Goal: Task Accomplishment & Management: Manage account settings

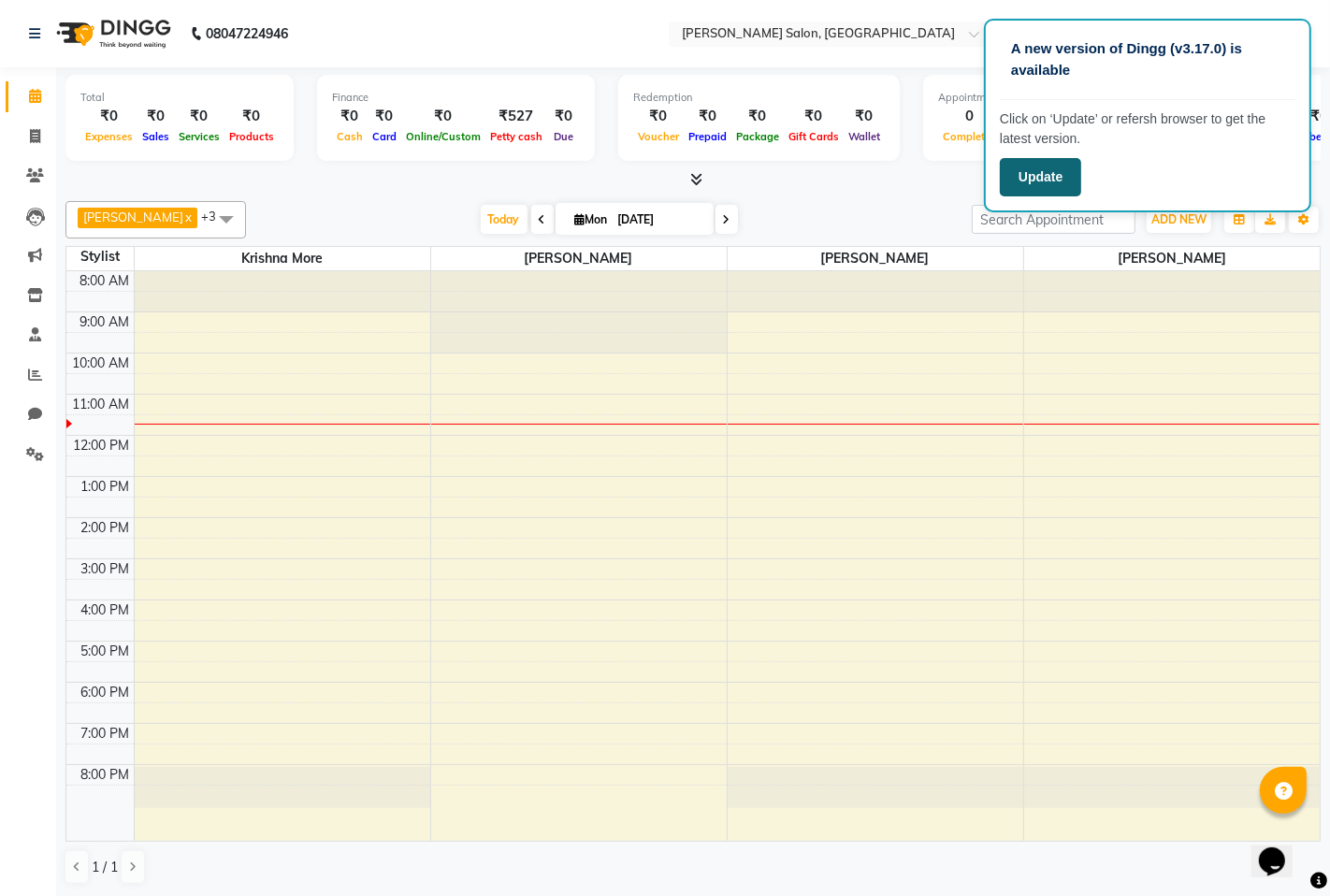
click at [1053, 188] on button "Update" at bounding box center [1041, 177] width 81 height 39
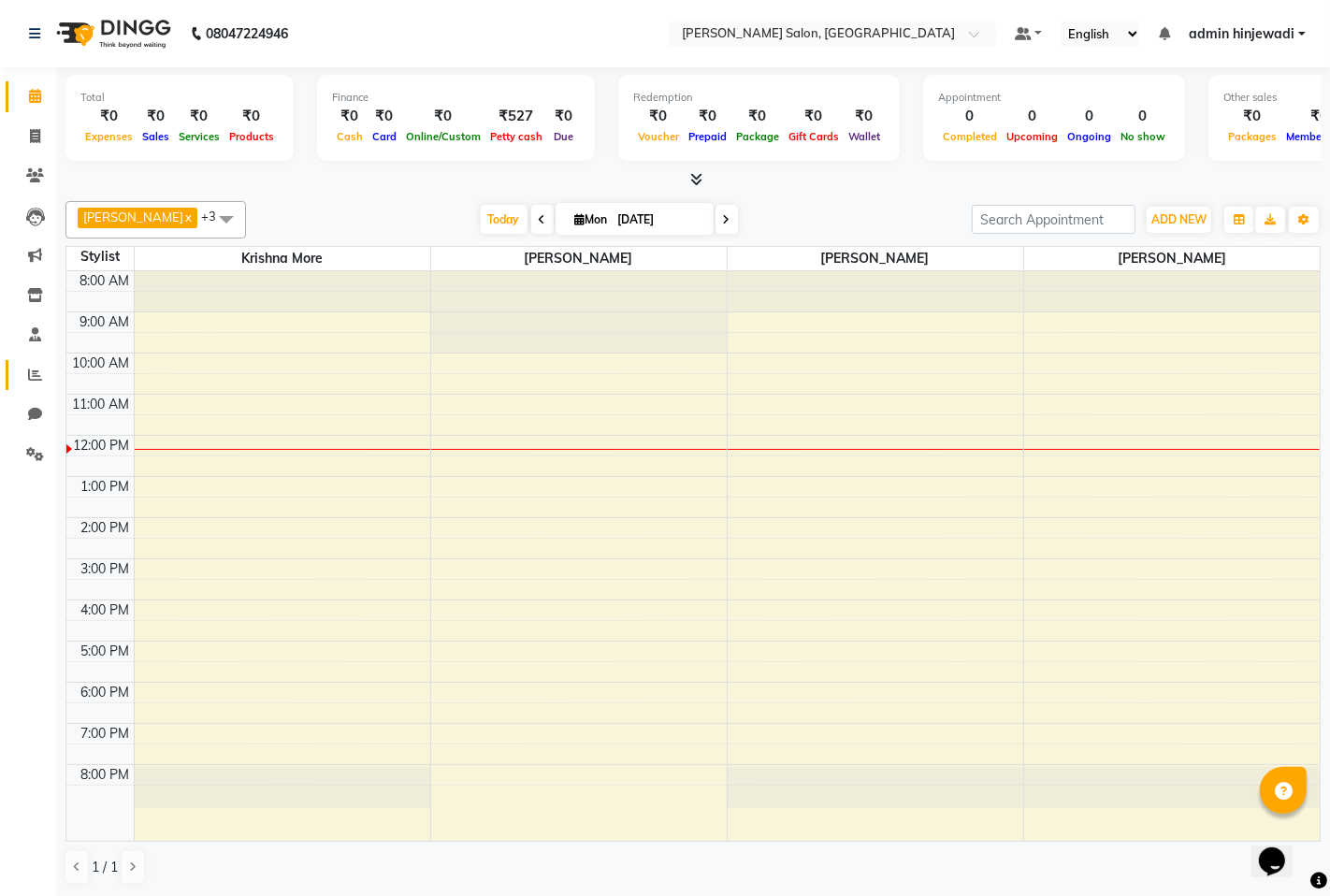
click at [21, 361] on link "Reports" at bounding box center [28, 375] width 45 height 31
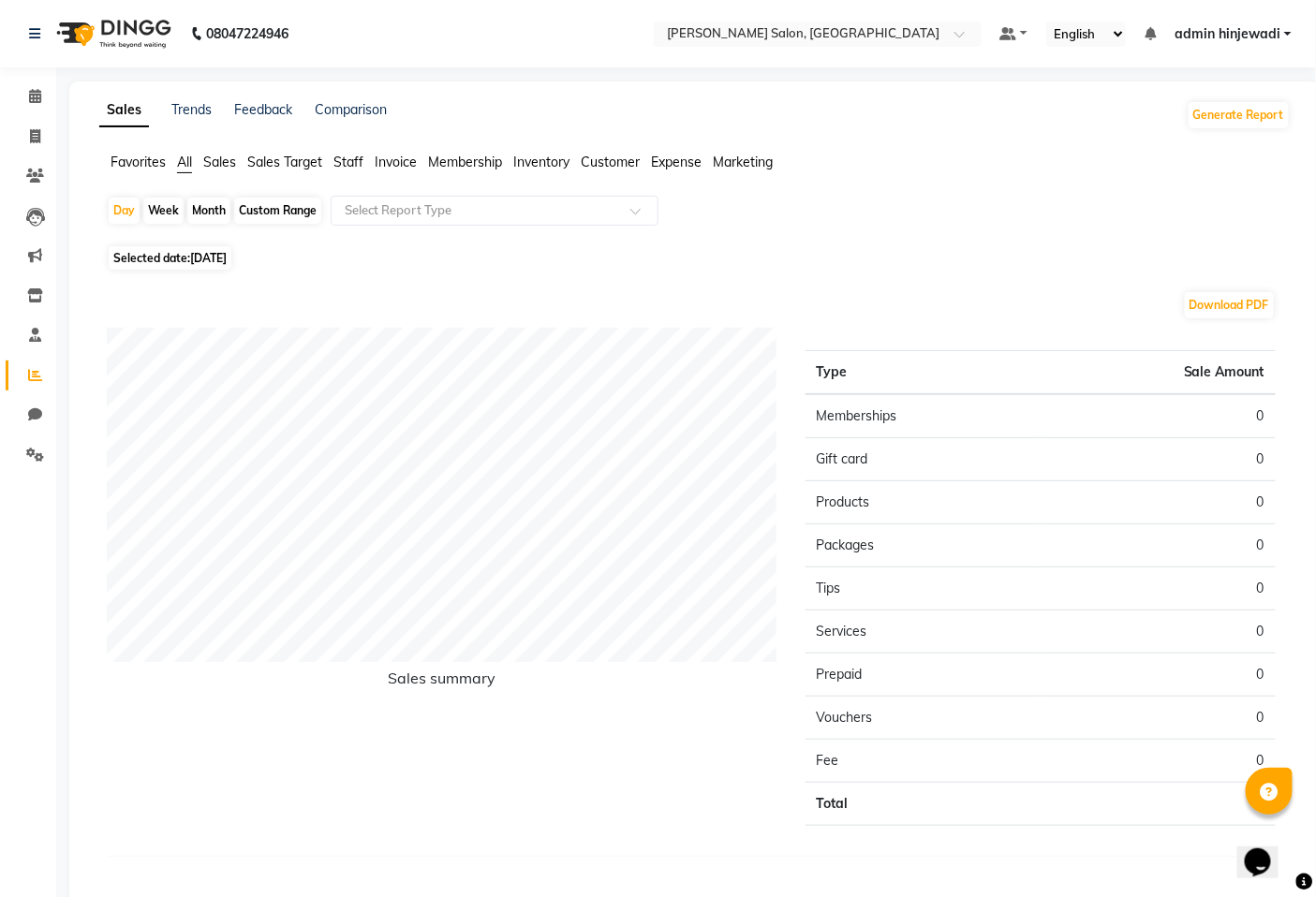
click at [193, 204] on div "Month" at bounding box center [209, 211] width 43 height 26
select select "9"
select select "2025"
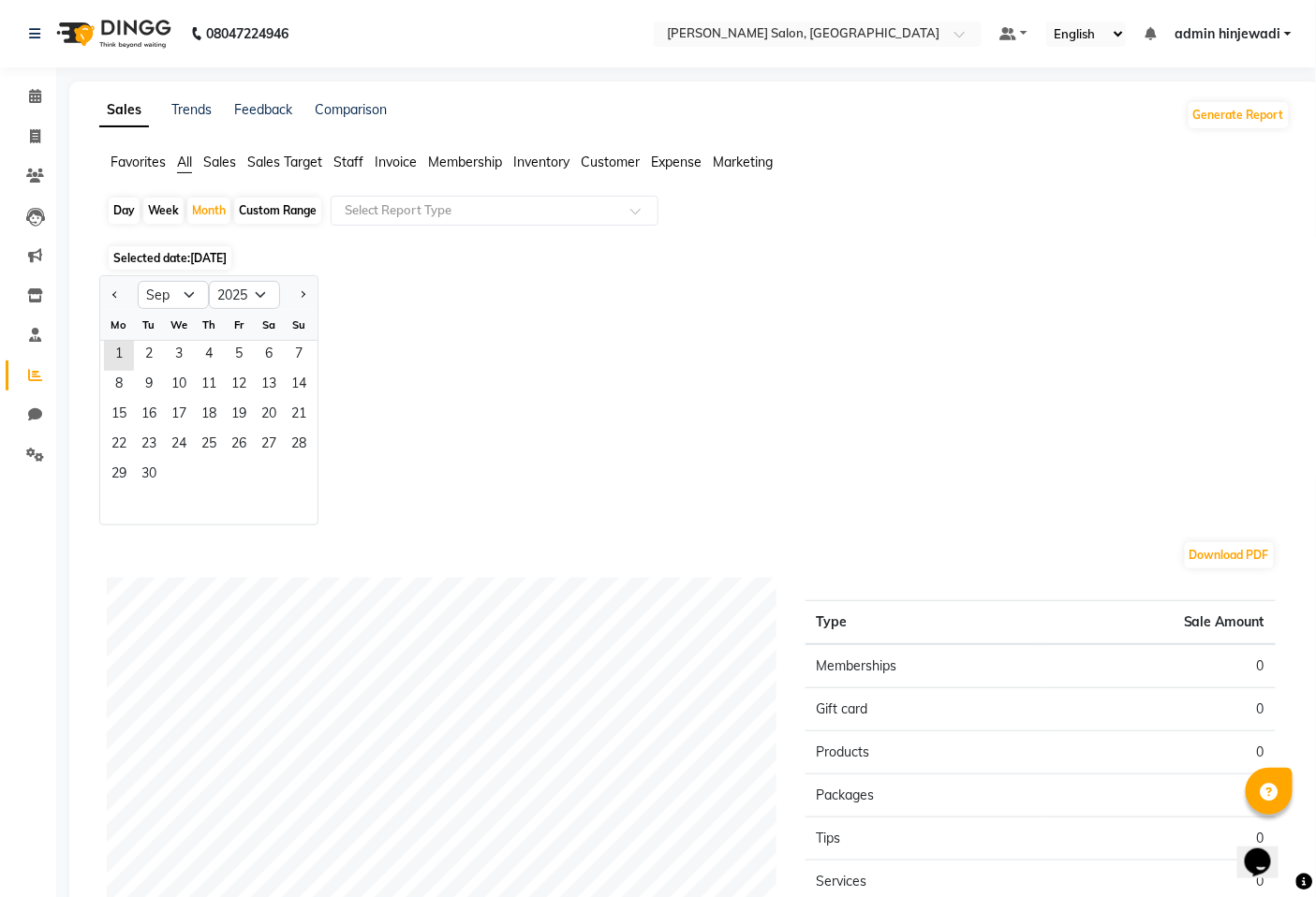
click at [95, 293] on app-reports "Favorites All Sales Sales Target Staff Invoice Membership Inventory Customer Ex…" at bounding box center [695, 644] width 1214 height 984
click at [105, 292] on div at bounding box center [119, 295] width 38 height 30
click at [116, 287] on button "Previous month" at bounding box center [115, 295] width 15 height 30
select select "8"
click at [237, 352] on span "1" at bounding box center [239, 356] width 30 height 30
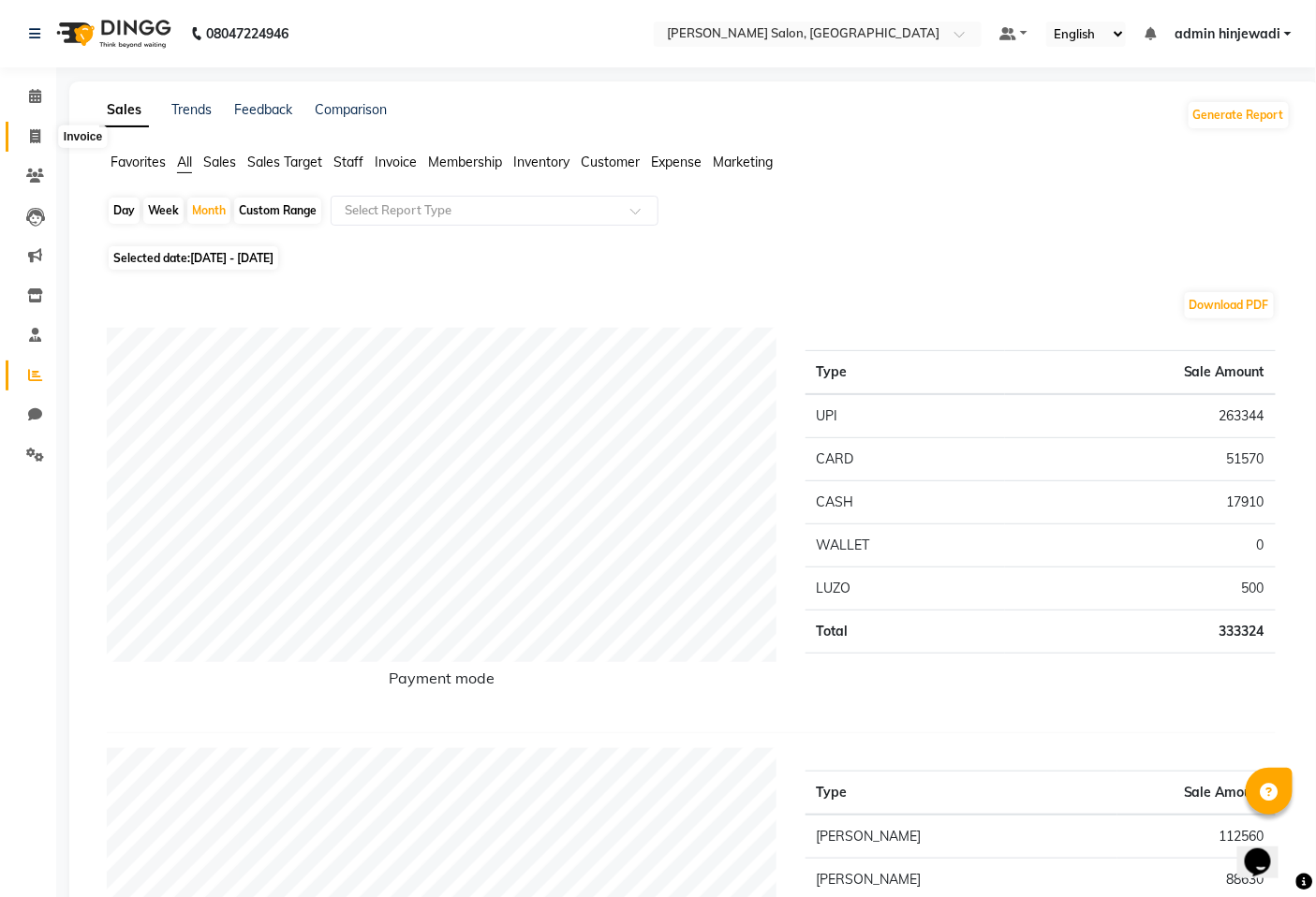
click at [39, 141] on icon at bounding box center [35, 136] width 10 height 14
select select "service"
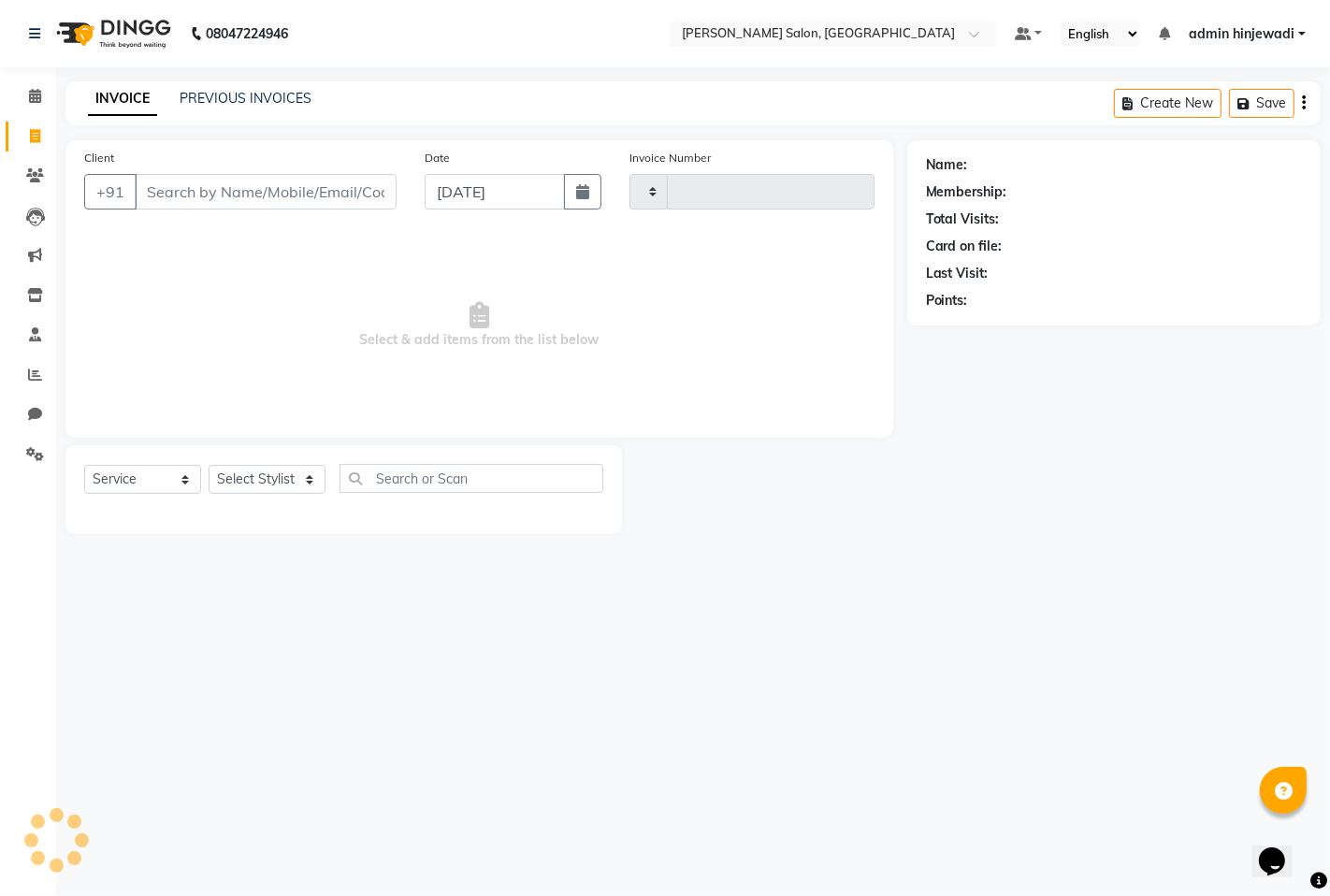
type input "1276"
select select "7331"
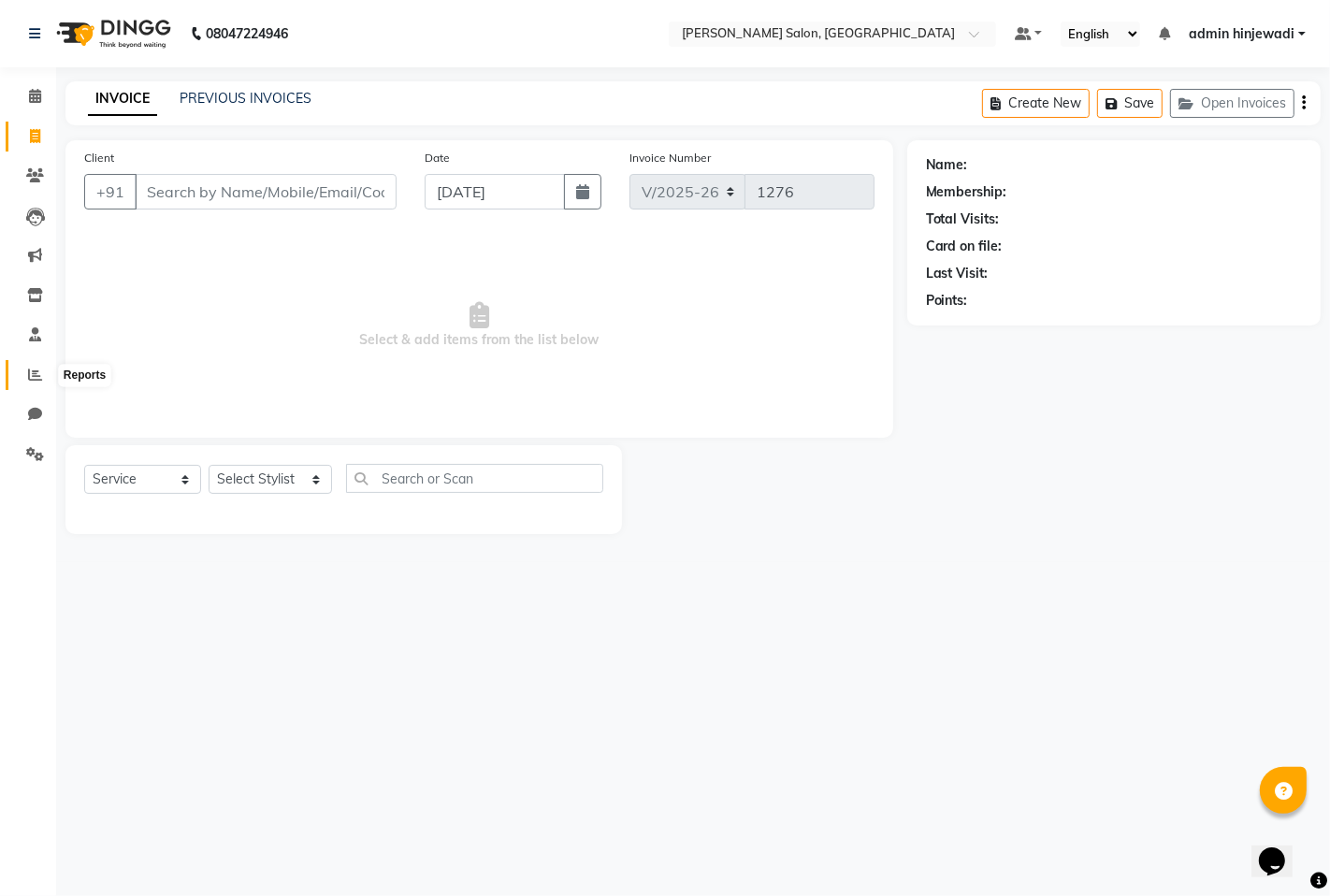
click at [29, 368] on icon at bounding box center [35, 374] width 14 height 14
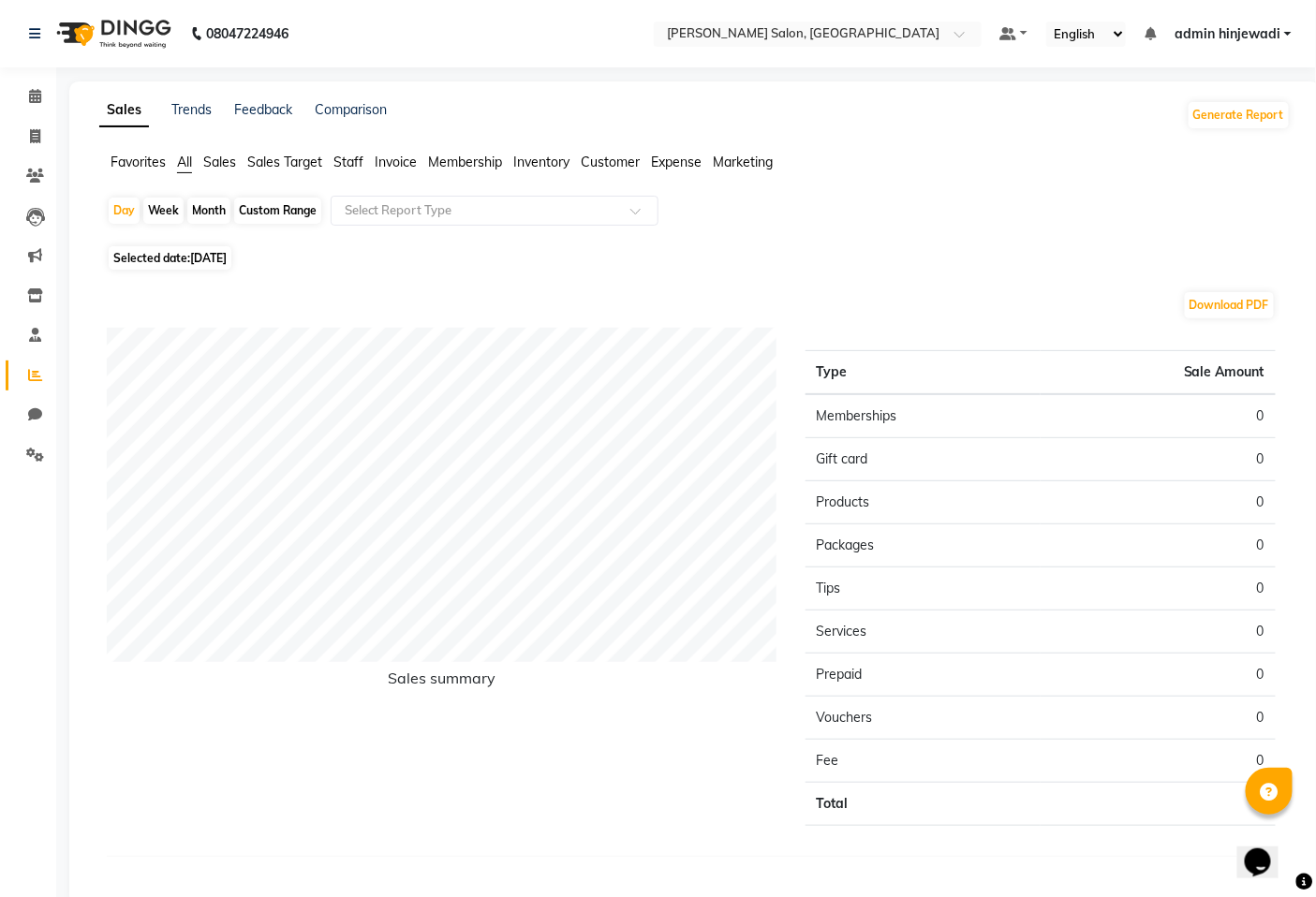
click at [210, 216] on div "Month" at bounding box center [209, 211] width 43 height 26
select select "9"
select select "2025"
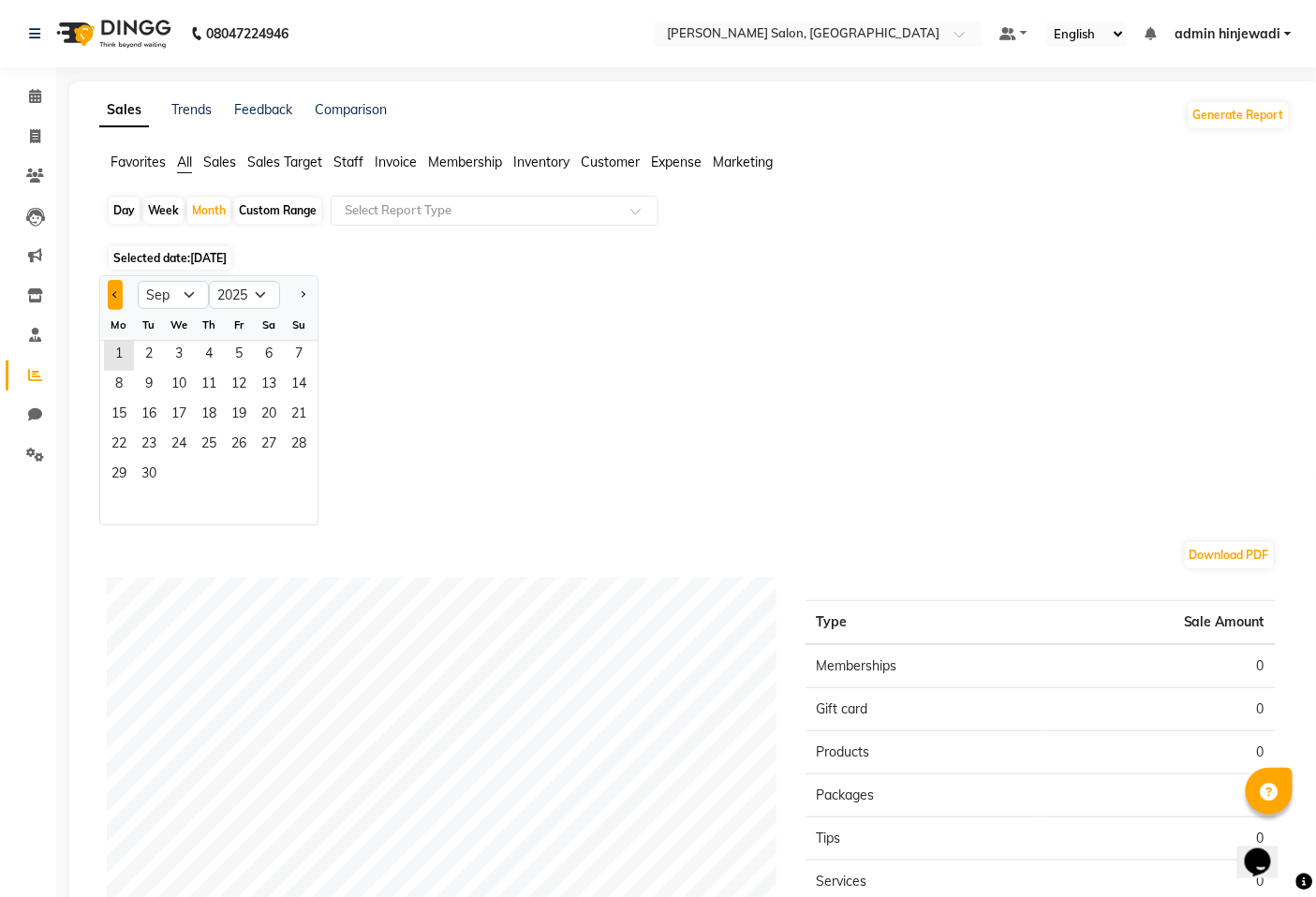
click at [117, 296] on button "Previous month" at bounding box center [115, 295] width 15 height 30
select select "8"
click at [293, 469] on span "31" at bounding box center [299, 475] width 30 height 30
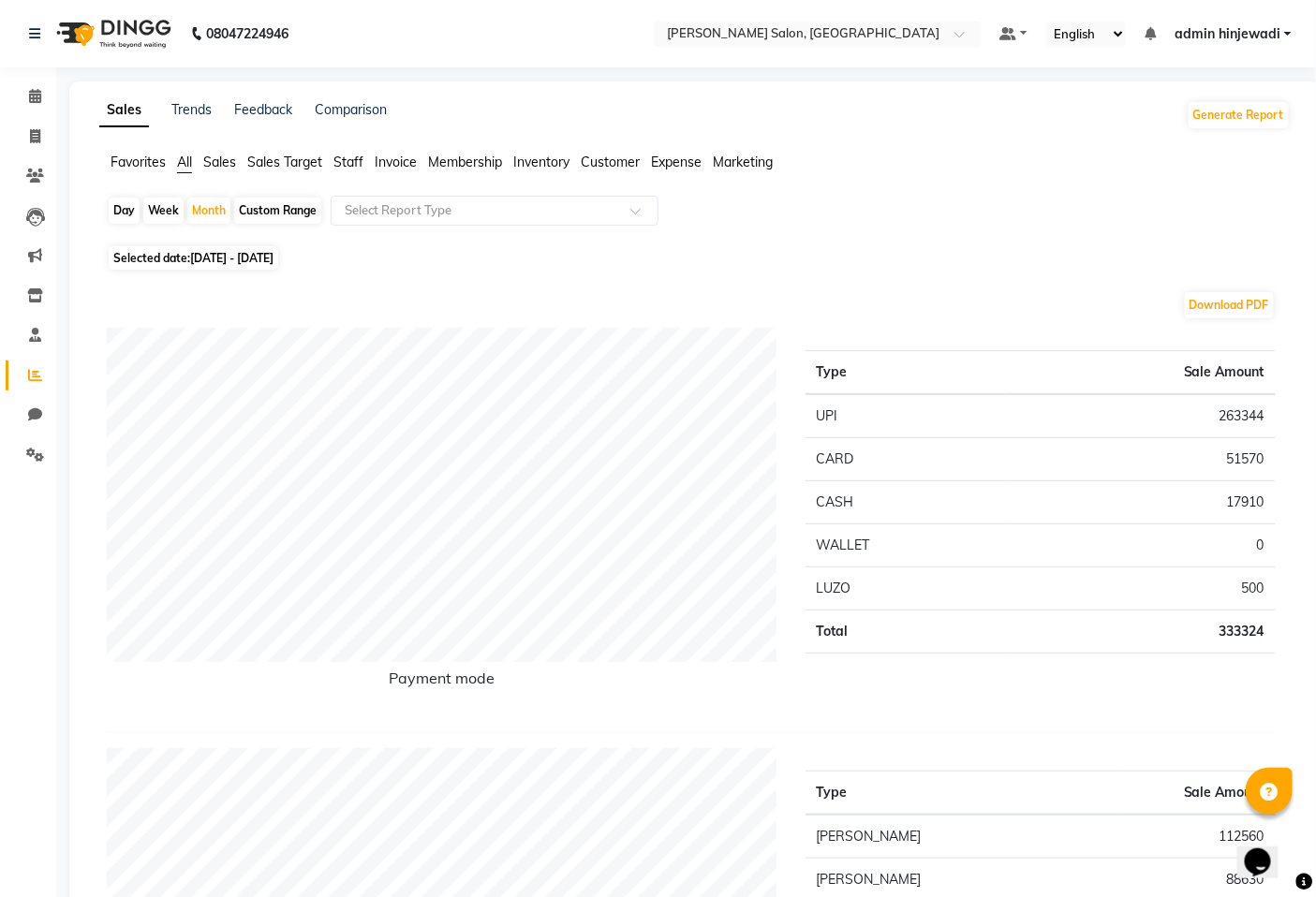
click at [114, 217] on div "Day" at bounding box center [124, 211] width 31 height 26
select select "8"
select select "2025"
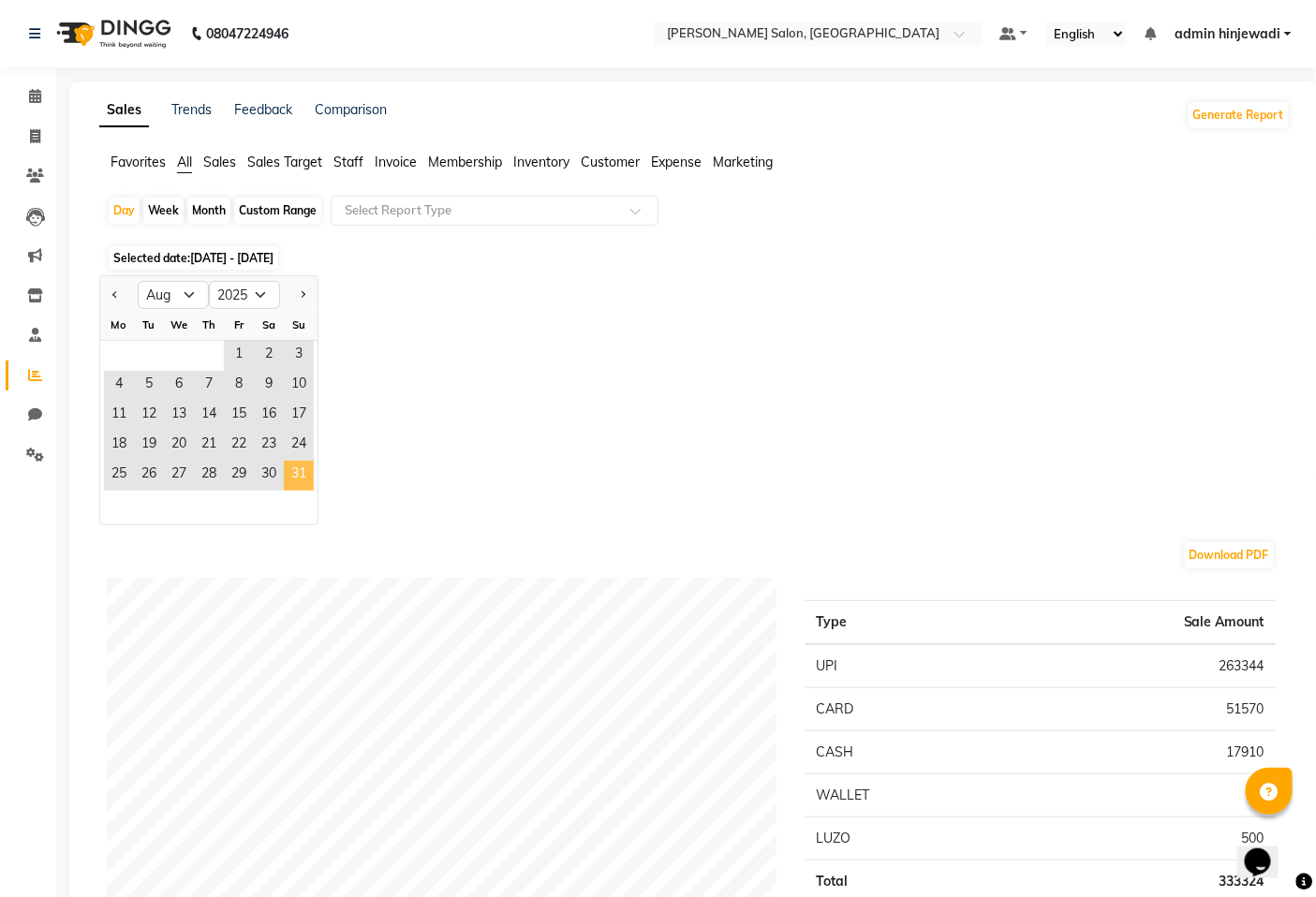
click at [307, 481] on span "31" at bounding box center [299, 475] width 30 height 30
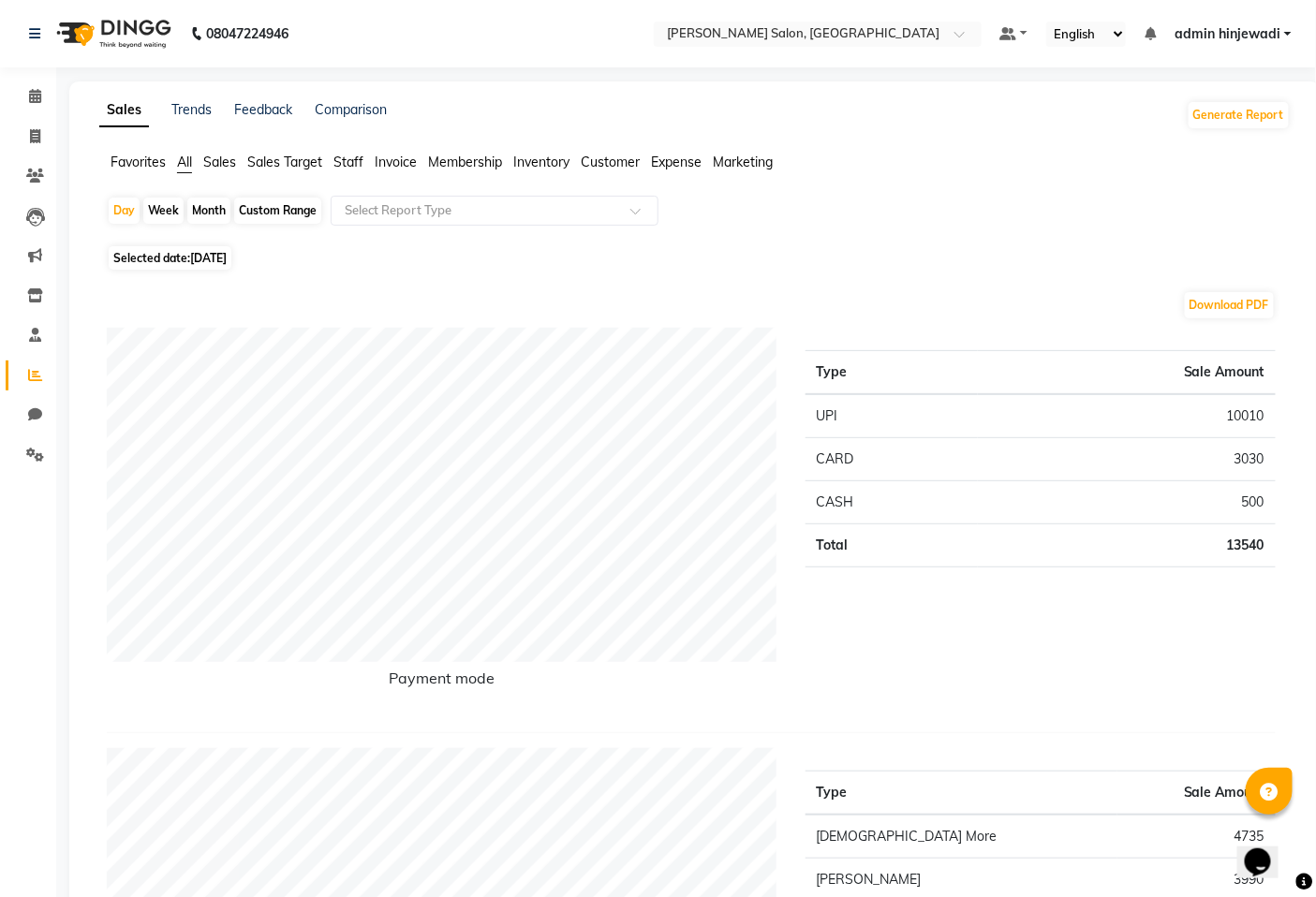
click at [349, 156] on span "Staff" at bounding box center [349, 162] width 30 height 17
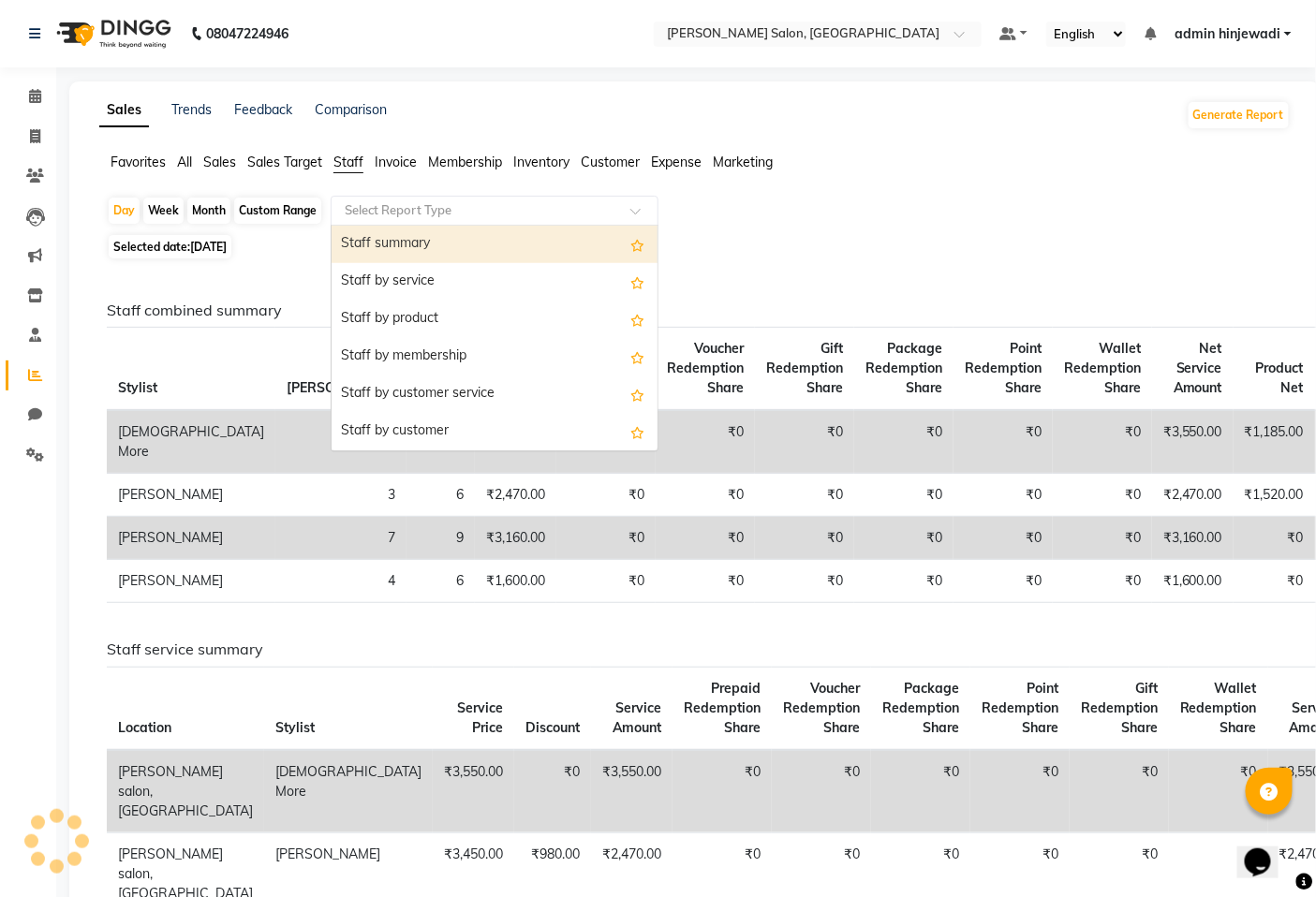
click at [400, 199] on div "Select Report Type" at bounding box center [494, 211] width 328 height 30
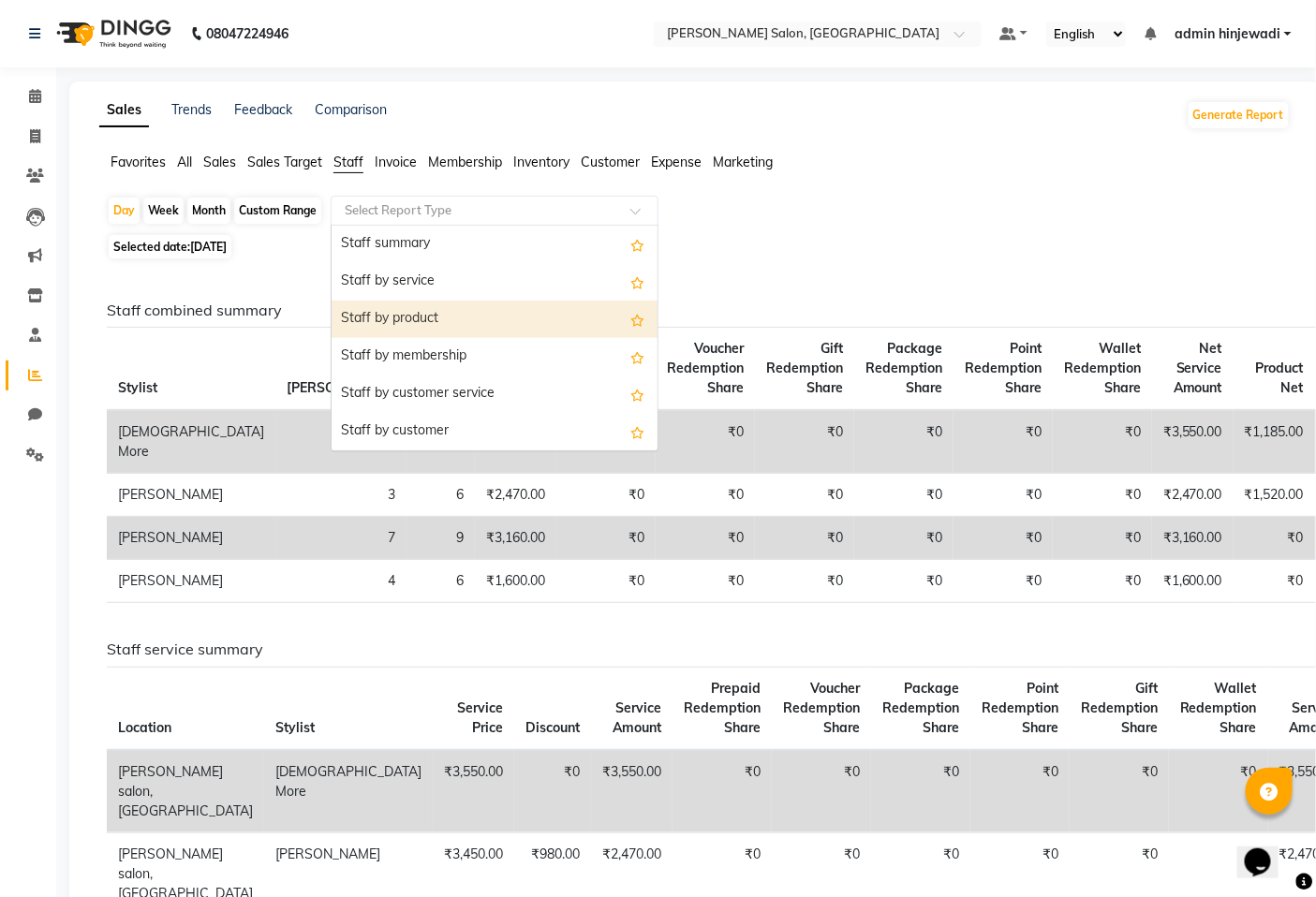
click at [429, 315] on div "Staff by product" at bounding box center [494, 319] width 326 height 38
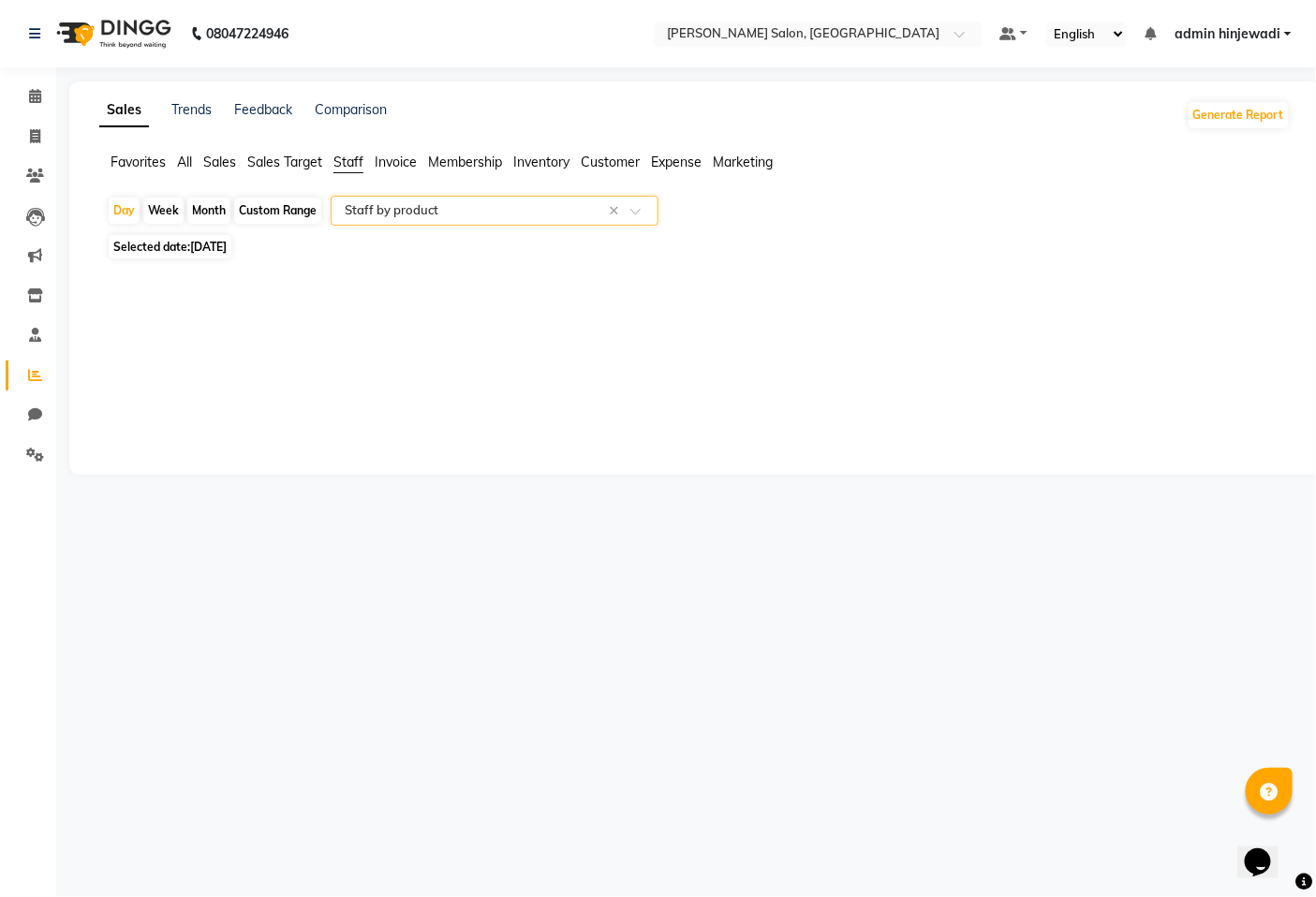
select select "full_report"
select select "pdf"
click at [36, 91] on icon at bounding box center [35, 95] width 12 height 14
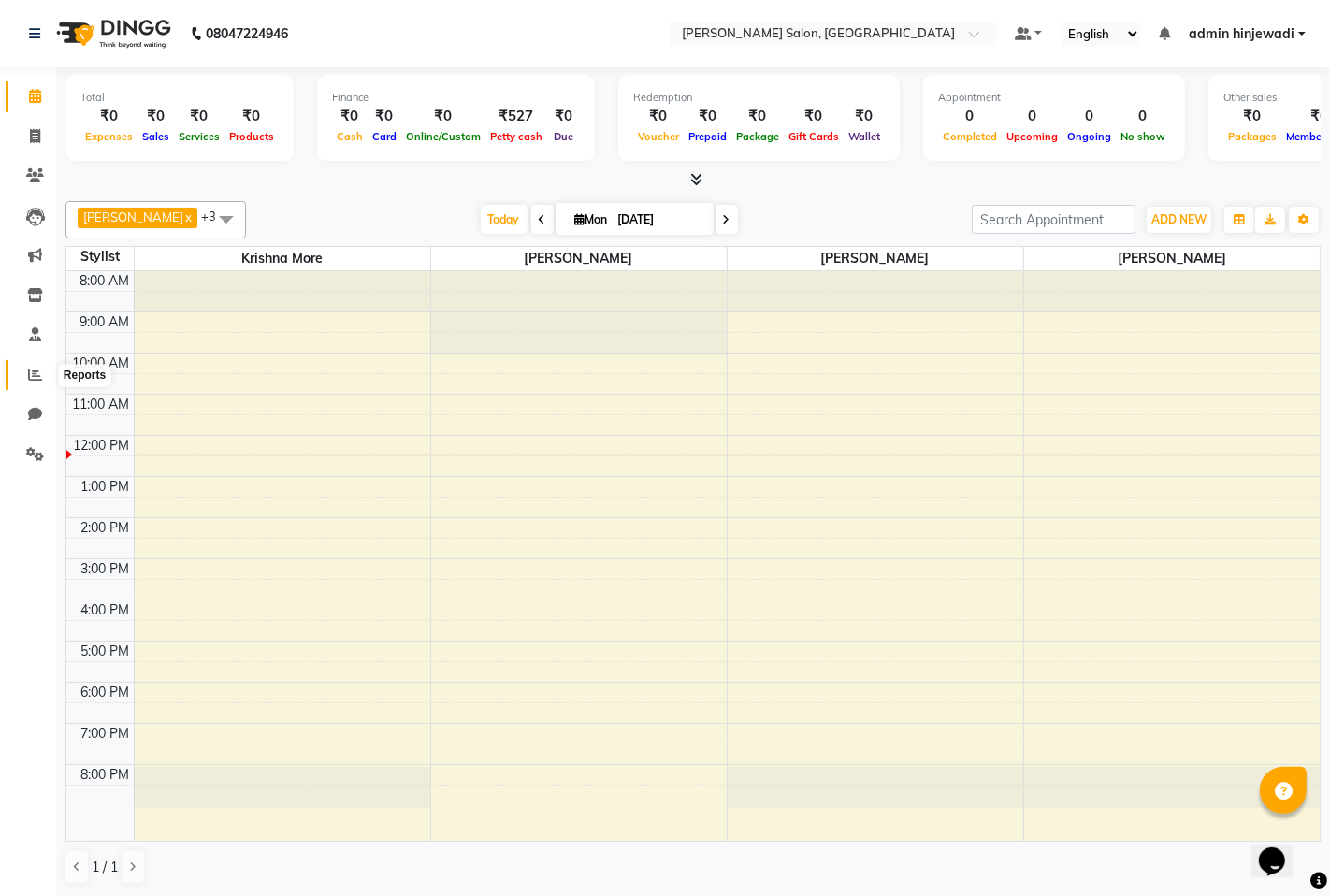
click at [36, 368] on icon at bounding box center [35, 374] width 14 height 14
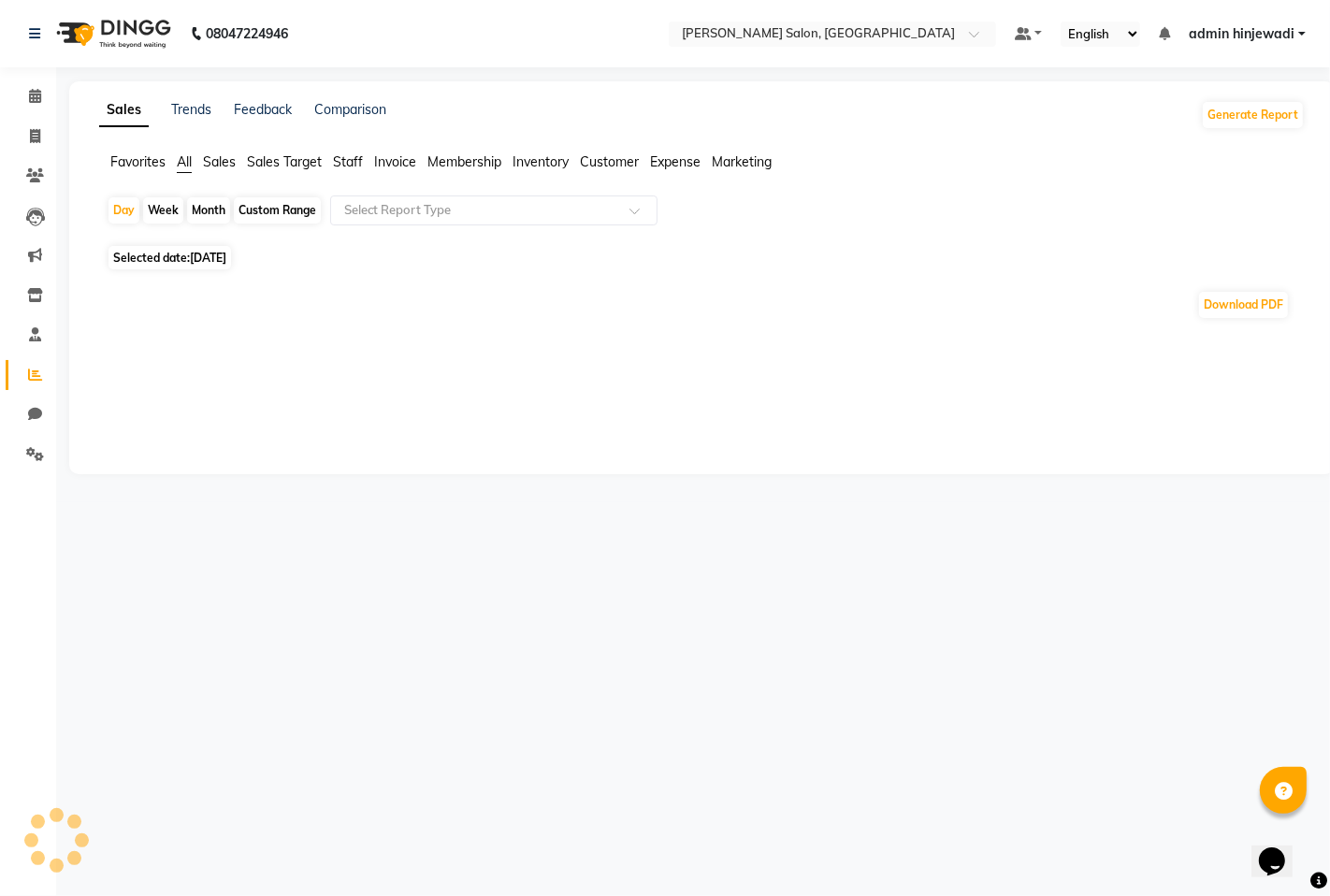
click at [218, 157] on span "Sales" at bounding box center [219, 161] width 33 height 17
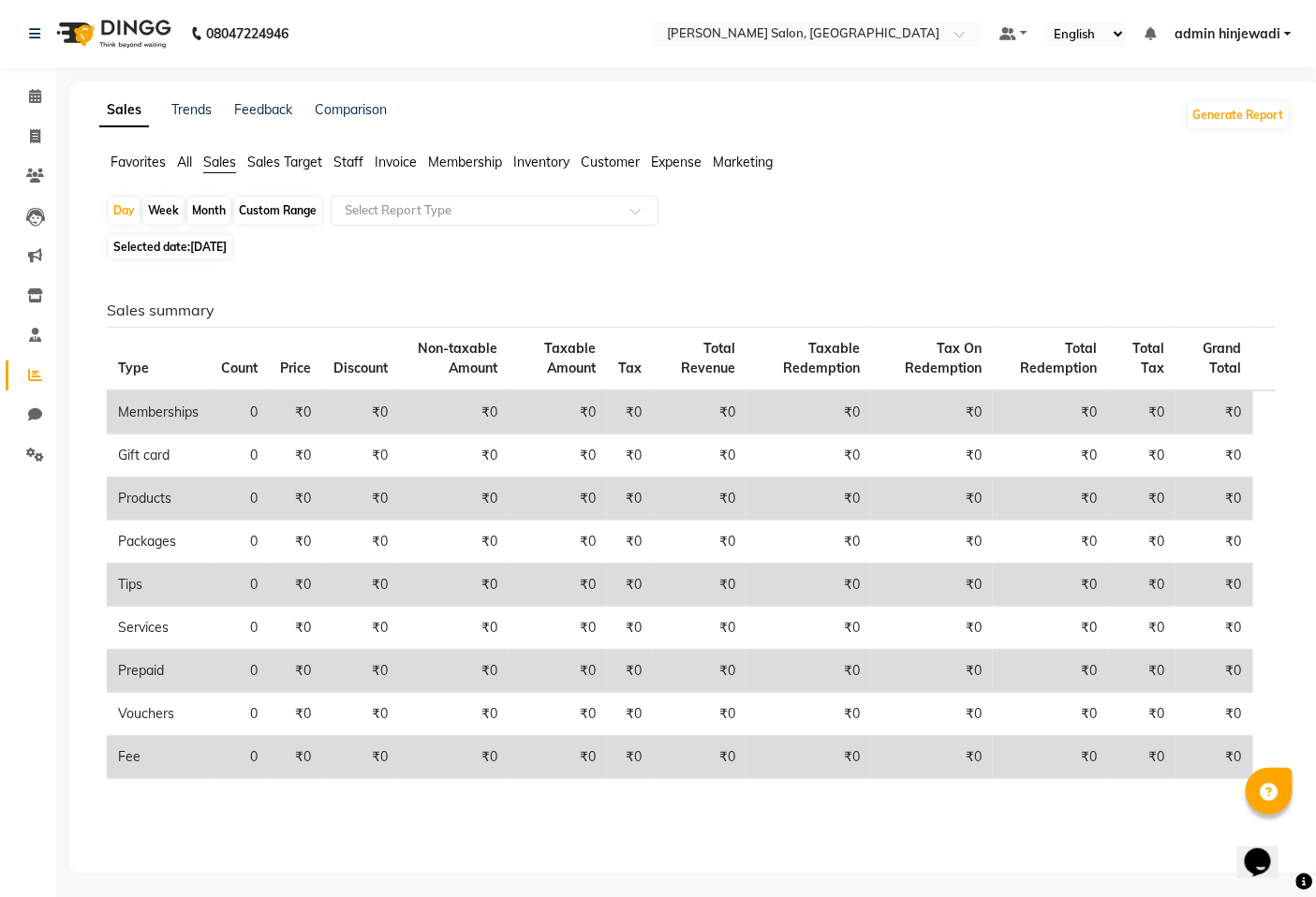
click at [194, 216] on div "Month" at bounding box center [209, 211] width 43 height 26
select select "9"
select select "2025"
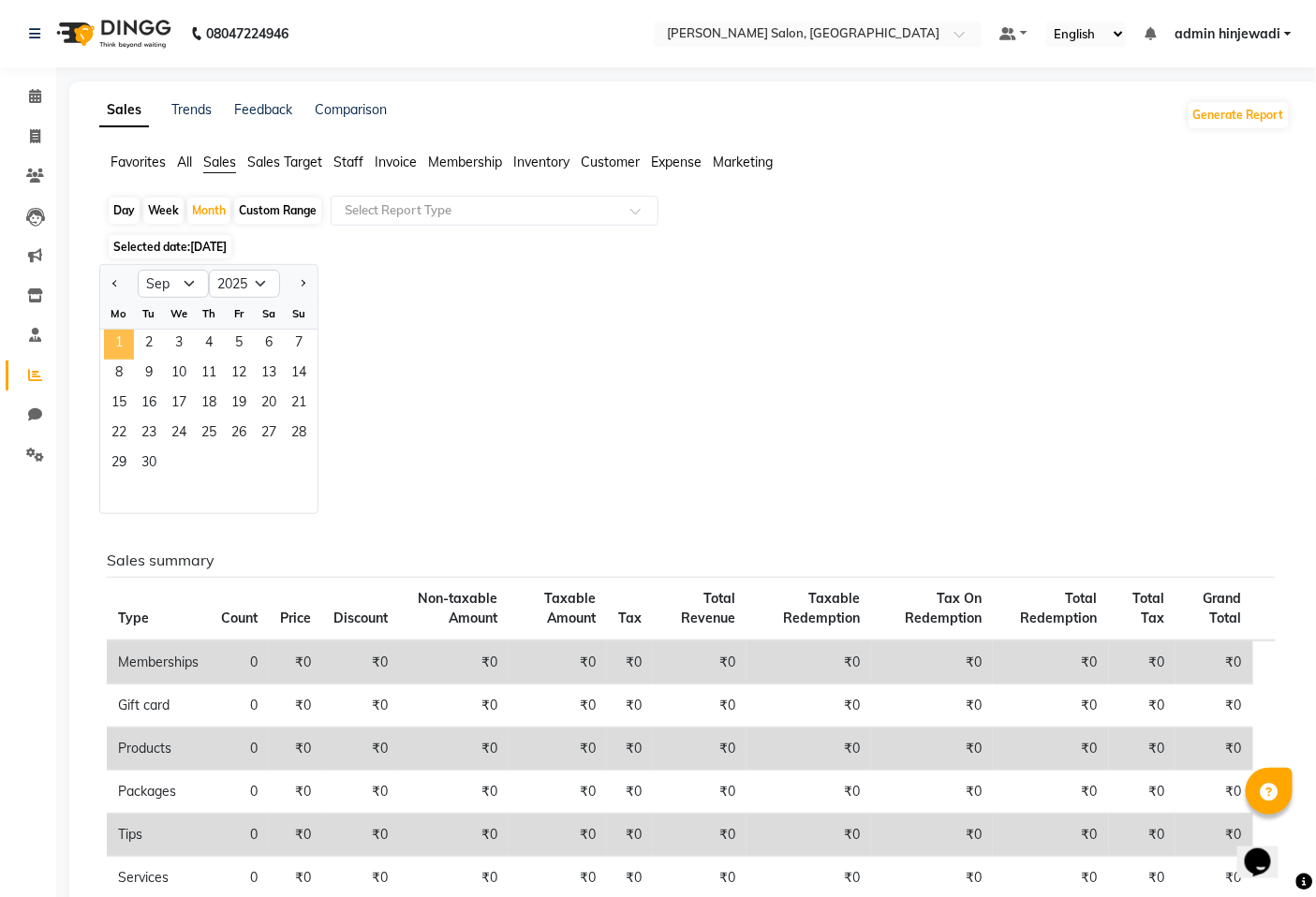
click at [122, 343] on span "1" at bounding box center [119, 345] width 30 height 30
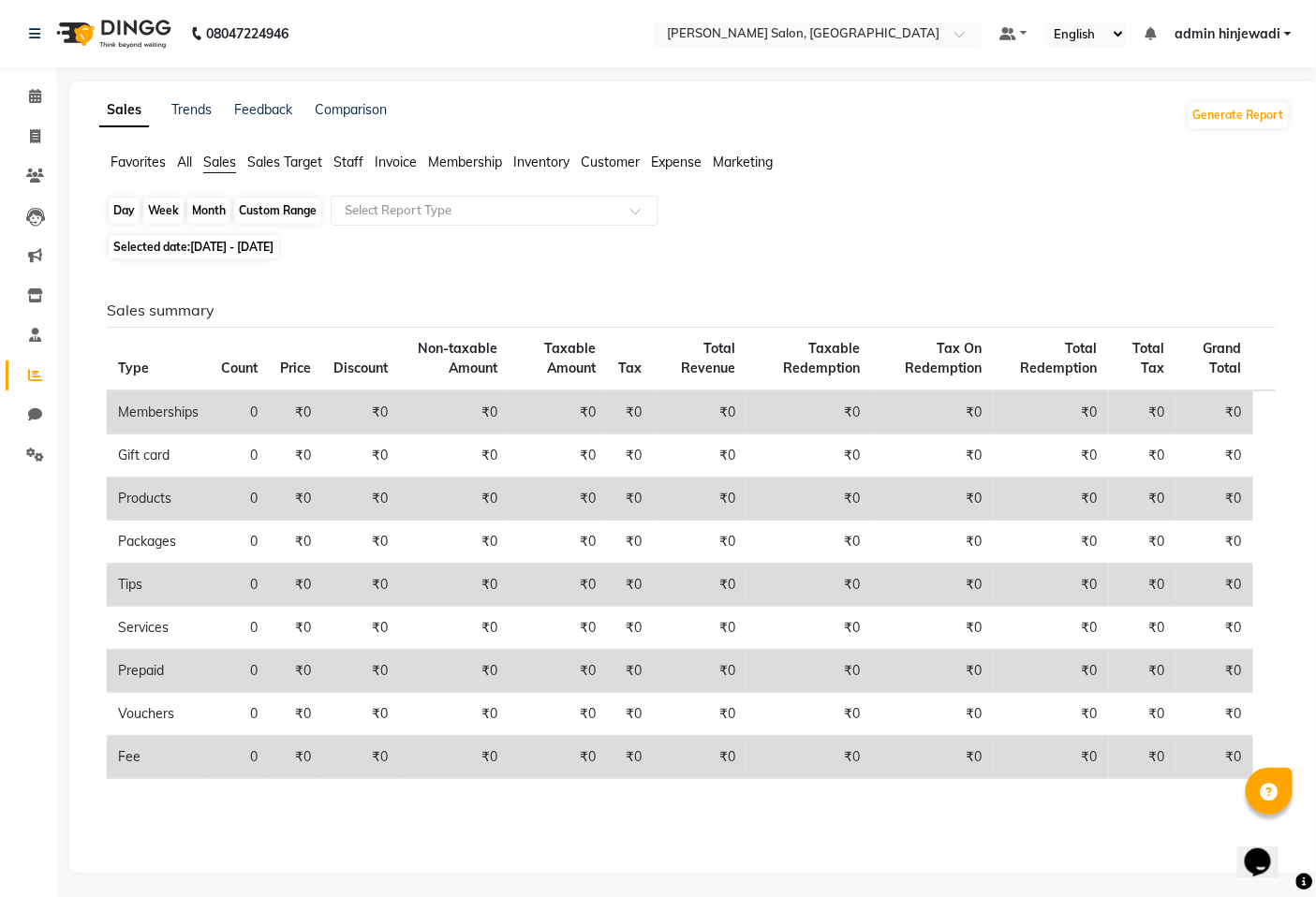
click at [211, 212] on div "Month" at bounding box center [209, 211] width 43 height 26
select select "9"
select select "2025"
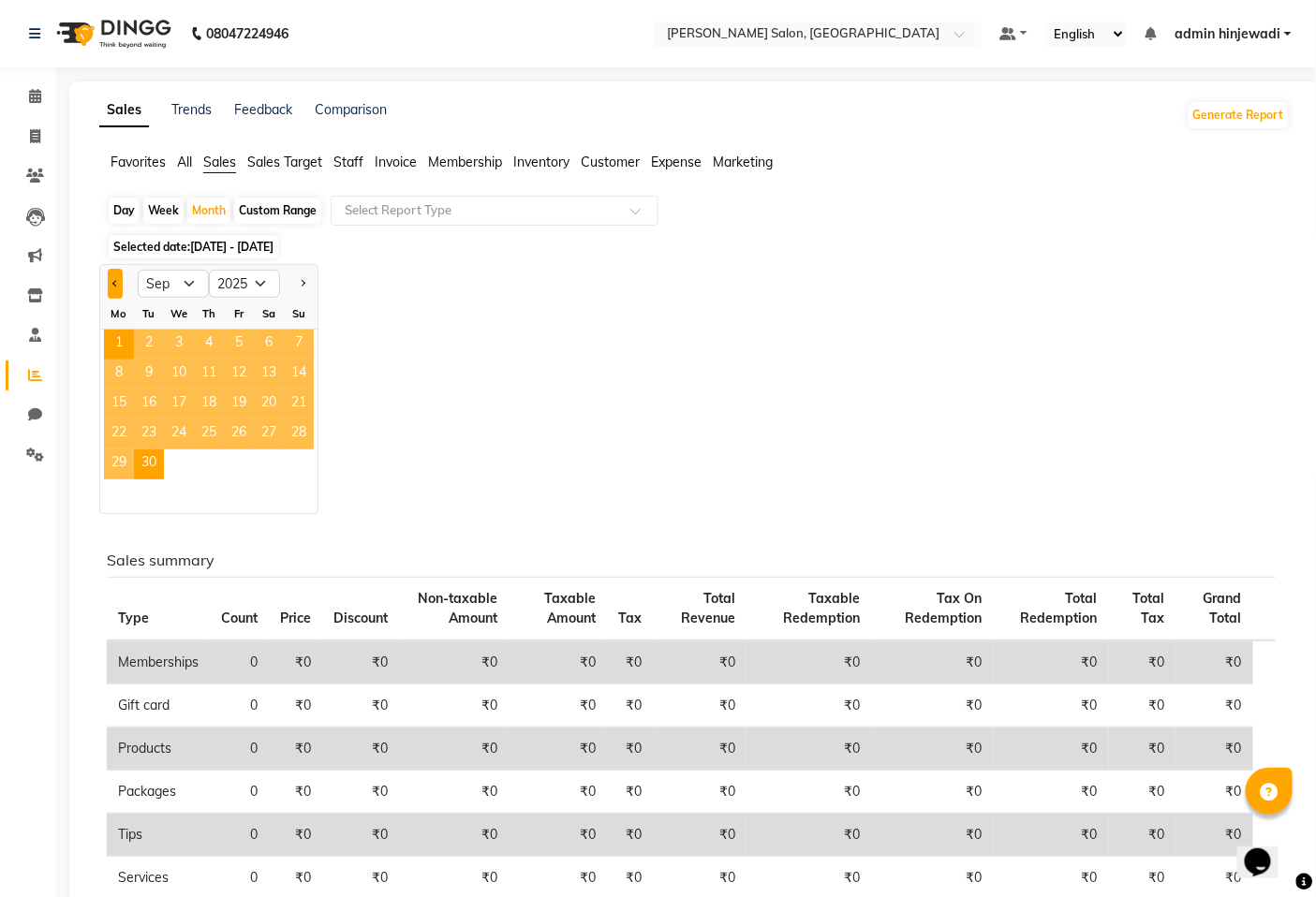
click at [114, 287] on button "Previous month" at bounding box center [115, 284] width 15 height 30
select select "8"
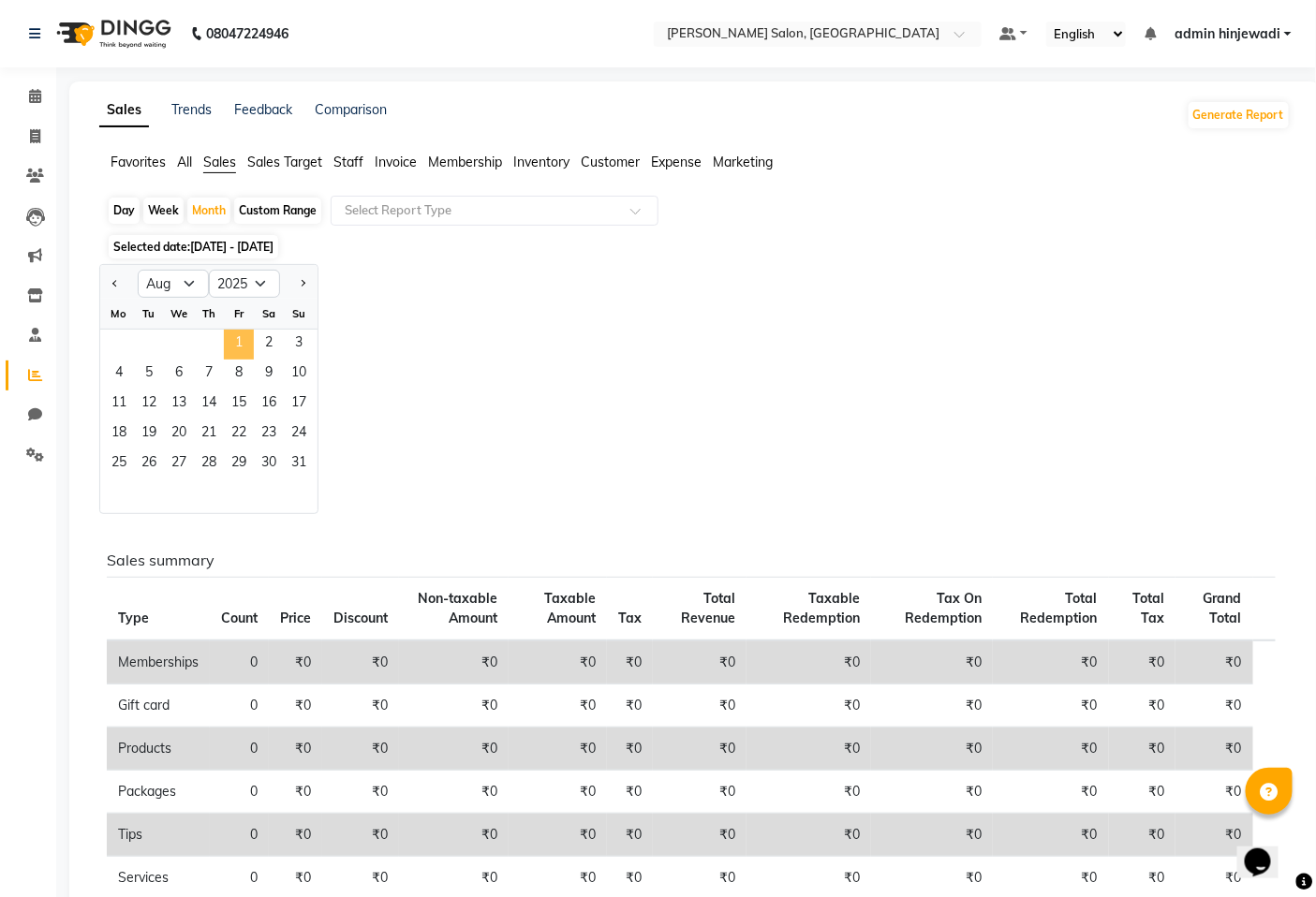
click at [226, 342] on span "1" at bounding box center [239, 345] width 30 height 30
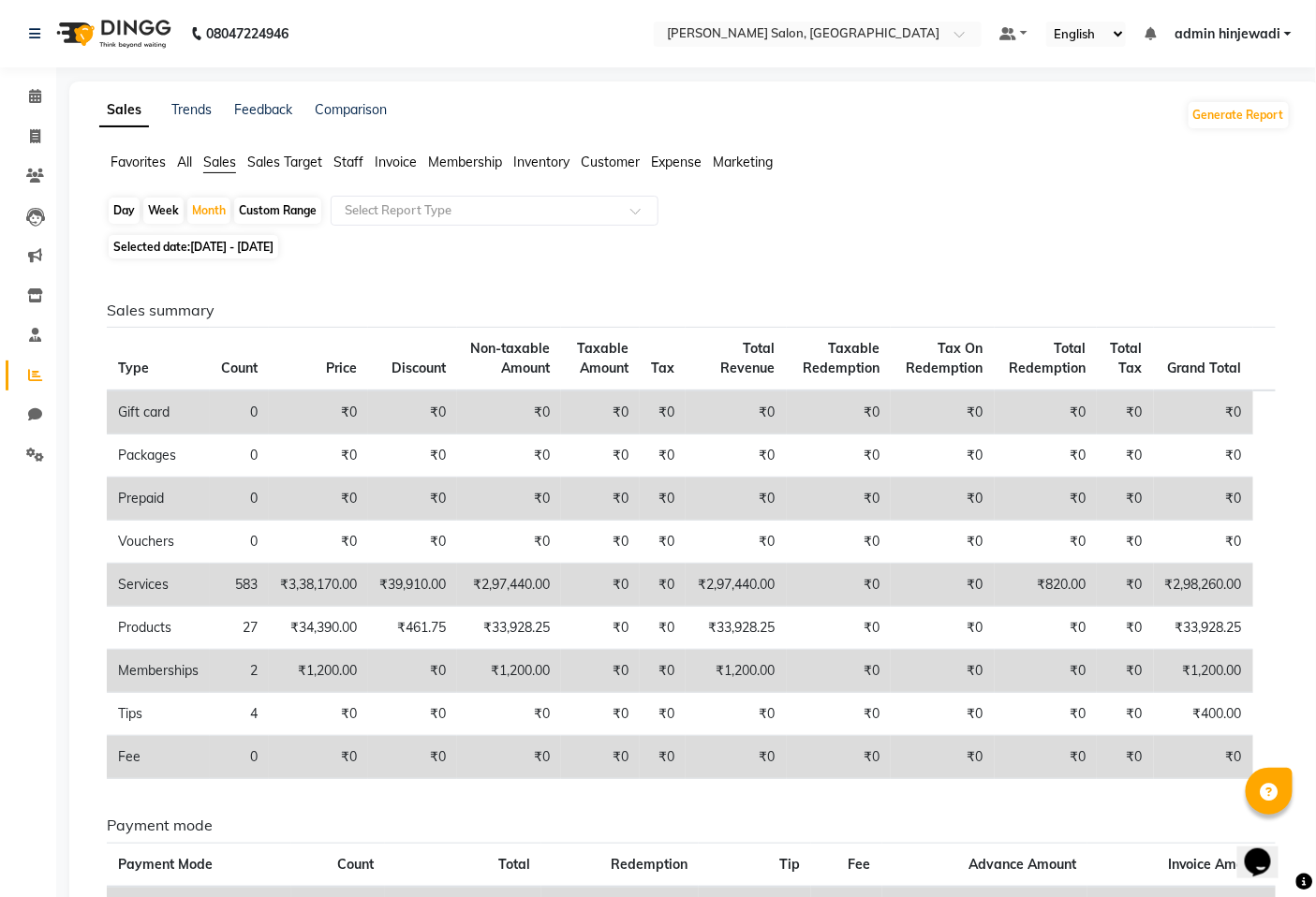
click at [350, 154] on span "Staff" at bounding box center [349, 162] width 30 height 17
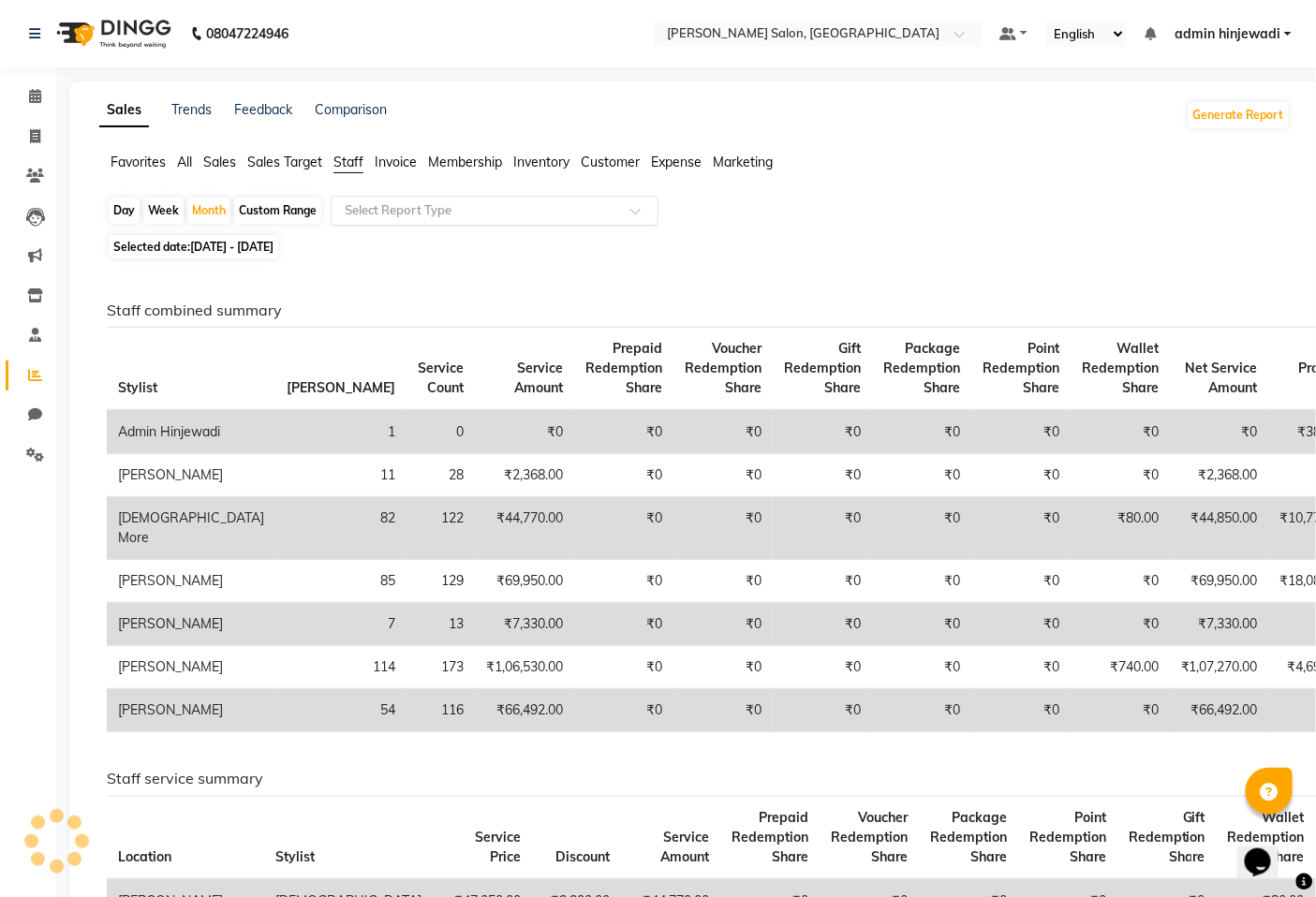
click at [423, 222] on div "Select Report Type" at bounding box center [494, 211] width 328 height 30
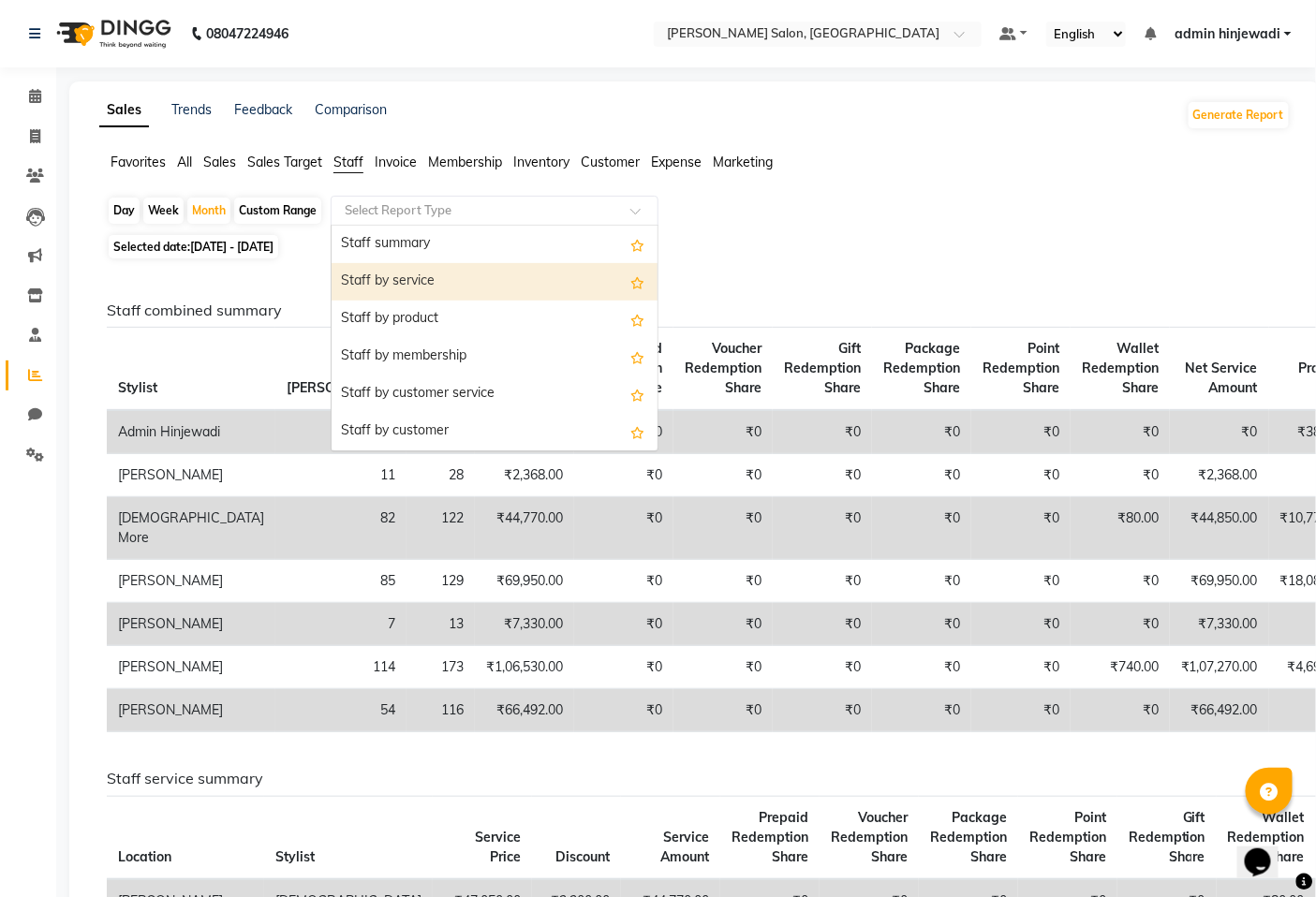
click at [439, 283] on div "Staff by service" at bounding box center [494, 282] width 326 height 38
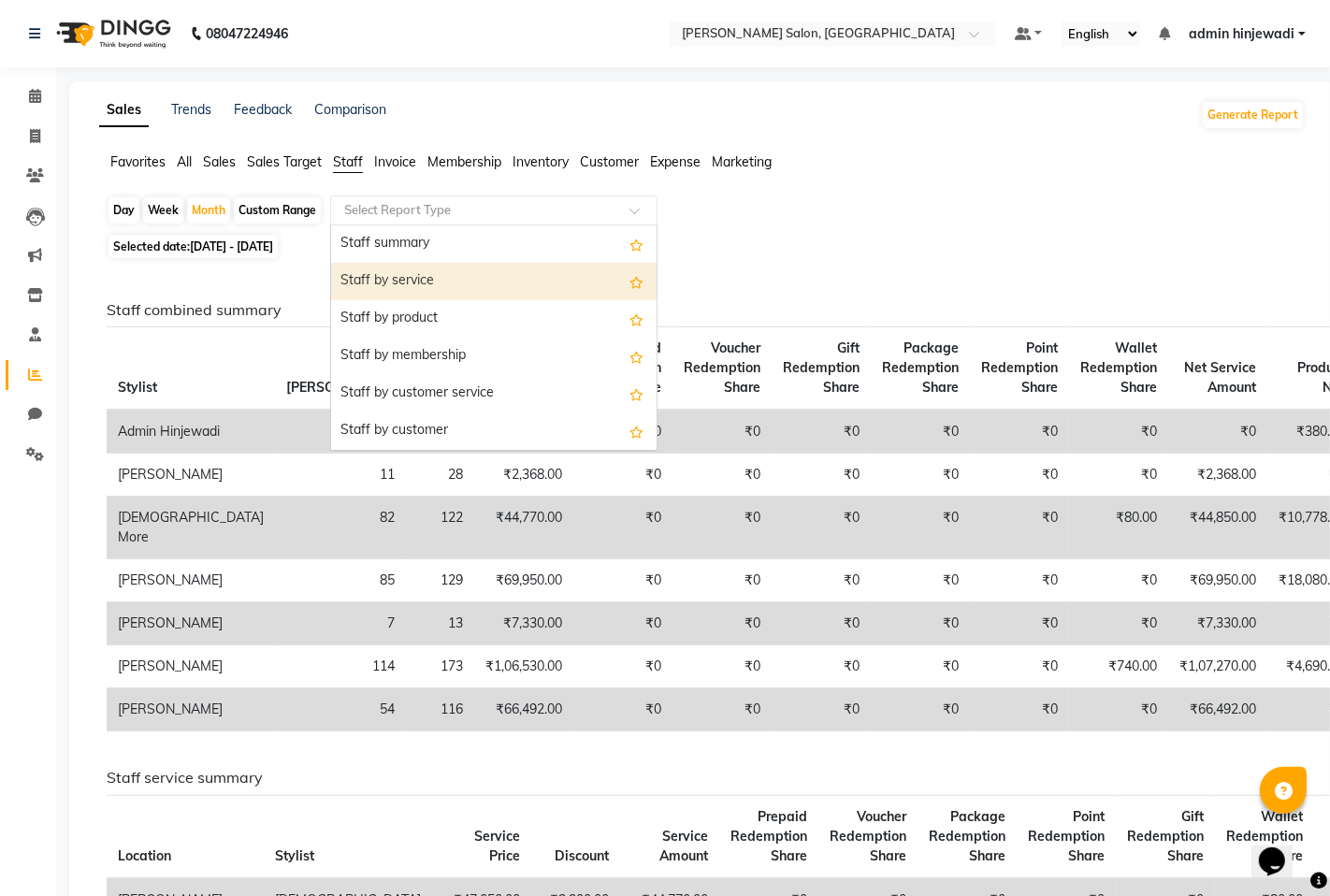
select select "full_report"
select select "pdf"
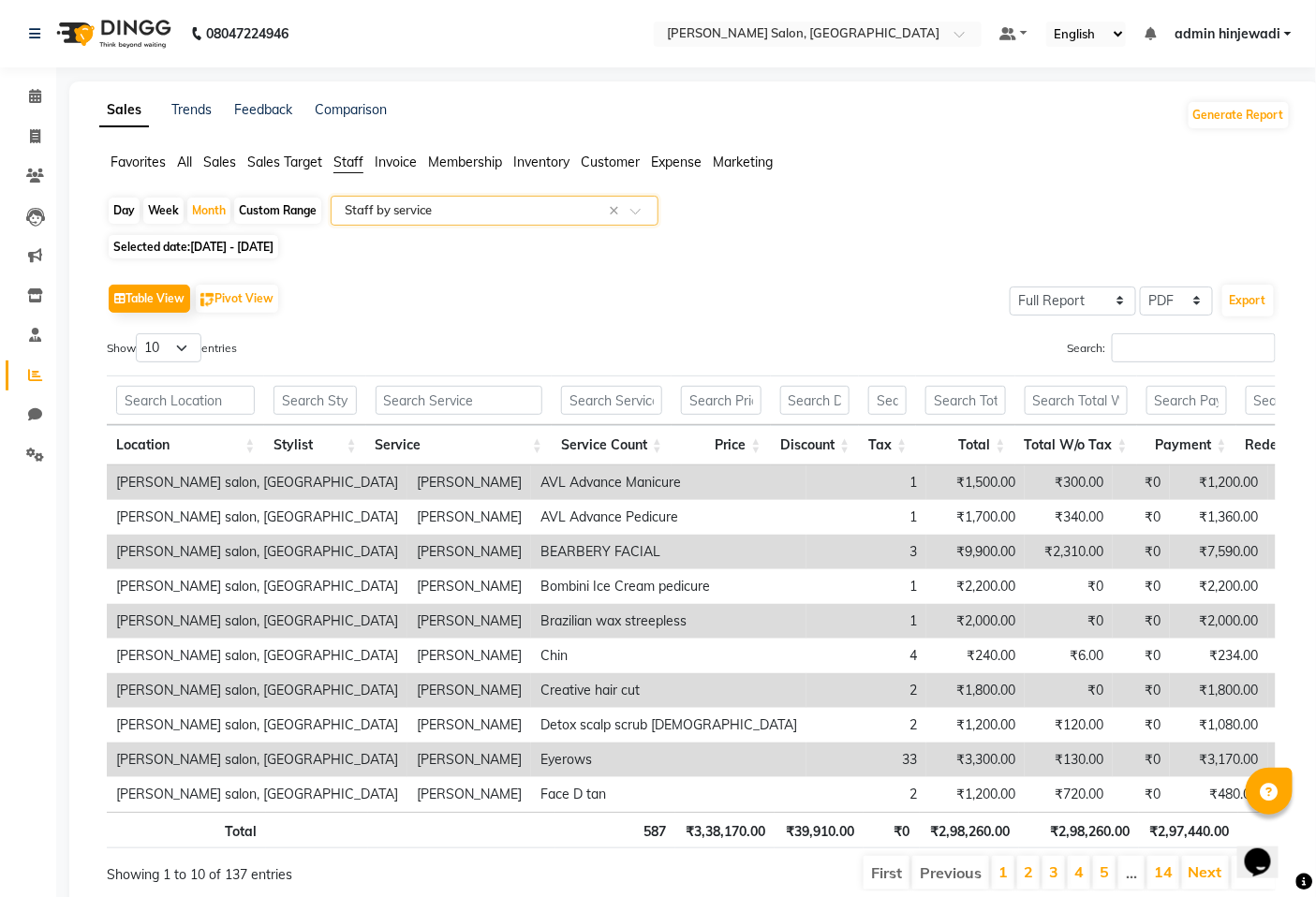
click at [390, 204] on input "text" at bounding box center [476, 211] width 269 height 19
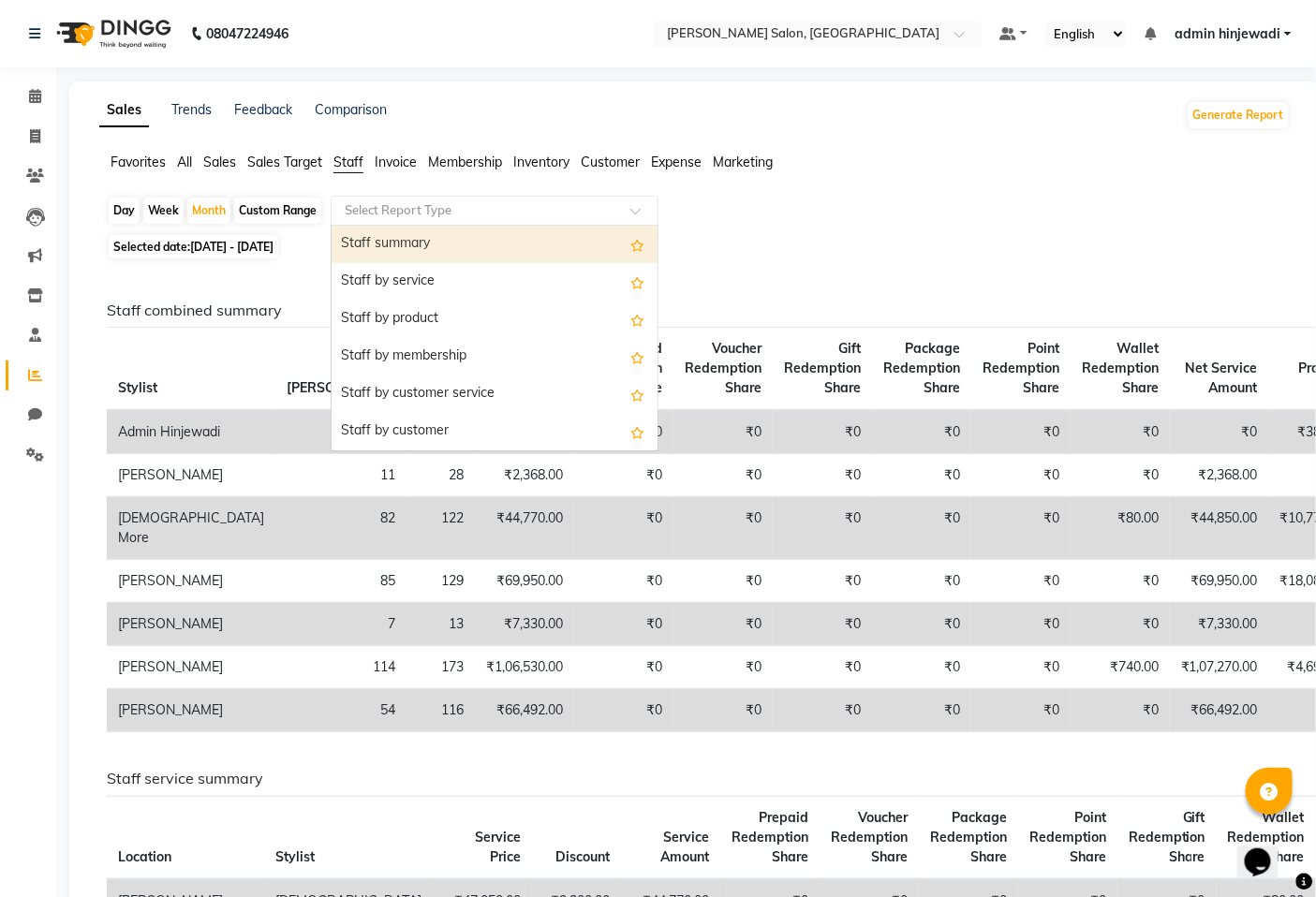
click at [952, 226] on div "Day Week Month Custom Range Select Report Type Staff summary Staff by service S…" at bounding box center [695, 213] width 1176 height 34
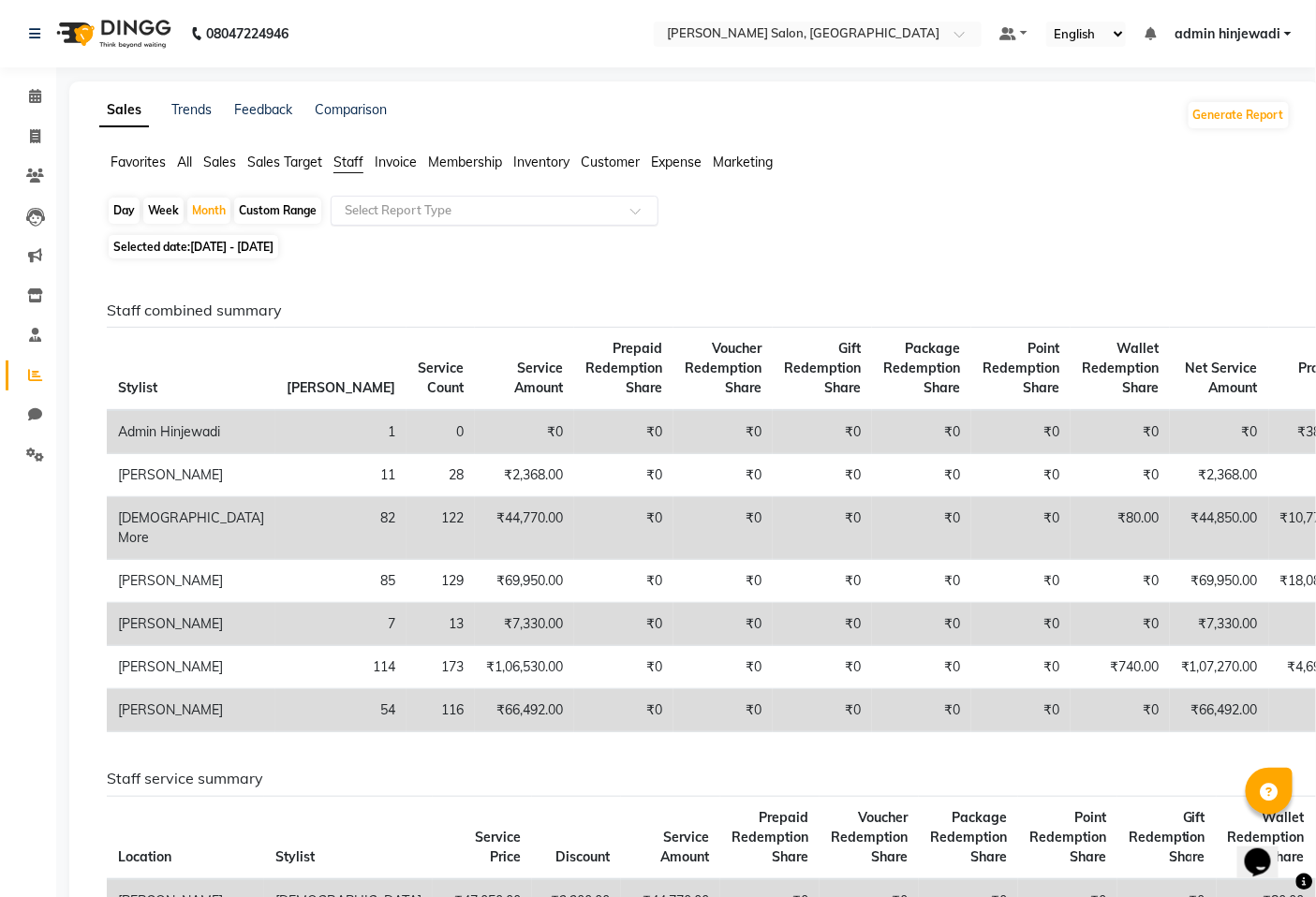
drag, startPoint x: 282, startPoint y: 163, endPoint x: 271, endPoint y: 156, distance: 13.0
click at [278, 163] on span "Sales Target" at bounding box center [284, 162] width 75 height 17
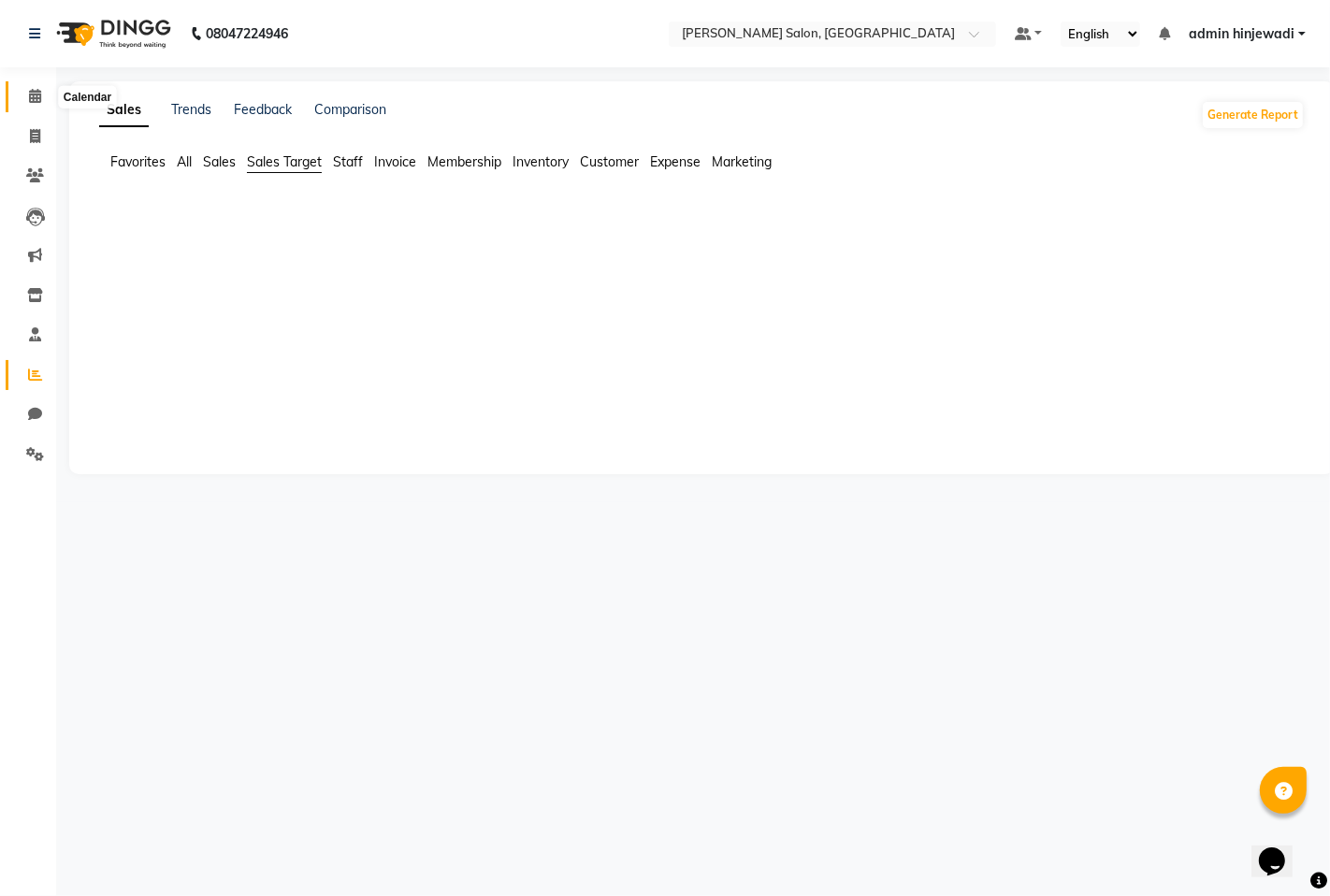
click at [26, 96] on span at bounding box center [35, 96] width 33 height 22
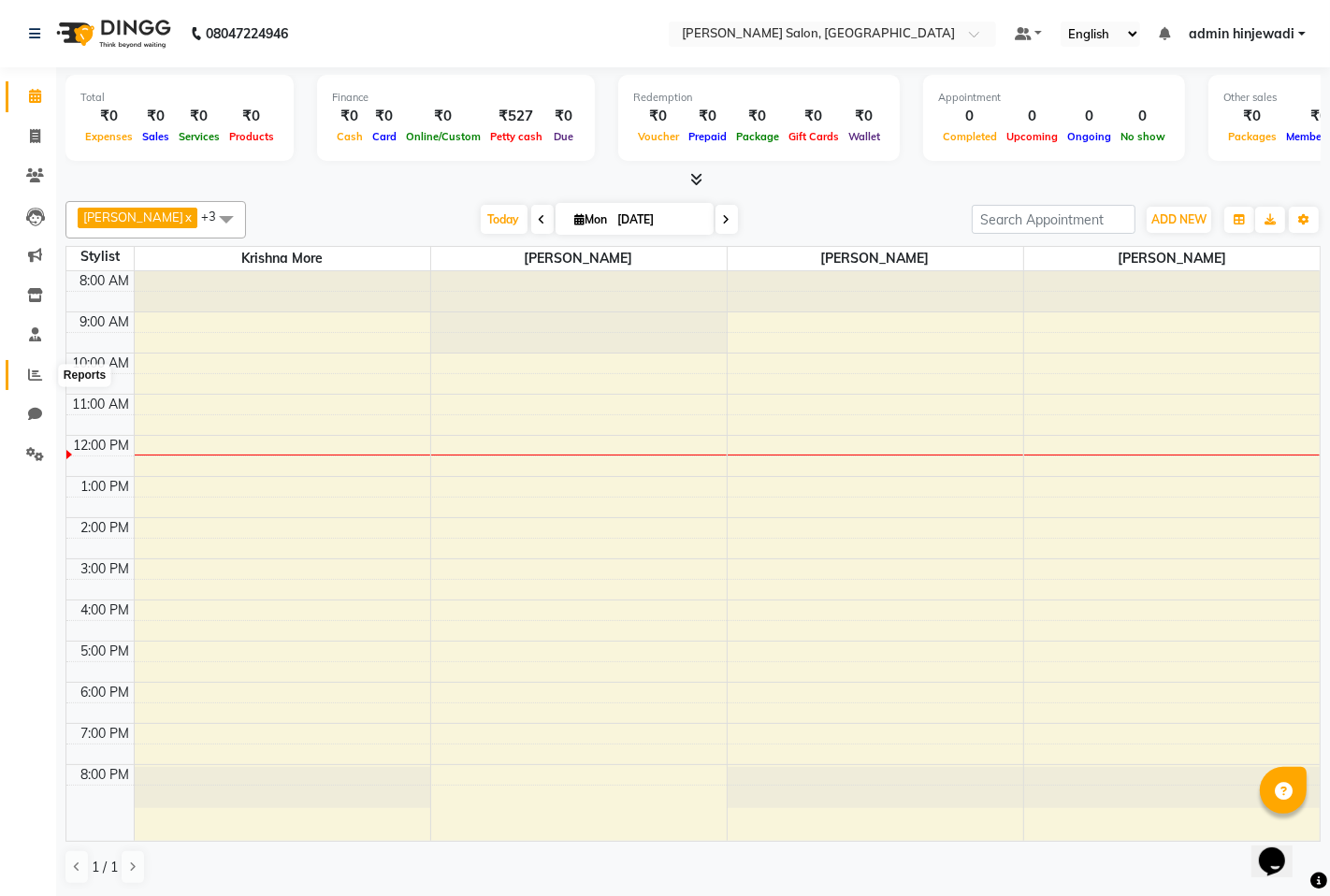
click at [30, 365] on span at bounding box center [35, 375] width 33 height 22
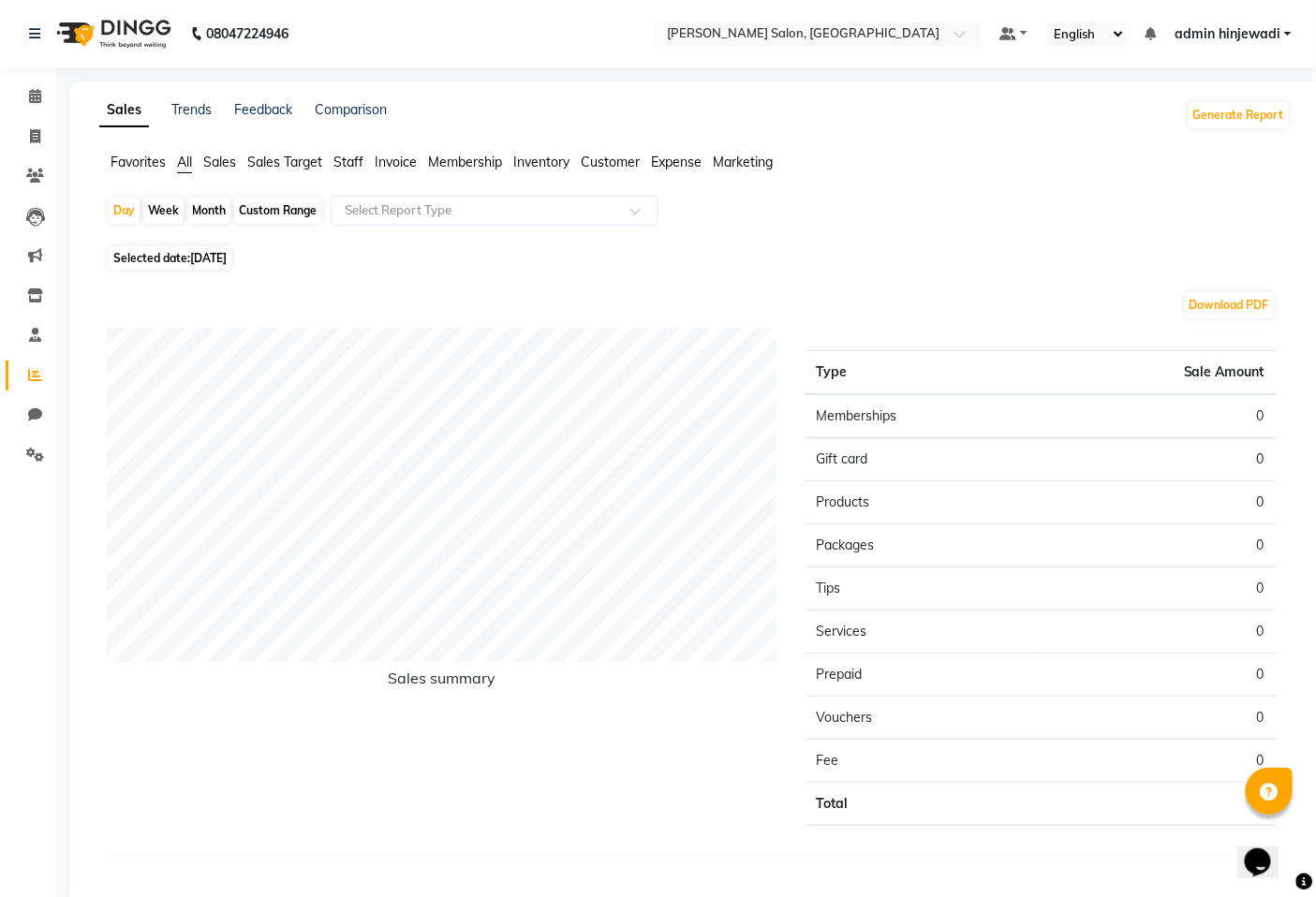
drag, startPoint x: 228, startPoint y: 161, endPoint x: 218, endPoint y: 154, distance: 12.2
click at [225, 161] on span "Sales" at bounding box center [219, 162] width 33 height 17
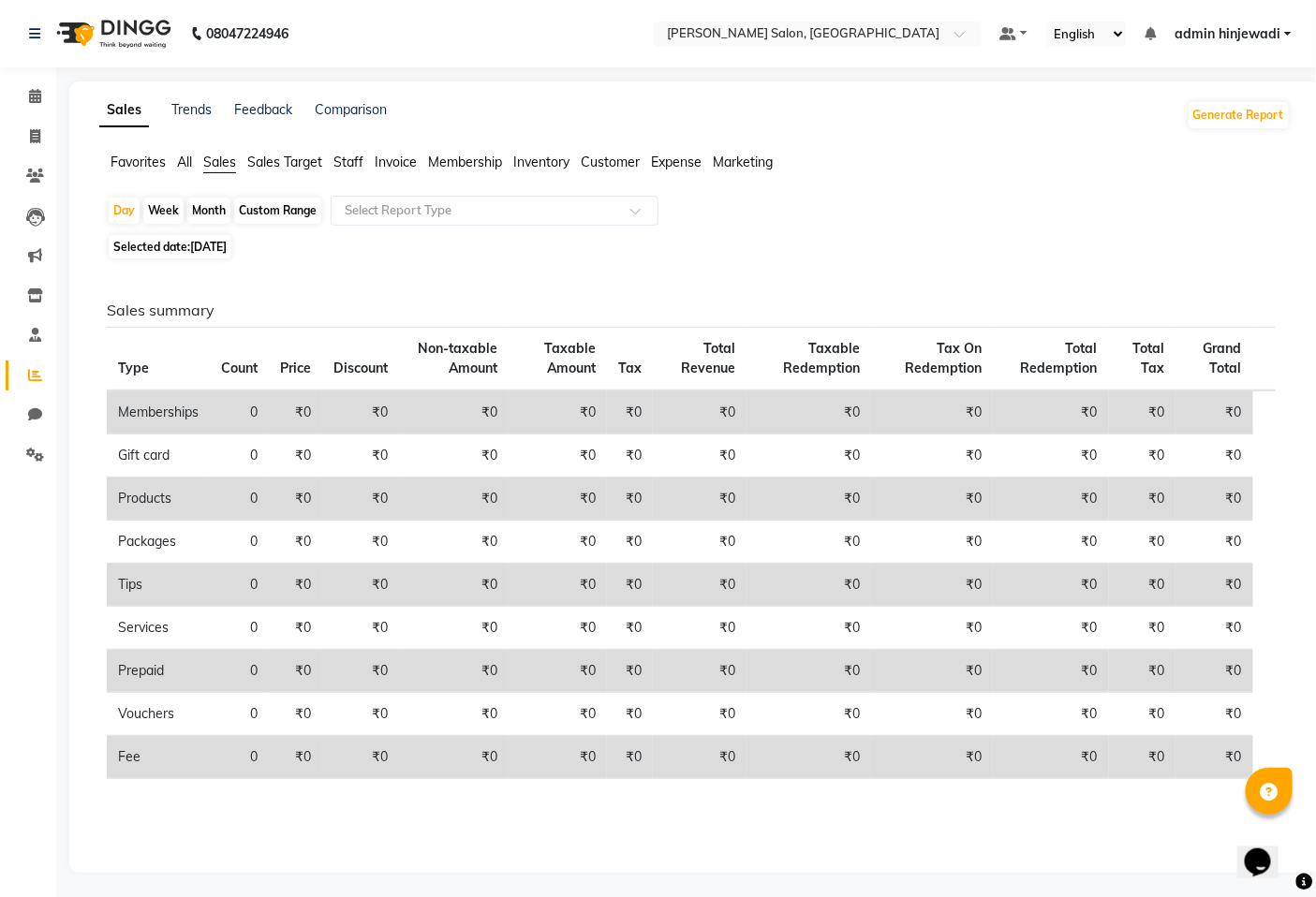
click at [213, 213] on div "Month" at bounding box center [209, 211] width 43 height 26
select select "9"
select select "2025"
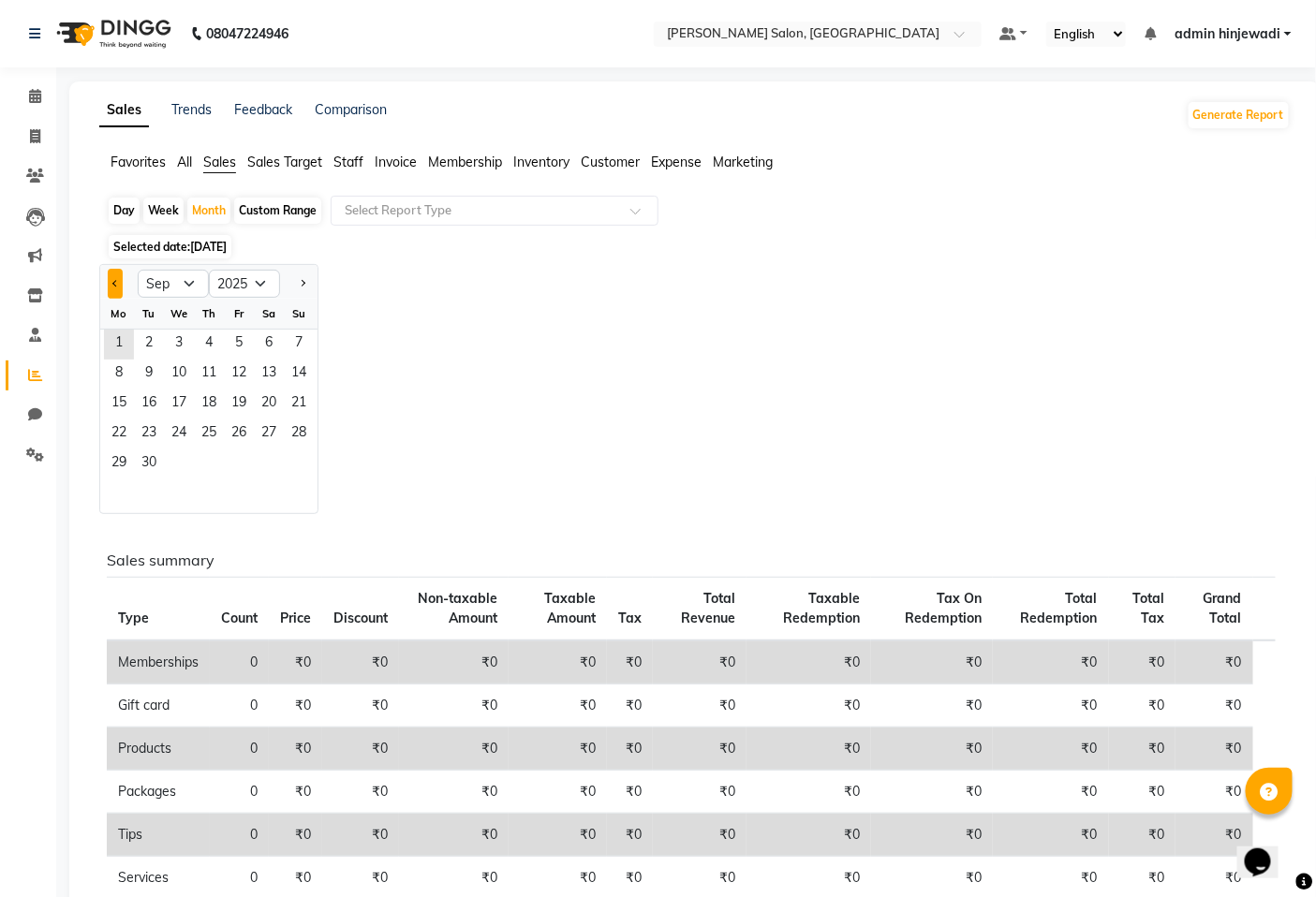
click at [118, 285] on button "Previous month" at bounding box center [115, 284] width 15 height 30
select select "8"
click at [239, 352] on span "1" at bounding box center [239, 345] width 30 height 30
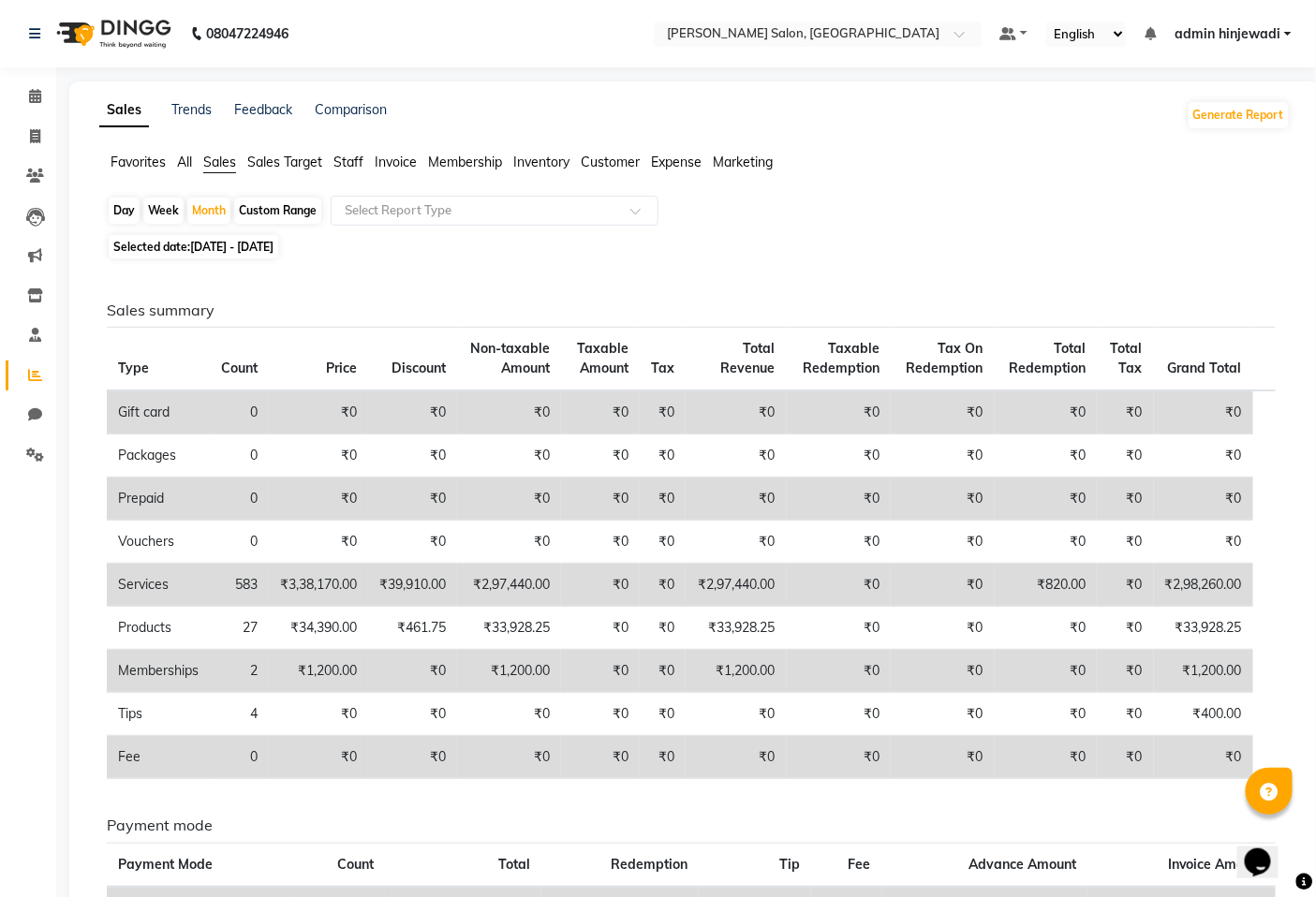
click at [352, 163] on span "Staff" at bounding box center [349, 162] width 30 height 17
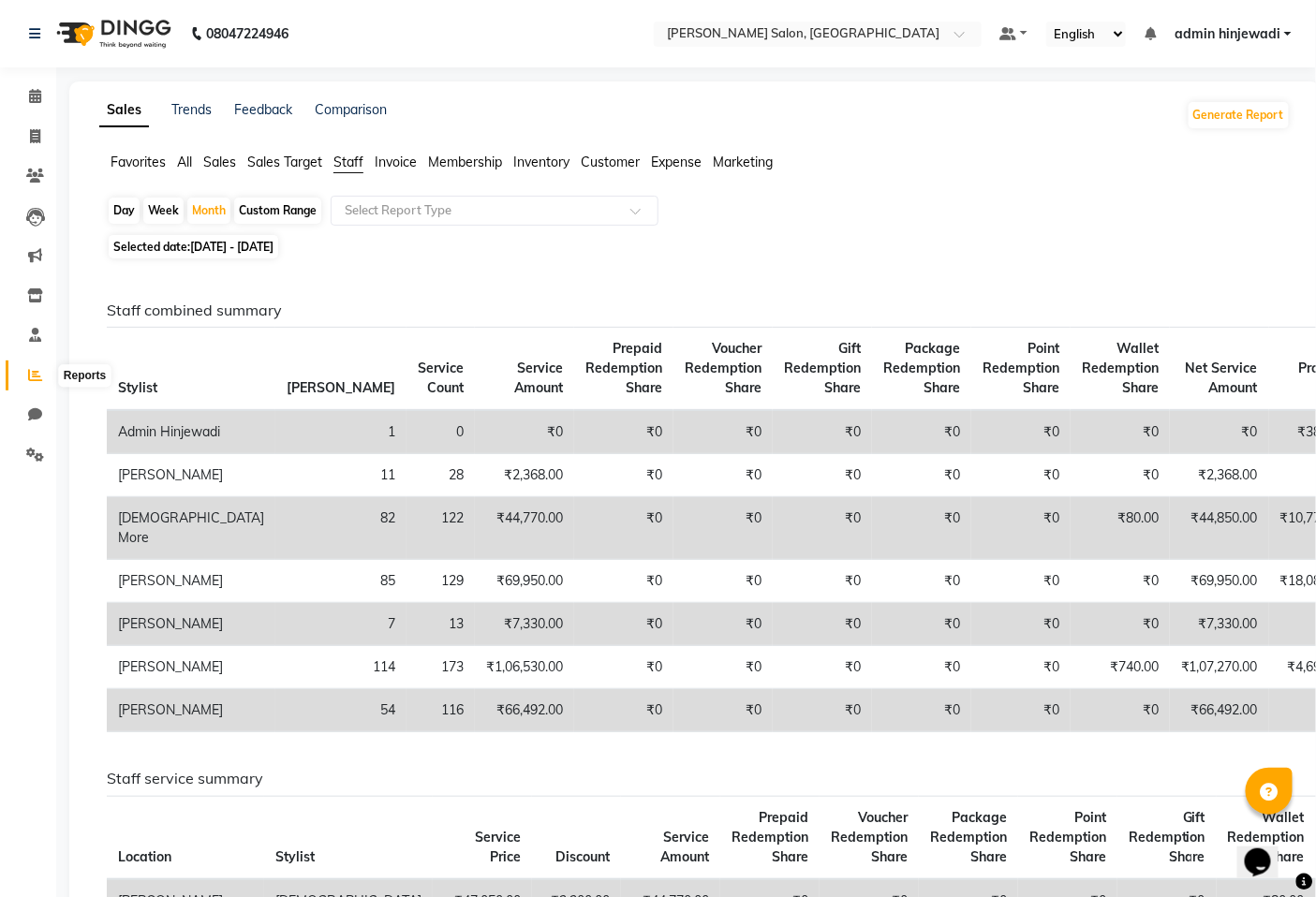
click at [31, 372] on icon at bounding box center [35, 374] width 14 height 14
click at [131, 213] on div "Day" at bounding box center [124, 211] width 31 height 26
select select "8"
select select "2025"
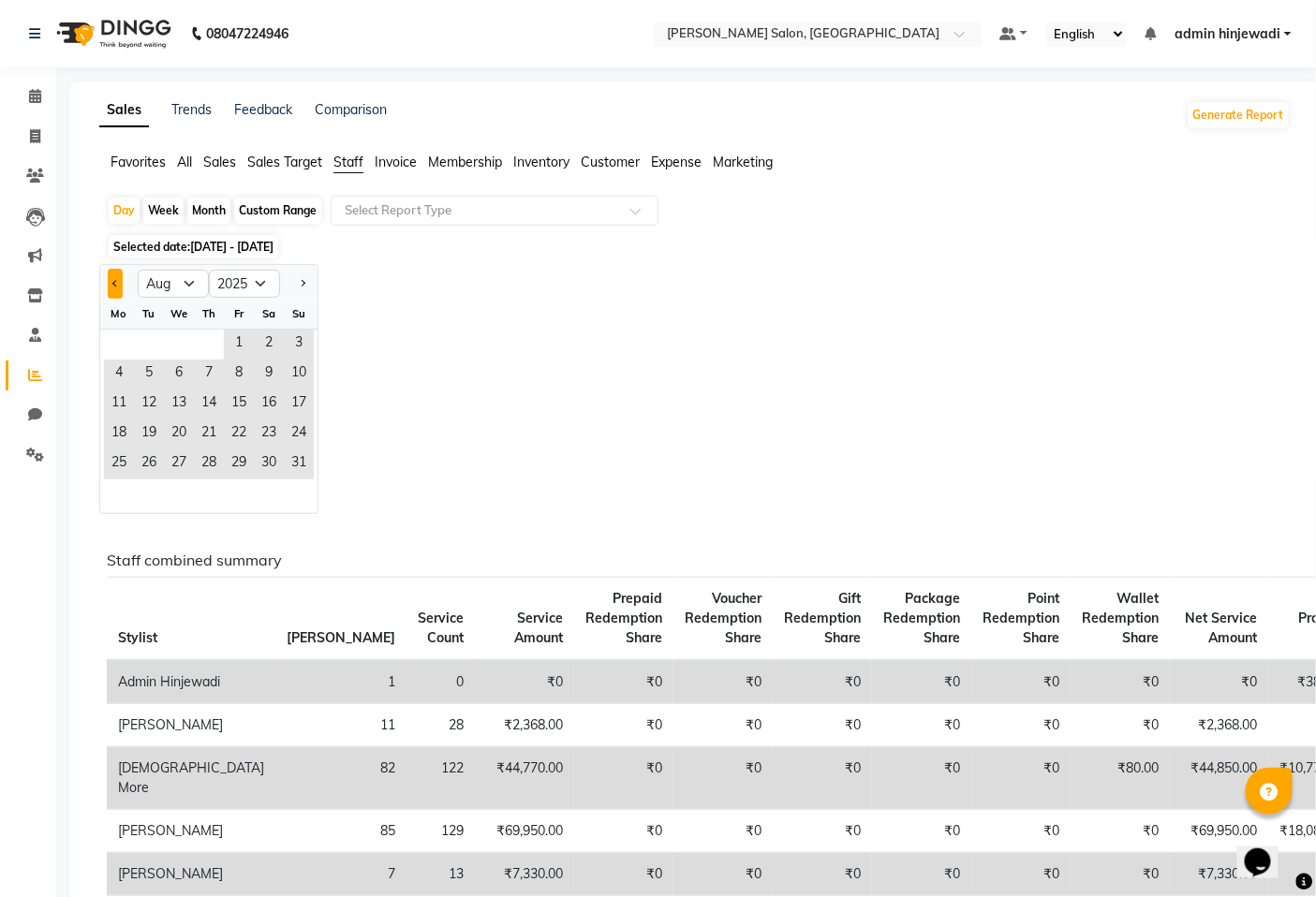
click at [119, 286] on button "Previous month" at bounding box center [115, 284] width 15 height 30
select select "7"
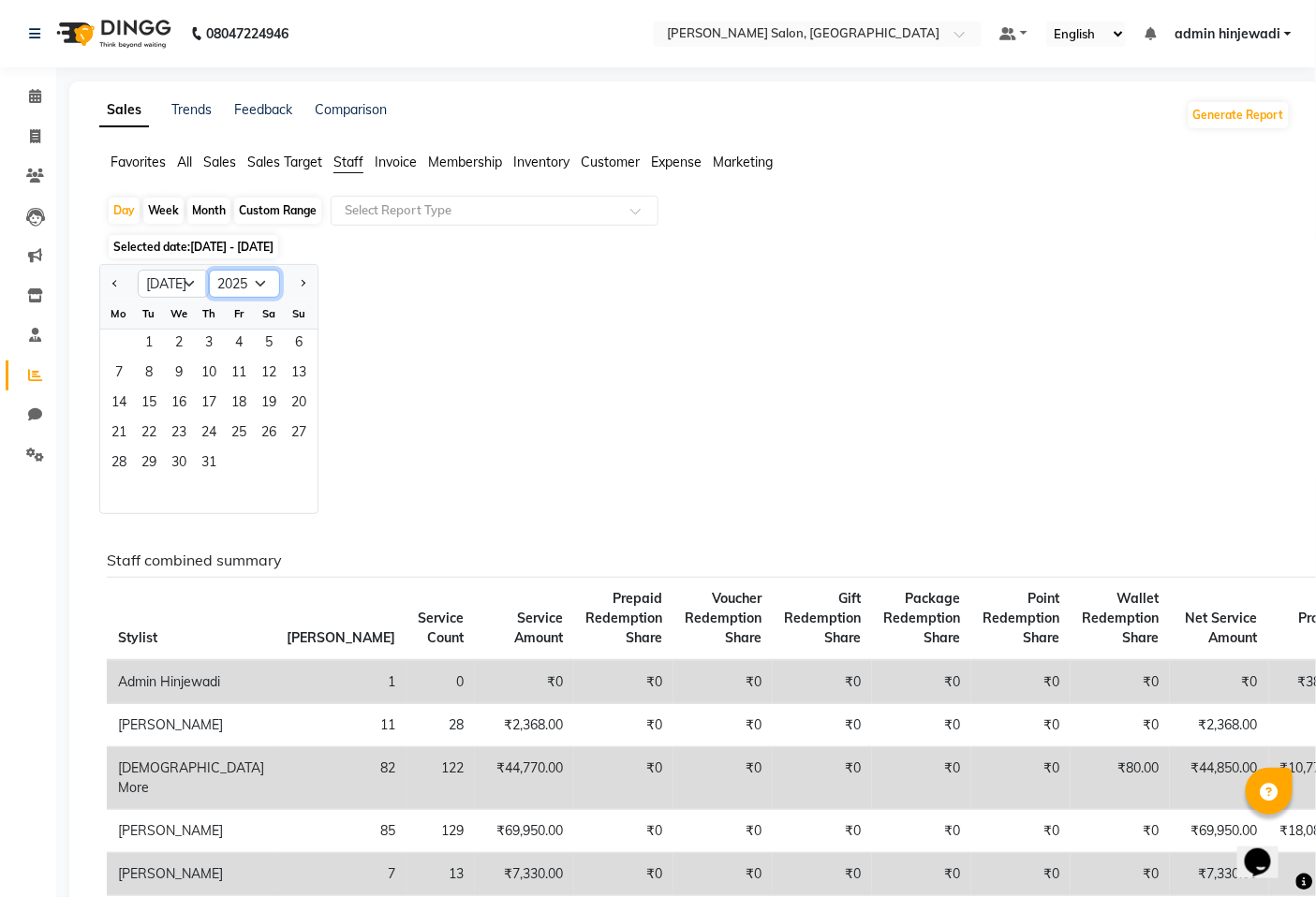
click at [259, 278] on select "2015 2016 2017 2018 2019 2020 2021 2022 2023 2024 2025 2026 2027 2028 2029 2030…" at bounding box center [244, 284] width 71 height 28
drag, startPoint x: 459, startPoint y: 428, endPoint x: 379, endPoint y: 416, distance: 80.9
click at [459, 427] on div "Jan Feb Mar Apr May Jun [DATE] Aug Sep Oct Nov [DATE] 2016 2017 2018 2019 2020 …" at bounding box center [695, 388] width 1191 height 250
click at [199, 469] on span "31" at bounding box center [209, 464] width 30 height 30
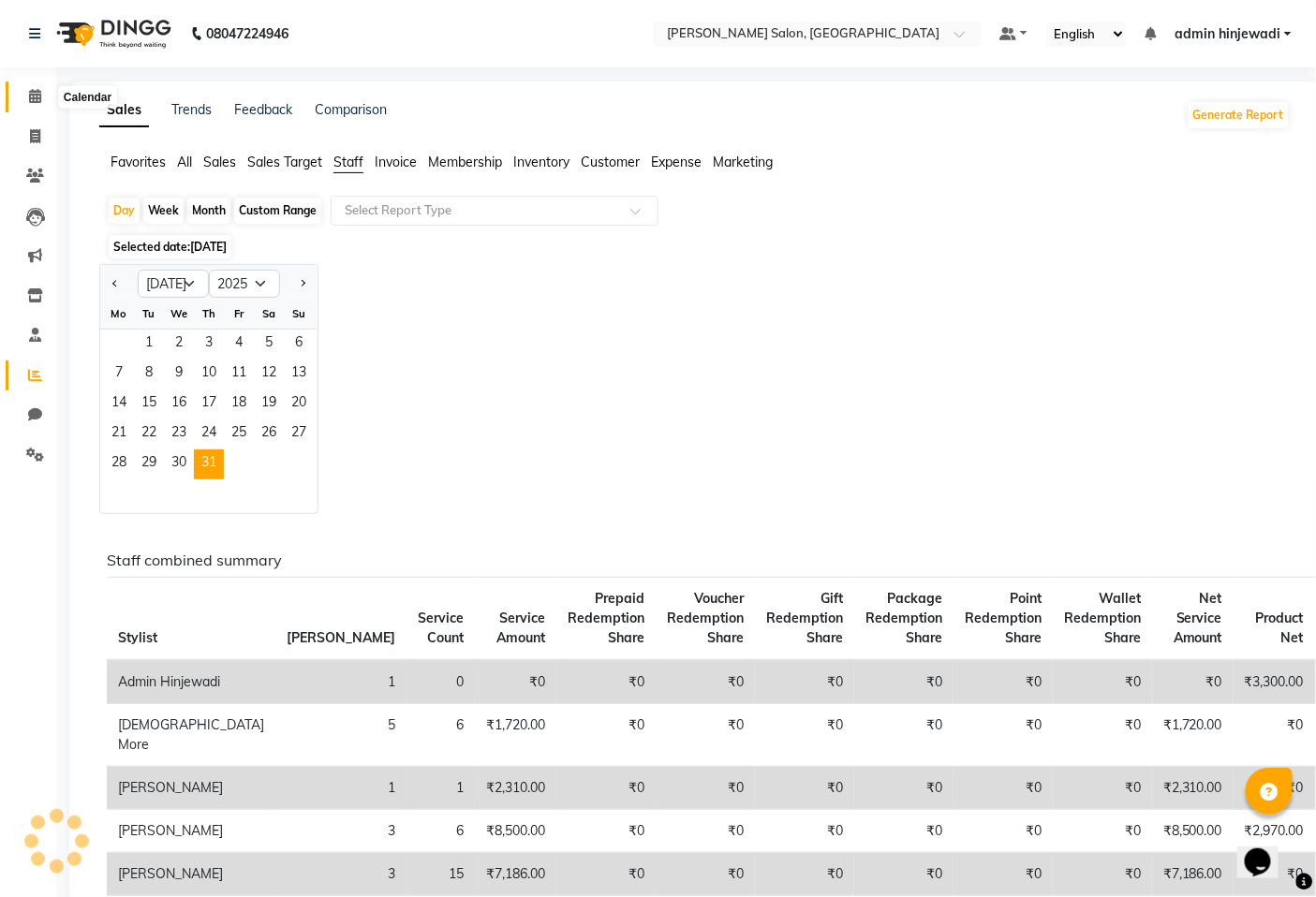
click at [29, 90] on icon at bounding box center [35, 95] width 12 height 14
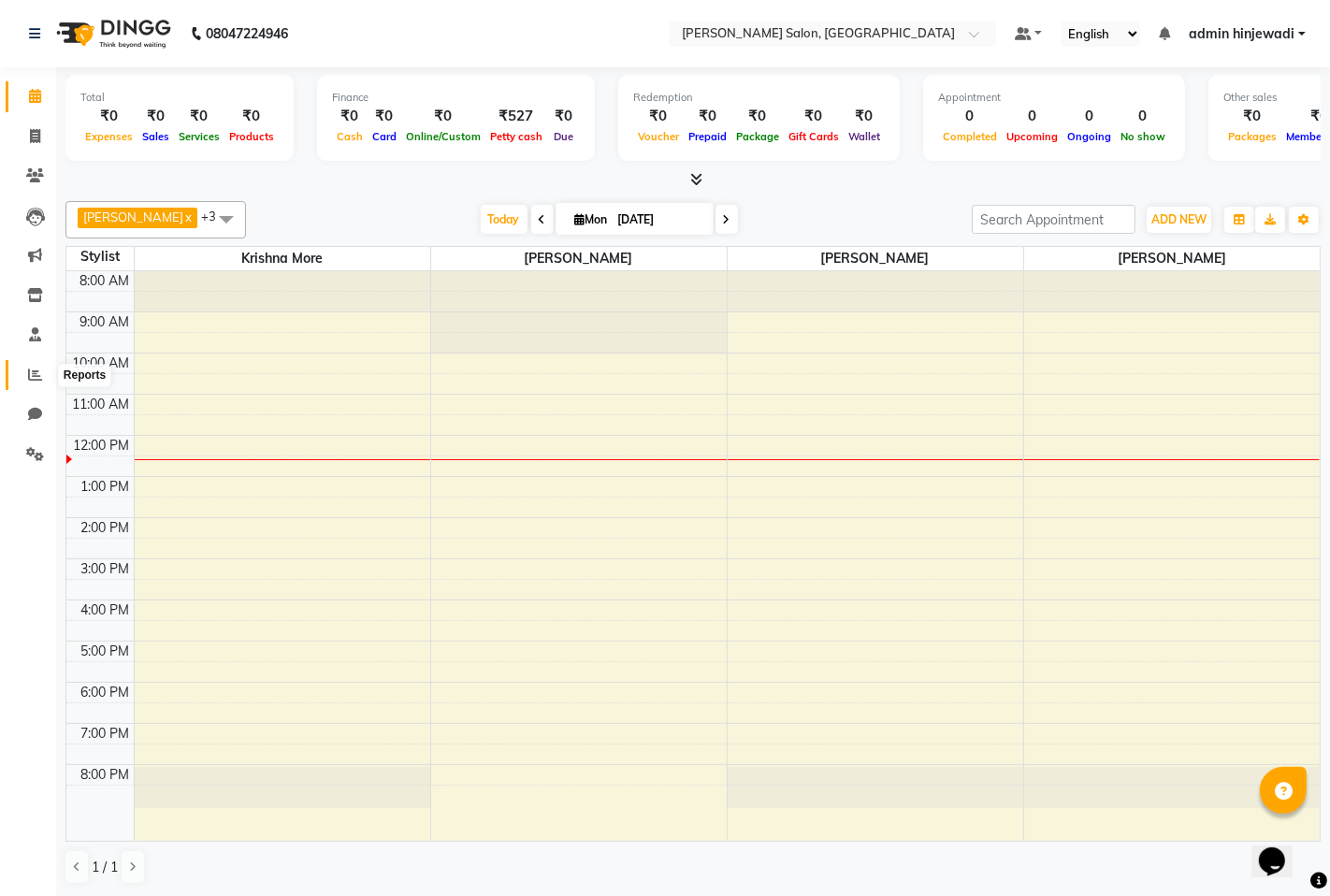
click at [32, 380] on icon at bounding box center [35, 374] width 14 height 14
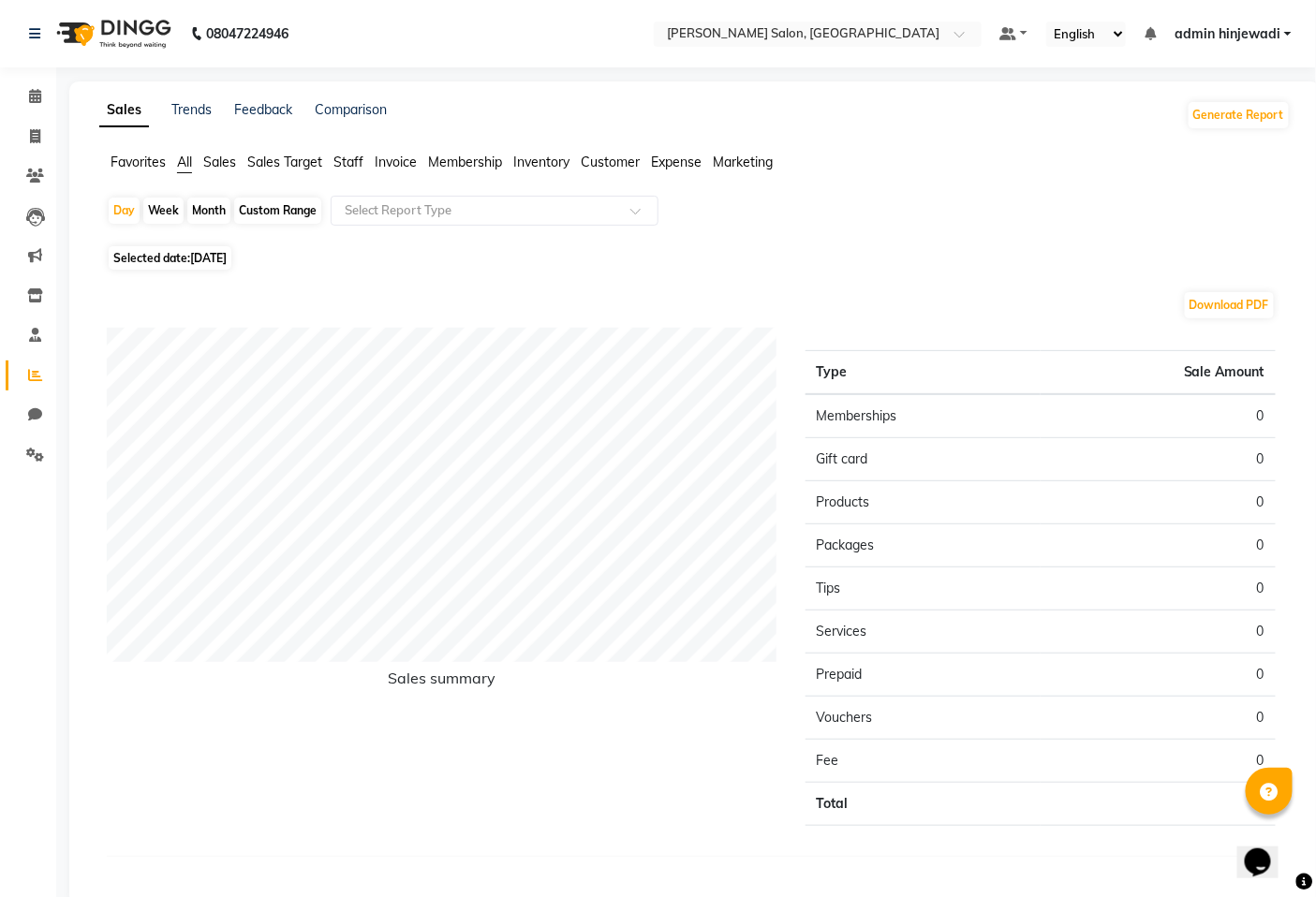
click at [217, 208] on div "Month" at bounding box center [209, 211] width 43 height 26
select select "9"
select select "2025"
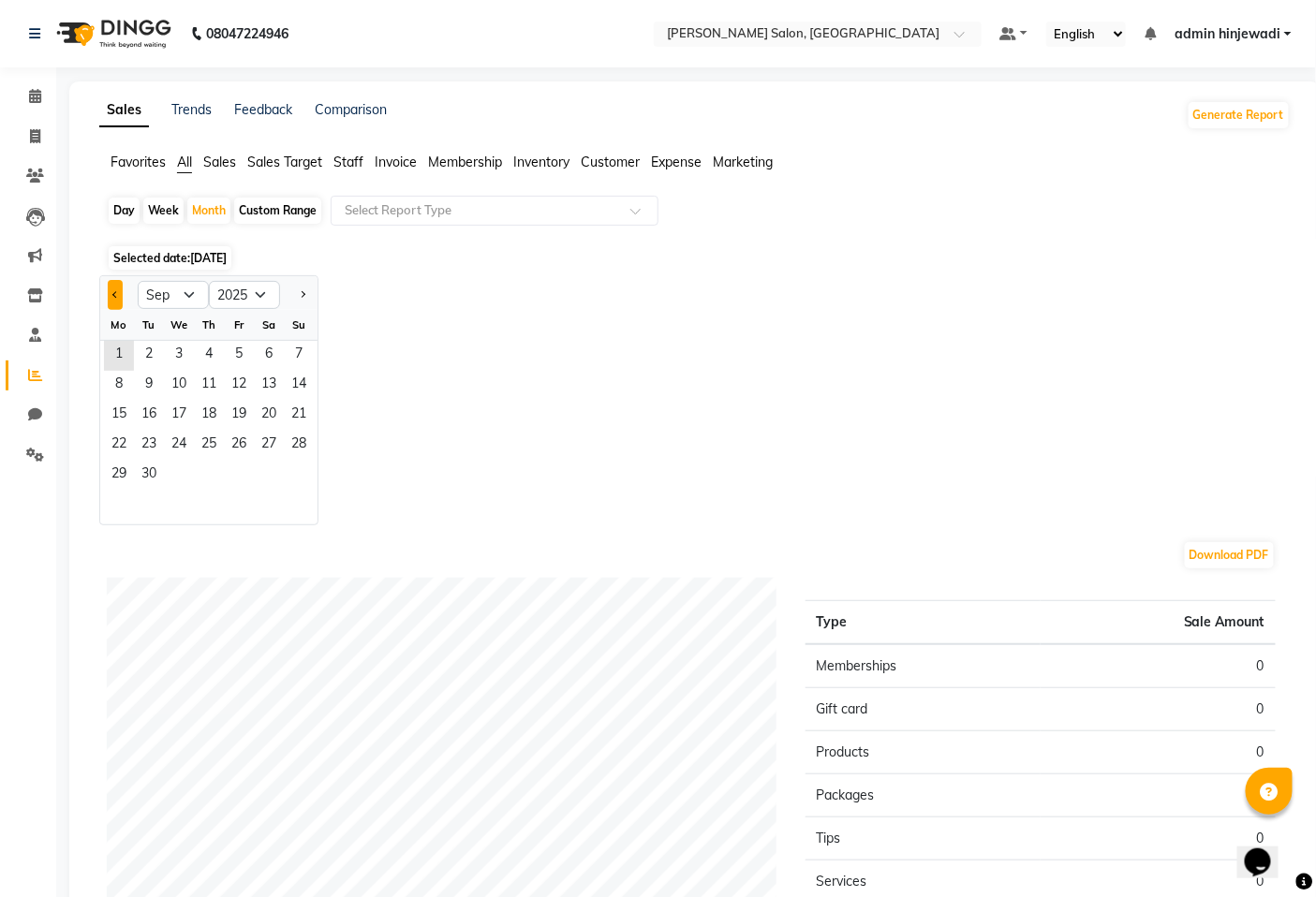
click at [116, 301] on button "Previous month" at bounding box center [115, 295] width 15 height 30
select select "8"
click at [295, 473] on span "31" at bounding box center [299, 475] width 30 height 30
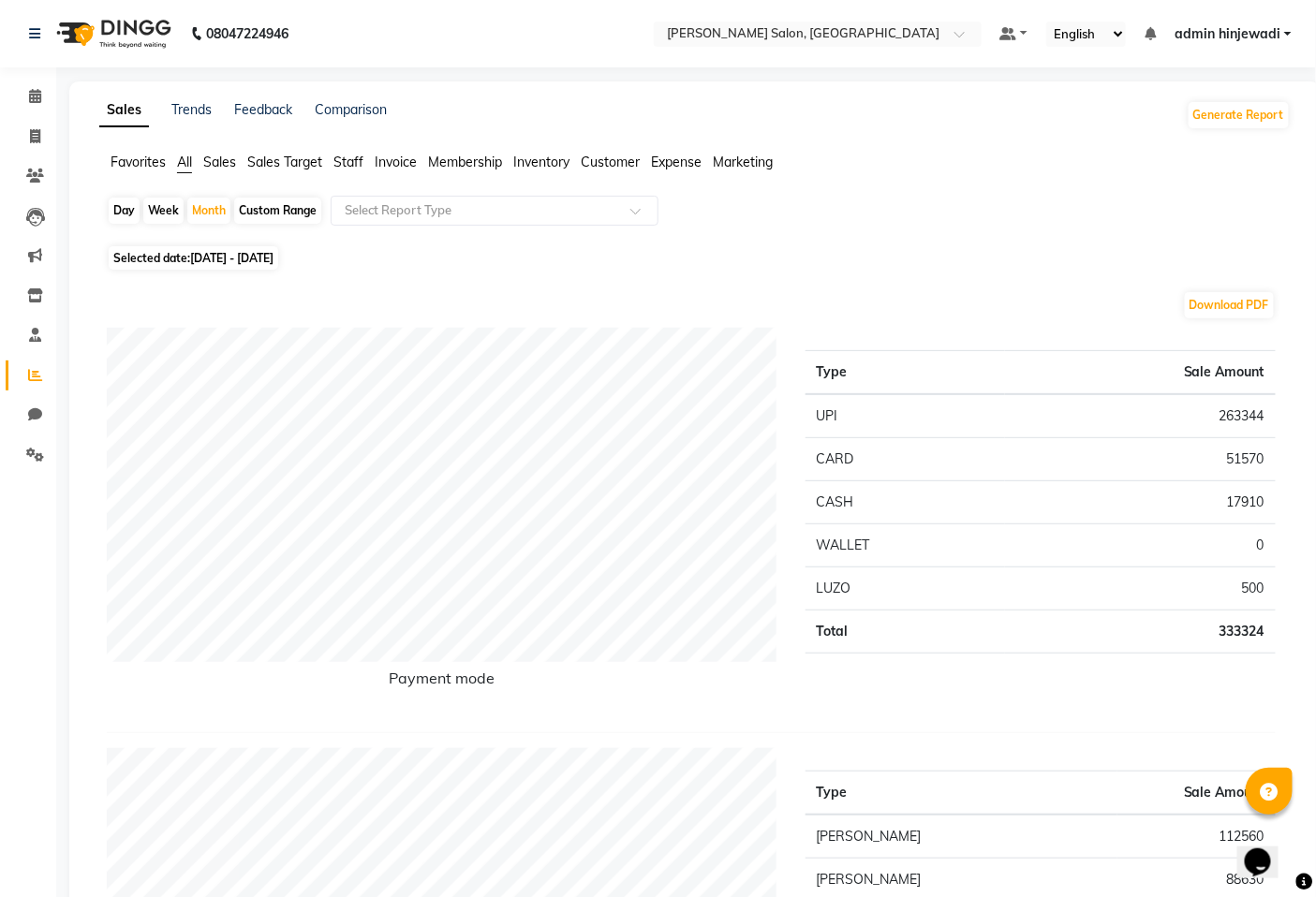
click at [123, 209] on div "Day" at bounding box center [124, 211] width 31 height 26
select select "8"
select select "2025"
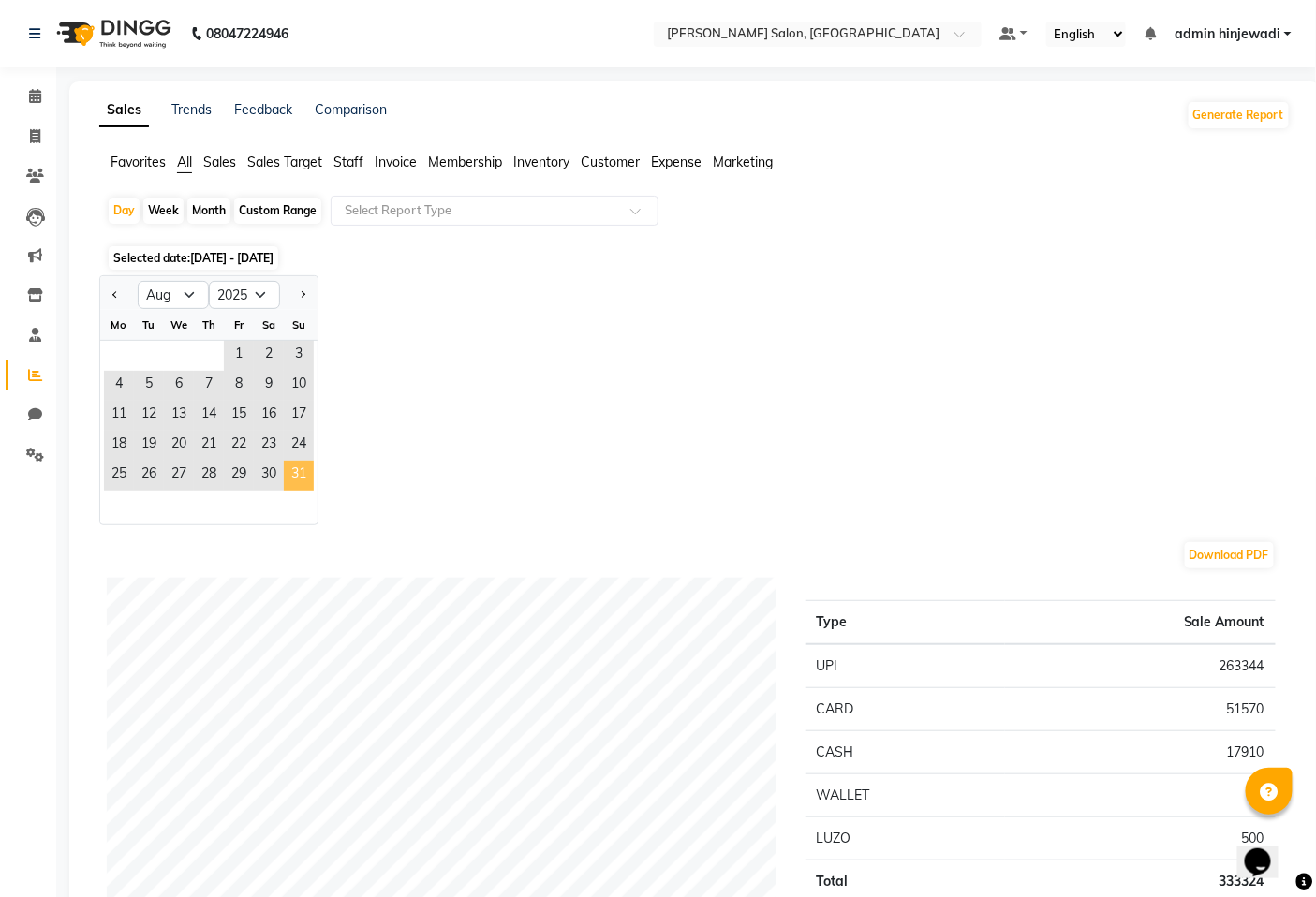
click at [302, 466] on span "31" at bounding box center [299, 475] width 30 height 30
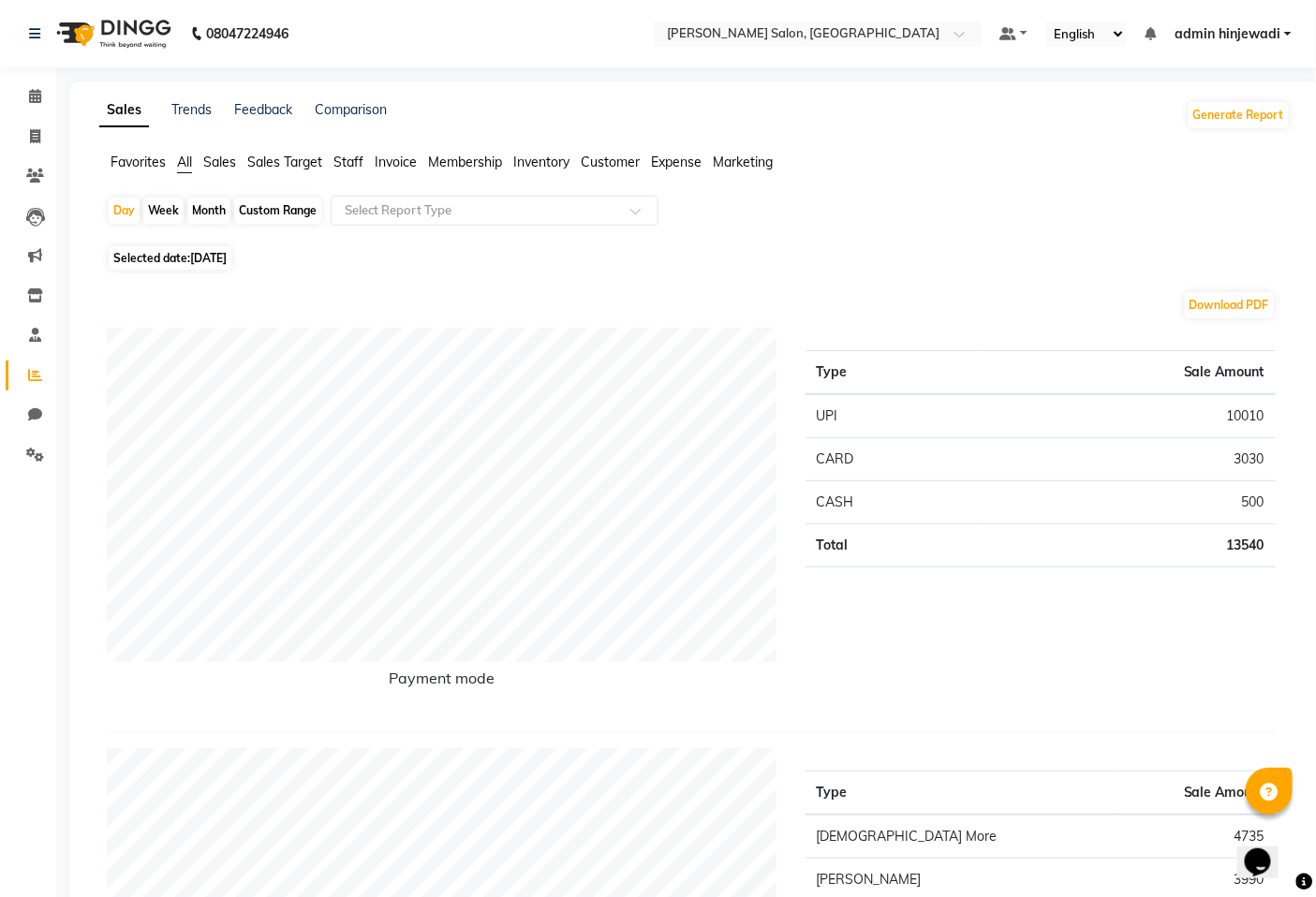
click at [222, 210] on div "Month" at bounding box center [209, 211] width 43 height 26
select select "8"
select select "2025"
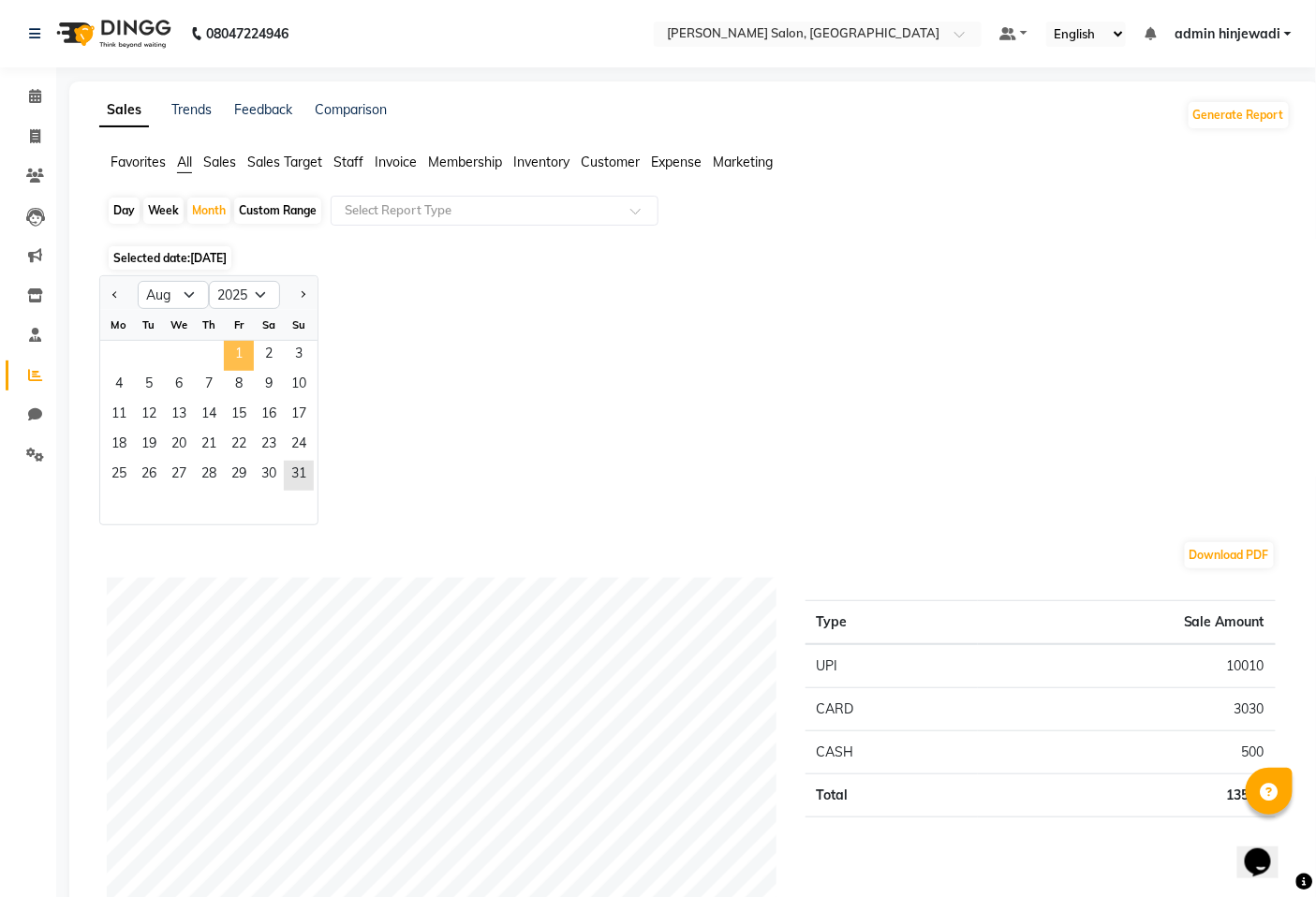
click at [246, 352] on span "1" at bounding box center [239, 356] width 30 height 30
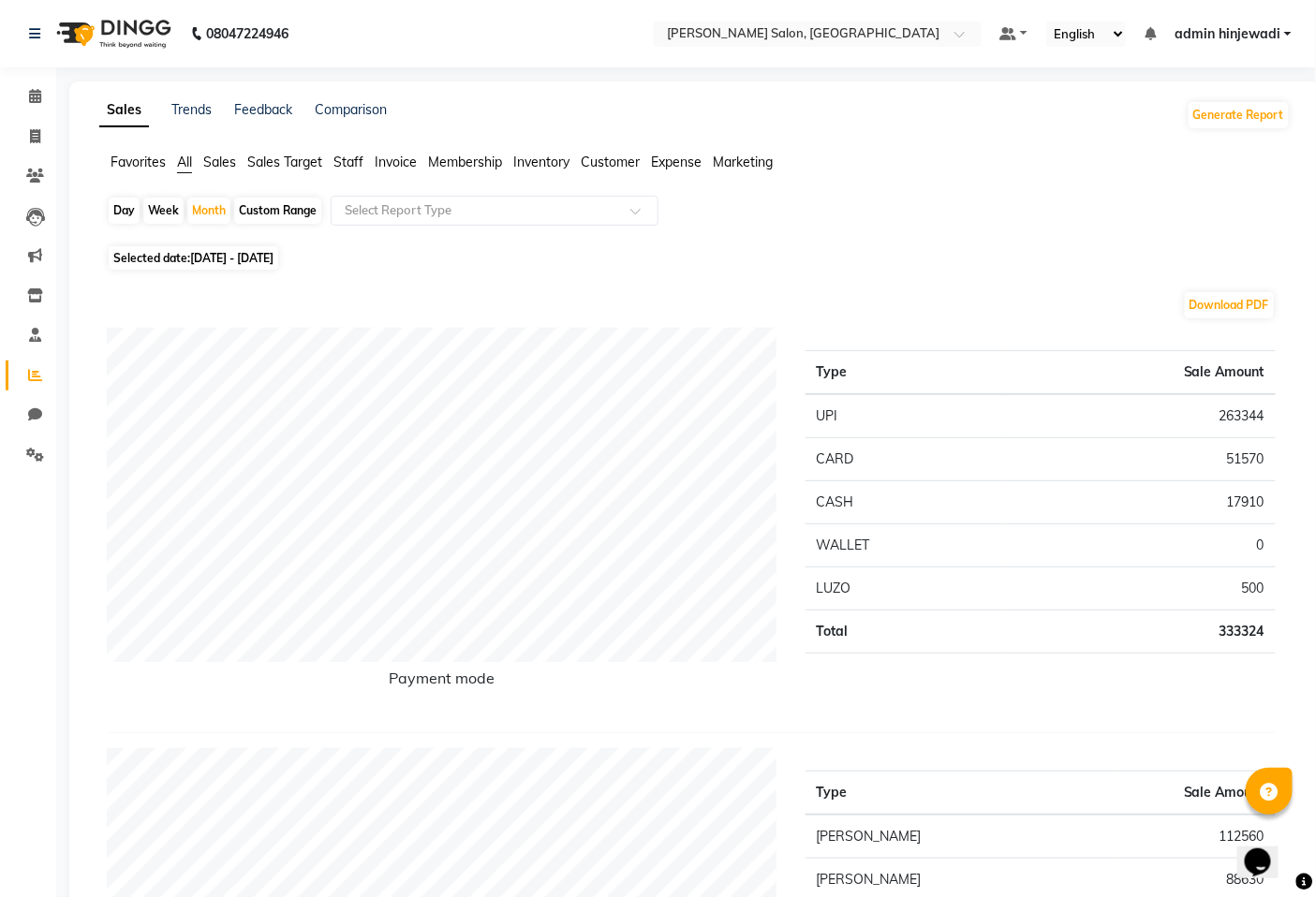
click at [347, 161] on span "Staff" at bounding box center [349, 162] width 30 height 17
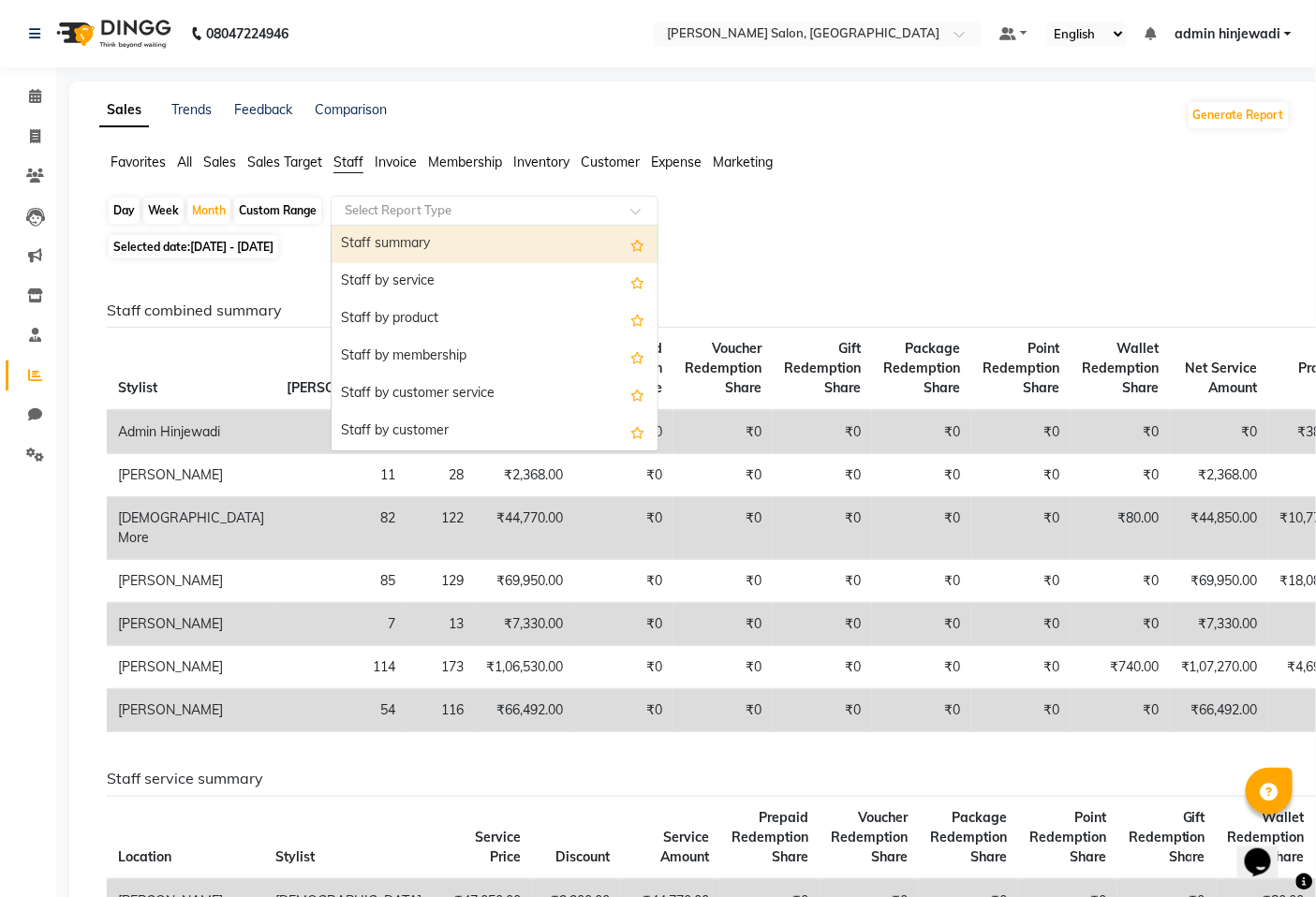
click at [502, 212] on input "text" at bounding box center [476, 211] width 269 height 19
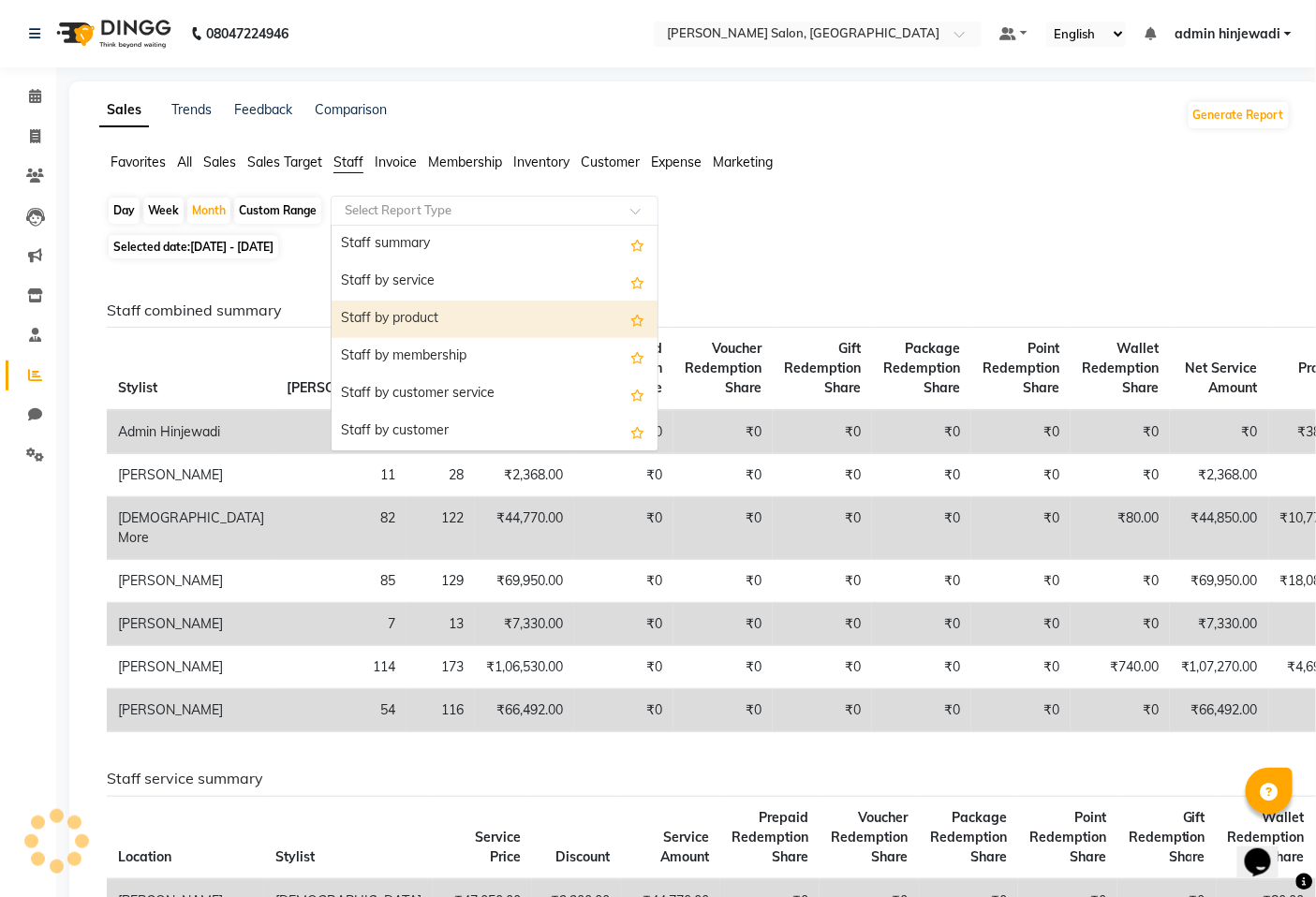
click at [438, 322] on div "Staff by product" at bounding box center [494, 319] width 326 height 38
select select "full_report"
select select "pdf"
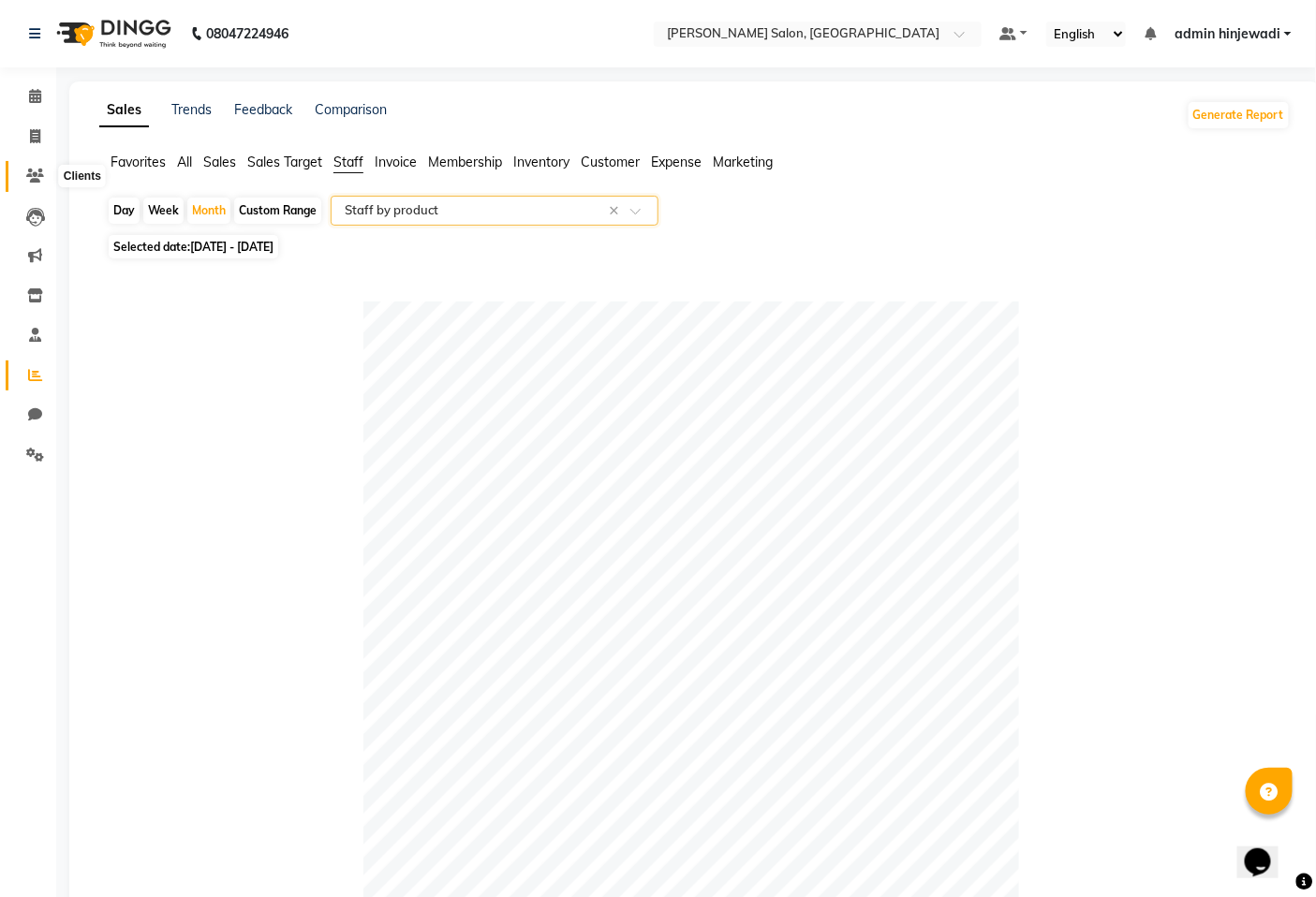
click at [43, 171] on icon at bounding box center [35, 175] width 18 height 14
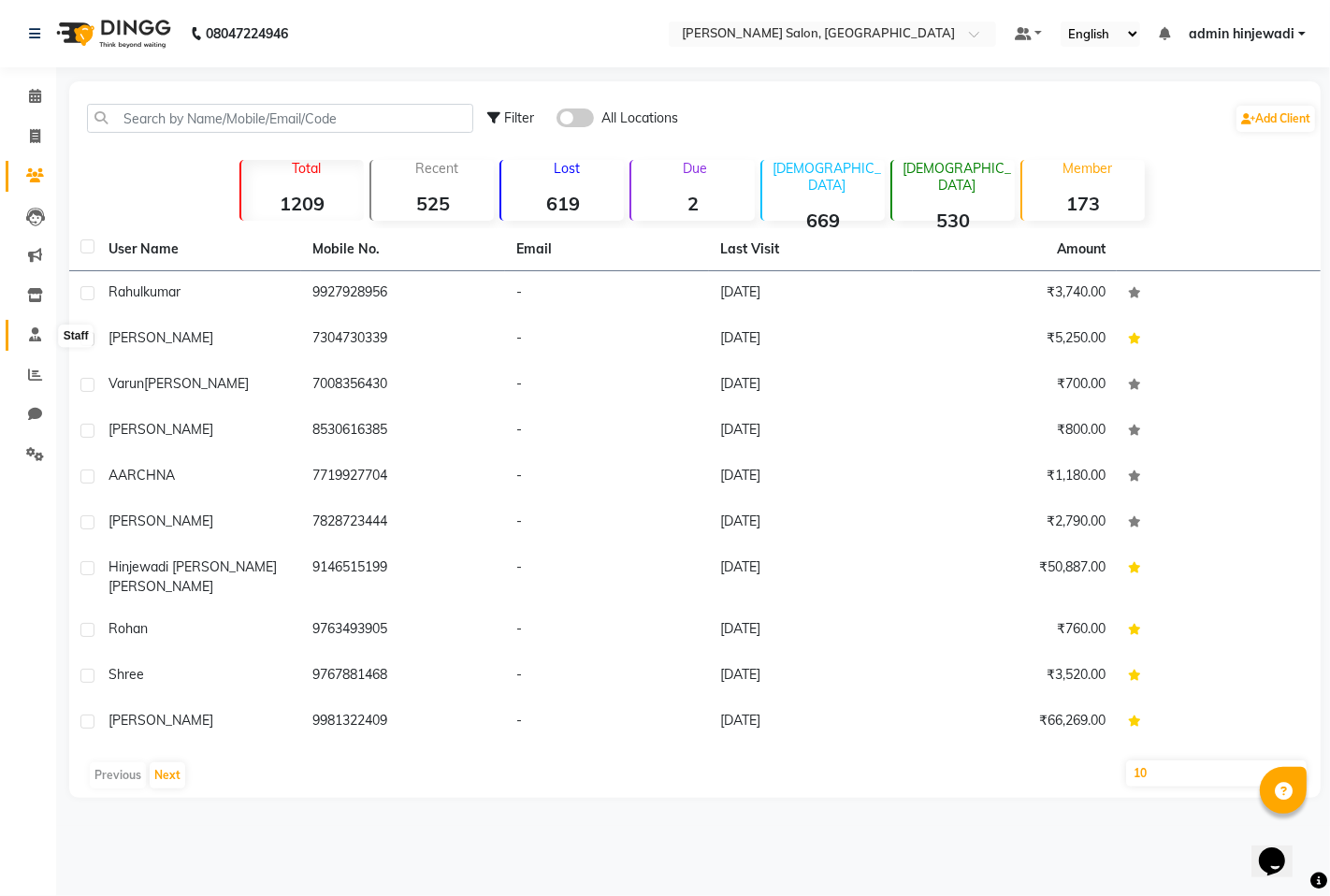
click at [35, 335] on icon at bounding box center [35, 334] width 12 height 14
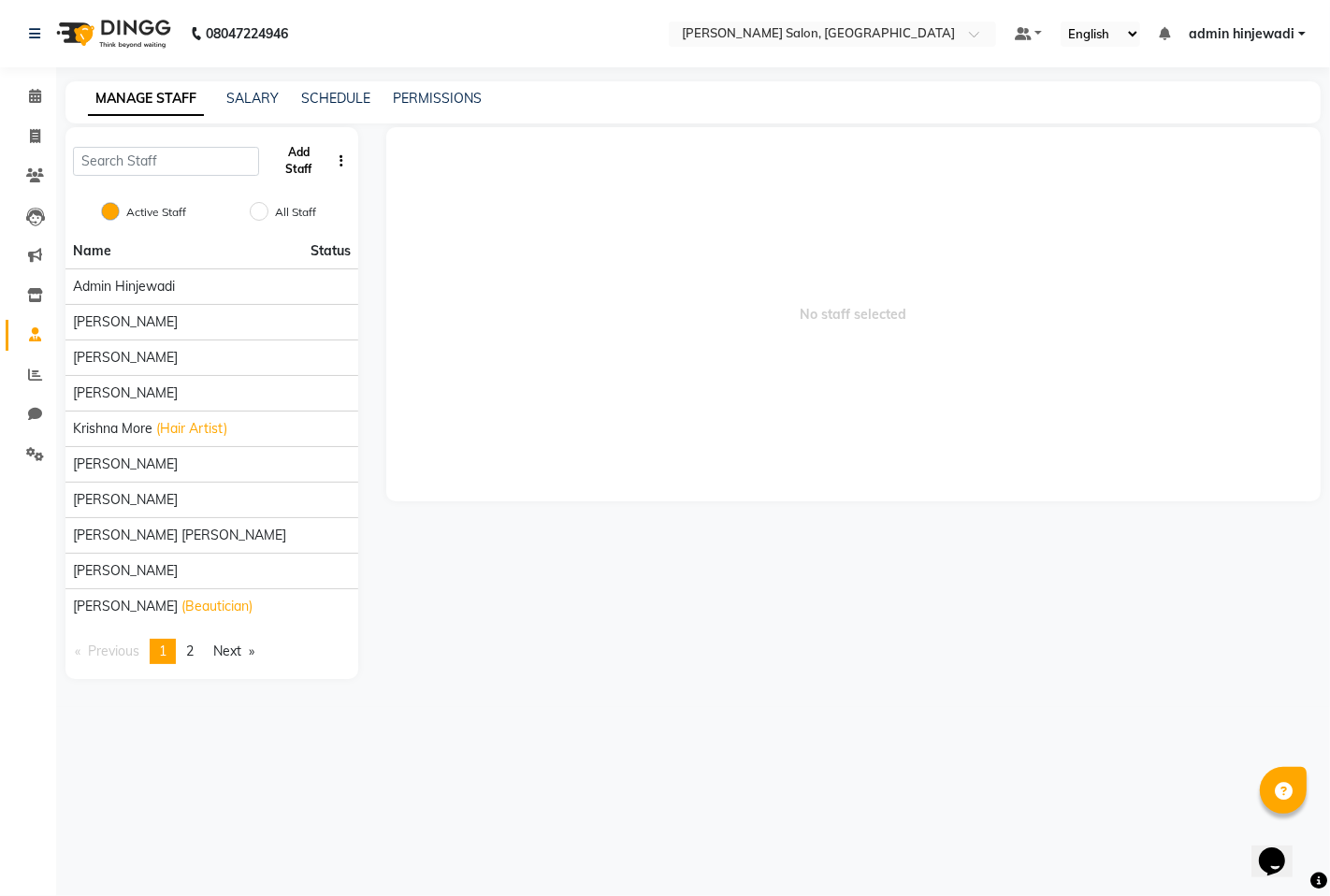
click at [299, 169] on button "Add Staff" at bounding box center [298, 161] width 63 height 49
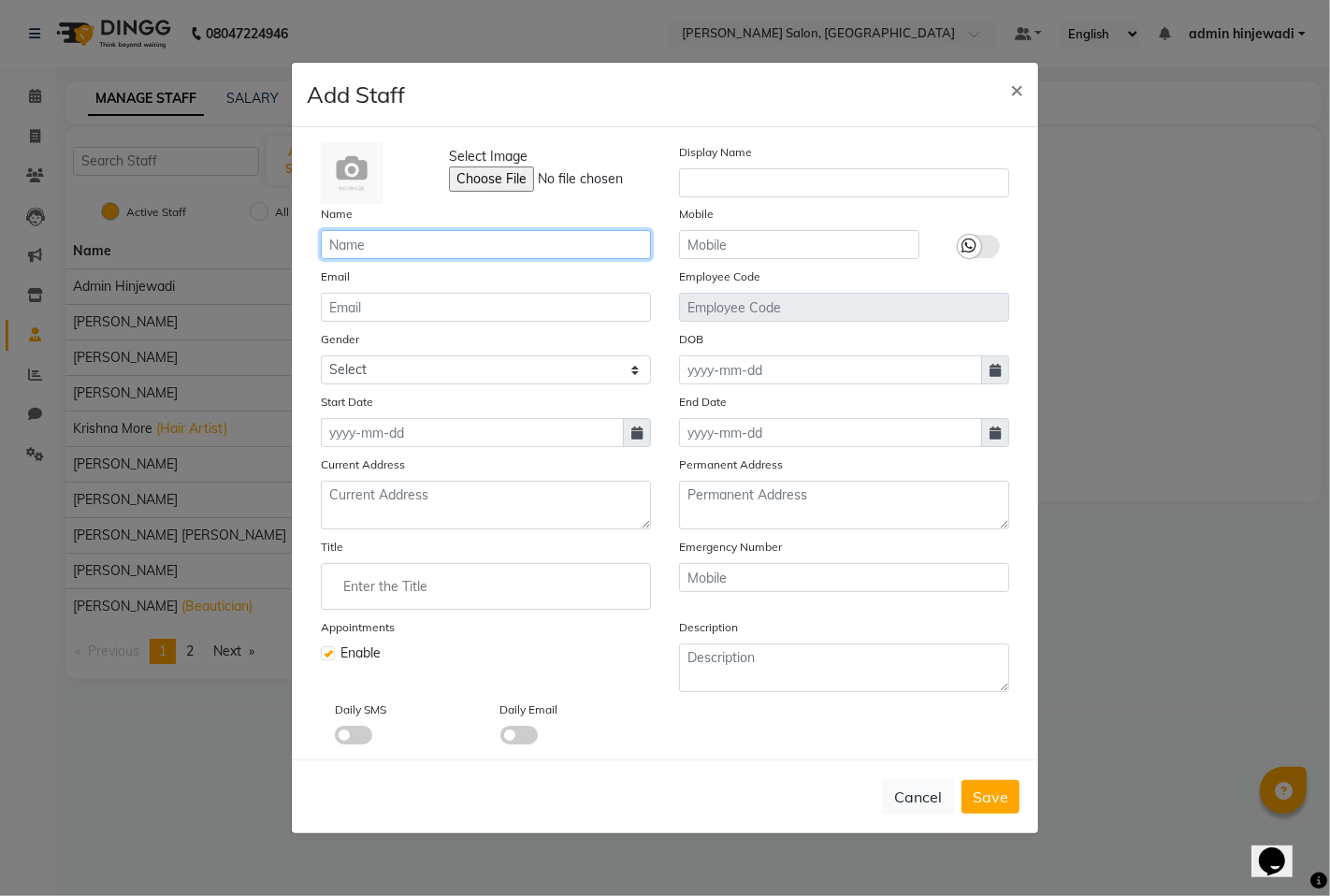
click at [386, 244] on input "text" at bounding box center [486, 245] width 331 height 29
click at [389, 248] on input "text" at bounding box center [486, 245] width 331 height 29
type input "SUWARTA"
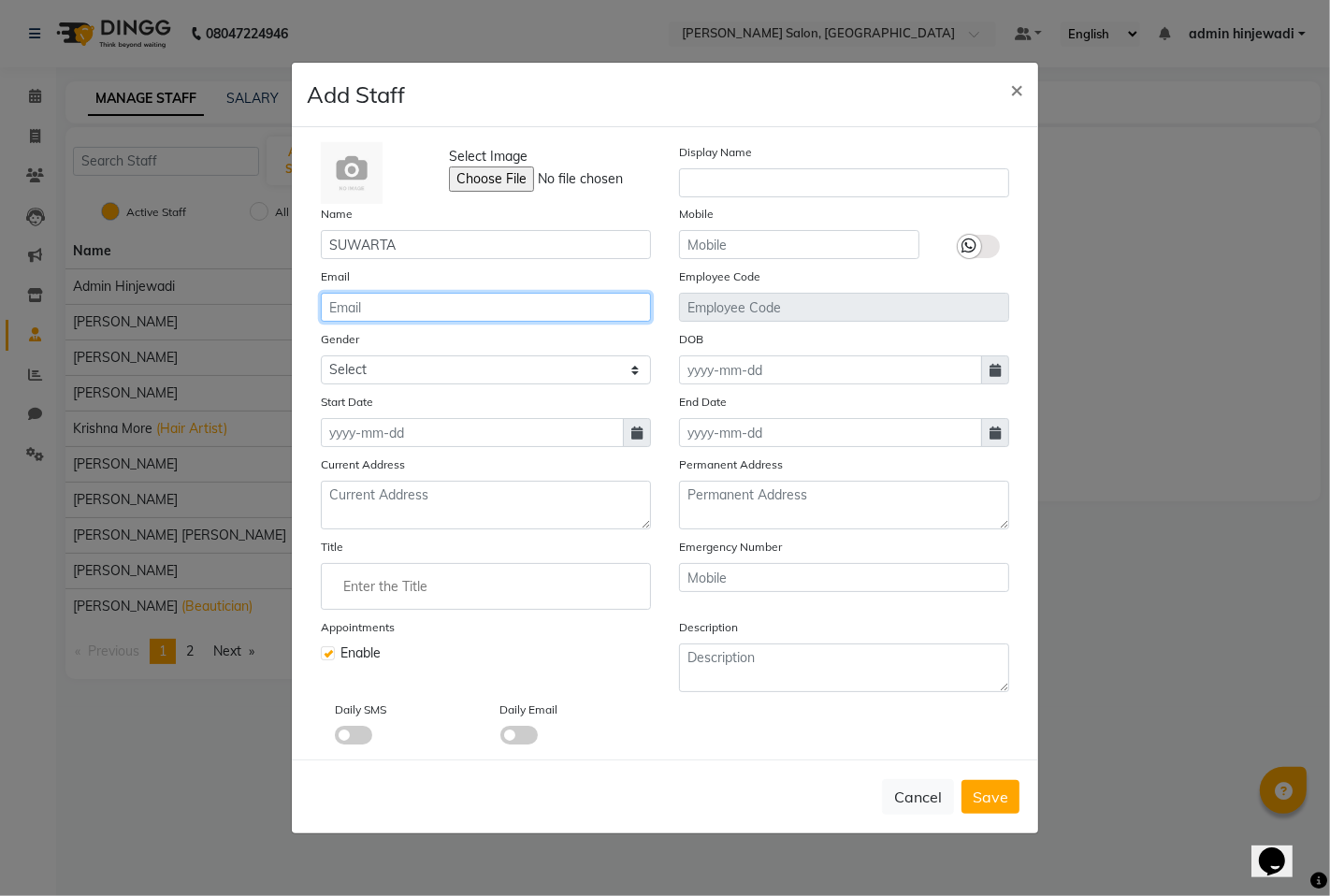
drag, startPoint x: 381, startPoint y: 300, endPoint x: 401, endPoint y: 304, distance: 20.4
click at [396, 304] on input "email" at bounding box center [486, 307] width 331 height 29
type input "M"
type input "[EMAIL_ADDRESS][DOMAIN_NAME]"
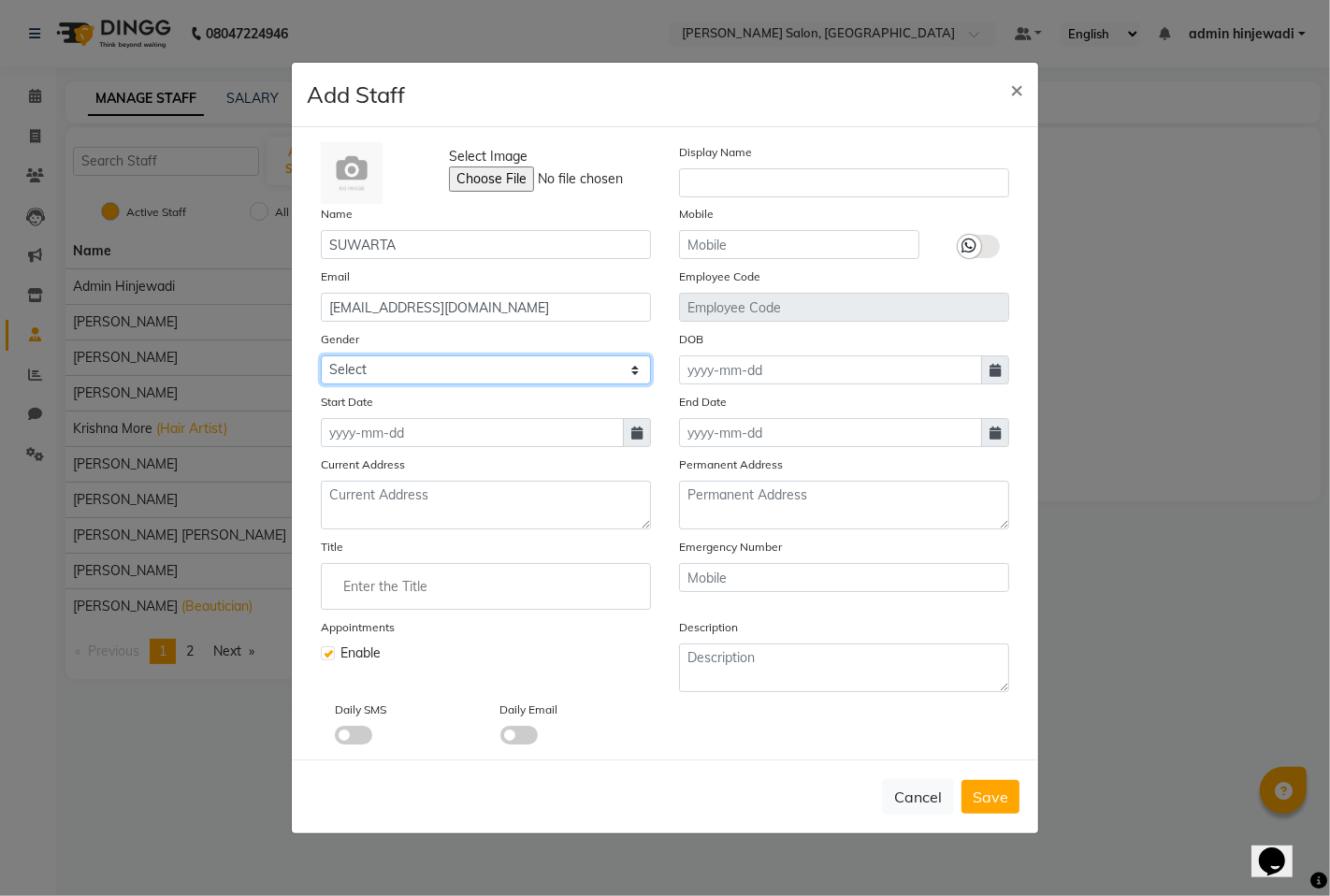
click at [385, 362] on select "Select [DEMOGRAPHIC_DATA] [DEMOGRAPHIC_DATA] Other Prefer Not To Say" at bounding box center [486, 369] width 331 height 29
select select "[DEMOGRAPHIC_DATA]"
click at [321, 355] on select "Select [DEMOGRAPHIC_DATA] [DEMOGRAPHIC_DATA] Other Prefer Not To Say" at bounding box center [486, 369] width 331 height 29
click at [637, 433] on icon at bounding box center [638, 433] width 11 height 13
select select "9"
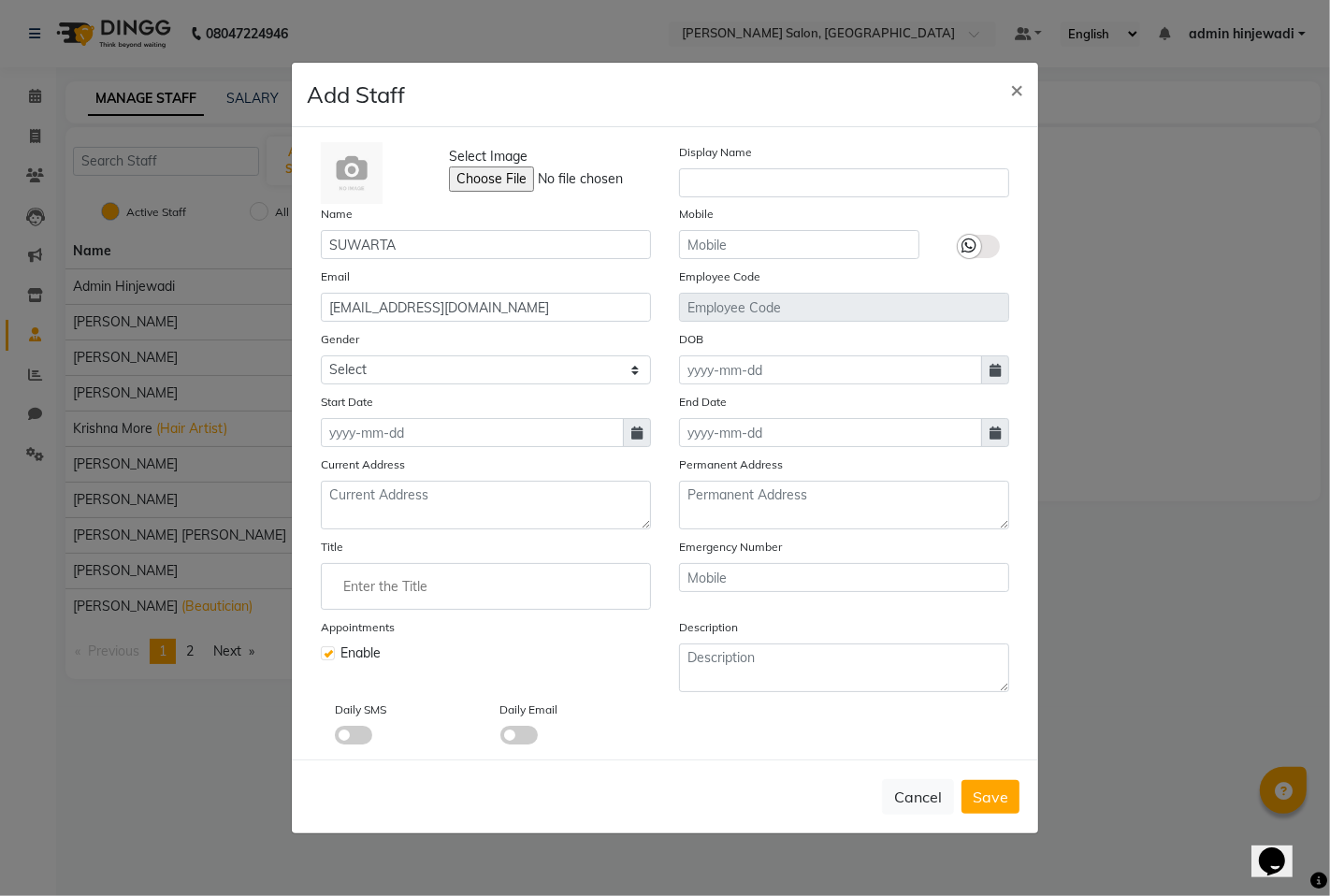
select select "2025"
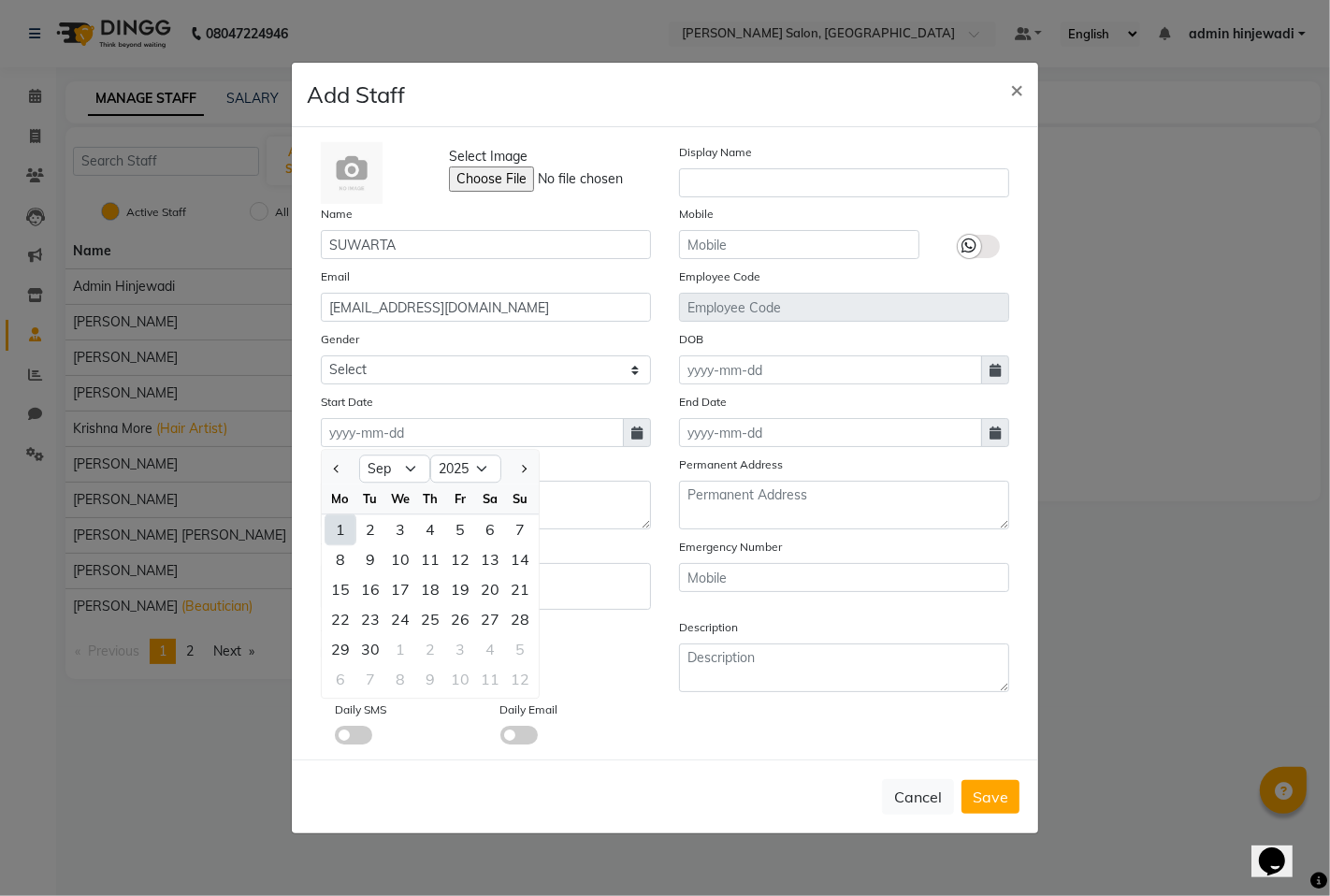
click at [342, 526] on div "1" at bounding box center [341, 530] width 30 height 30
type input "[DATE]"
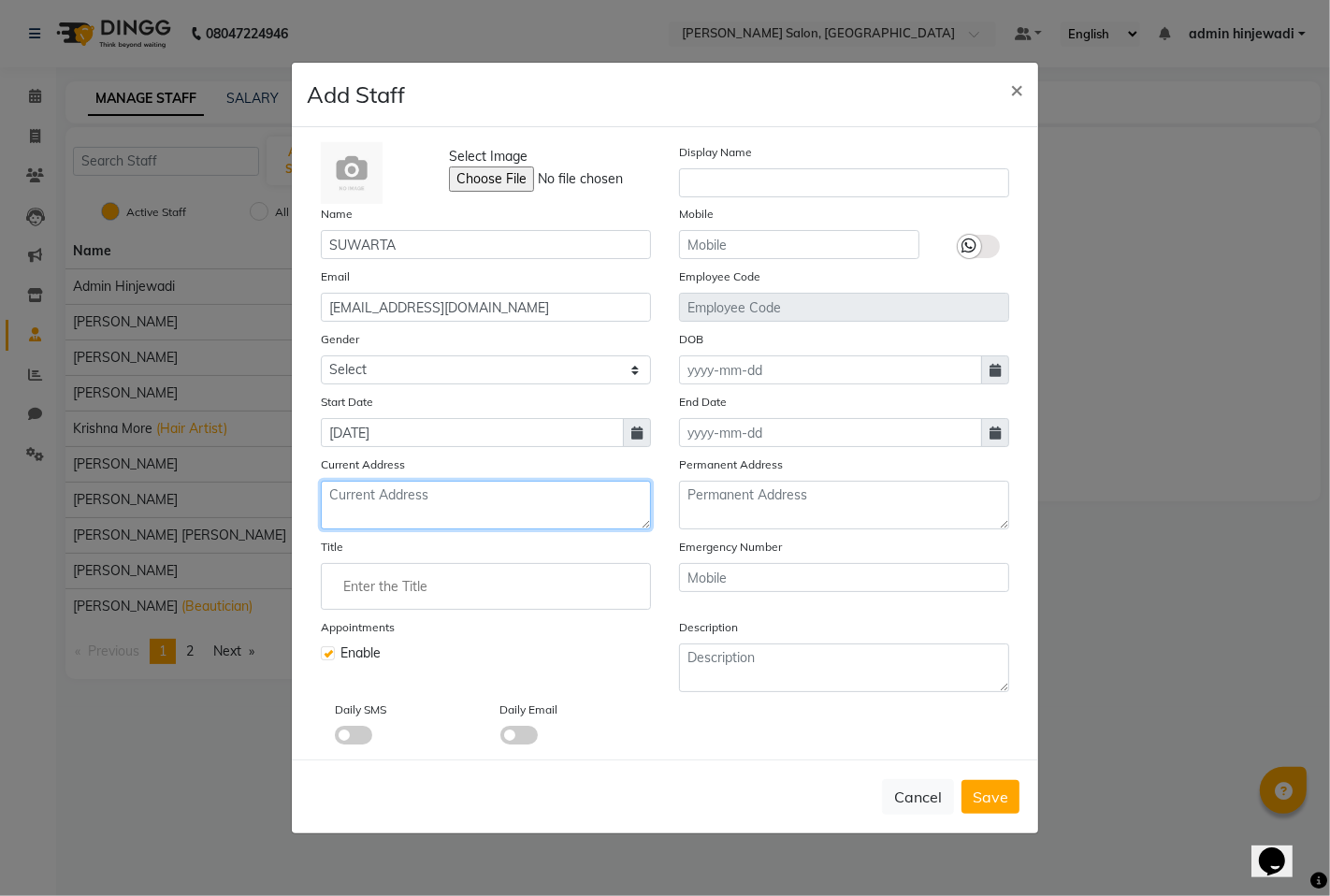
click at [431, 507] on textarea at bounding box center [486, 505] width 331 height 49
type textarea "nigadi pradhikaran."
click at [423, 584] on input "Enter the Title" at bounding box center [486, 586] width 314 height 38
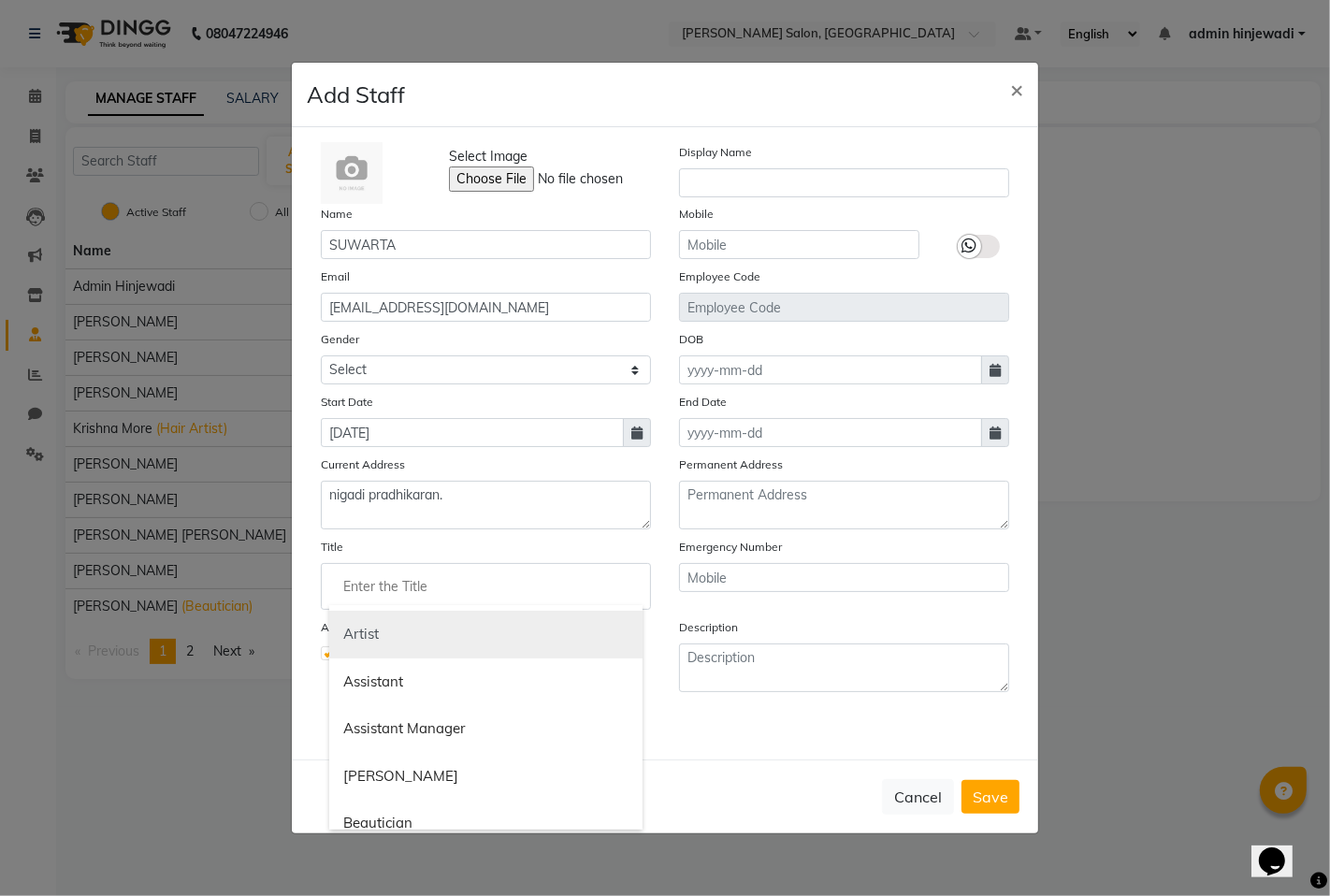
scroll to position [208, 0]
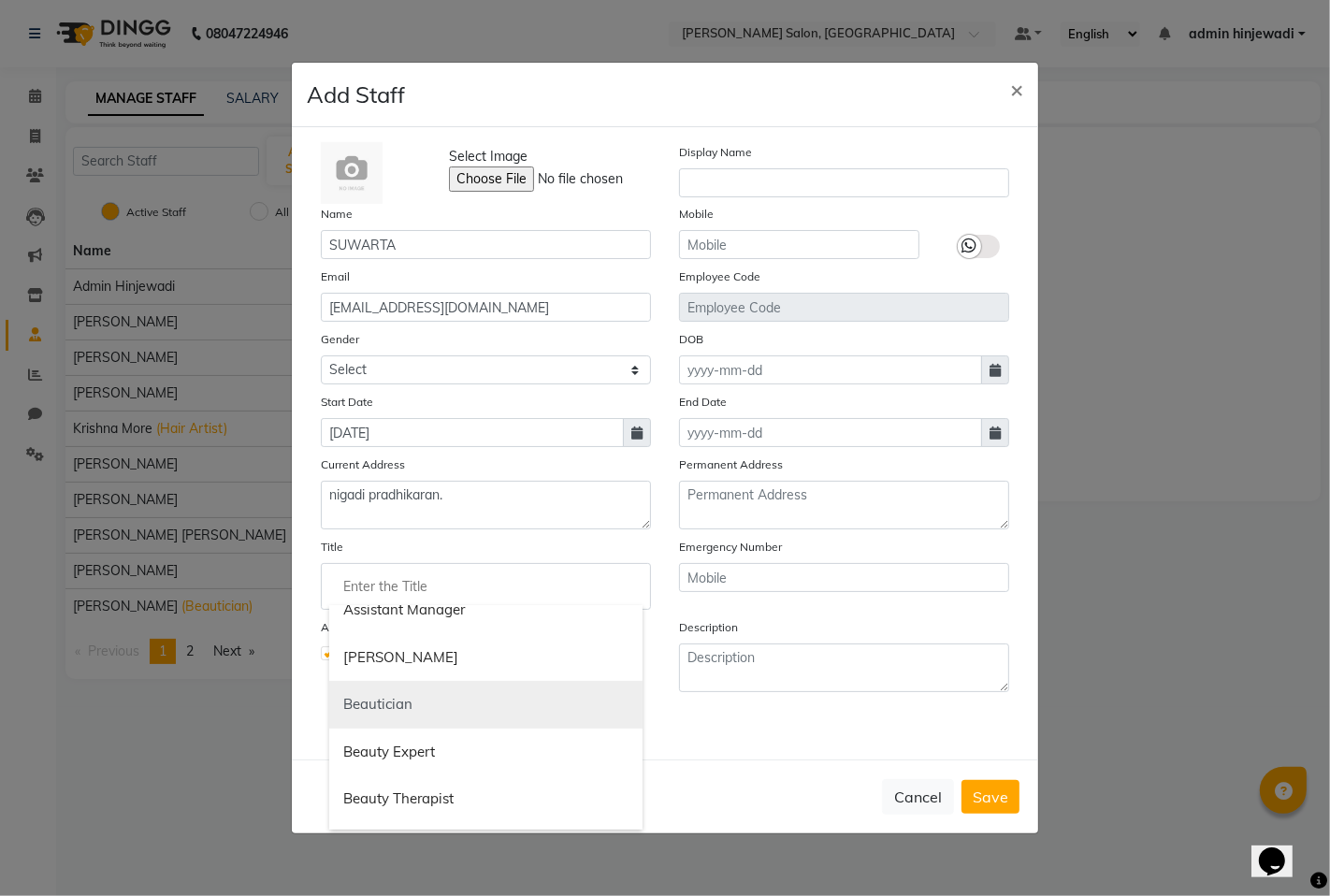
click at [406, 702] on link "Beautician" at bounding box center [486, 704] width 314 height 48
type input "Beautician"
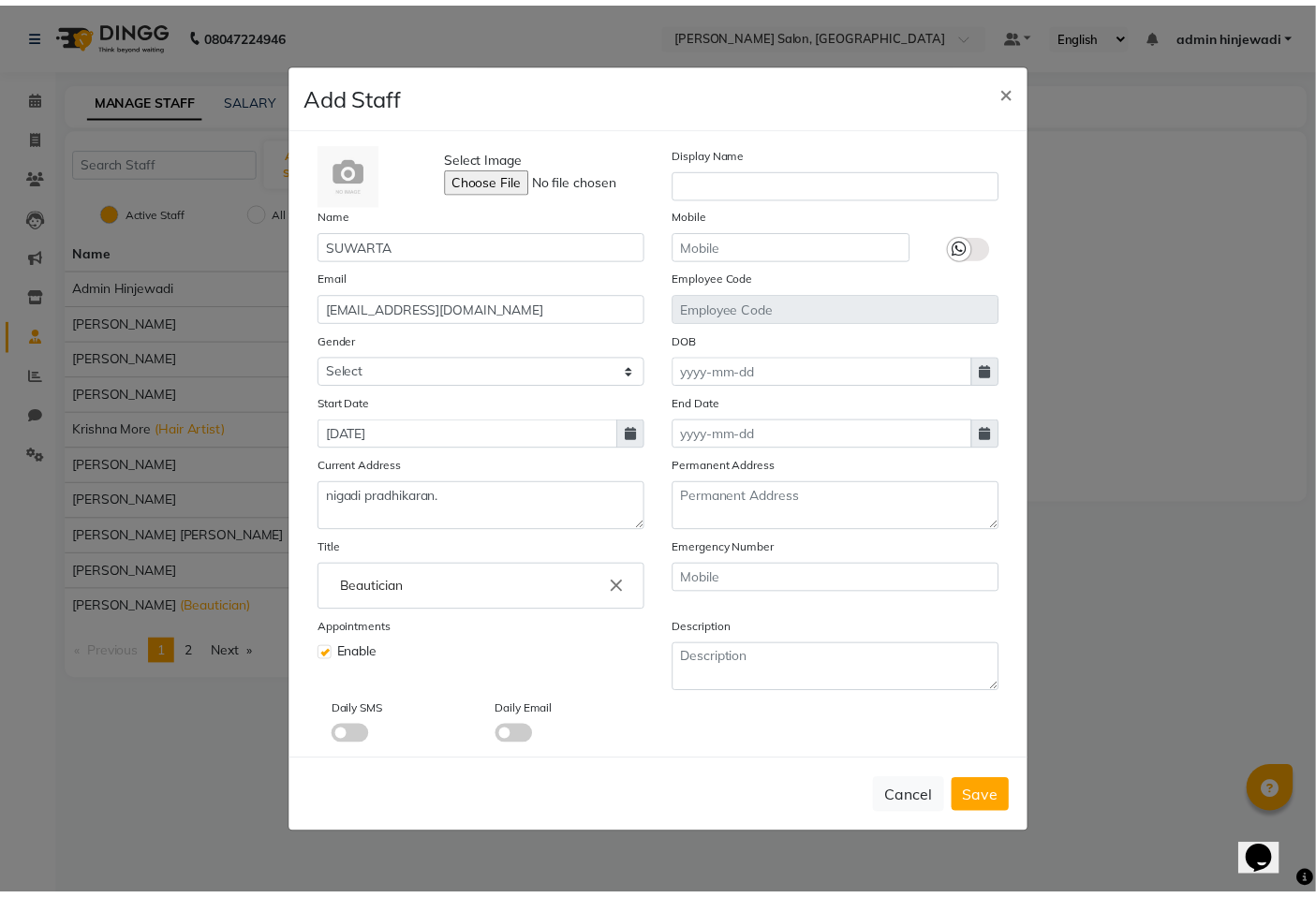
scroll to position [0, 0]
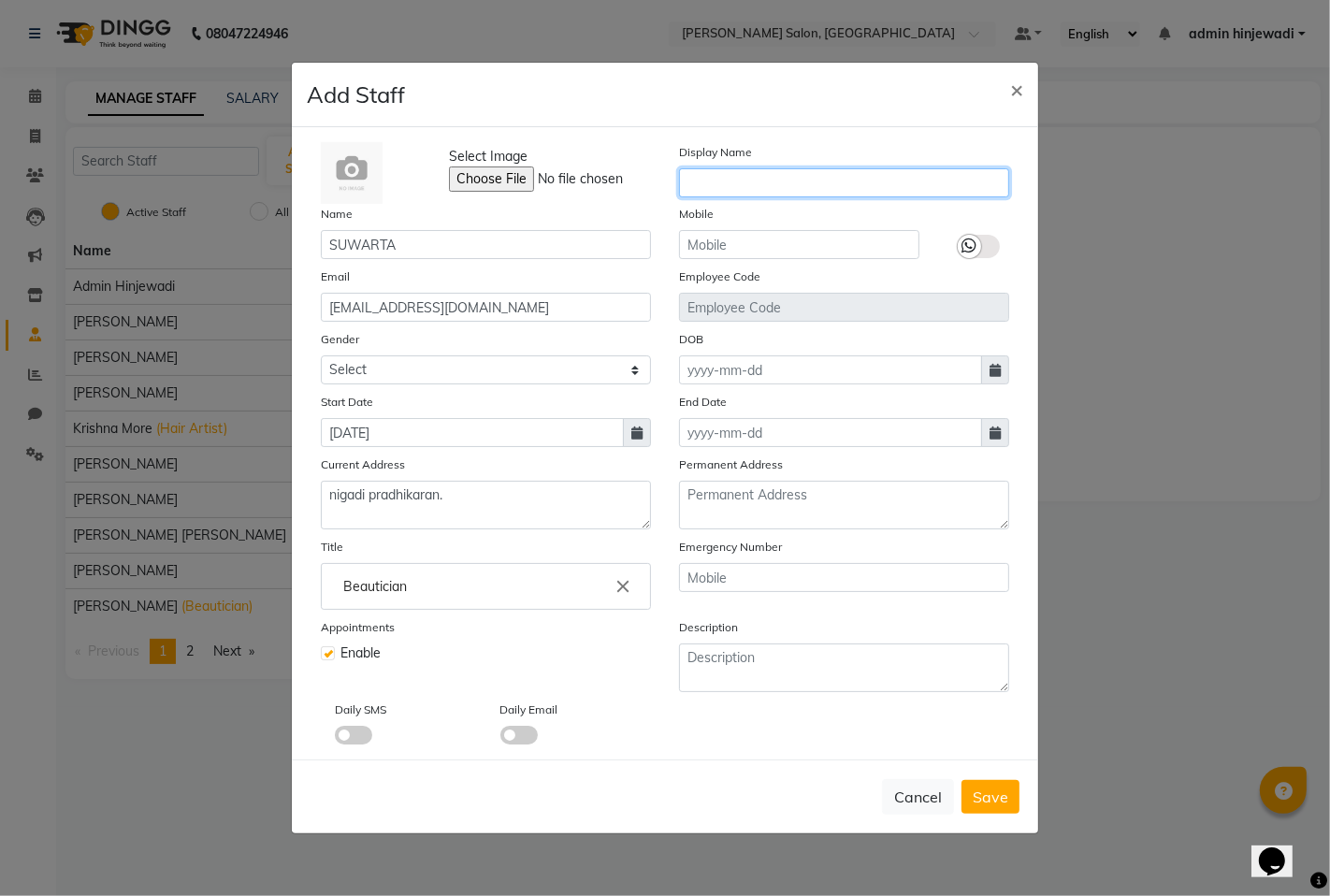
click at [737, 178] on input "text" at bounding box center [844, 182] width 331 height 29
type input "suwarta"
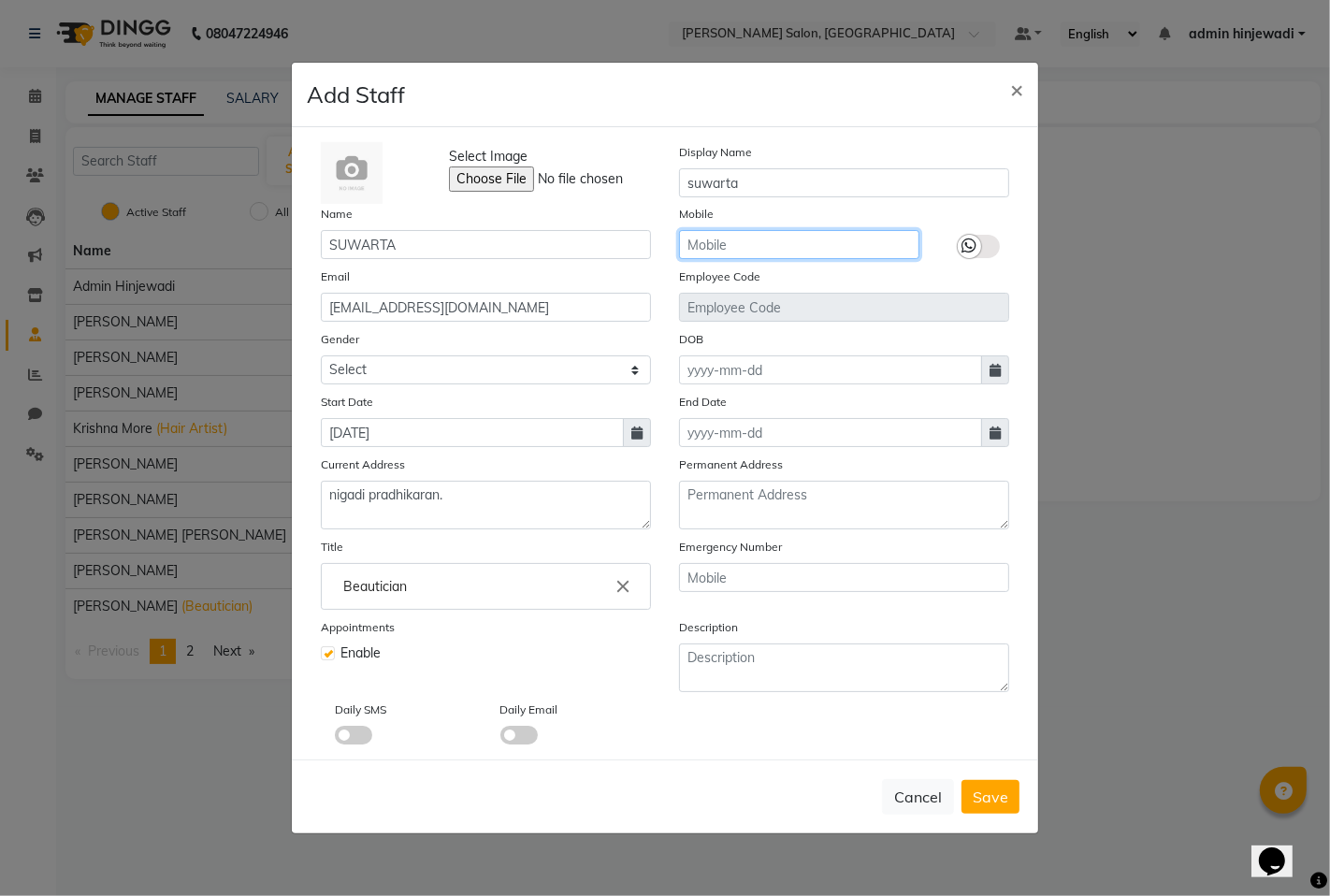
click at [717, 240] on input "text" at bounding box center [799, 245] width 241 height 29
type input "8669655288"
click at [760, 369] on input at bounding box center [830, 369] width 303 height 29
select select "9"
select select "2025"
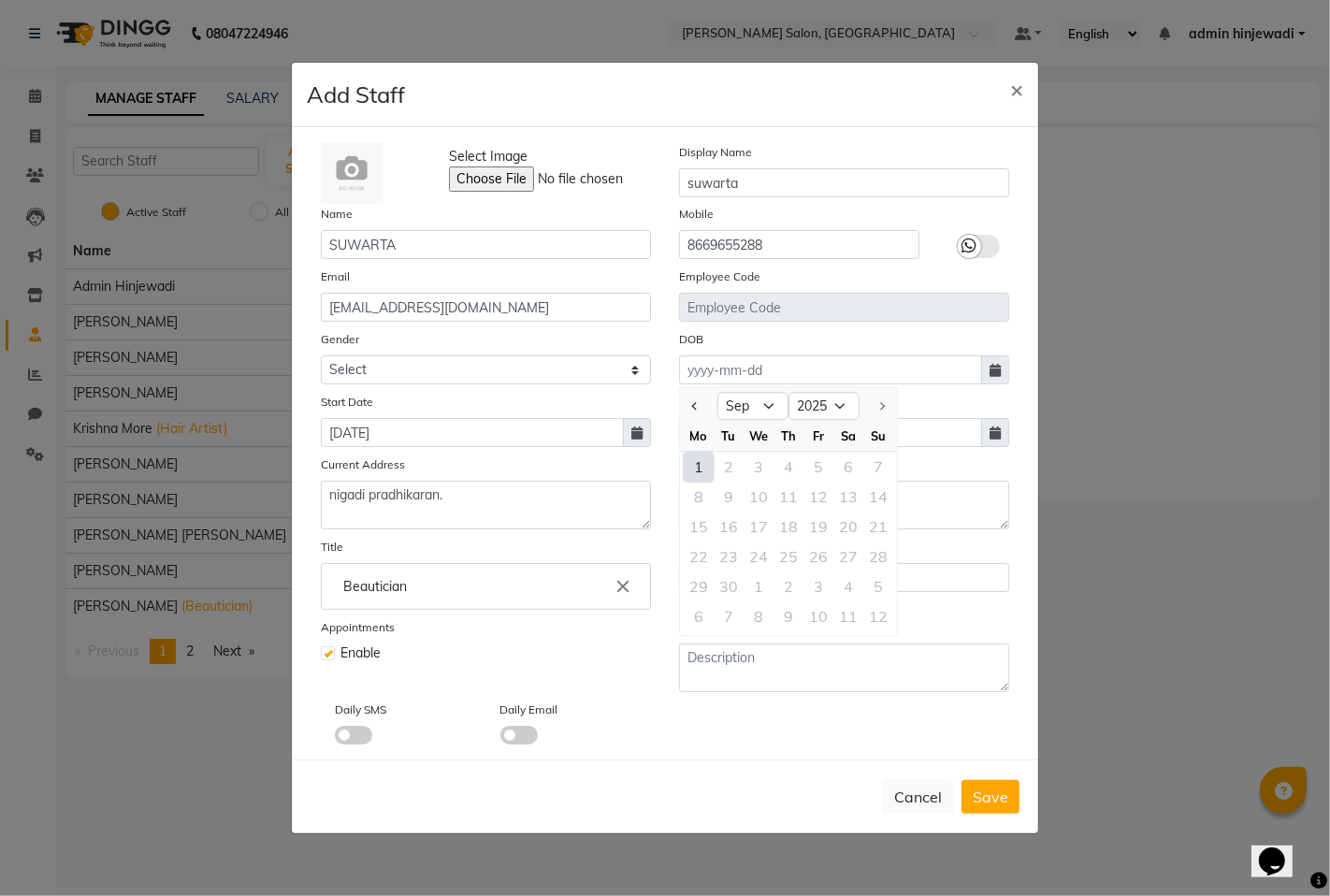
click at [702, 470] on div "1" at bounding box center [699, 466] width 30 height 30
type input "[DATE]"
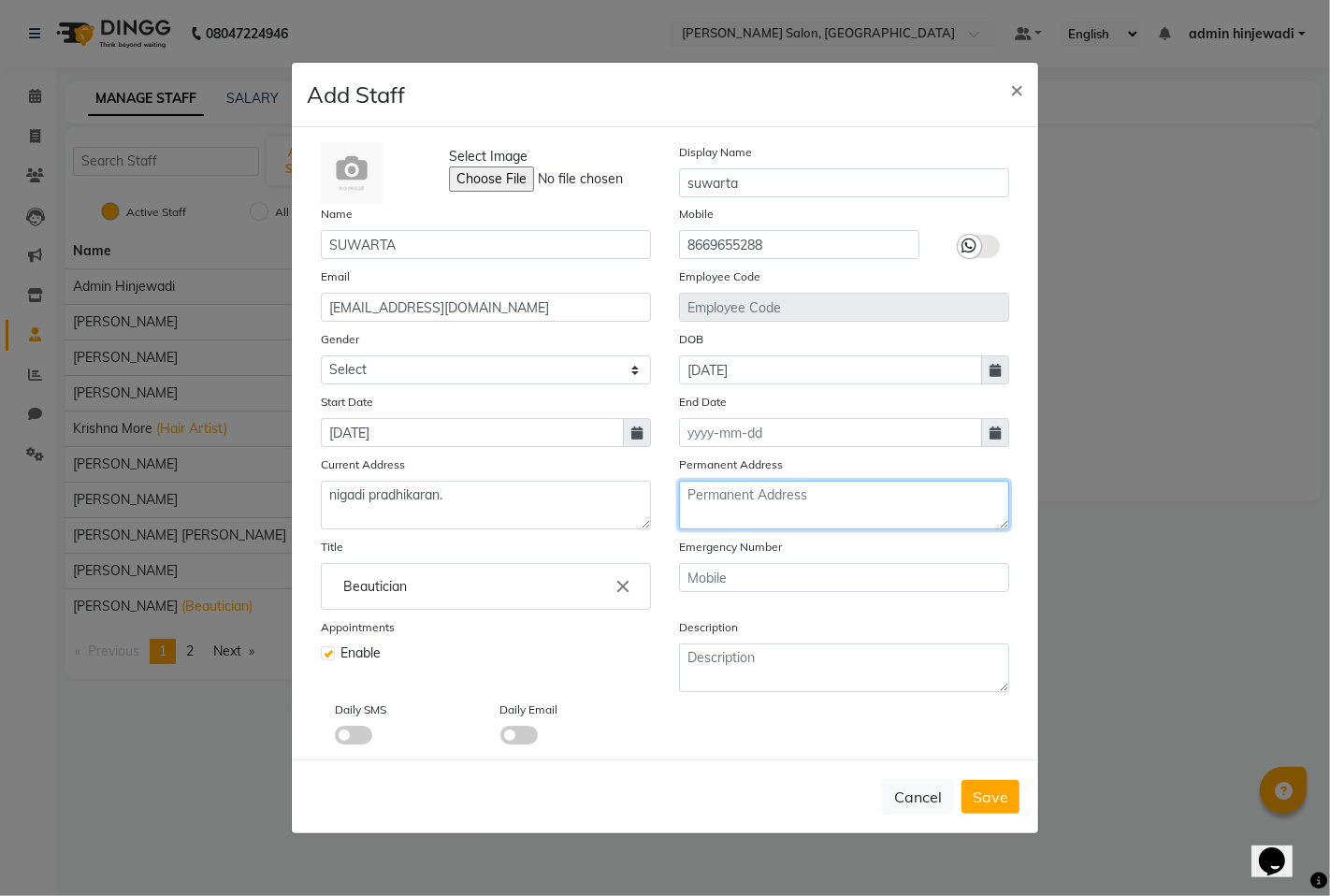
click at [778, 520] on textarea at bounding box center [844, 505] width 331 height 49
click at [998, 798] on span "Save" at bounding box center [991, 797] width 36 height 19
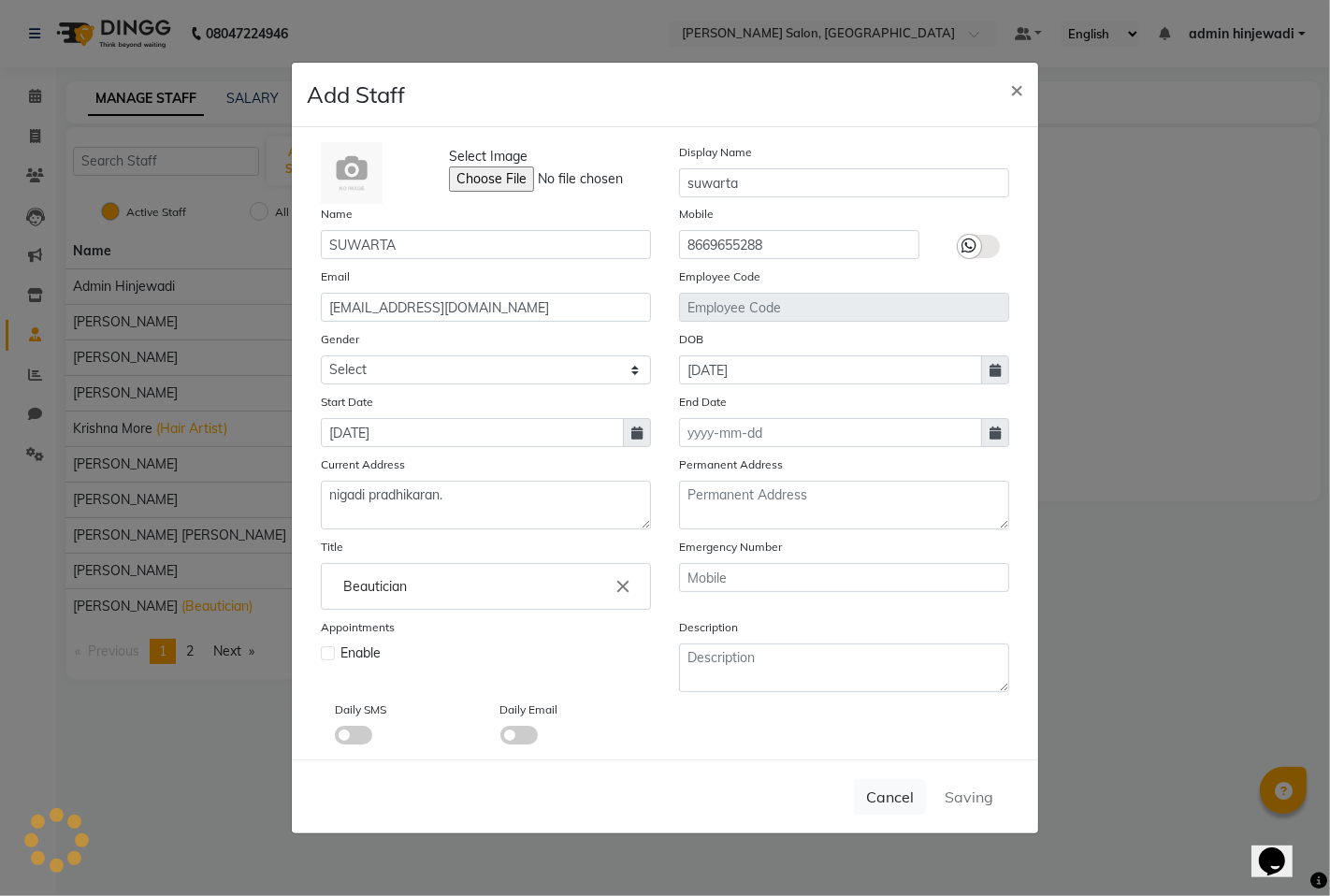
select select
checkbox input "false"
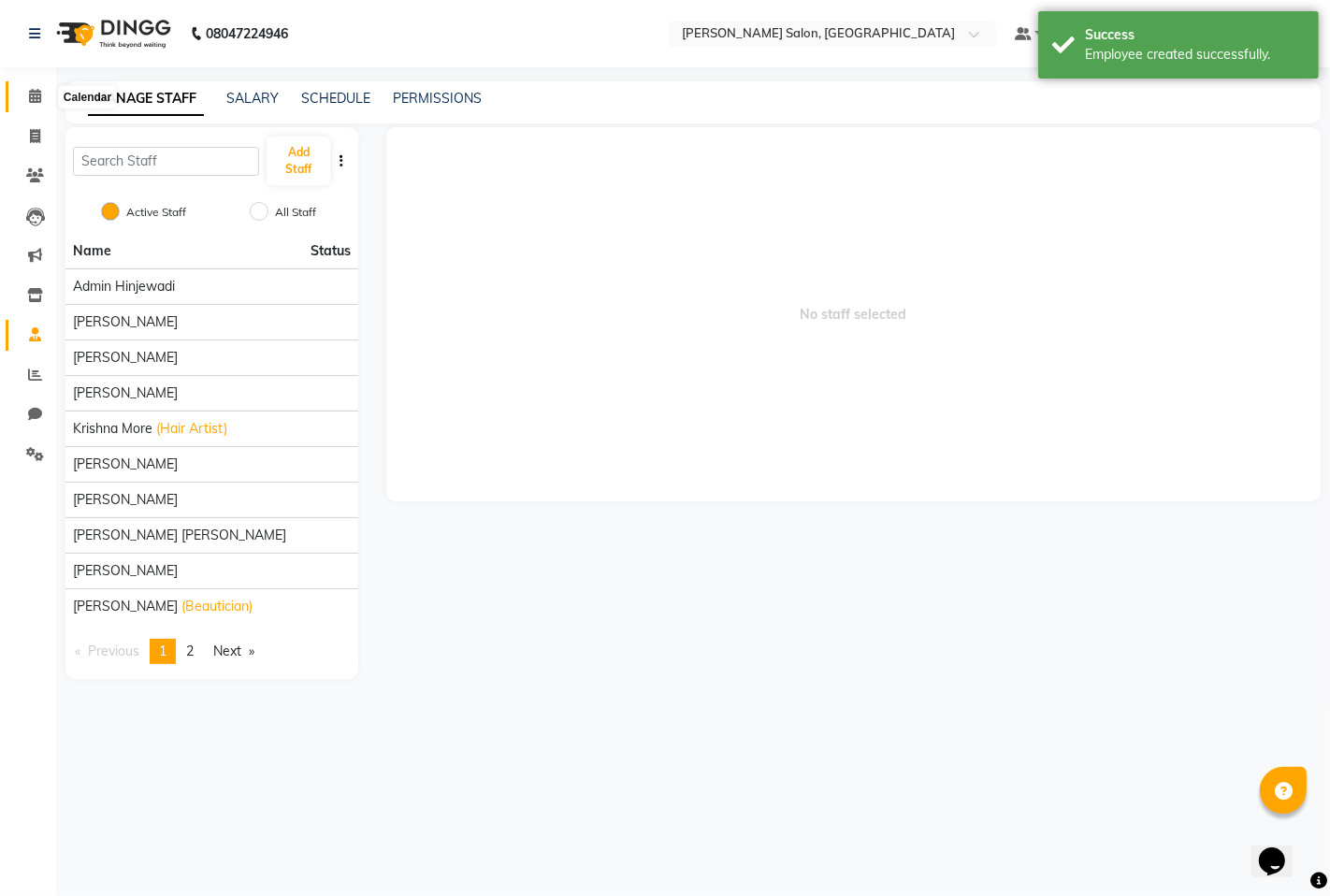
click at [44, 96] on span at bounding box center [35, 96] width 33 height 22
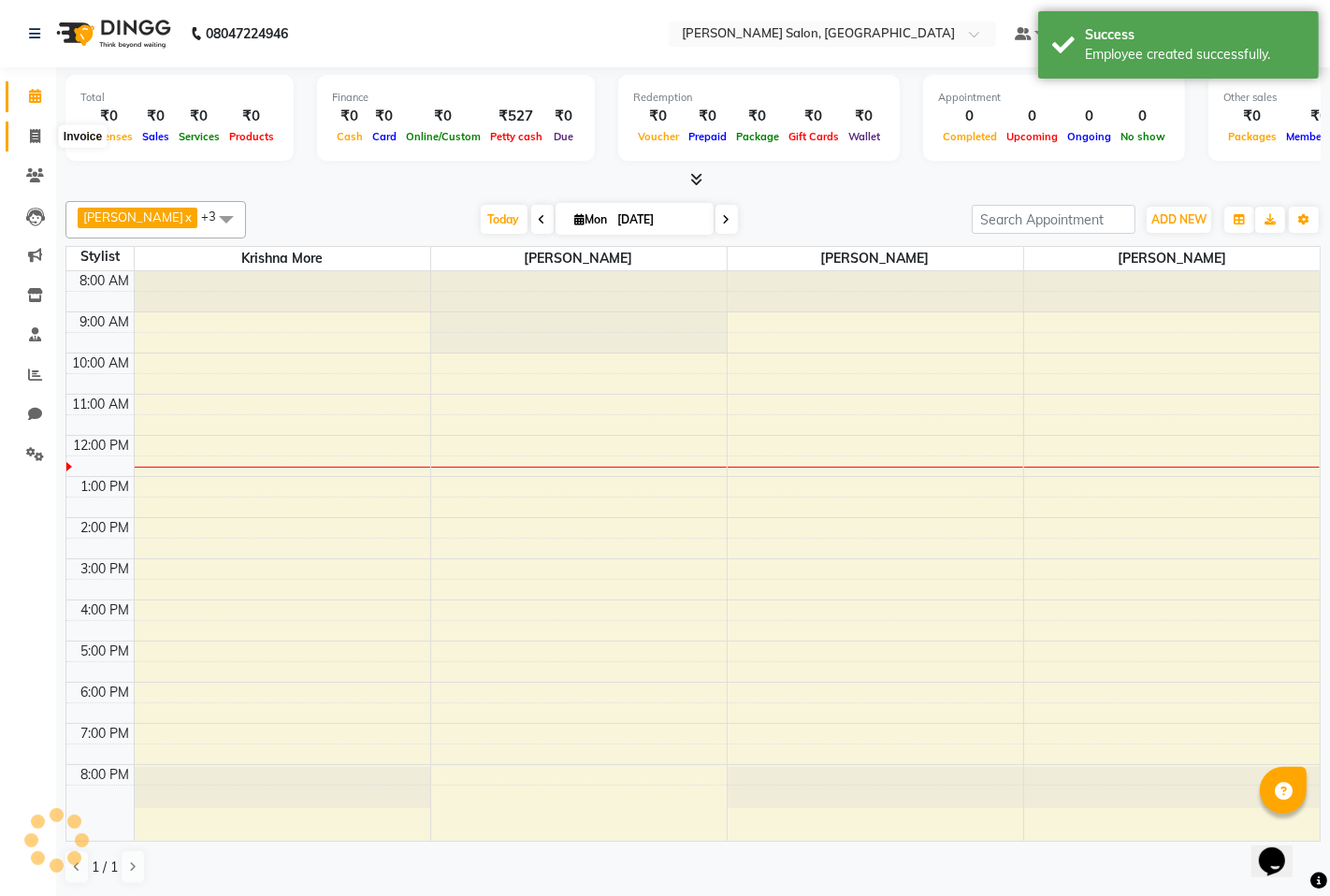
click at [32, 137] on icon at bounding box center [35, 136] width 10 height 14
select select "service"
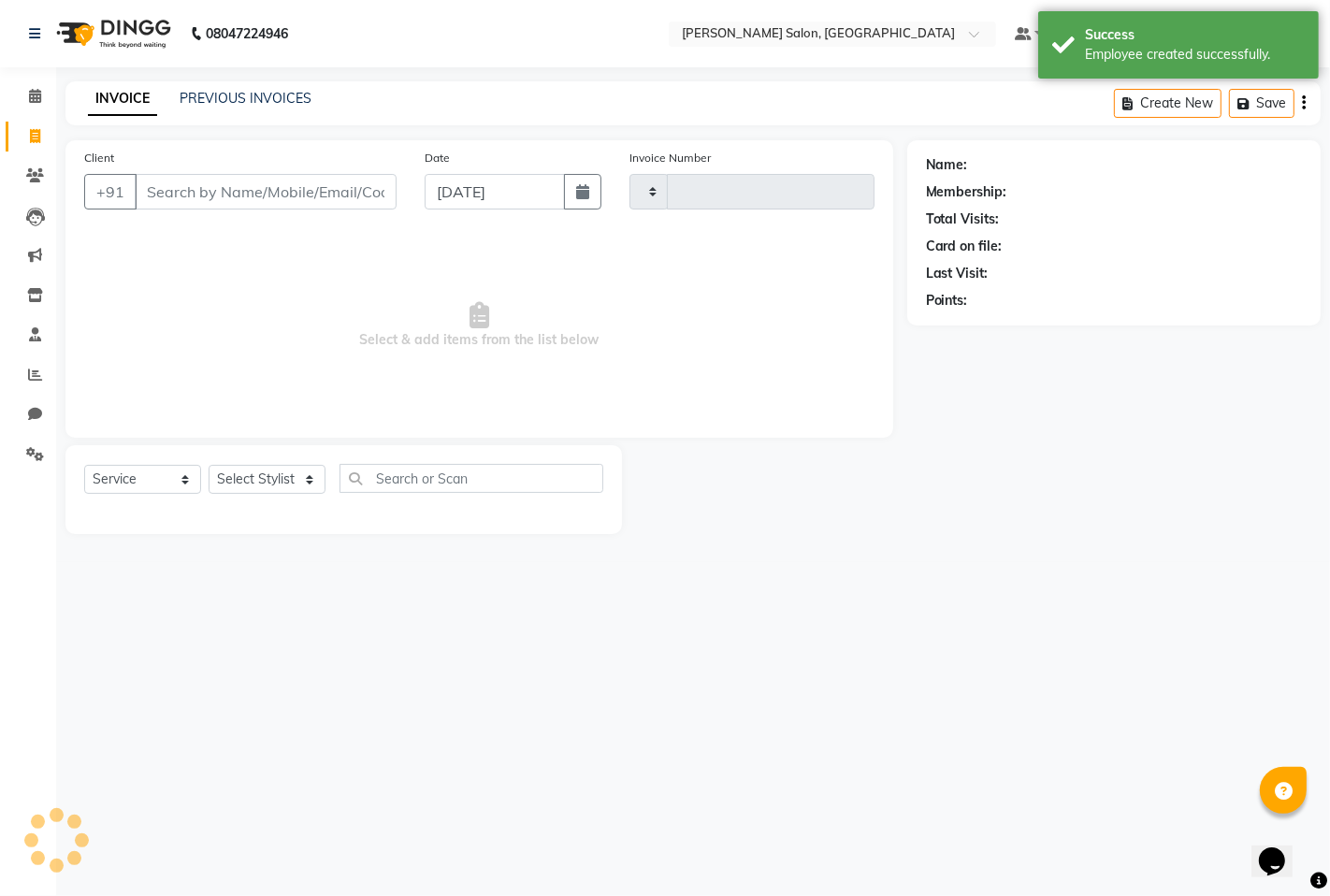
type input "1276"
select select "7331"
click at [279, 482] on select "Select Stylist" at bounding box center [267, 479] width 117 height 29
drag, startPoint x: 585, startPoint y: 639, endPoint x: 589, endPoint y: 629, distance: 10.8
click at [591, 633] on div "08047224946 Select Location × [PERSON_NAME] Salon, Hinjewadi Default Panel My P…" at bounding box center [665, 448] width 1330 height 896
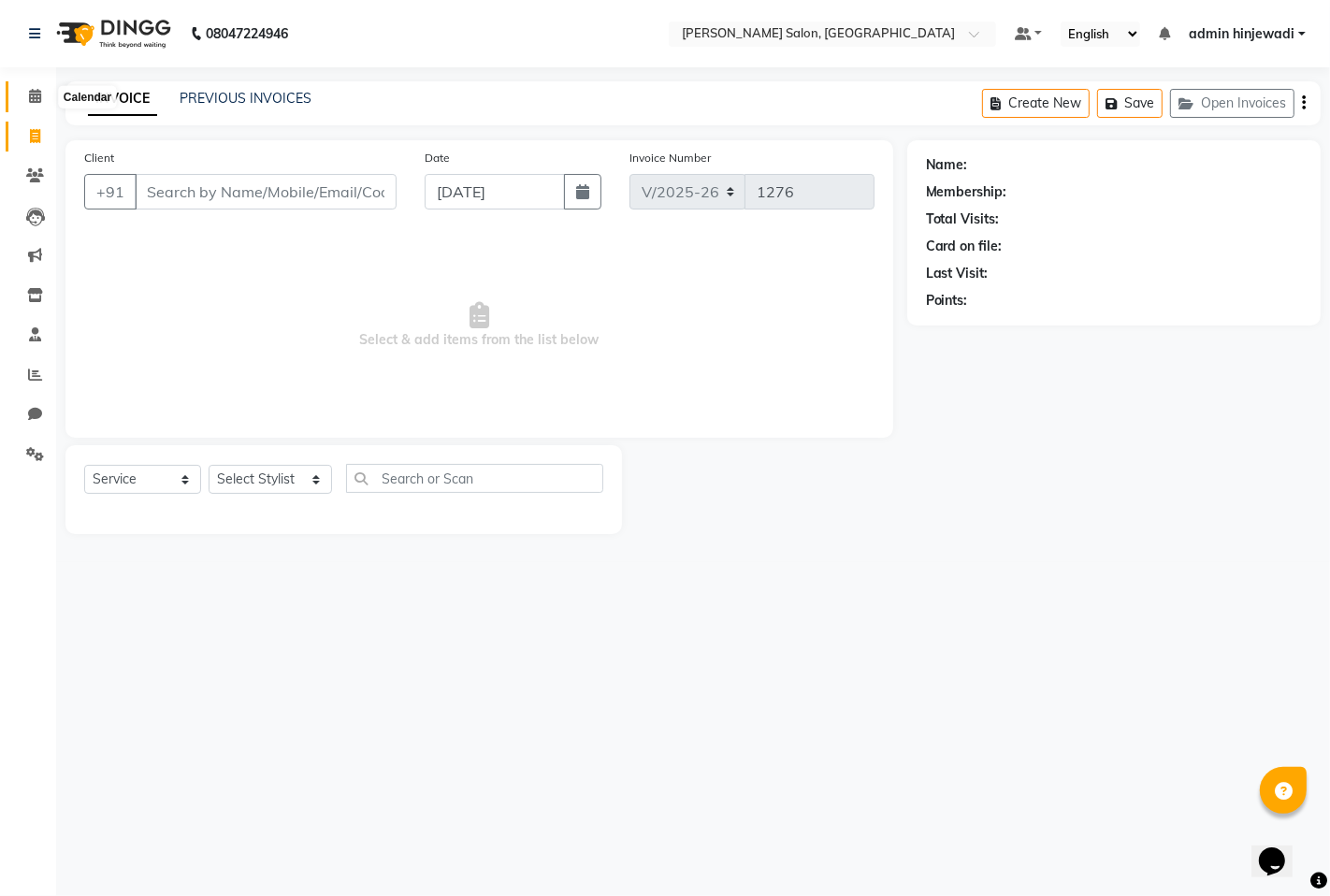
click at [43, 99] on span at bounding box center [35, 96] width 33 height 22
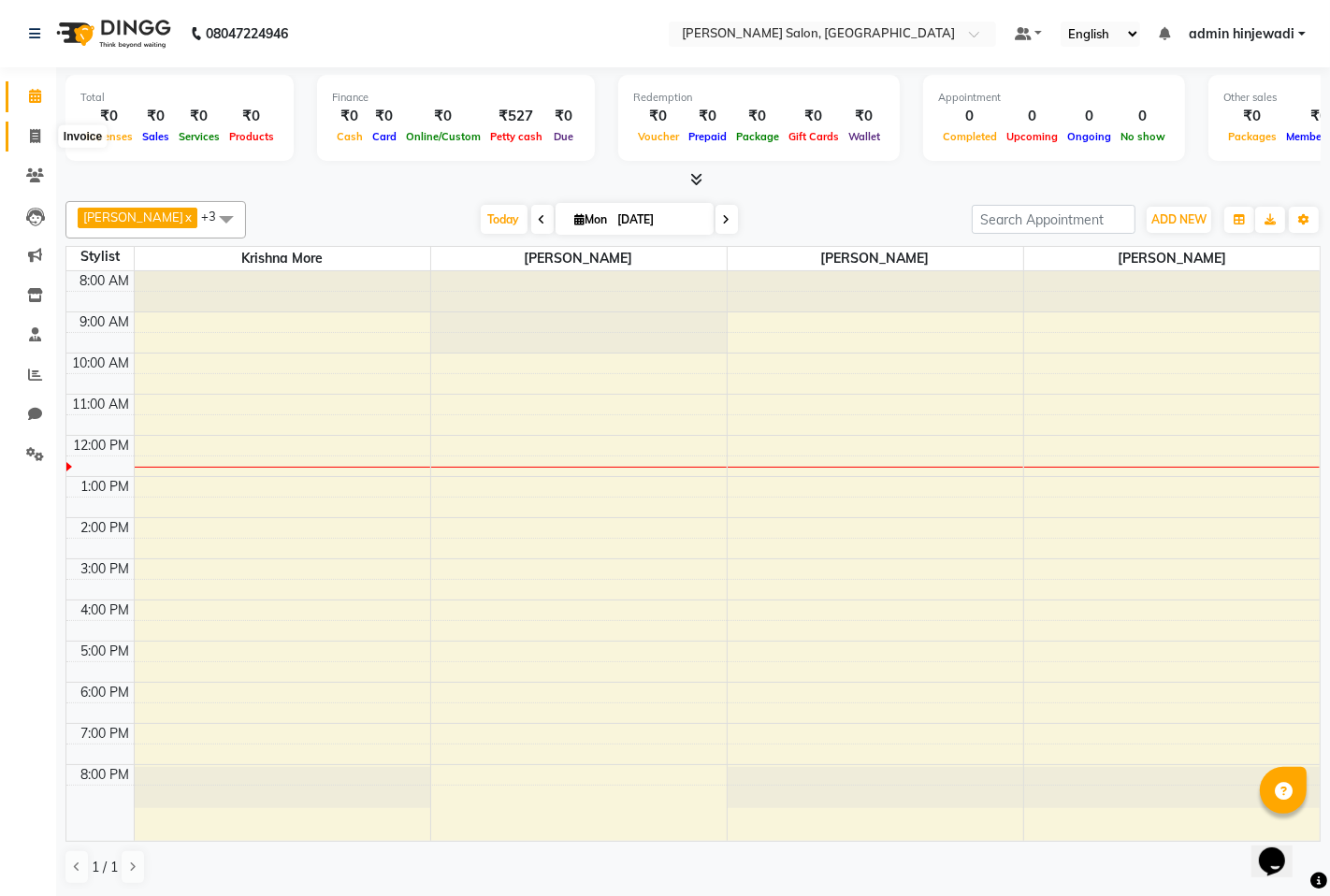
click at [35, 133] on icon at bounding box center [35, 136] width 10 height 14
select select "service"
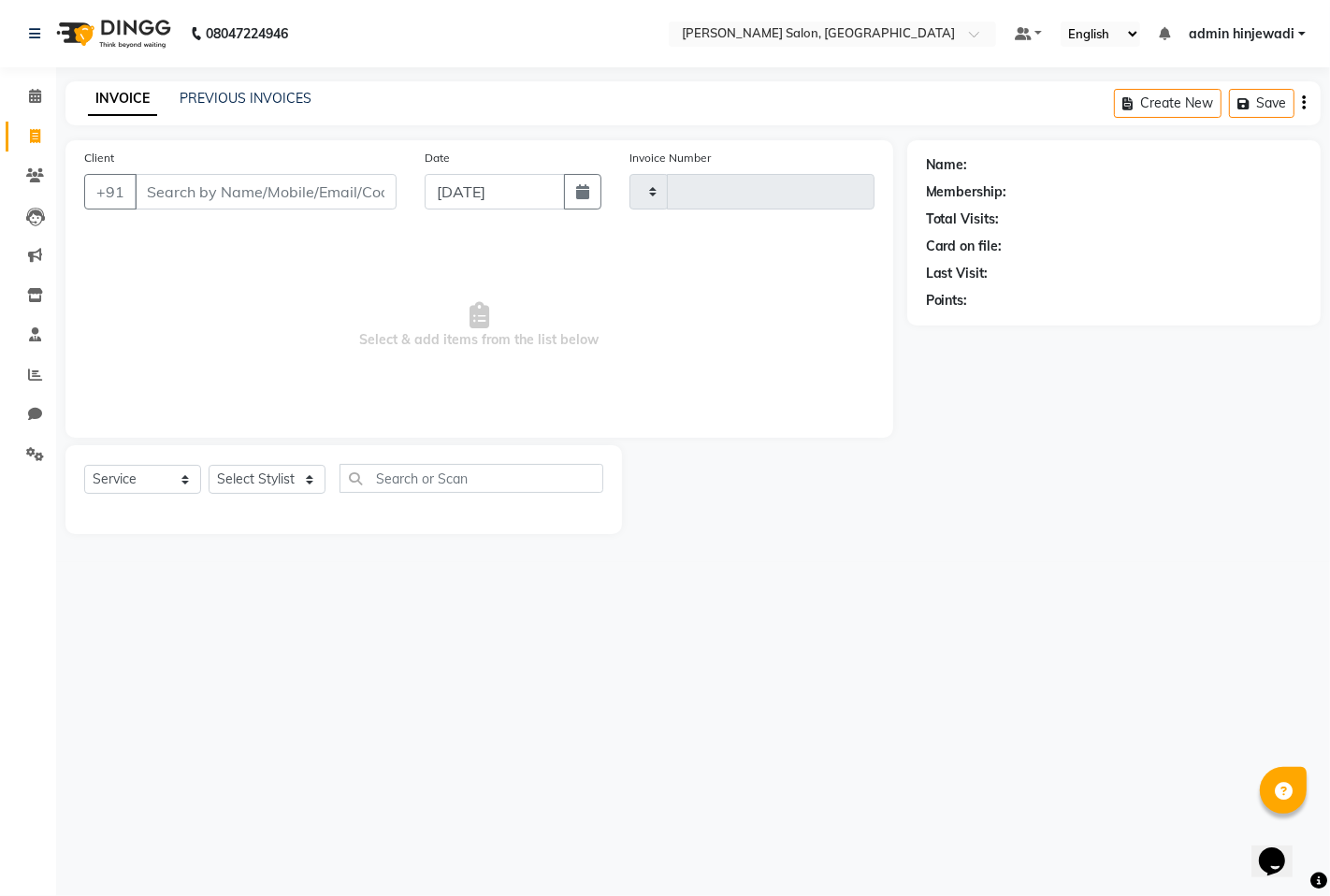
type input "1276"
select select "7331"
click at [29, 377] on icon at bounding box center [35, 374] width 14 height 14
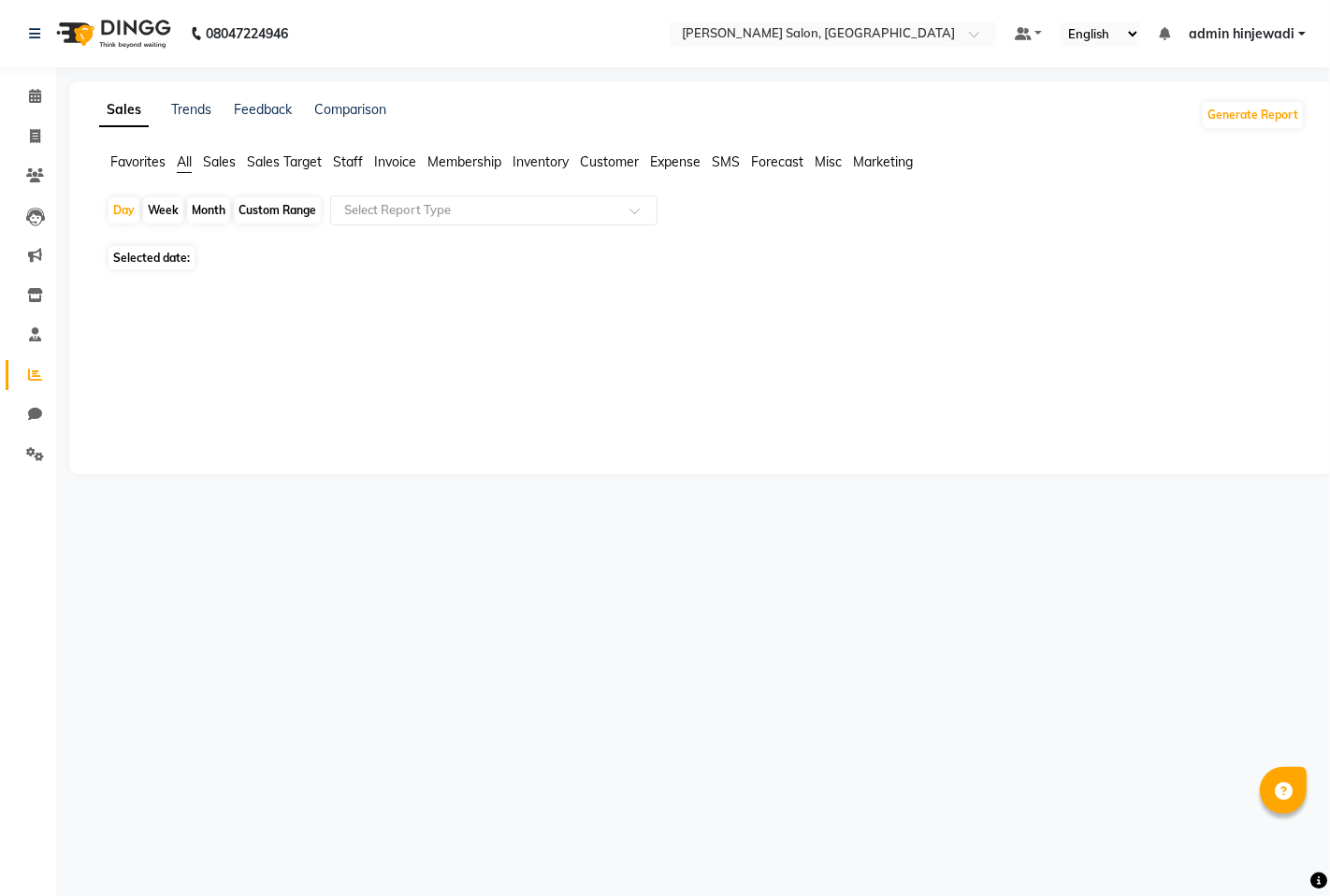
click at [342, 161] on span "Staff" at bounding box center [349, 161] width 30 height 17
click at [387, 219] on input "text" at bounding box center [475, 211] width 269 height 19
click at [213, 209] on div "Month" at bounding box center [209, 211] width 43 height 26
select select "9"
select select "2025"
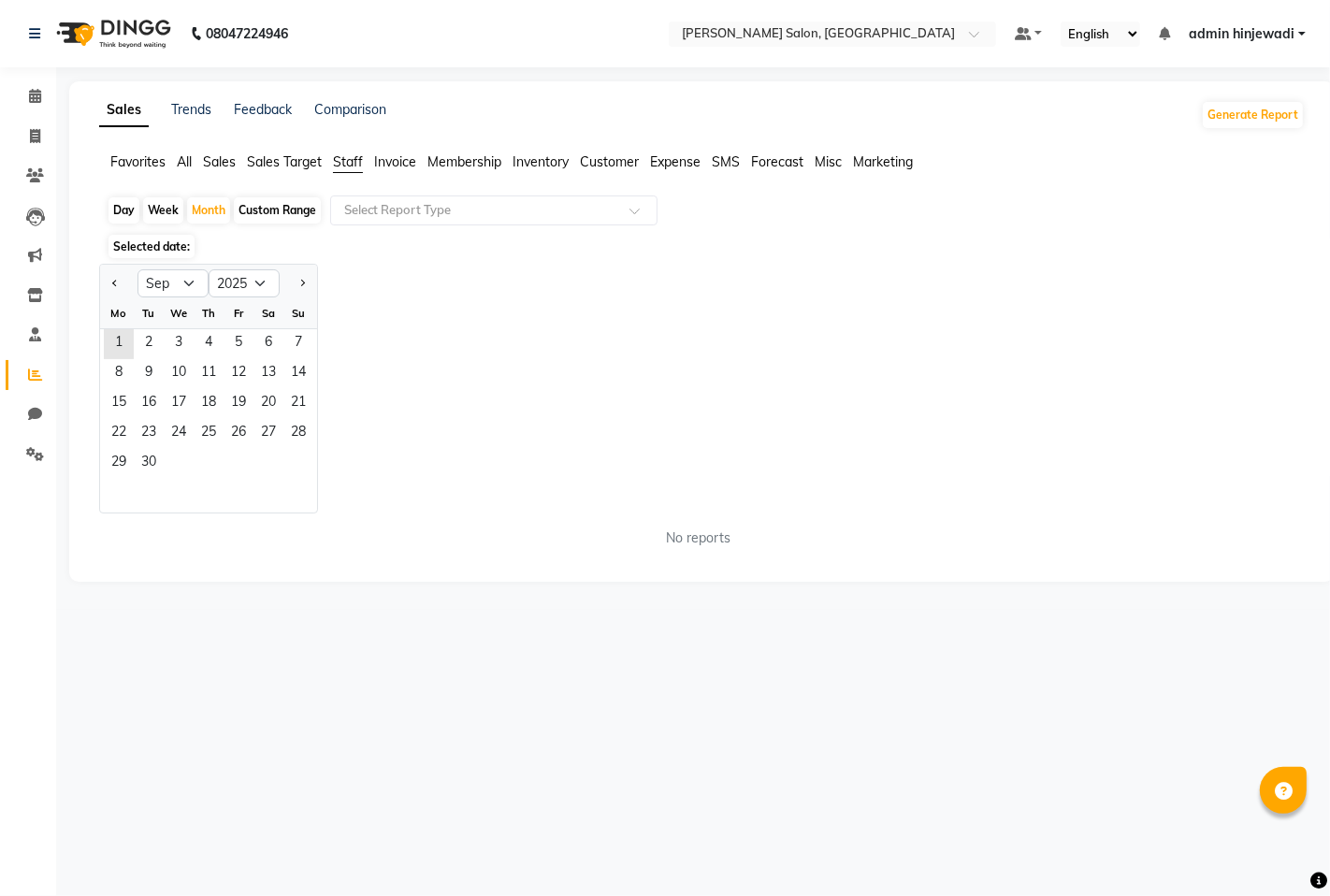
click at [105, 280] on div at bounding box center [119, 283] width 38 height 30
click at [117, 284] on span "Previous month" at bounding box center [115, 282] width 7 height 7
select select "8"
click at [248, 353] on span "1" at bounding box center [239, 345] width 30 height 30
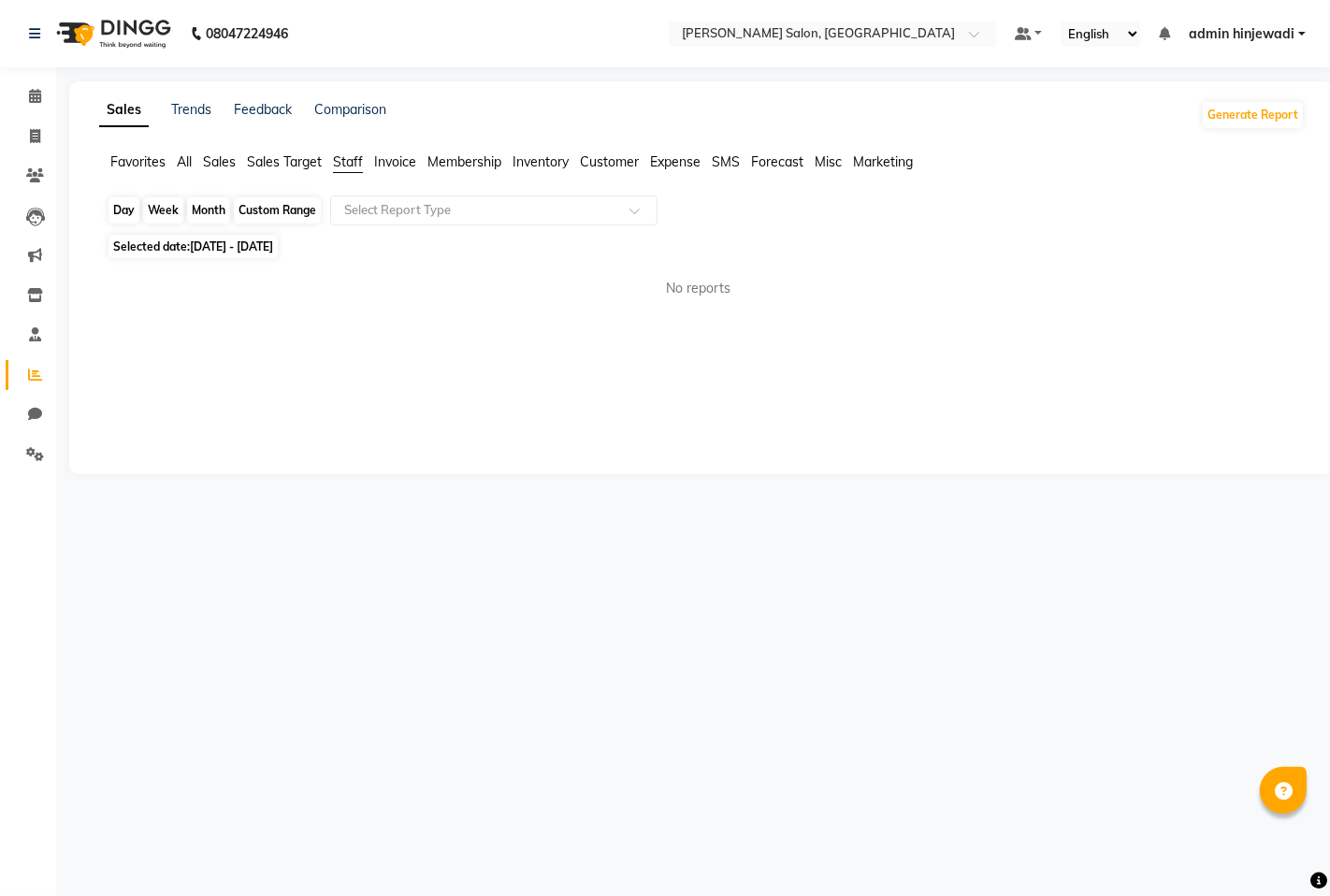
click at [201, 208] on div "Month" at bounding box center [209, 211] width 43 height 26
select select "8"
select select "2025"
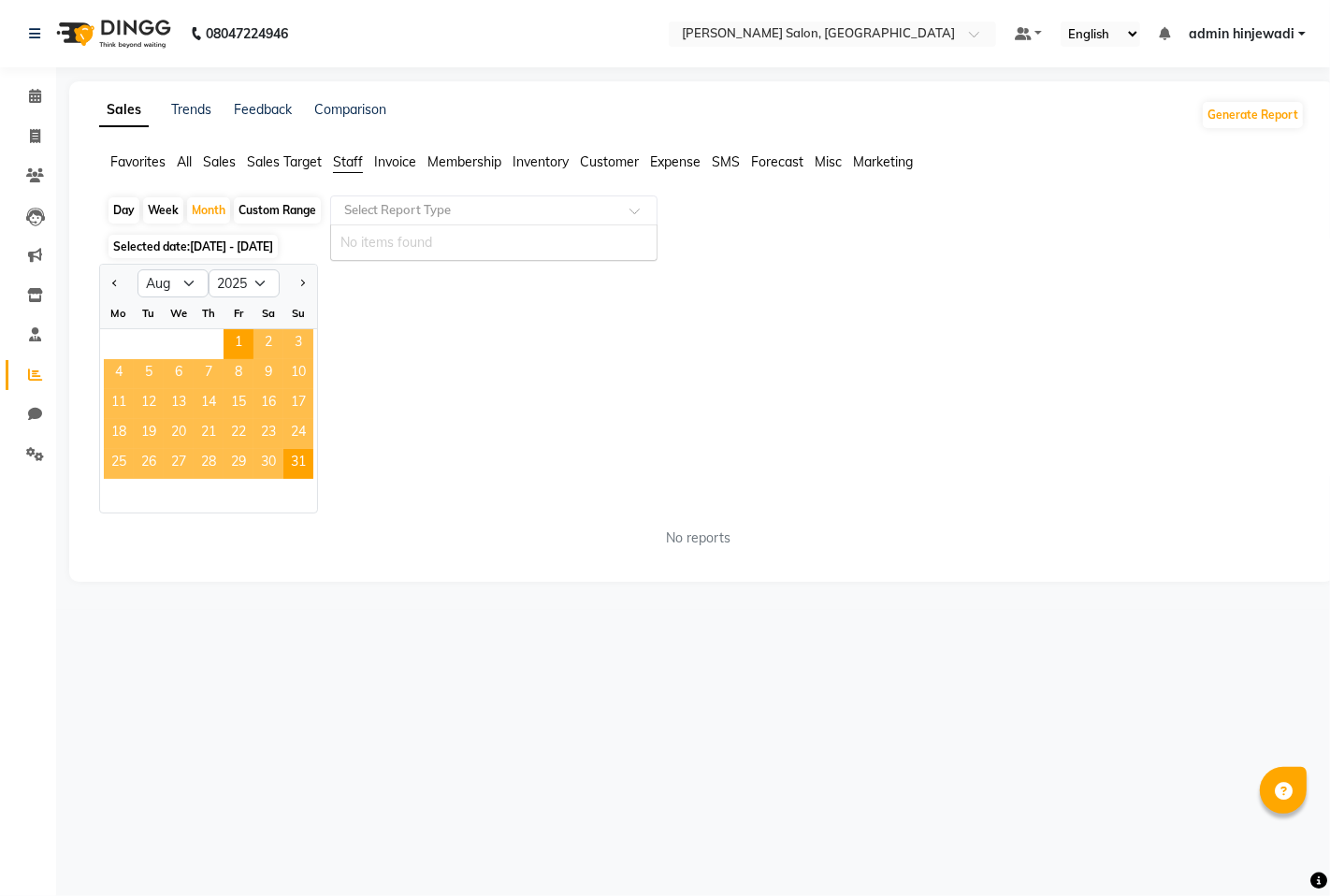
click at [611, 219] on div at bounding box center [494, 211] width 326 height 19
drag, startPoint x: 656, startPoint y: 259, endPoint x: 651, endPoint y: 273, distance: 14.9
click at [655, 269] on div "Day Week Month Custom Range Select Report Type No items found Selected date: [D…" at bounding box center [702, 379] width 1206 height 367
click at [116, 280] on span "Previous month" at bounding box center [115, 282] width 7 height 7
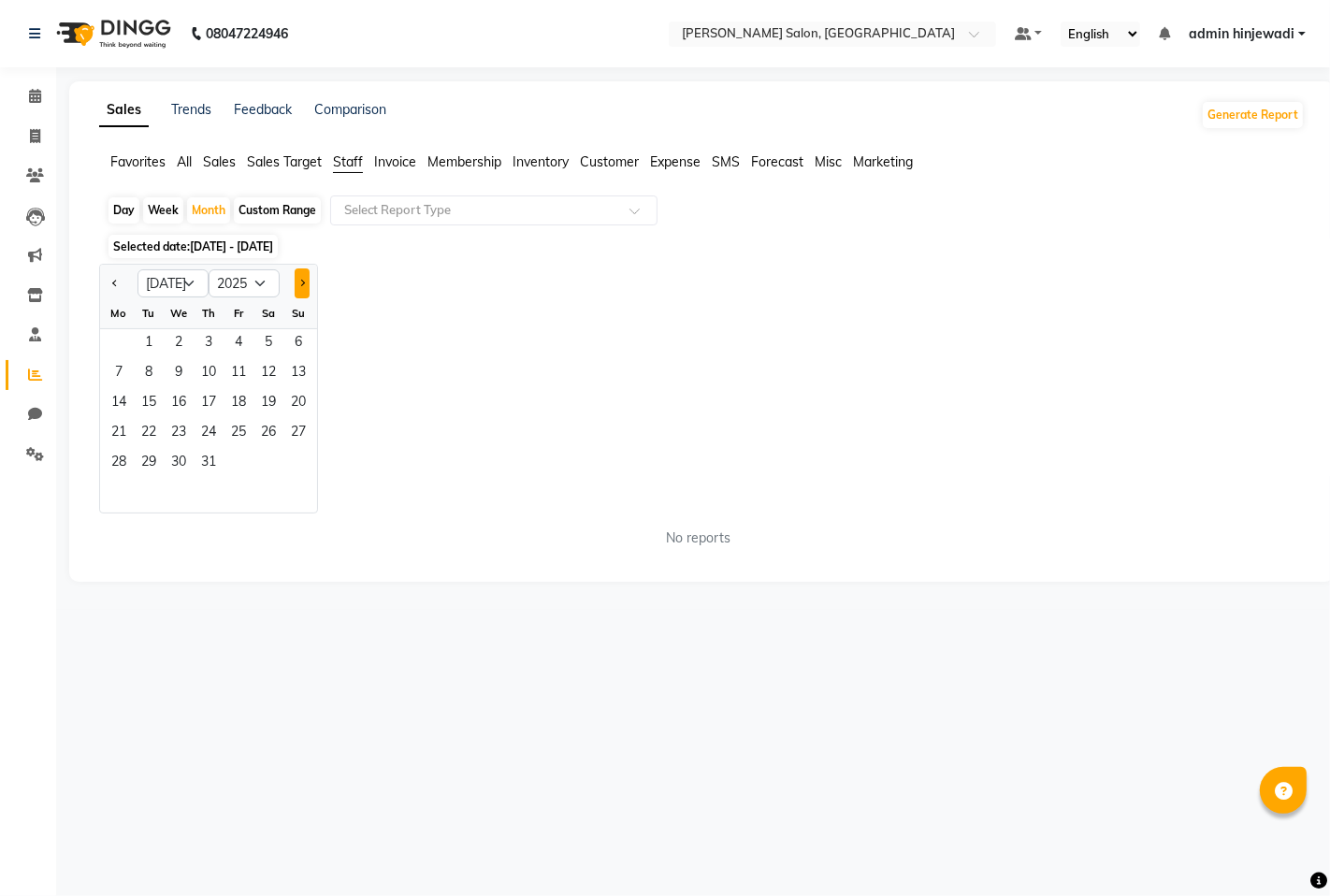
click at [307, 294] on button "Next month" at bounding box center [302, 283] width 15 height 30
select select "8"
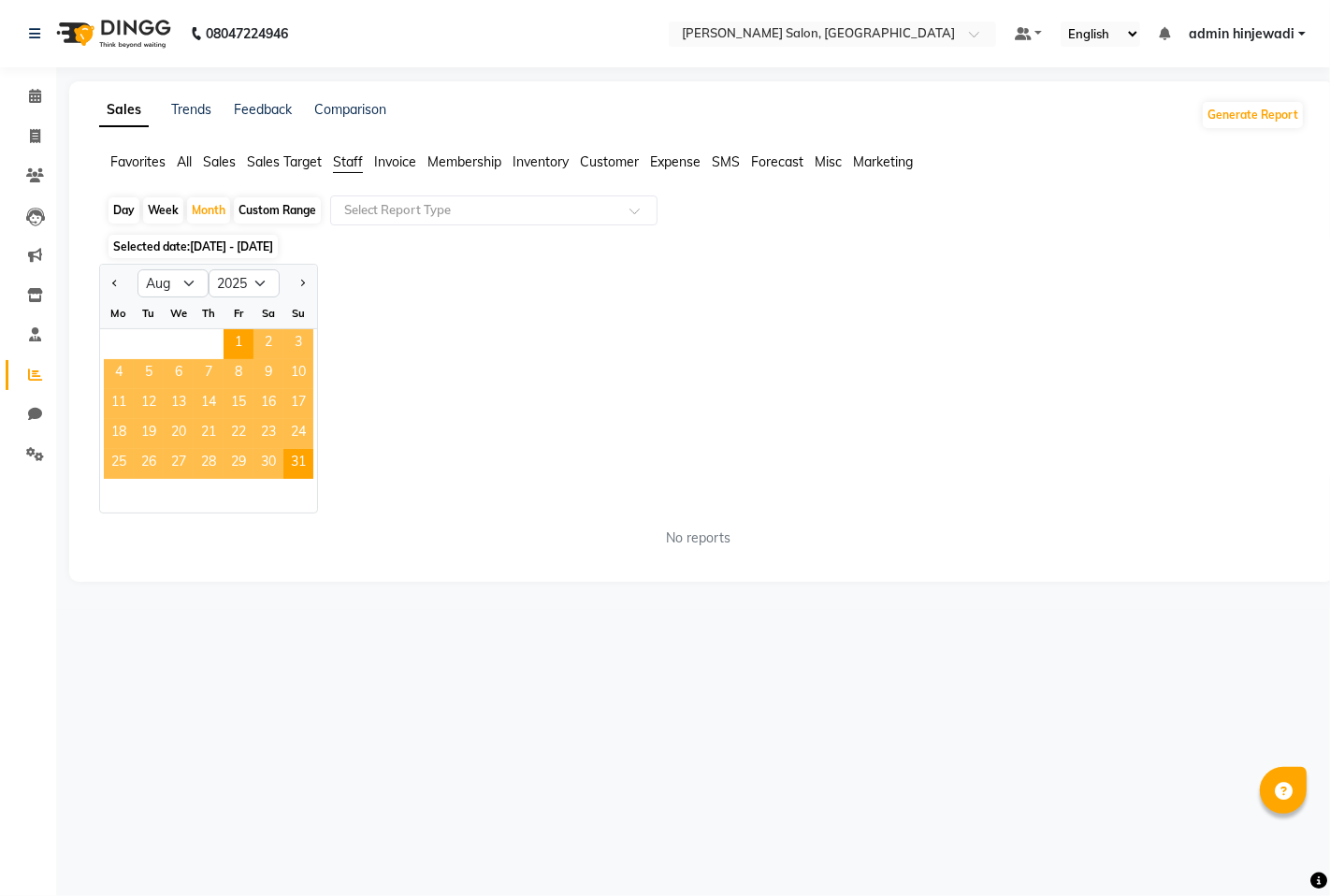
drag, startPoint x: 309, startPoint y: 685, endPoint x: 313, endPoint y: 652, distance: 33.2
click at [312, 685] on div "08047224946 Select Location × [PERSON_NAME] Salon, Hinjewadi Default Panel My P…" at bounding box center [665, 448] width 1330 height 896
drag, startPoint x: 685, startPoint y: 751, endPoint x: 396, endPoint y: 508, distance: 377.6
click at [687, 741] on div "08047224946 Select Location × [PERSON_NAME] Salon, Hinjewadi Default Panel My P…" at bounding box center [665, 448] width 1330 height 896
click at [29, 100] on icon at bounding box center [35, 95] width 12 height 14
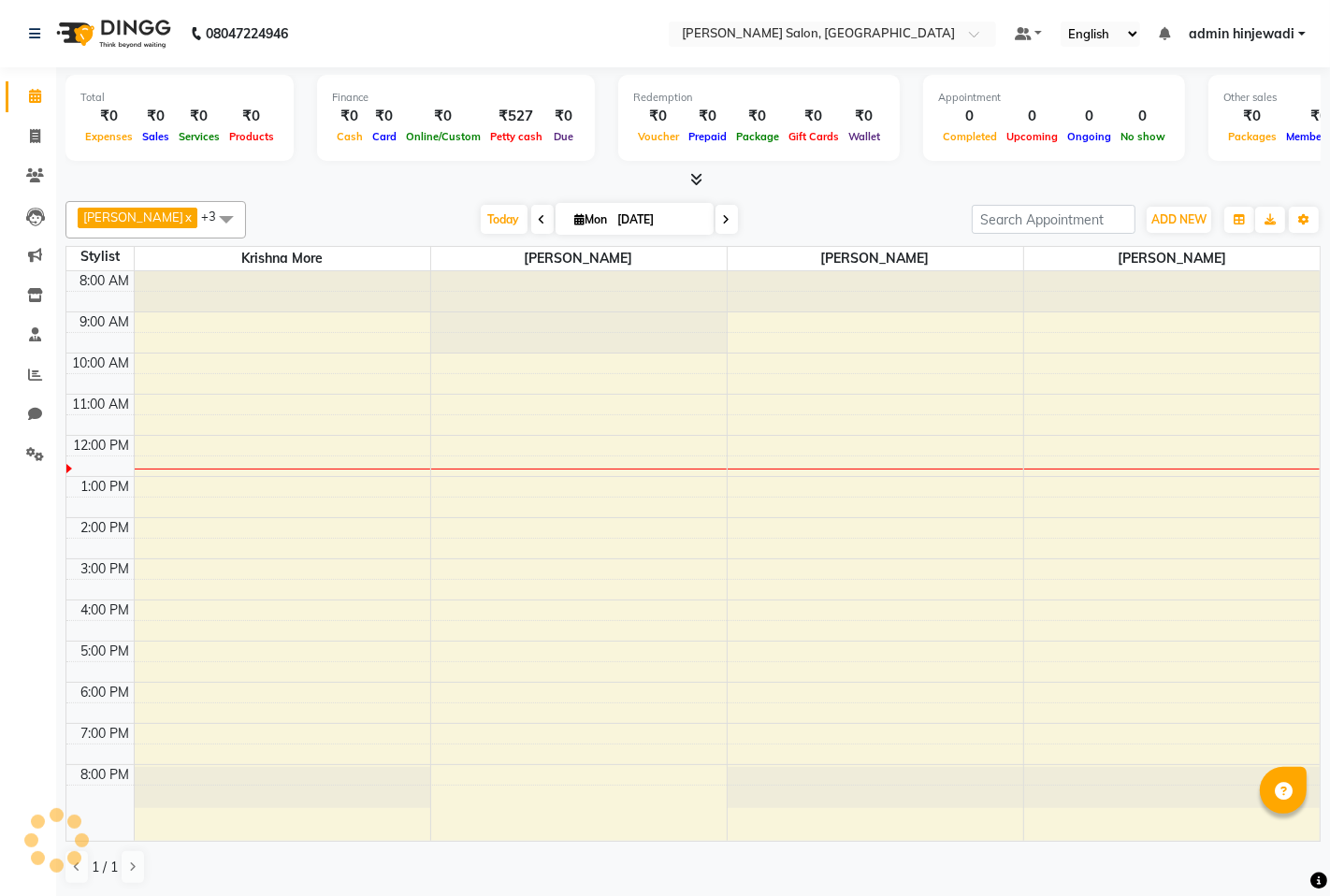
click at [50, 139] on li "Invoice" at bounding box center [27, 137] width 56 height 41
click at [40, 142] on icon at bounding box center [35, 136] width 10 height 14
select select "service"
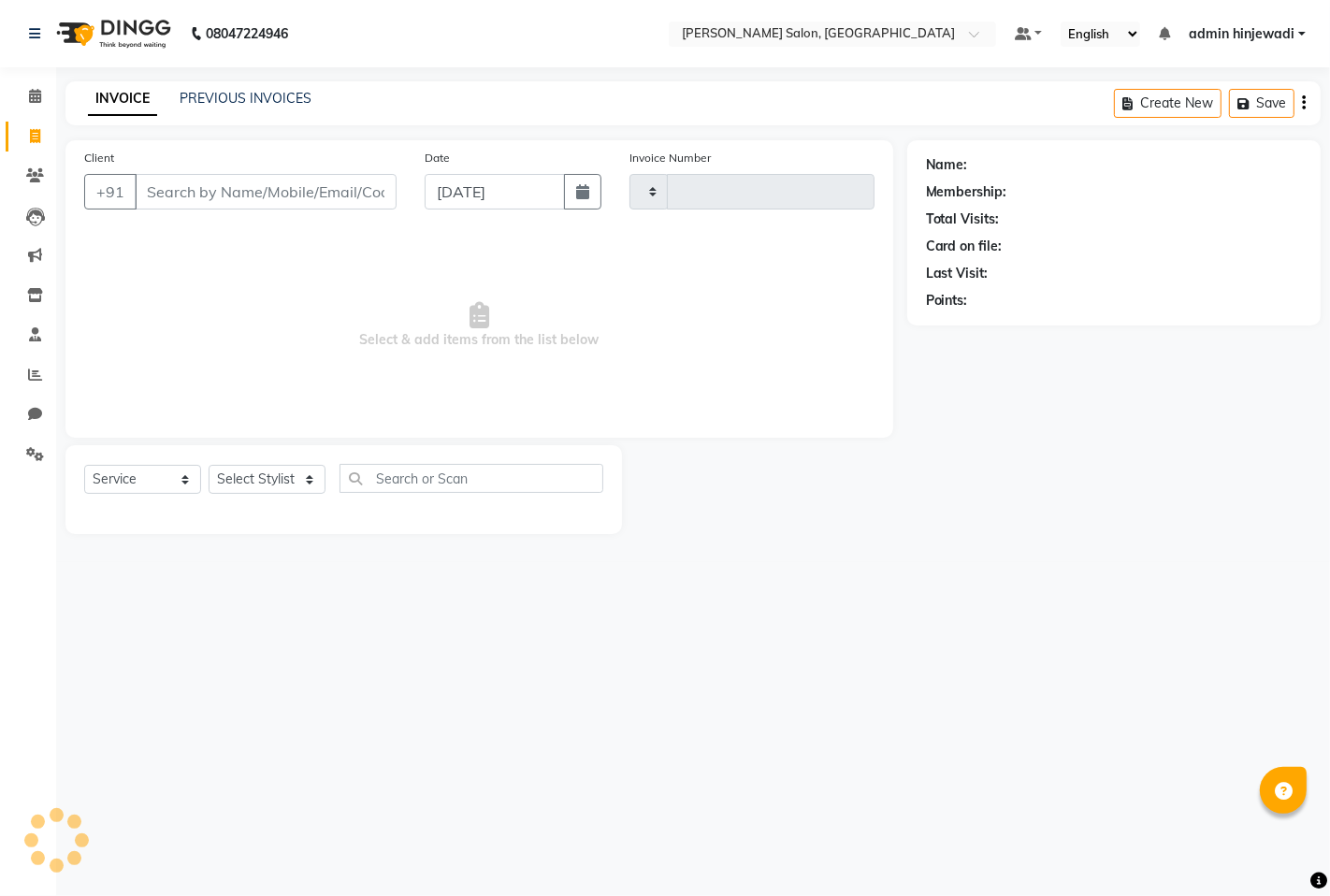
type input "1276"
select select "7331"
click at [23, 371] on span at bounding box center [35, 375] width 33 height 22
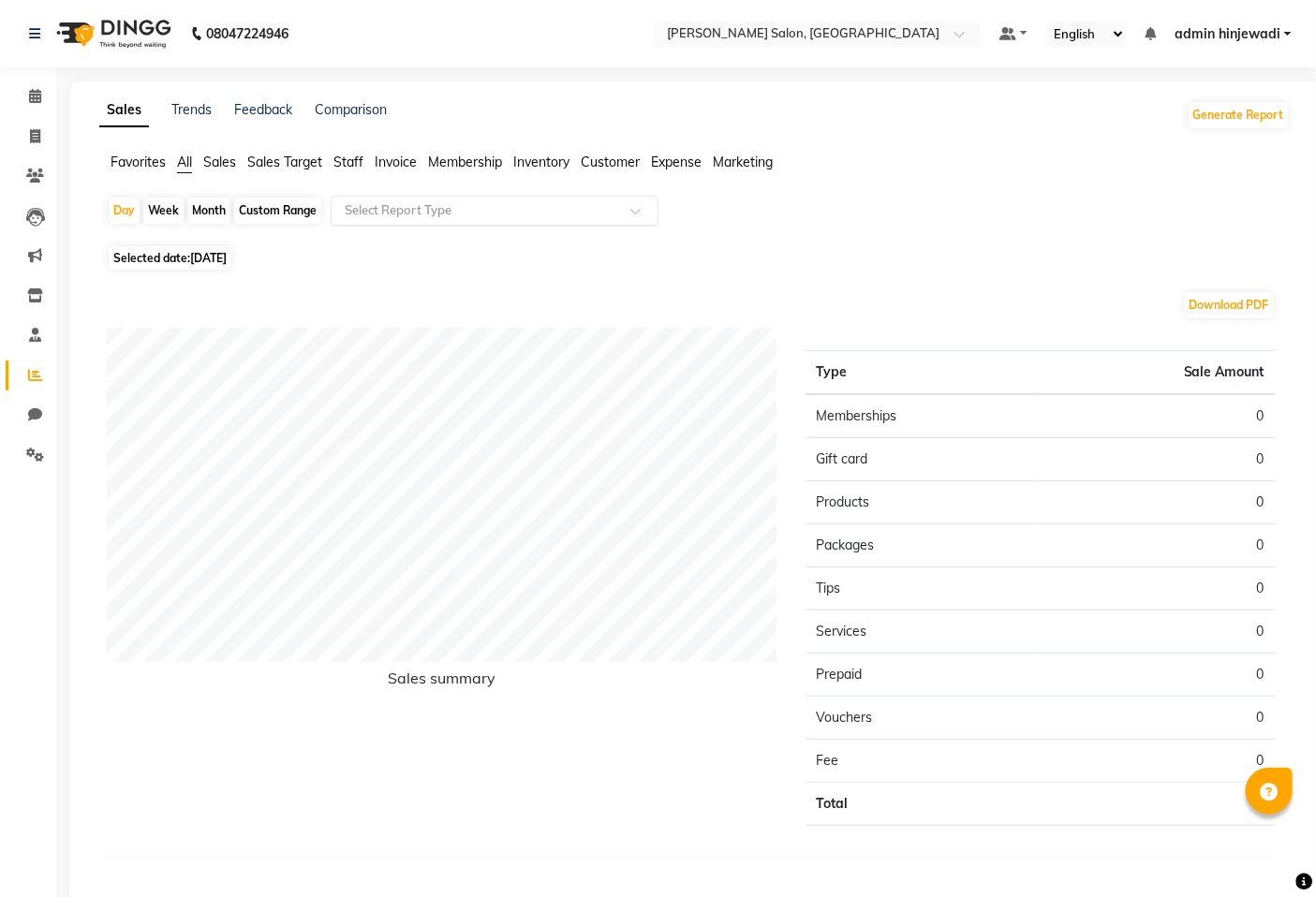
click at [428, 214] on input "text" at bounding box center [476, 211] width 269 height 19
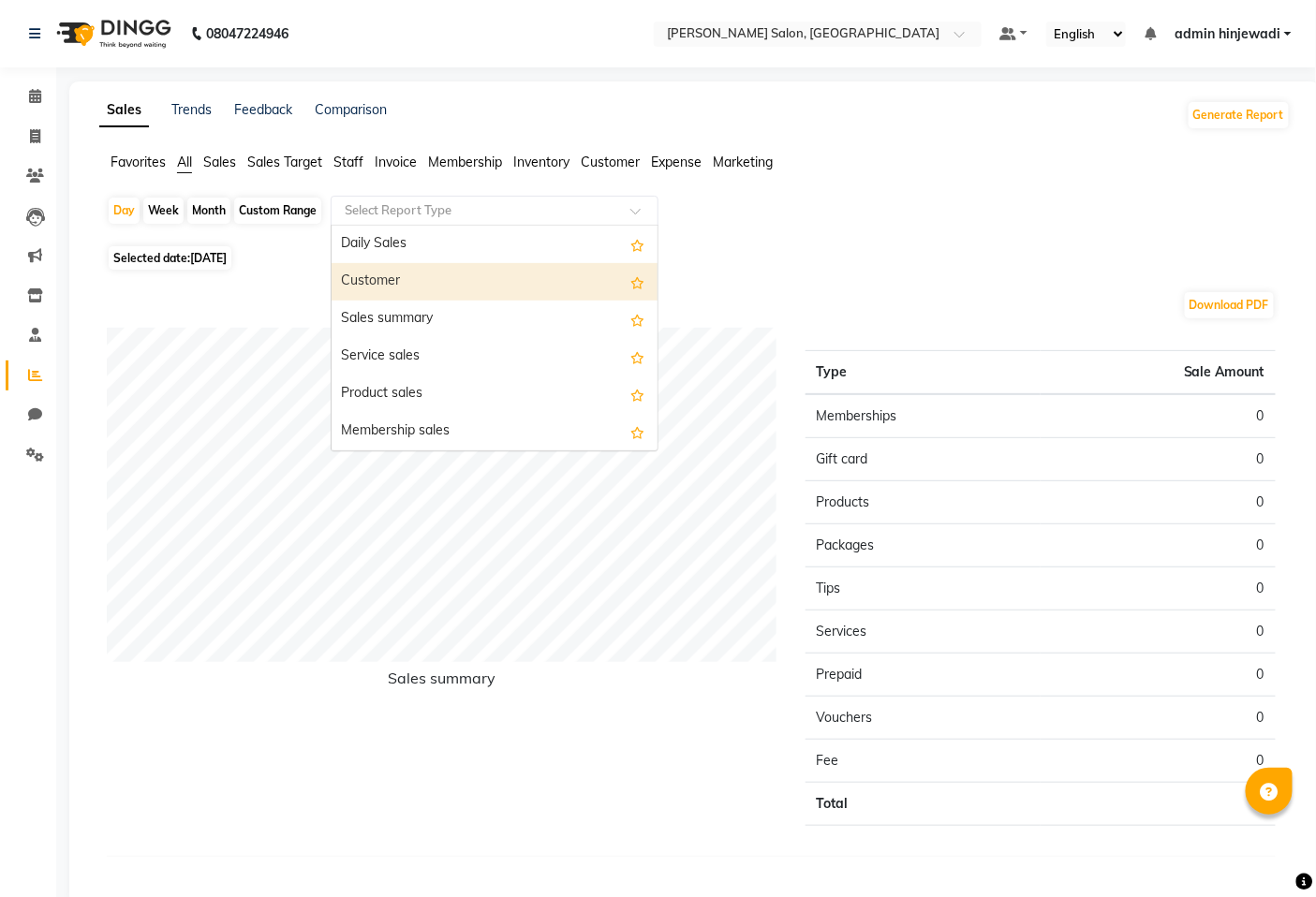
click at [218, 211] on div "Month" at bounding box center [209, 211] width 43 height 26
select select "9"
select select "2025"
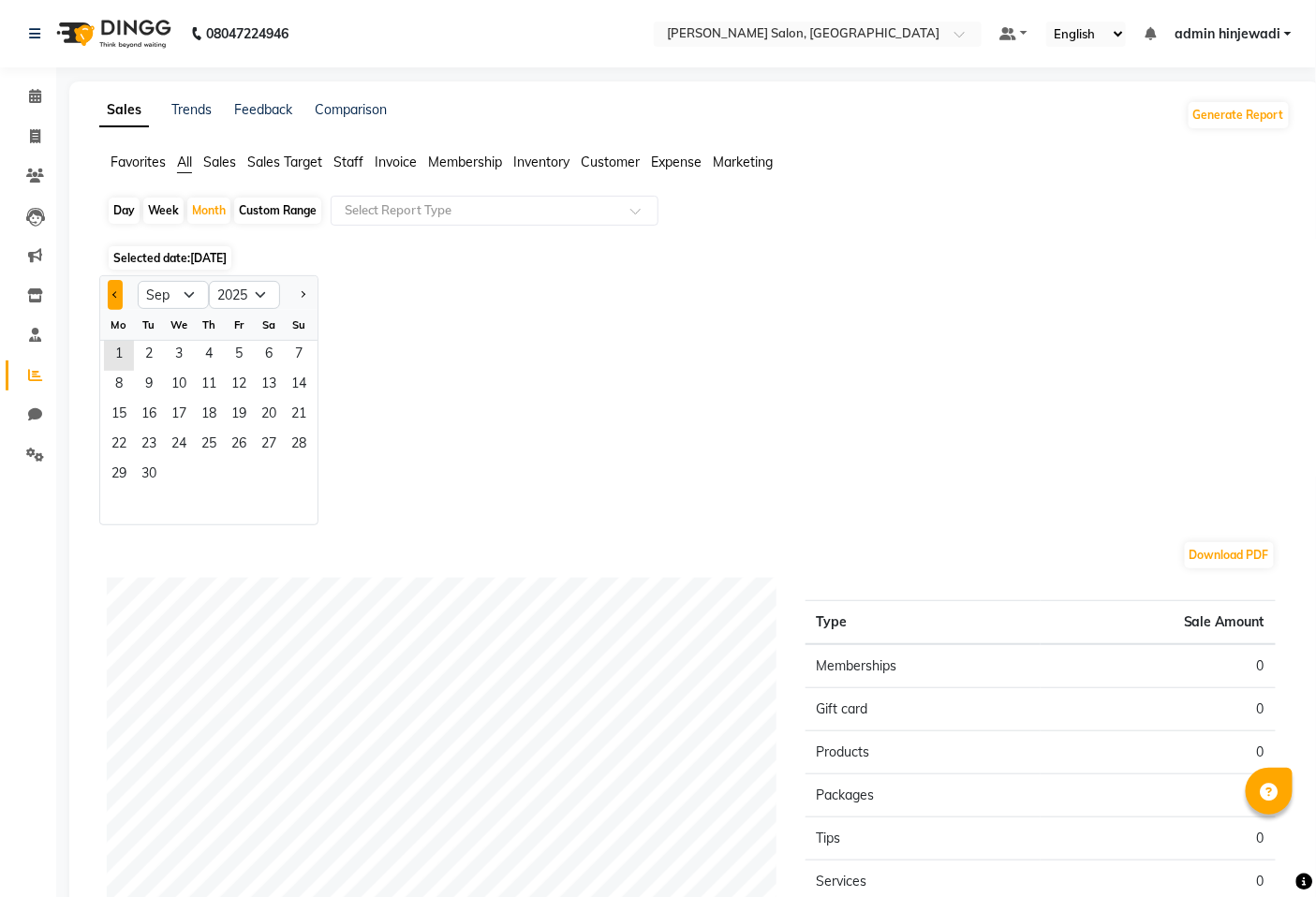
click at [113, 288] on button "Previous month" at bounding box center [115, 295] width 15 height 30
select select "8"
click at [244, 366] on span "1" at bounding box center [239, 356] width 30 height 30
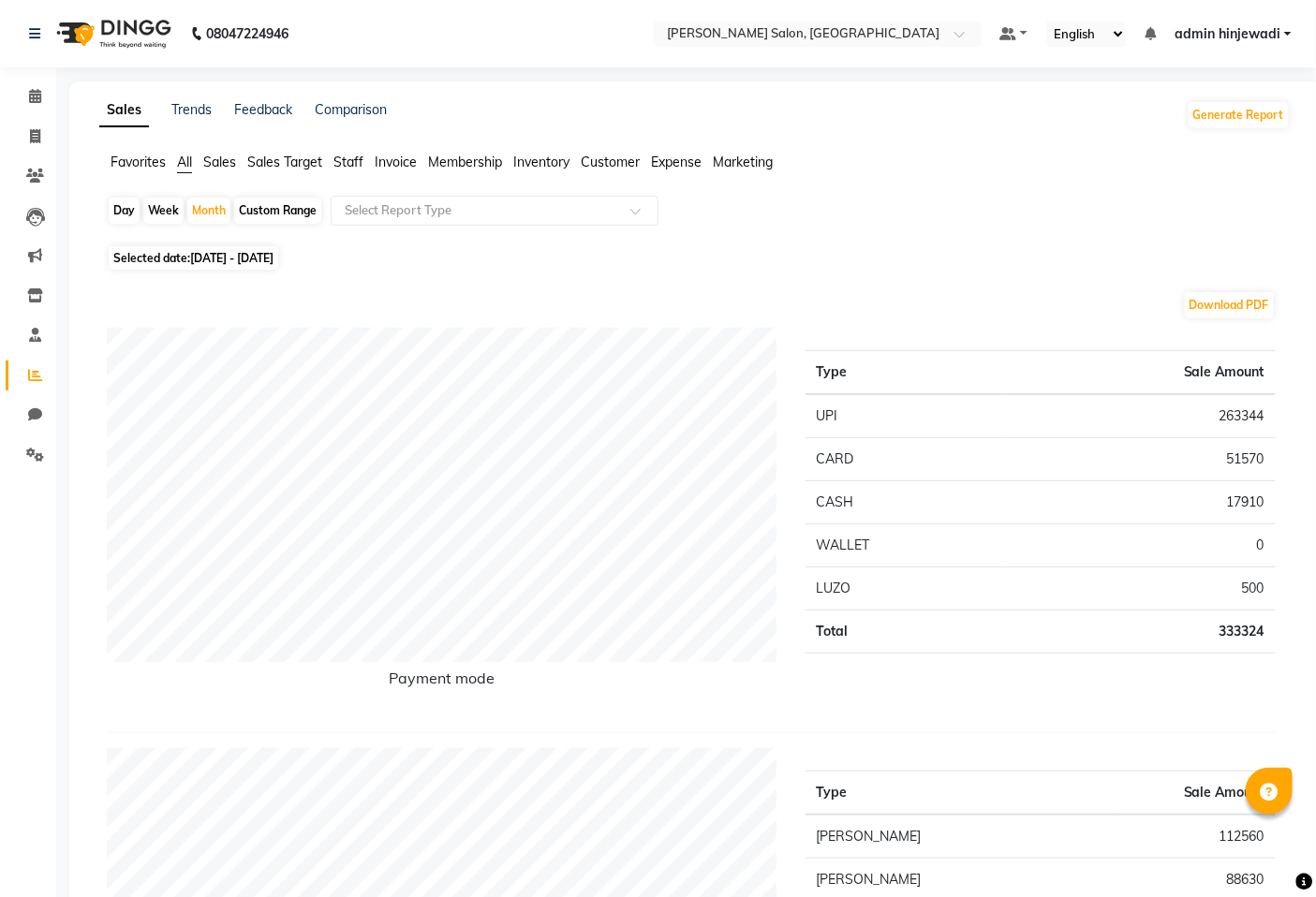
click at [344, 164] on span "Staff" at bounding box center [349, 162] width 30 height 17
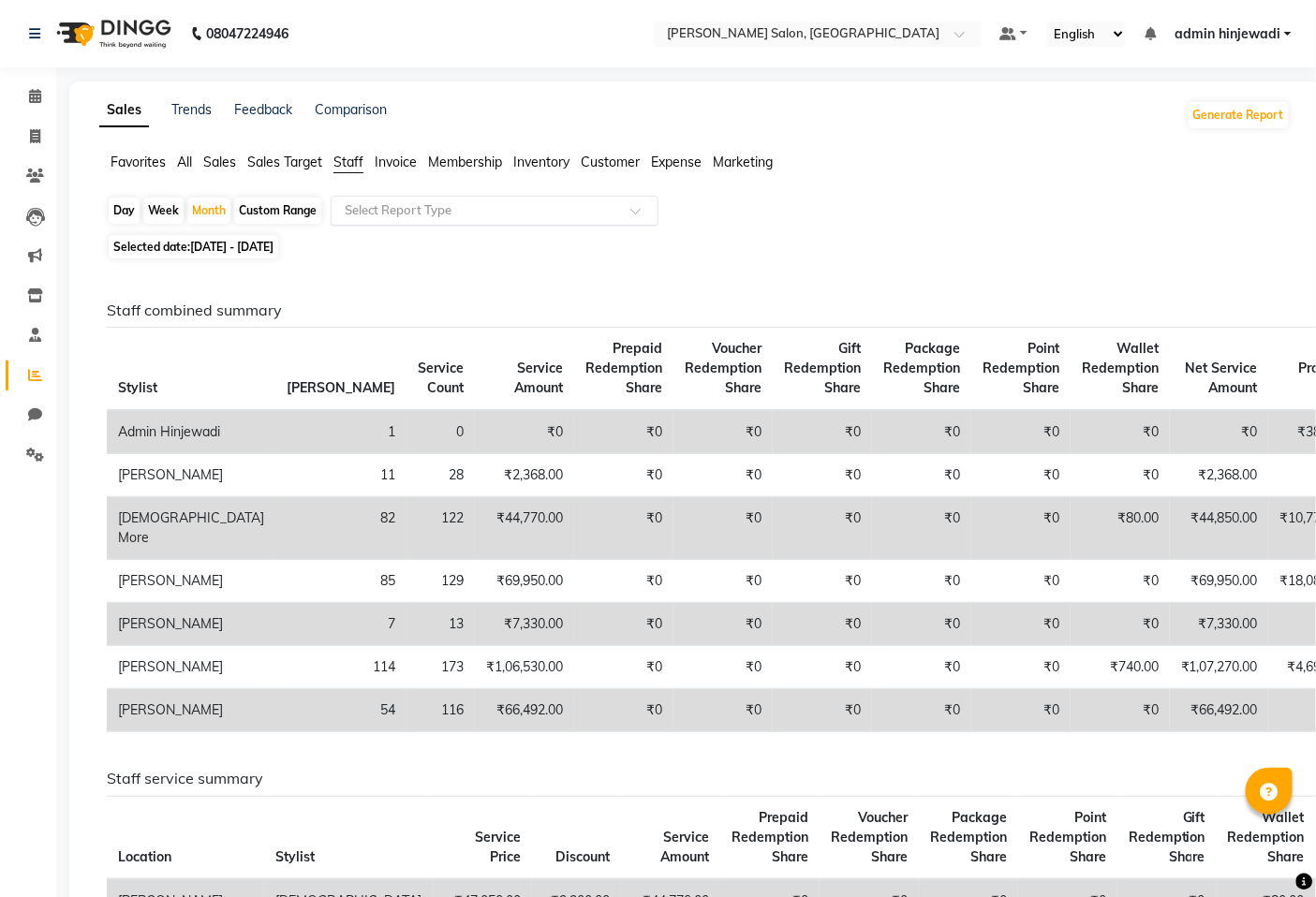
click at [356, 209] on input "text" at bounding box center [476, 211] width 269 height 19
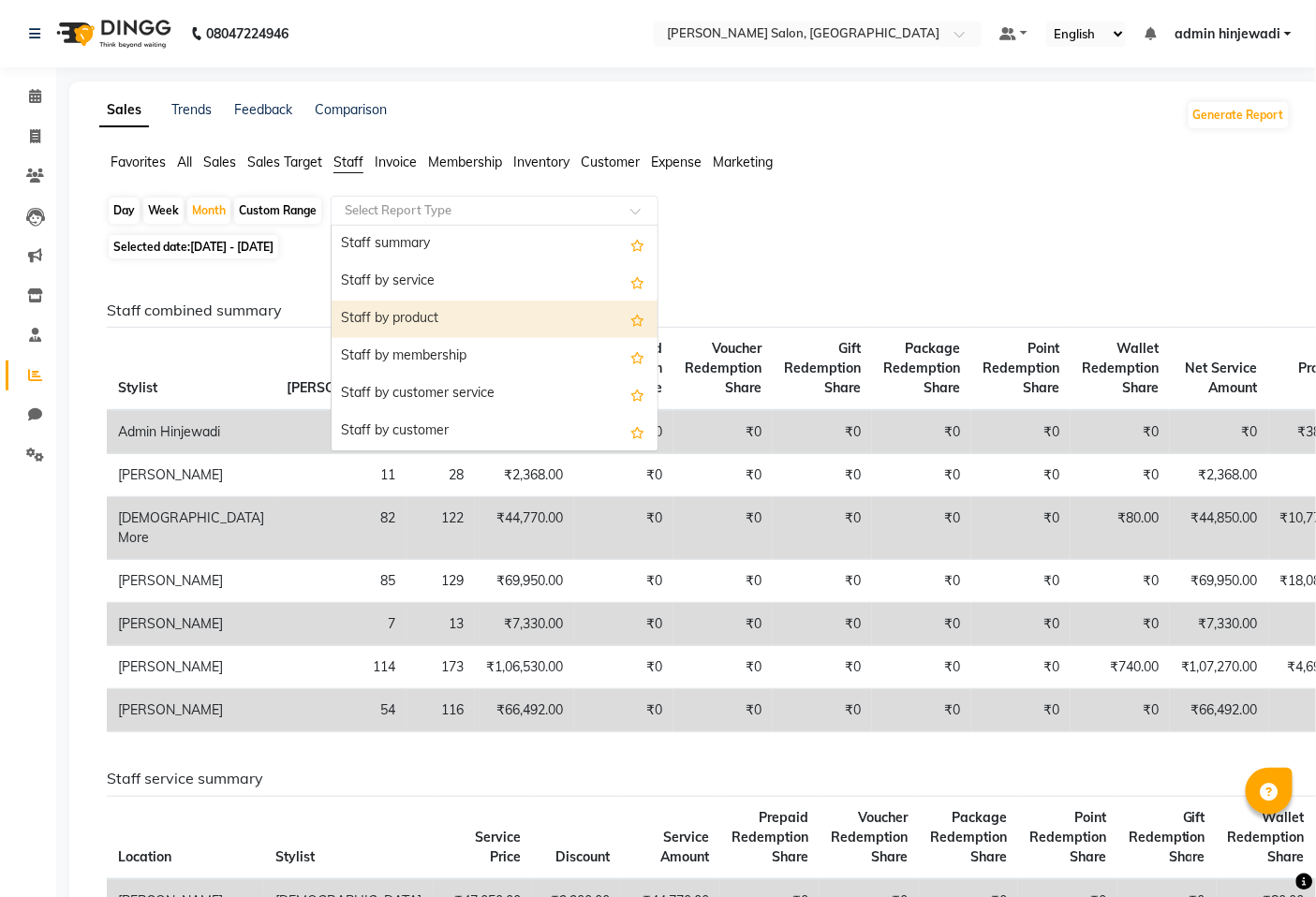
click at [375, 319] on div "Staff by product" at bounding box center [494, 319] width 326 height 38
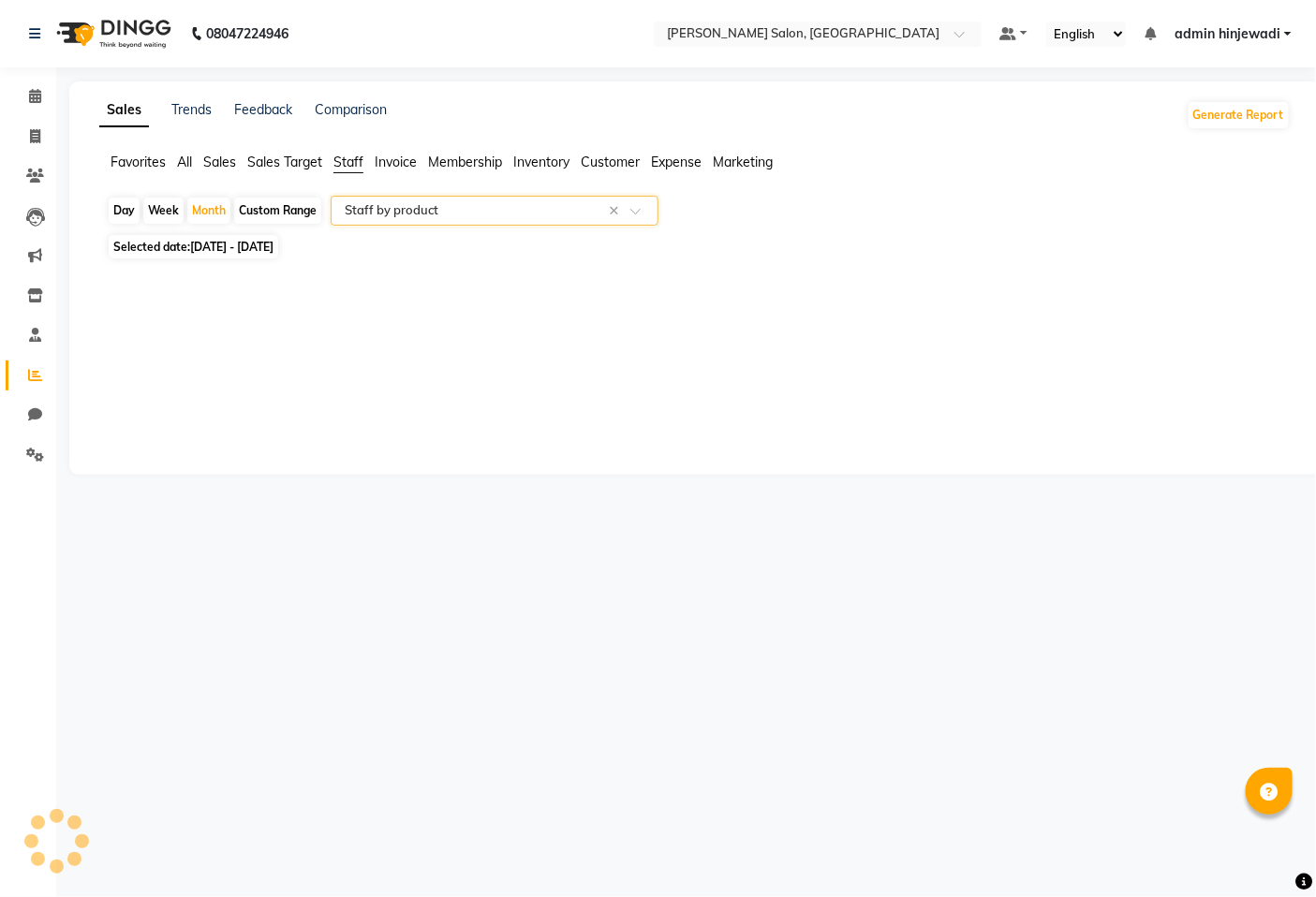
select select "full_report"
select select "pdf"
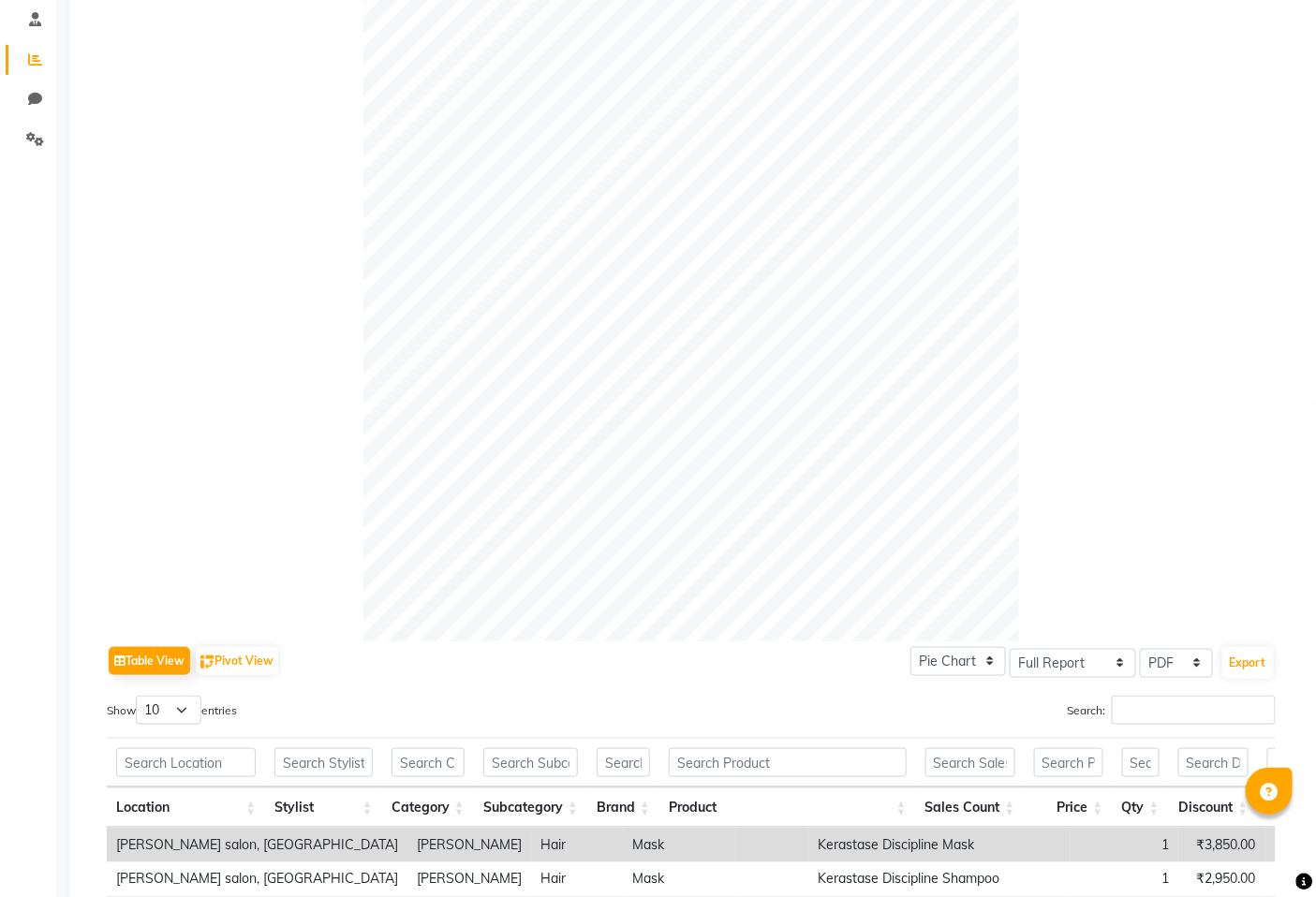
scroll to position [728, 0]
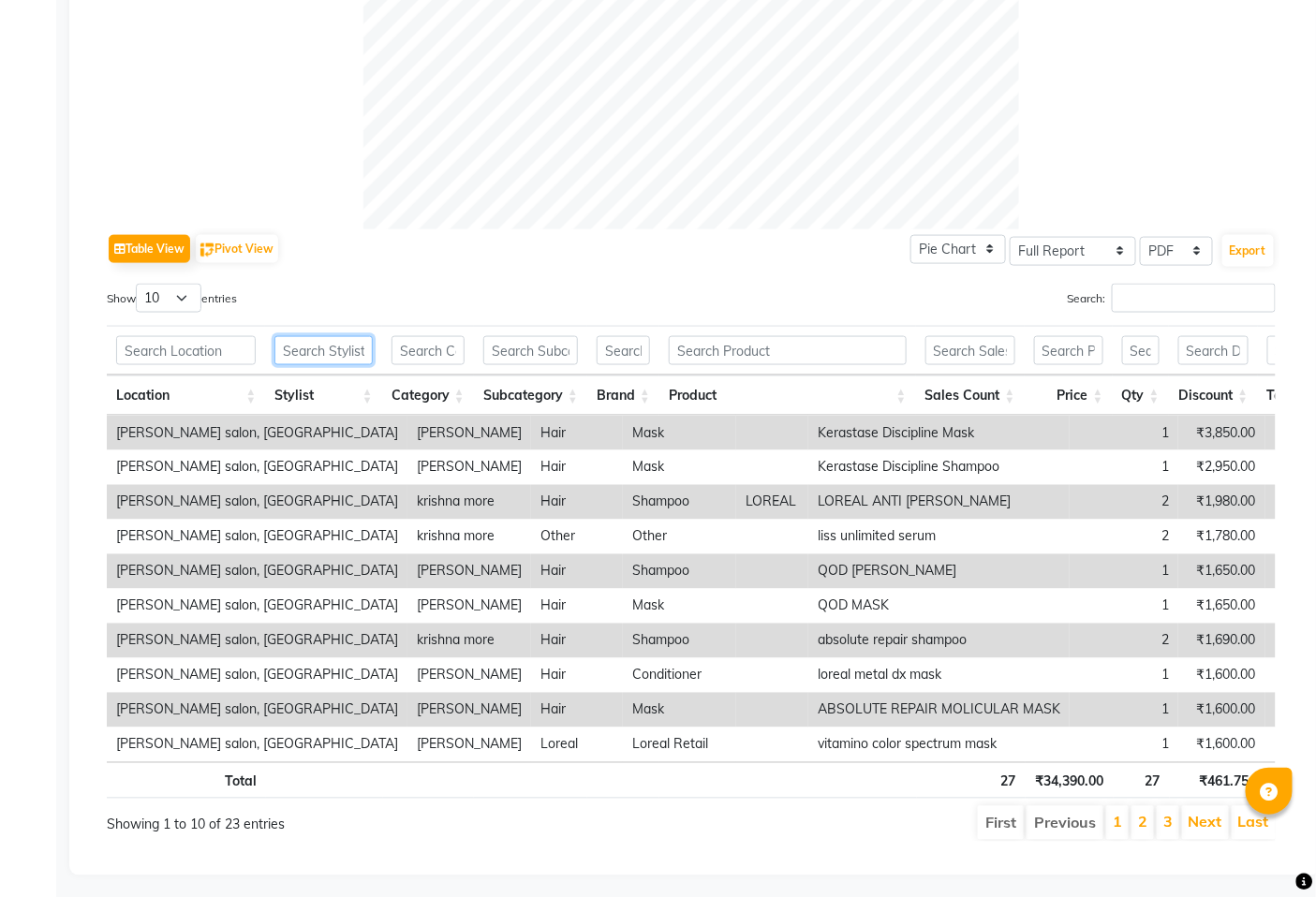
click at [325, 346] on input "text" at bounding box center [322, 351] width 97 height 29
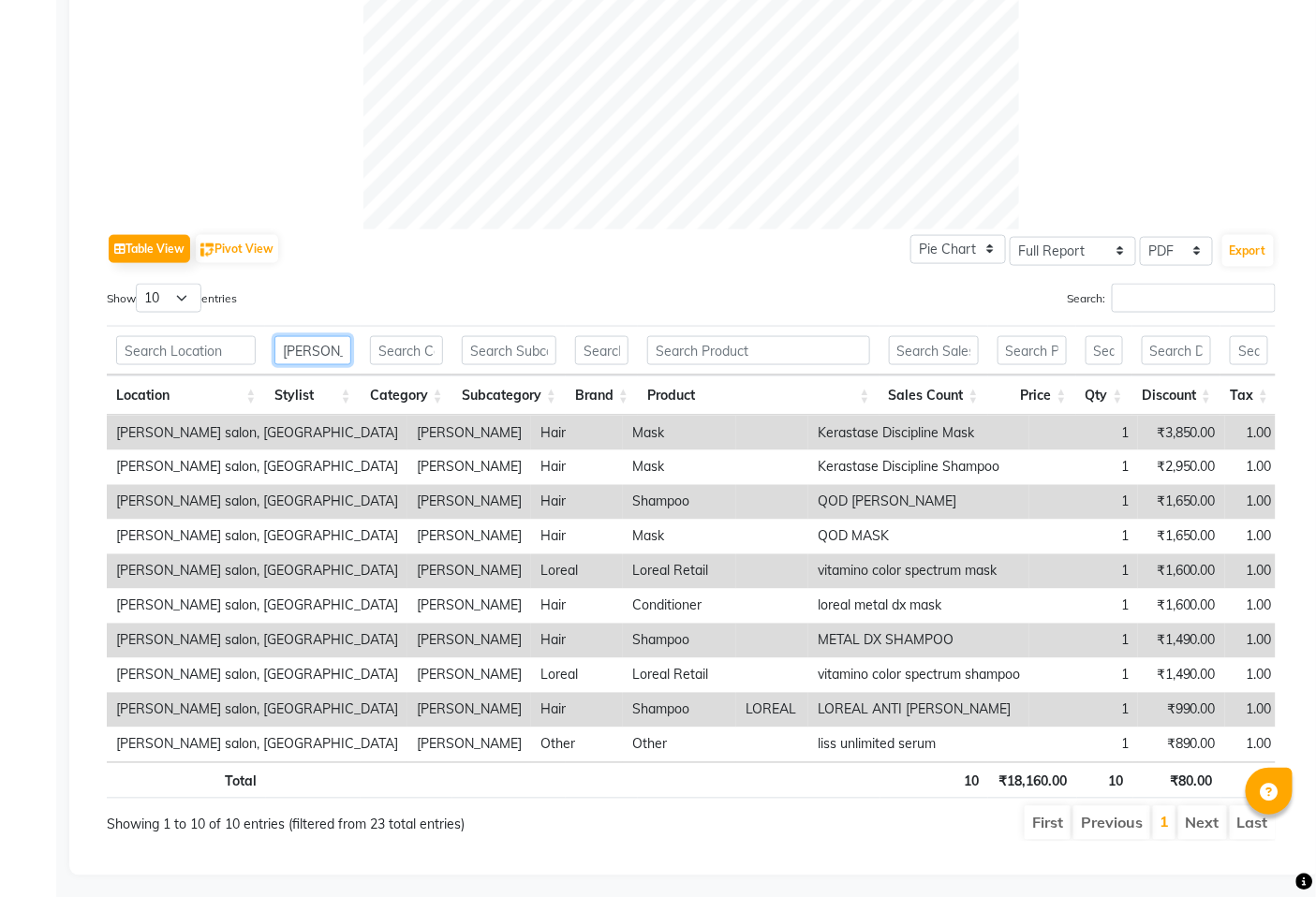
type input "[PERSON_NAME]"
click at [517, 804] on div "Total 10 ₹18,160.00 10 ₹80.00 ₹0 ₹18,080.00" at bounding box center [691, 783] width 1169 height 43
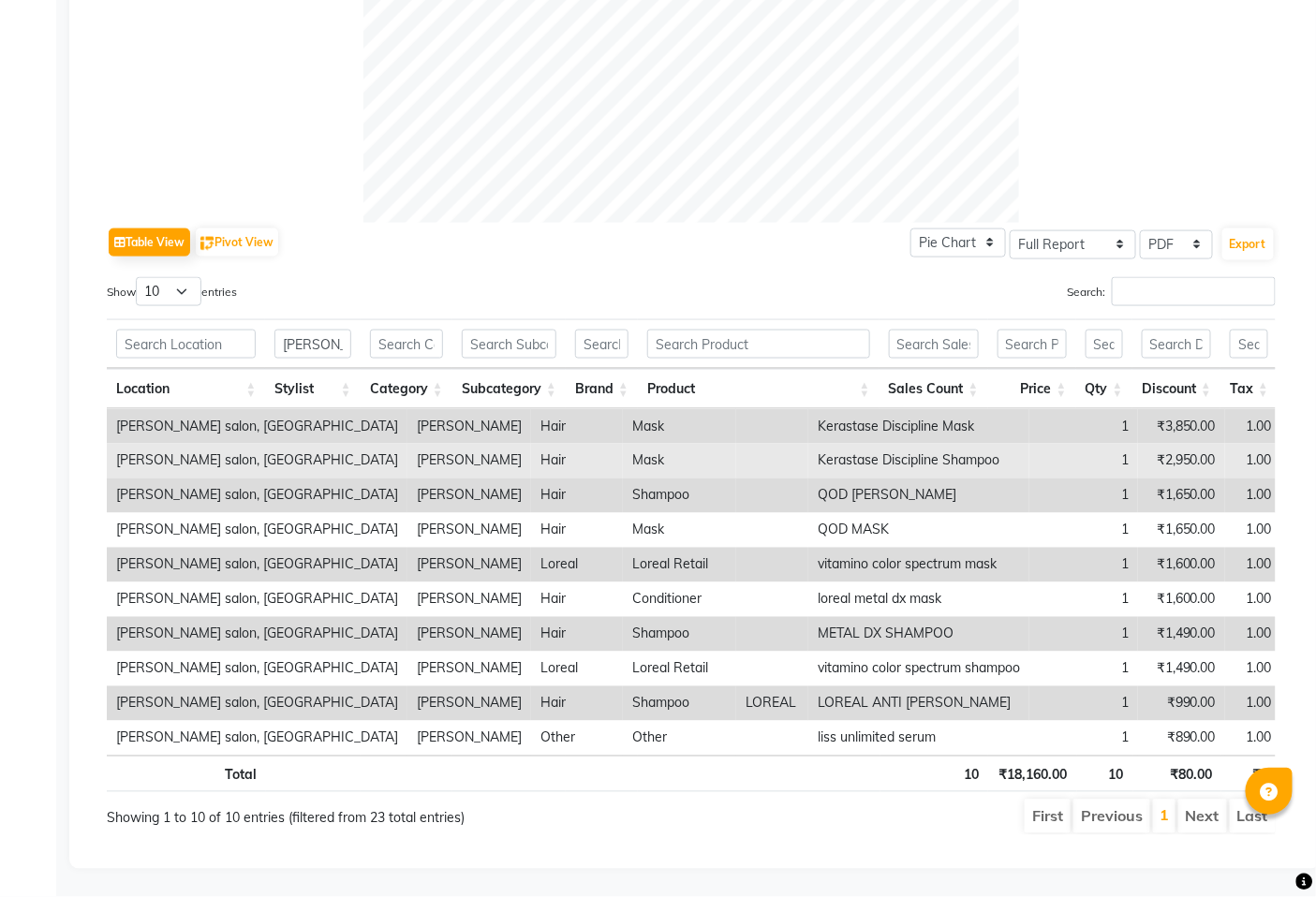
scroll to position [765, 0]
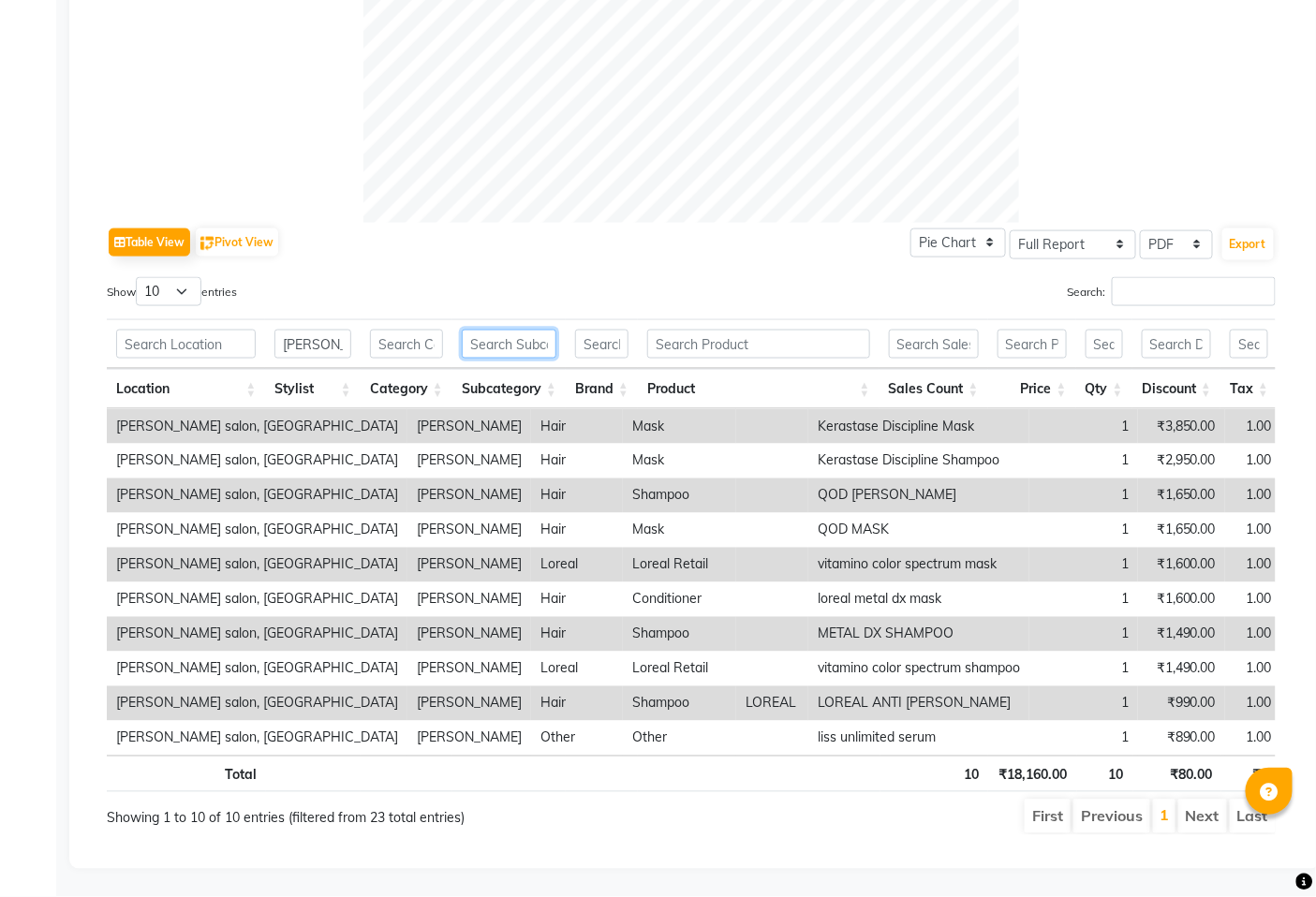
click at [529, 330] on input "text" at bounding box center [509, 344] width 95 height 29
click at [428, 330] on input "text" at bounding box center [406, 344] width 73 height 29
click at [429, 330] on input "text" at bounding box center [406, 344] width 73 height 29
click at [433, 330] on input "text" at bounding box center [406, 344] width 73 height 29
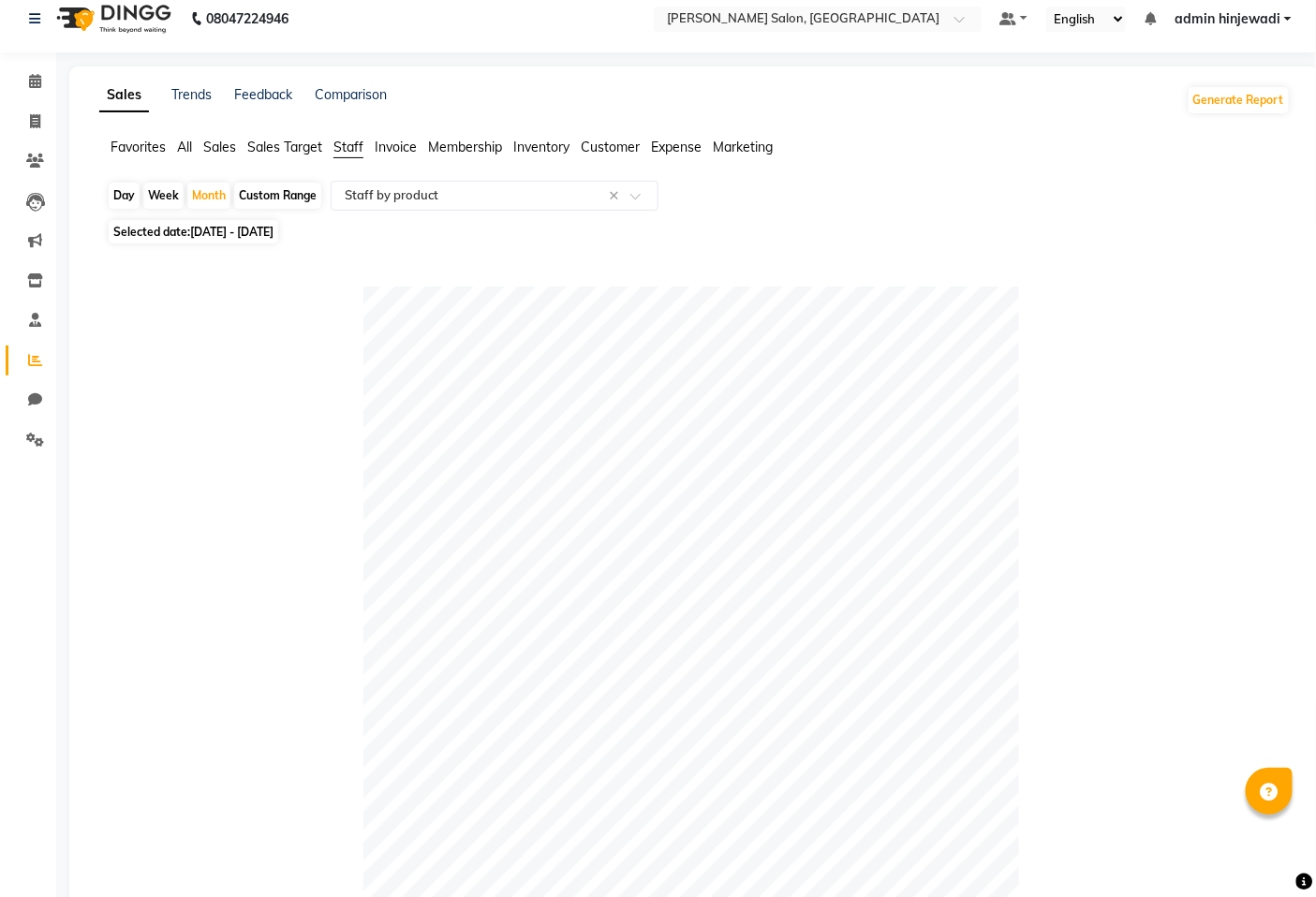
scroll to position [0, 0]
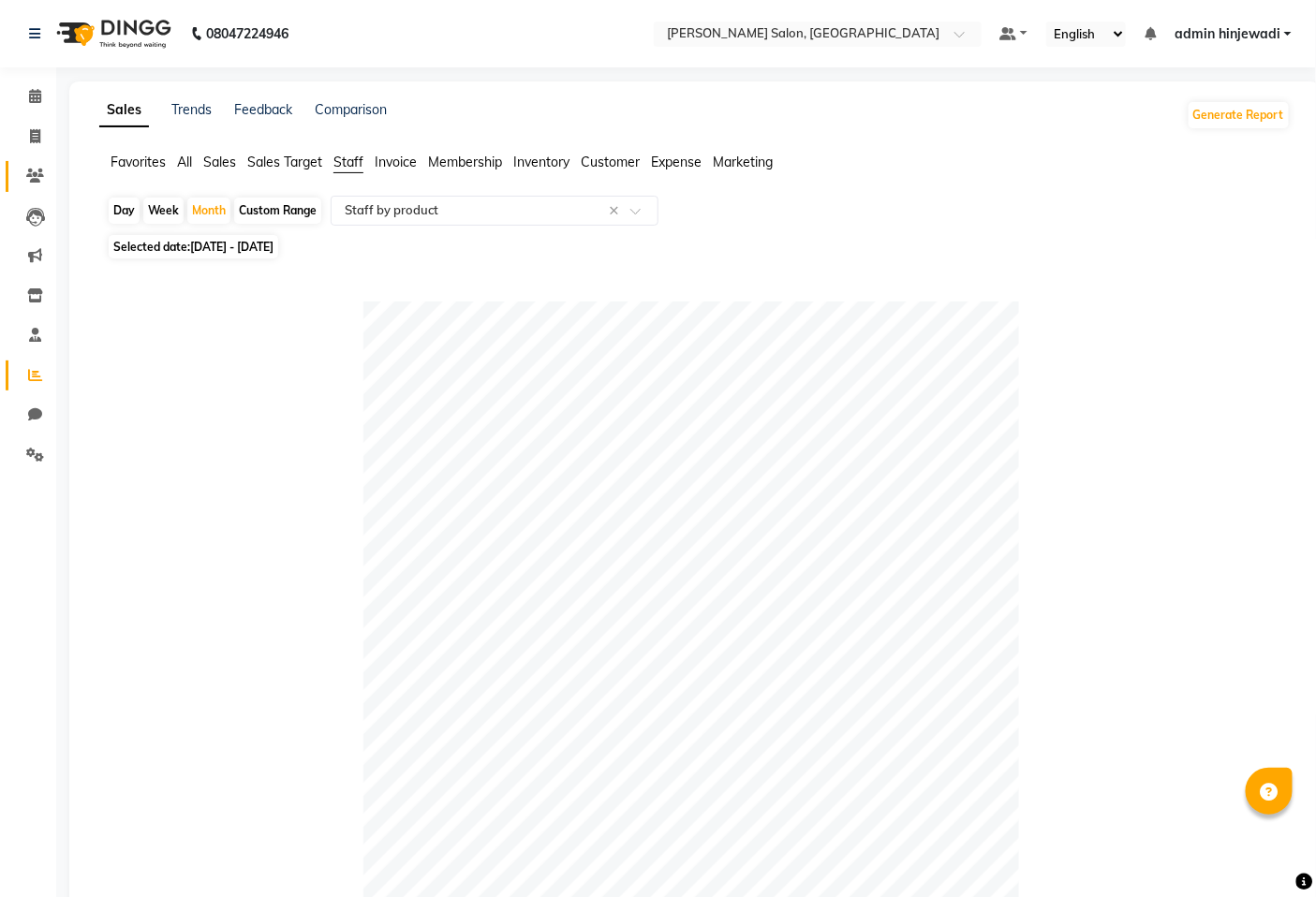
click at [30, 164] on link "Clients" at bounding box center [28, 176] width 45 height 31
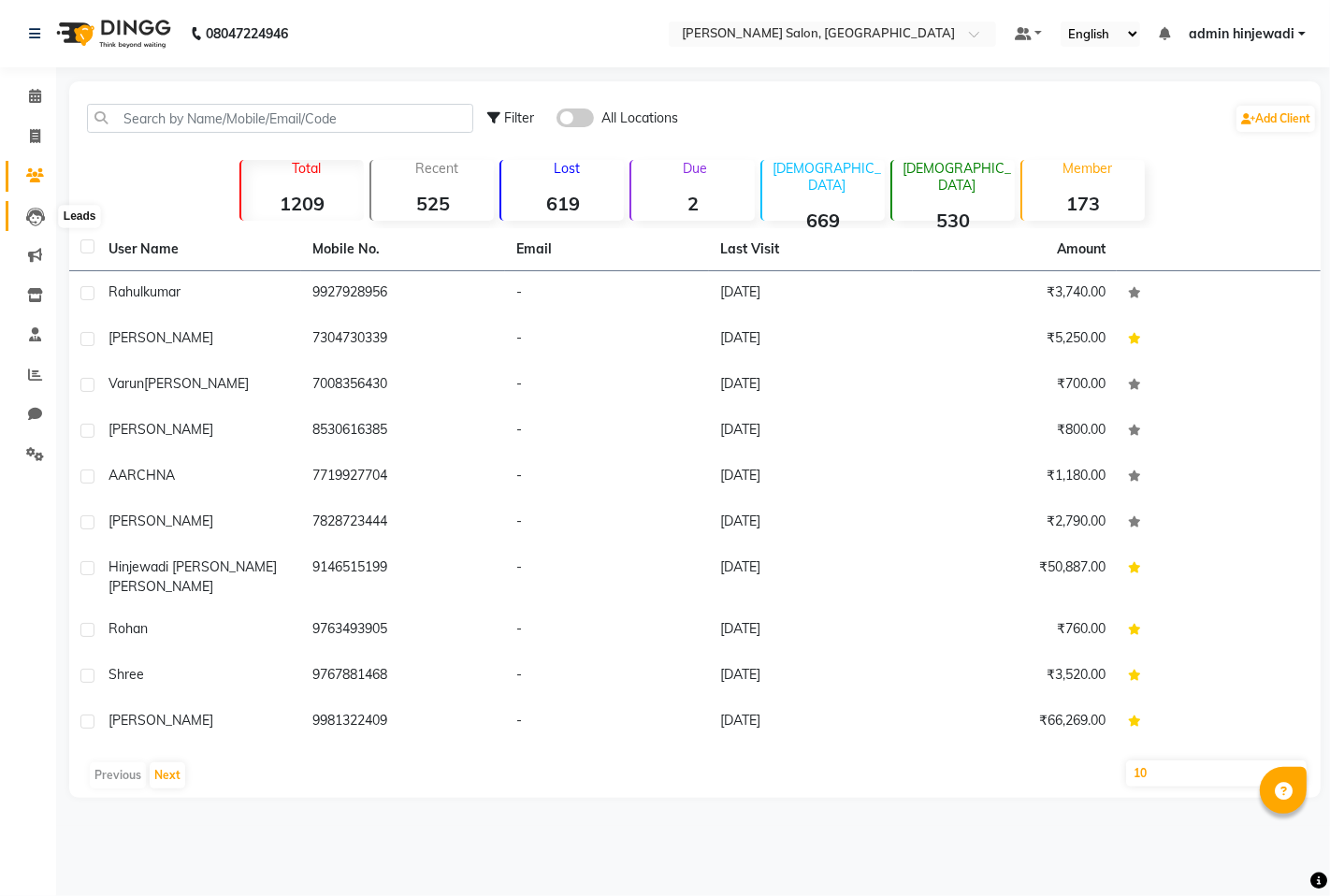
click at [29, 209] on icon at bounding box center [36, 217] width 19 height 19
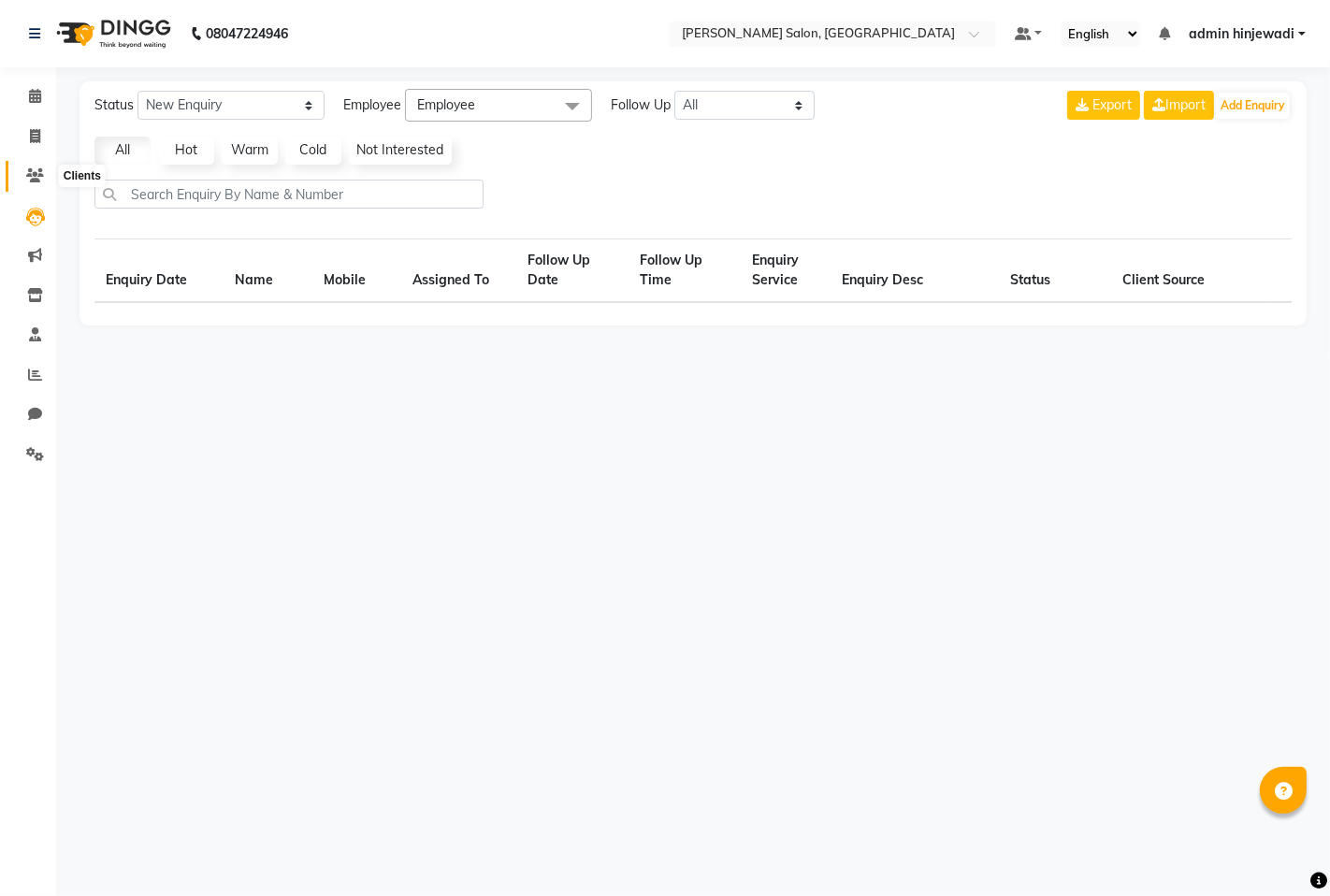
click at [26, 181] on icon at bounding box center [35, 175] width 18 height 14
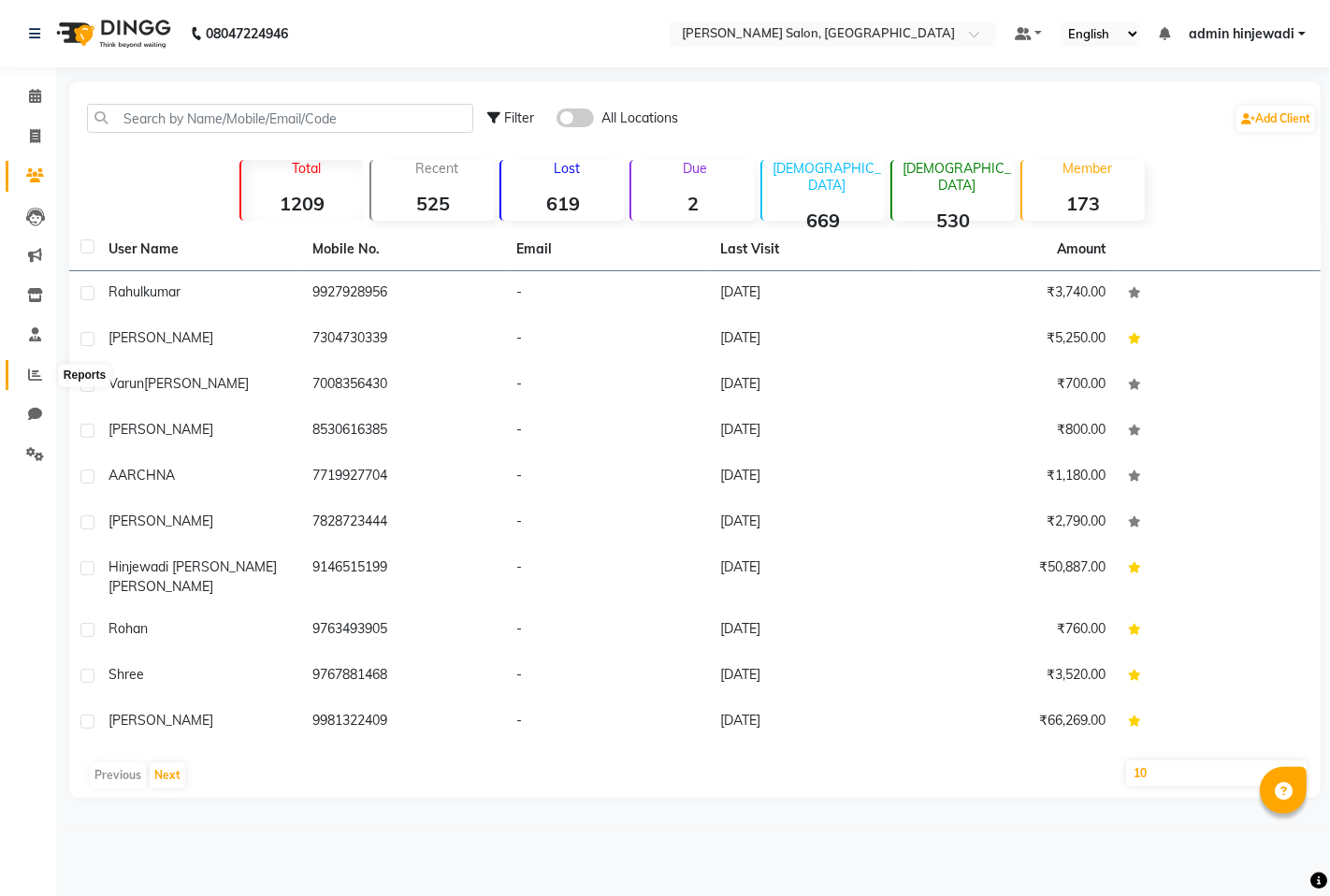
click at [39, 375] on icon at bounding box center [35, 374] width 14 height 14
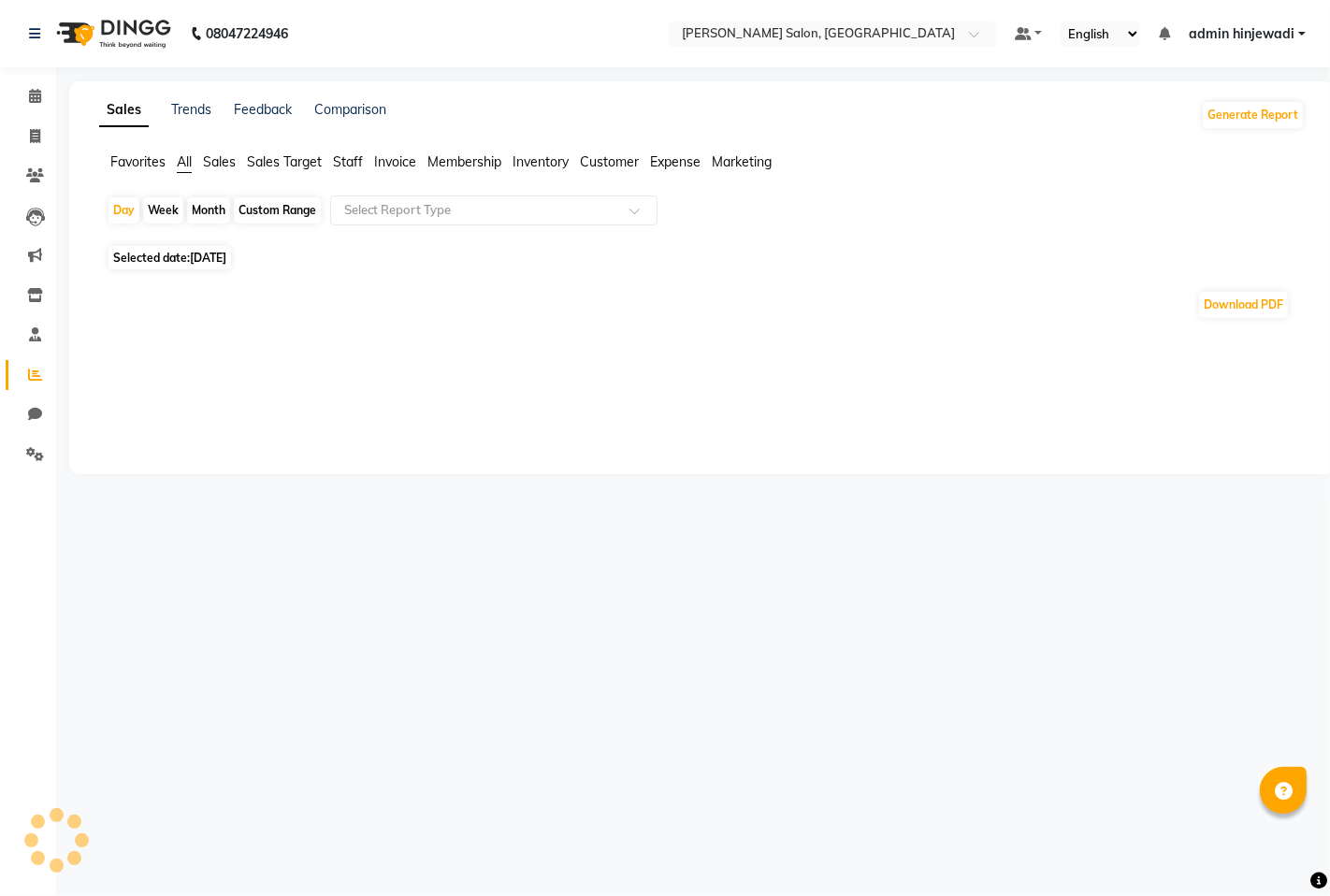
click at [211, 209] on div "Month" at bounding box center [209, 211] width 43 height 26
select select "9"
select select "2025"
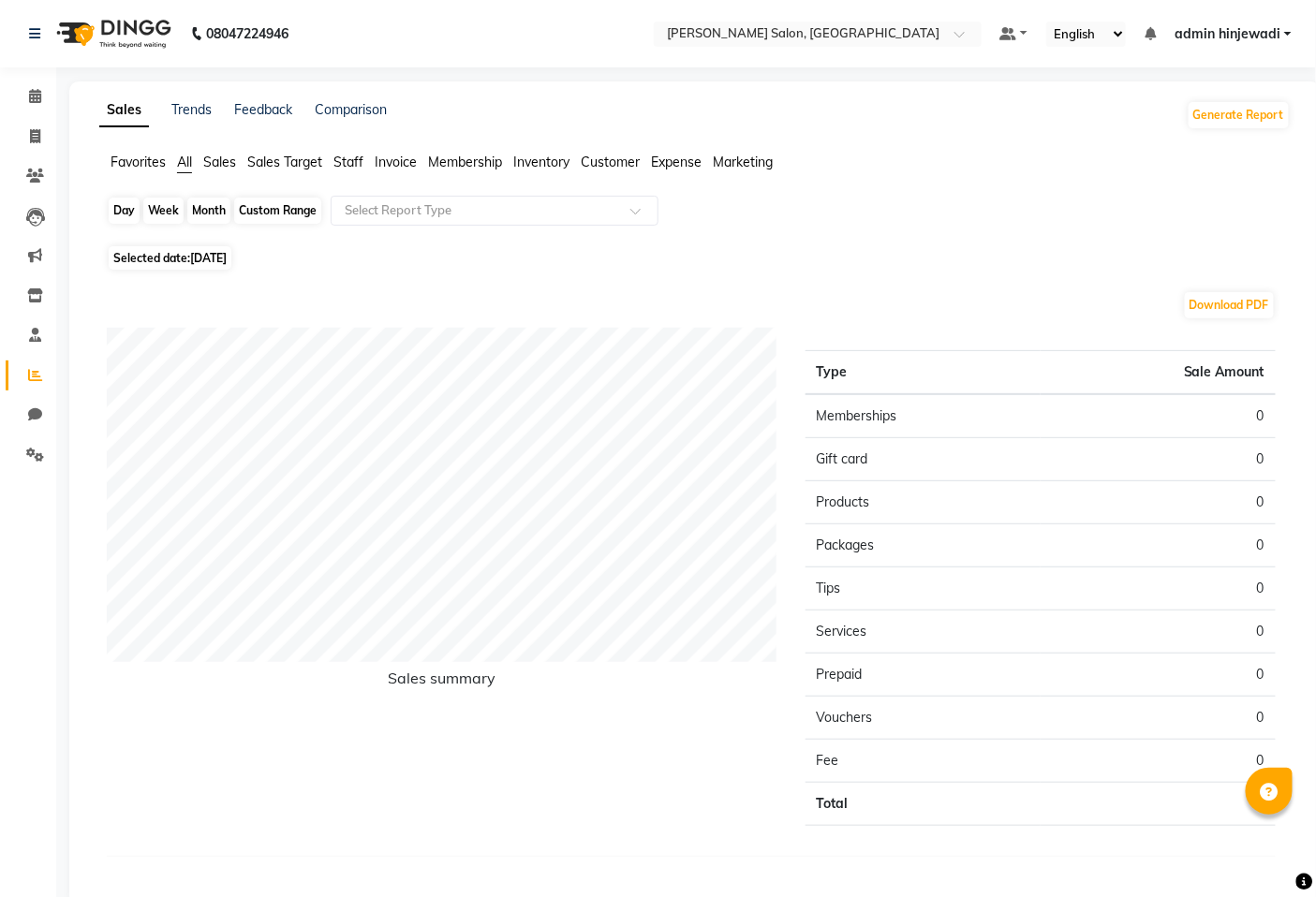
click at [210, 206] on div "Month" at bounding box center [209, 211] width 43 height 26
select select "9"
select select "2025"
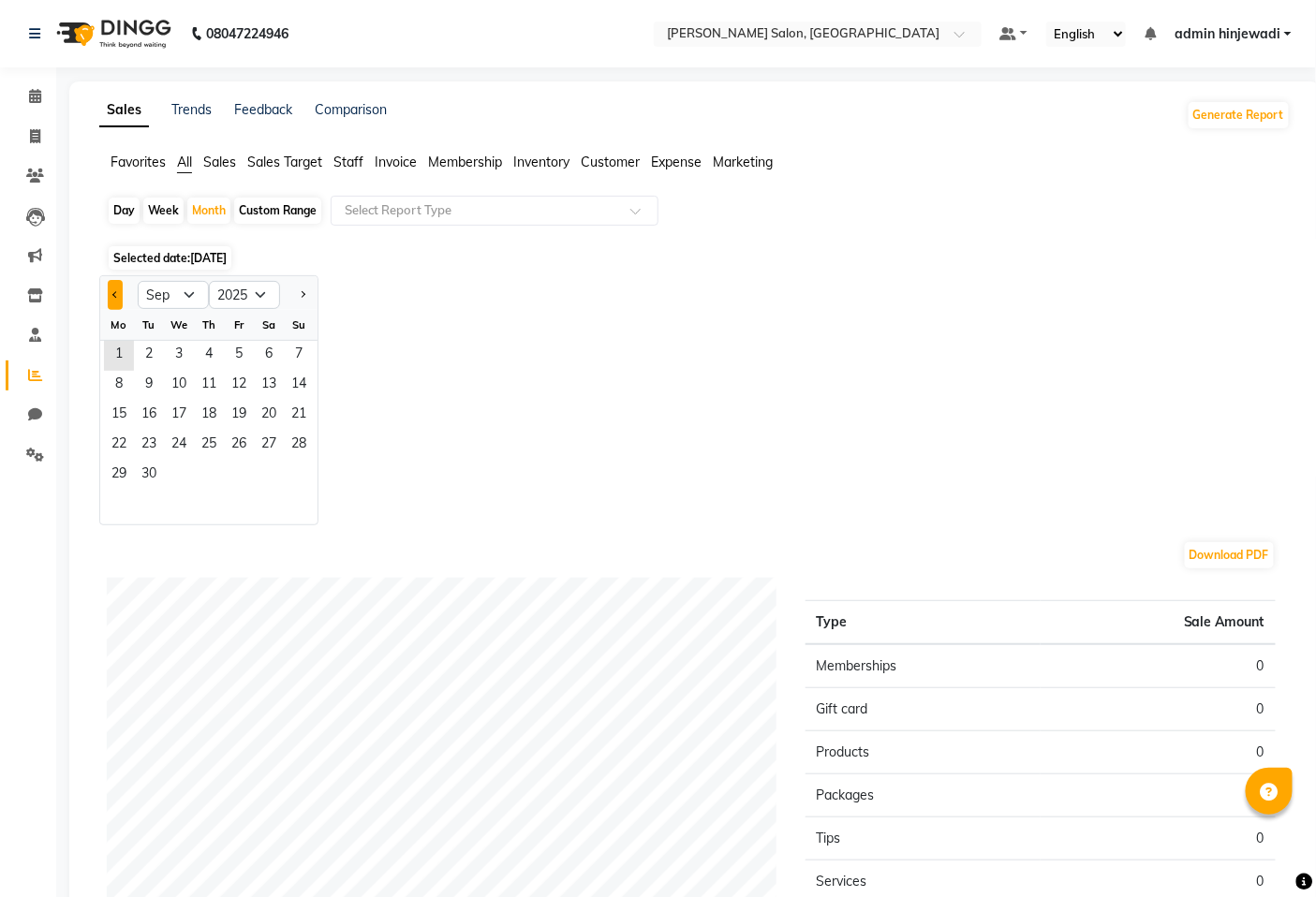
click at [120, 297] on button "Previous month" at bounding box center [115, 295] width 15 height 30
select select "8"
click at [245, 350] on span "1" at bounding box center [239, 356] width 30 height 30
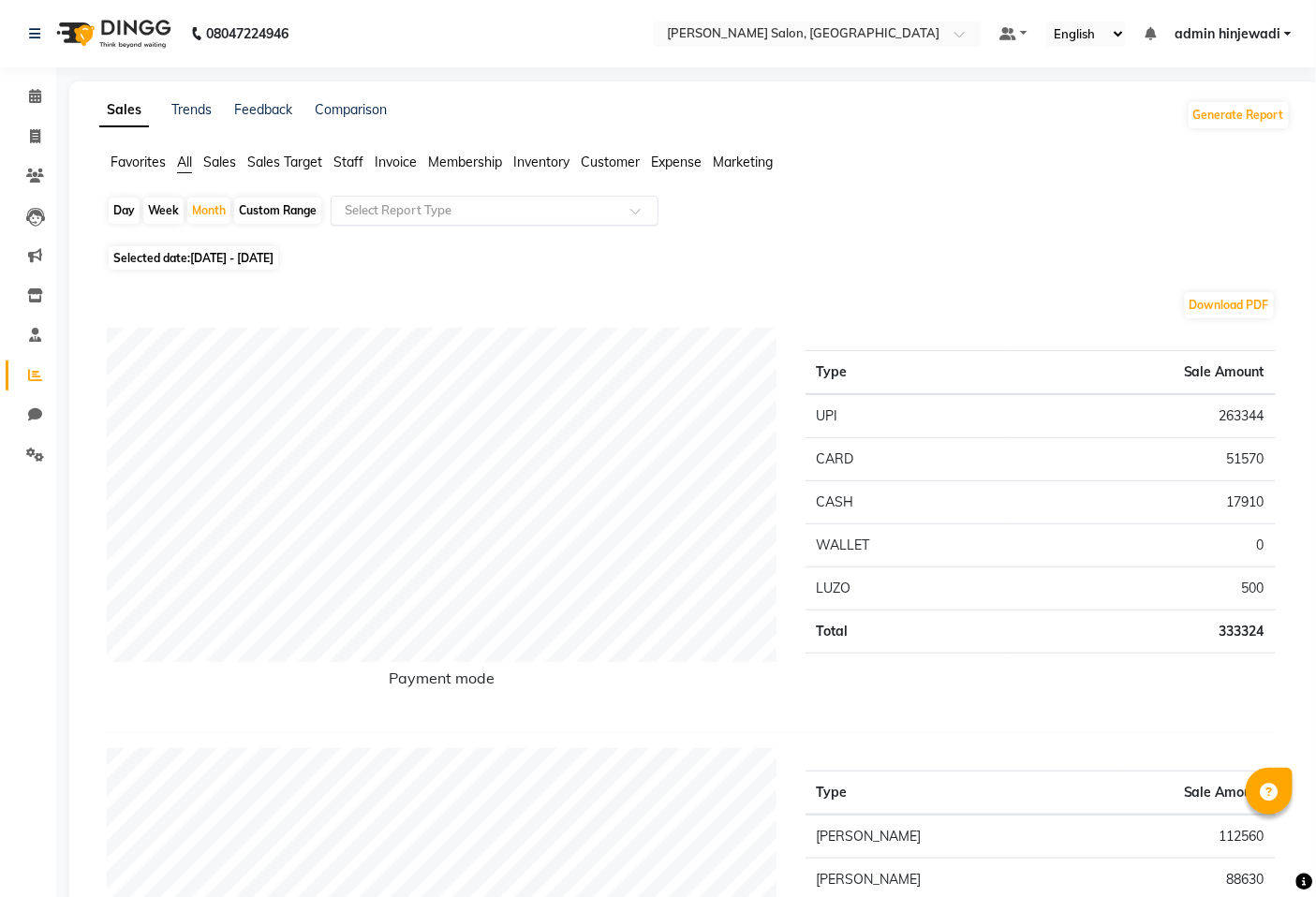
click at [391, 211] on input "text" at bounding box center [476, 211] width 269 height 19
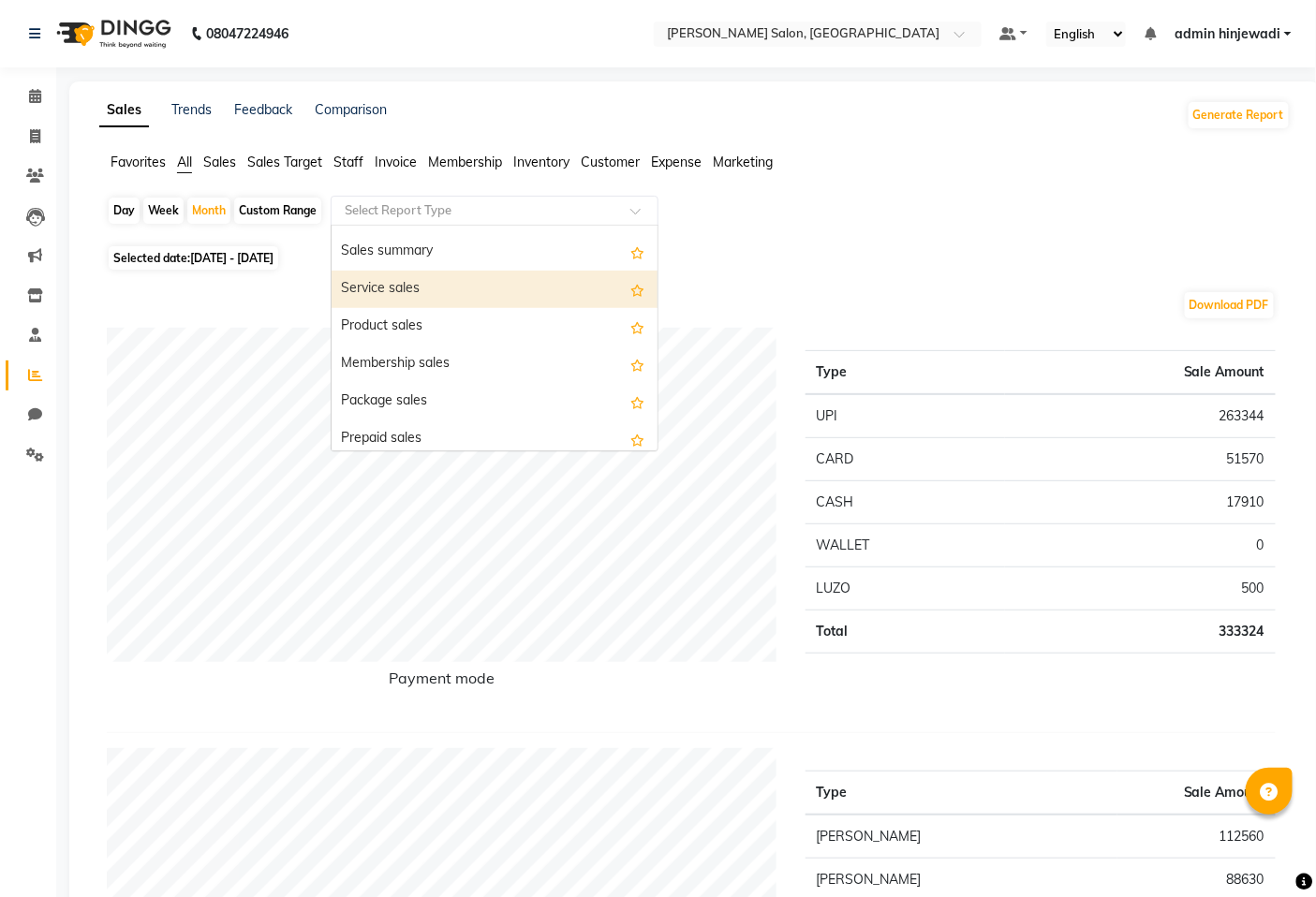
scroll to position [104, 0]
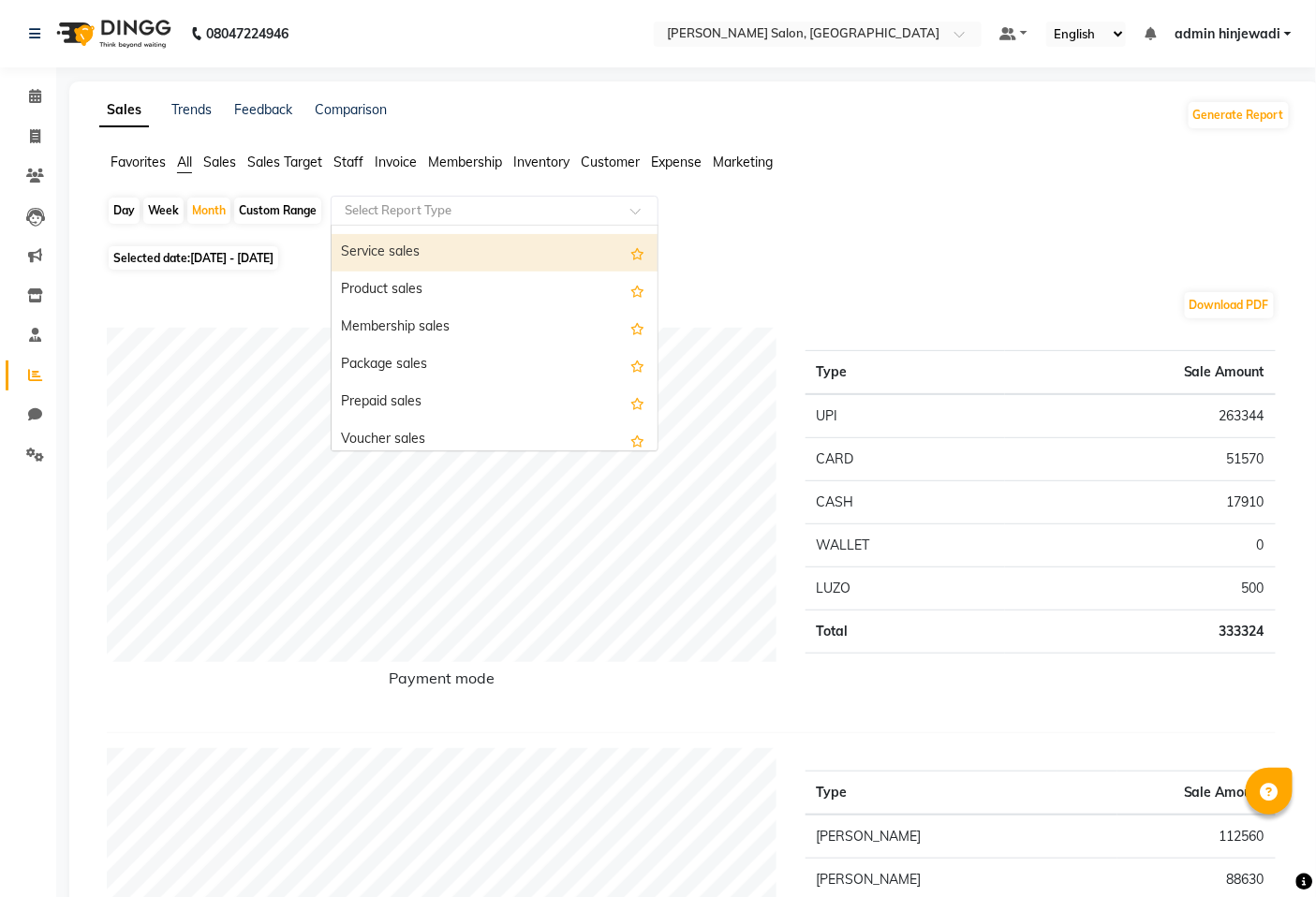
click at [346, 153] on span "Staff" at bounding box center [349, 162] width 30 height 17
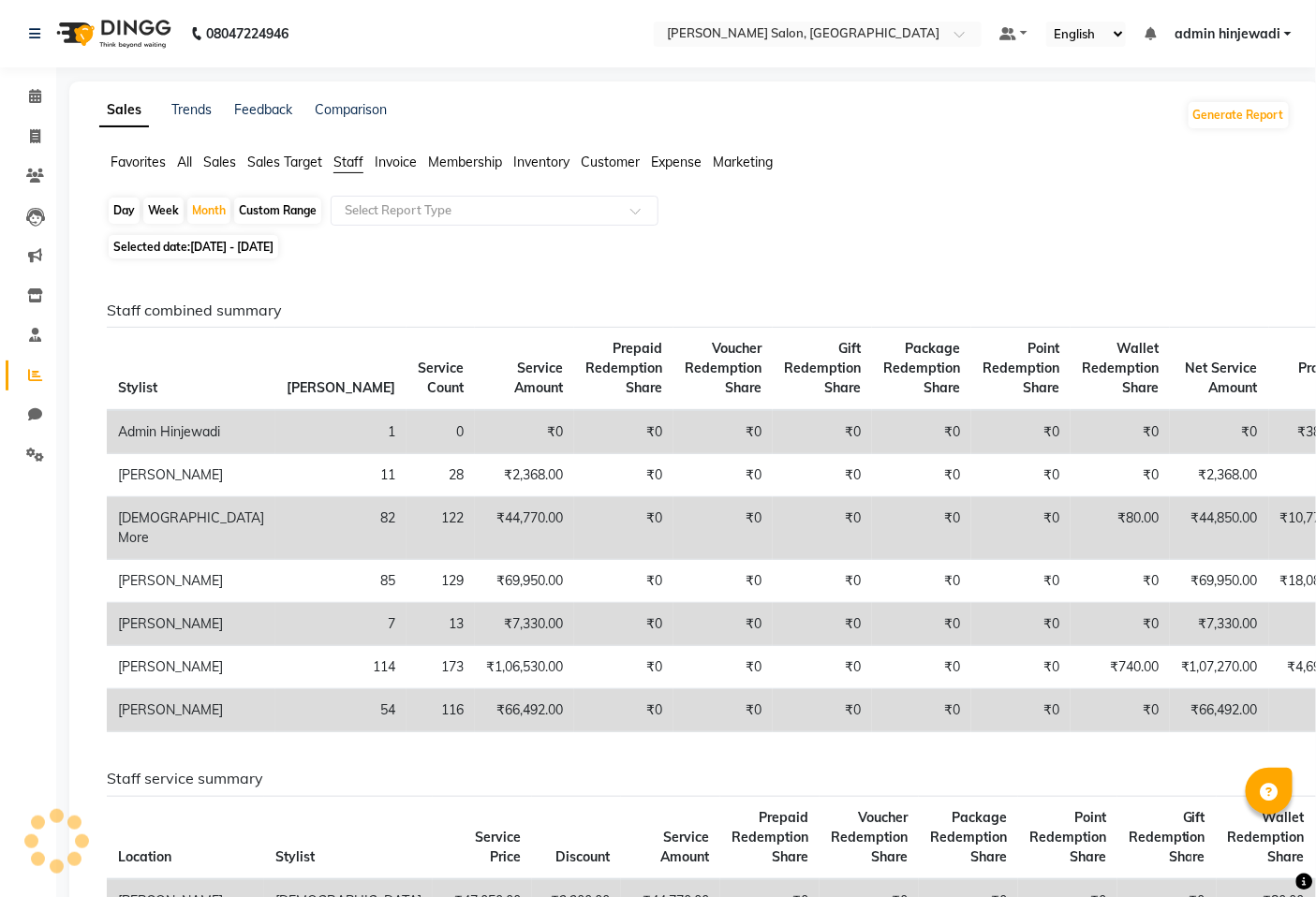
click at [347, 157] on span "Staff" at bounding box center [349, 162] width 30 height 17
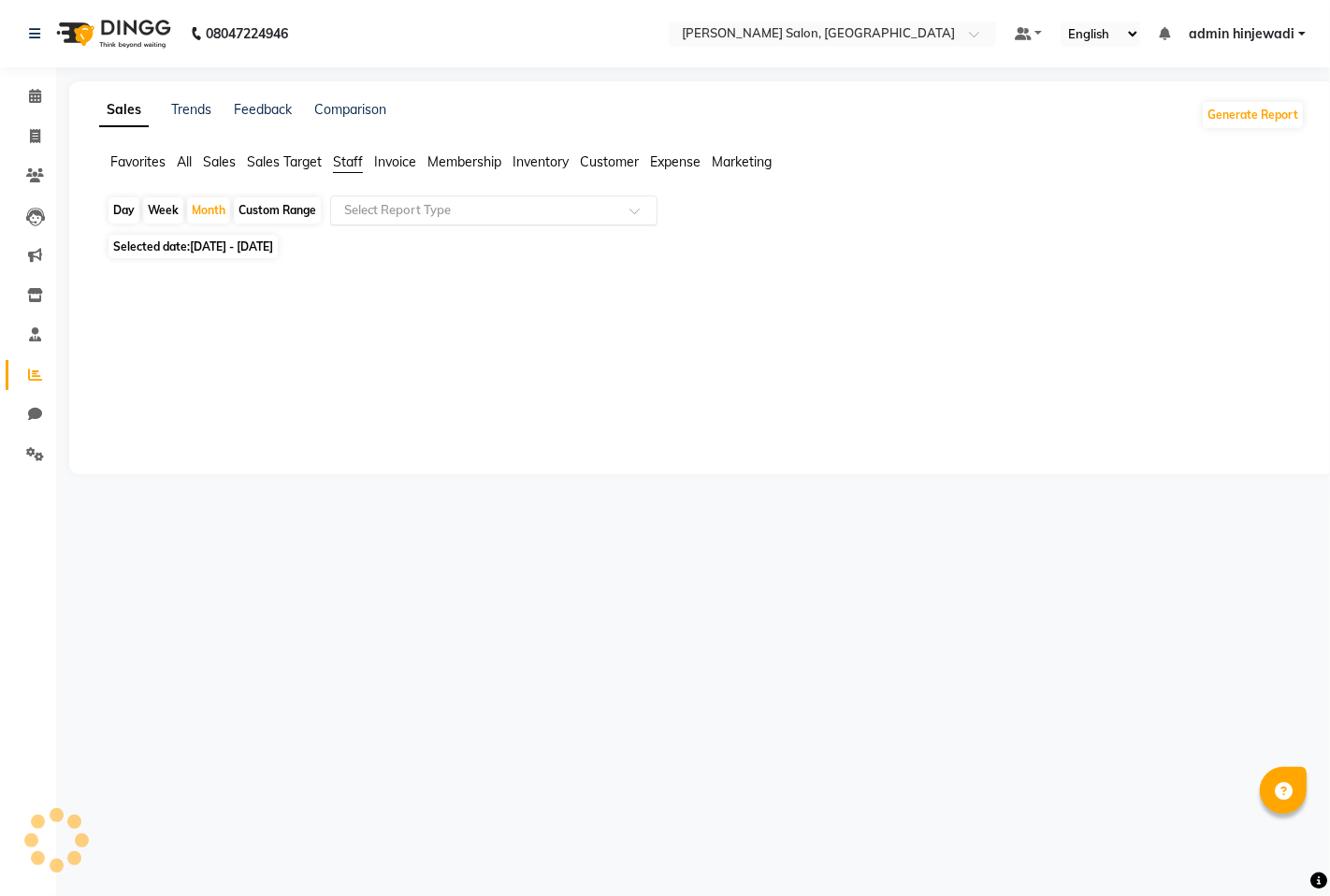
click at [389, 212] on input "text" at bounding box center [475, 211] width 269 height 19
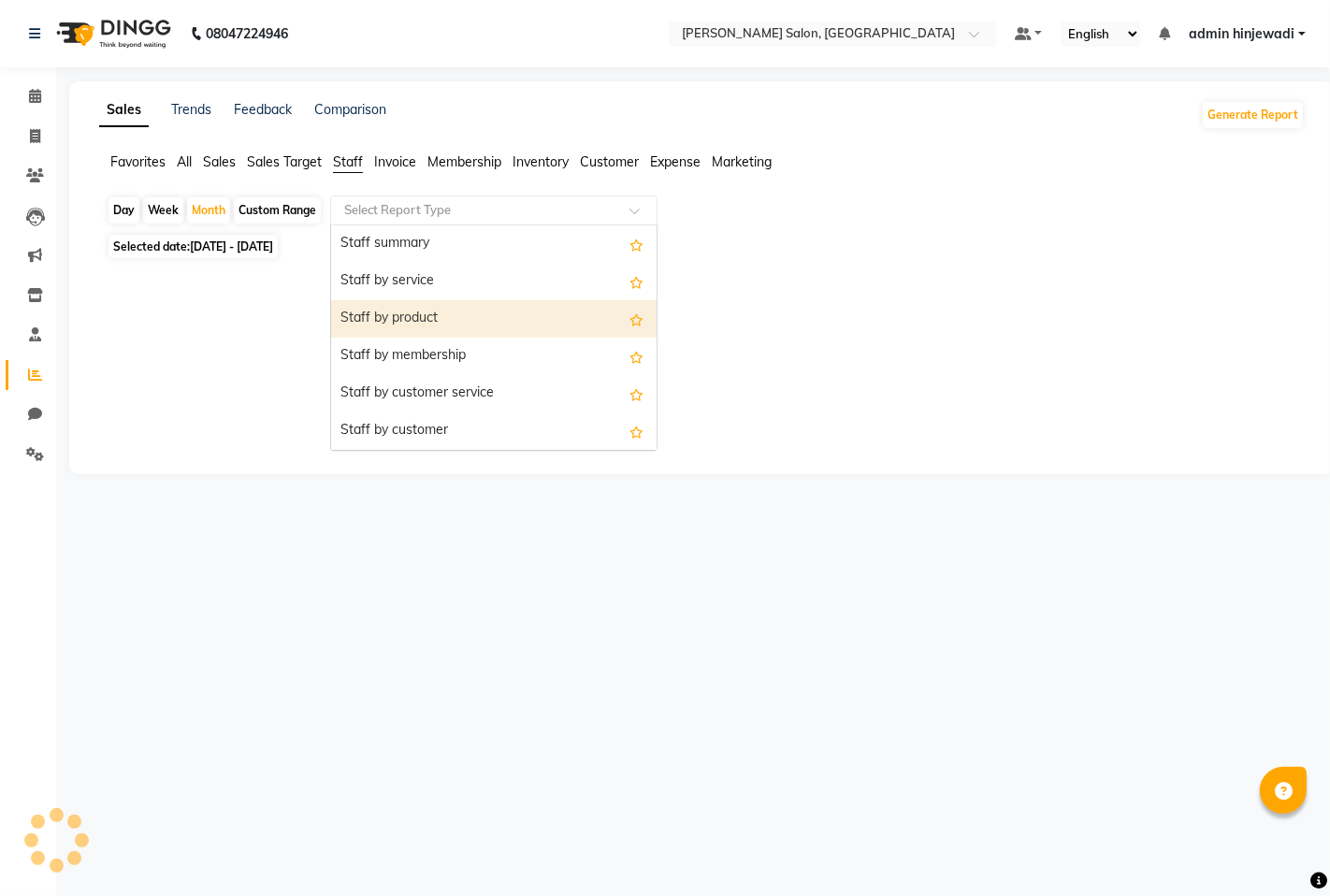
click at [416, 312] on div "Staff by product" at bounding box center [494, 319] width 326 height 38
select select "full_report"
select select "pdf"
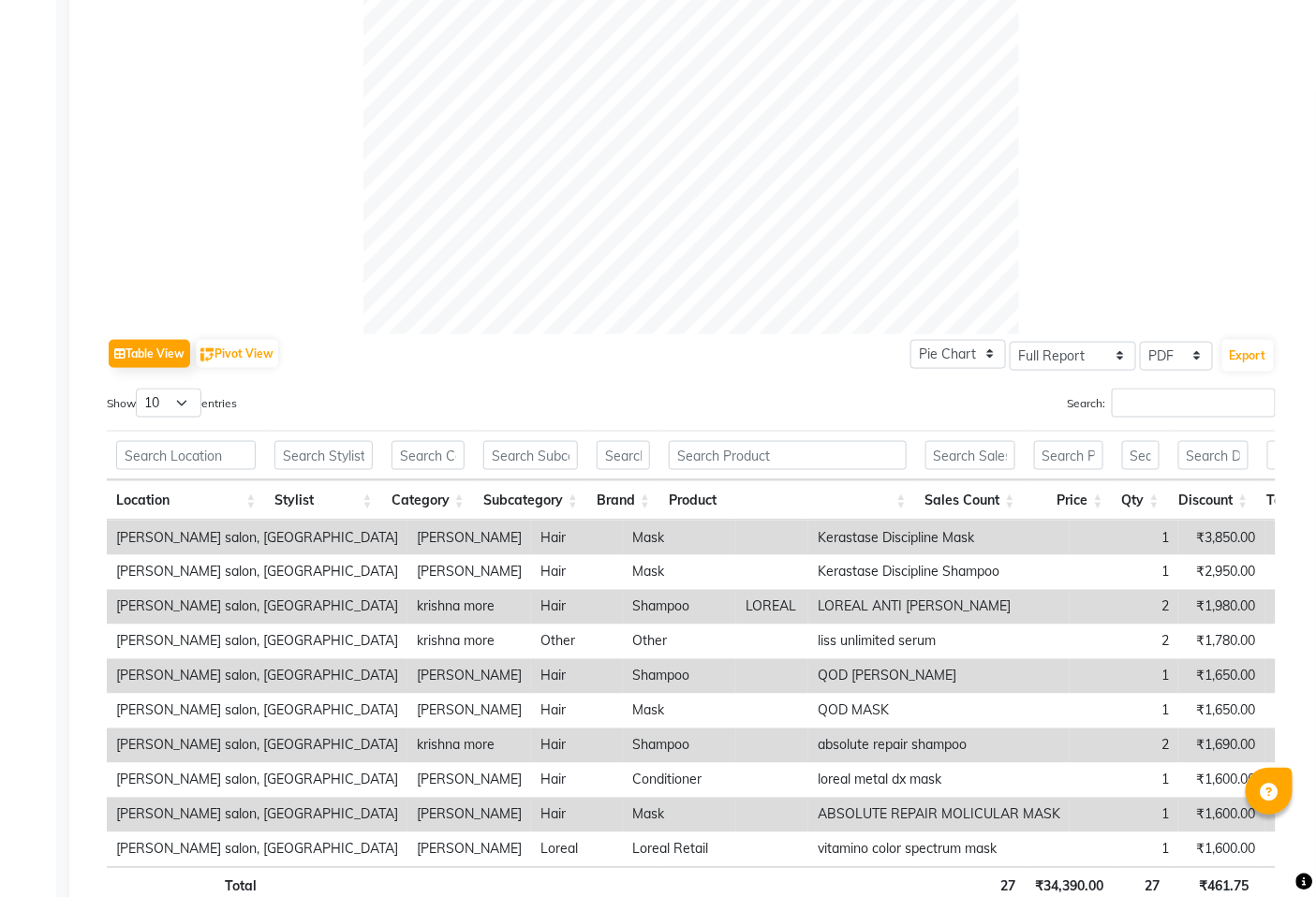
scroll to position [624, 0]
click at [320, 453] on input "text" at bounding box center [322, 455] width 97 height 29
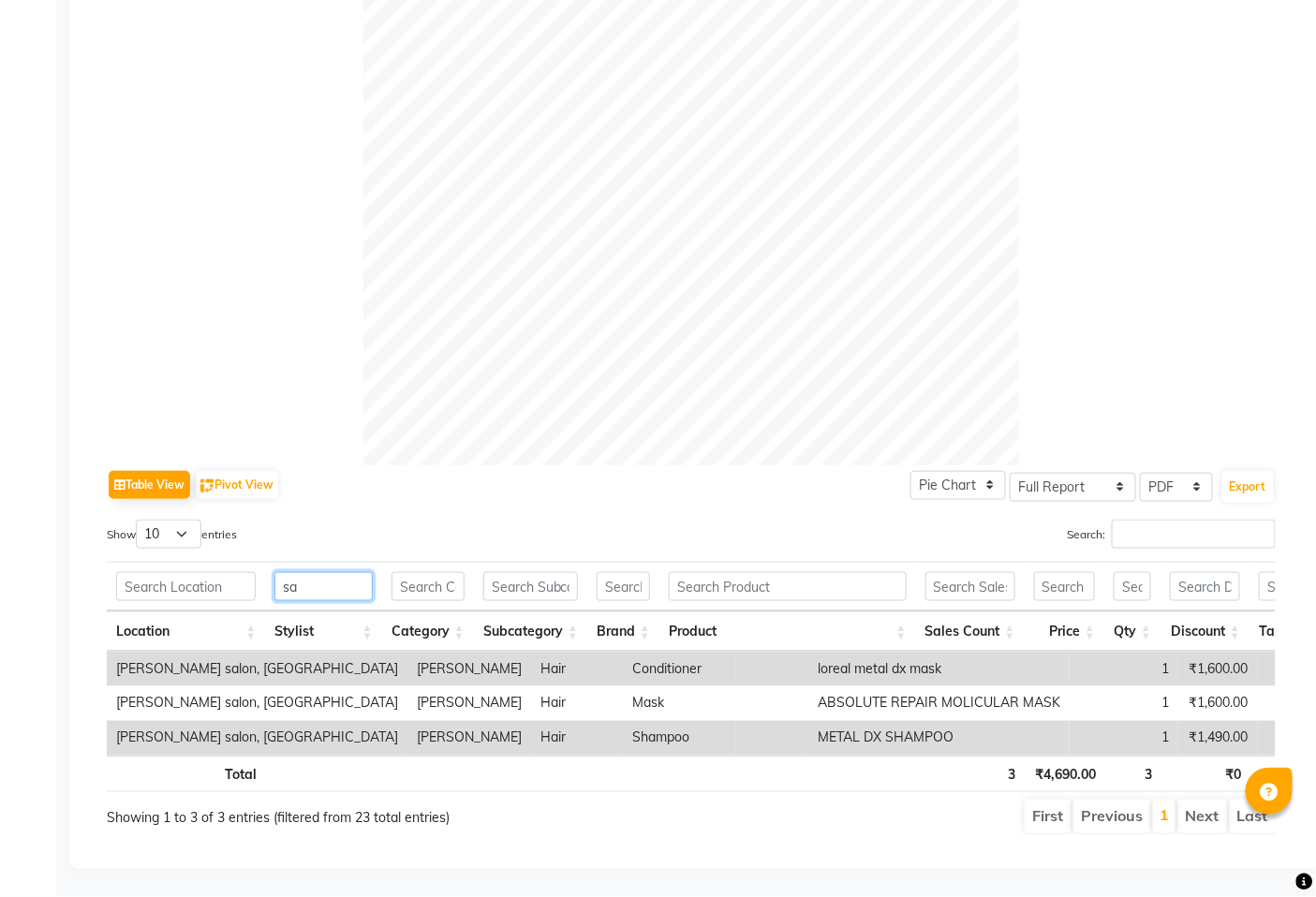
scroll to position [523, 0]
type input "s"
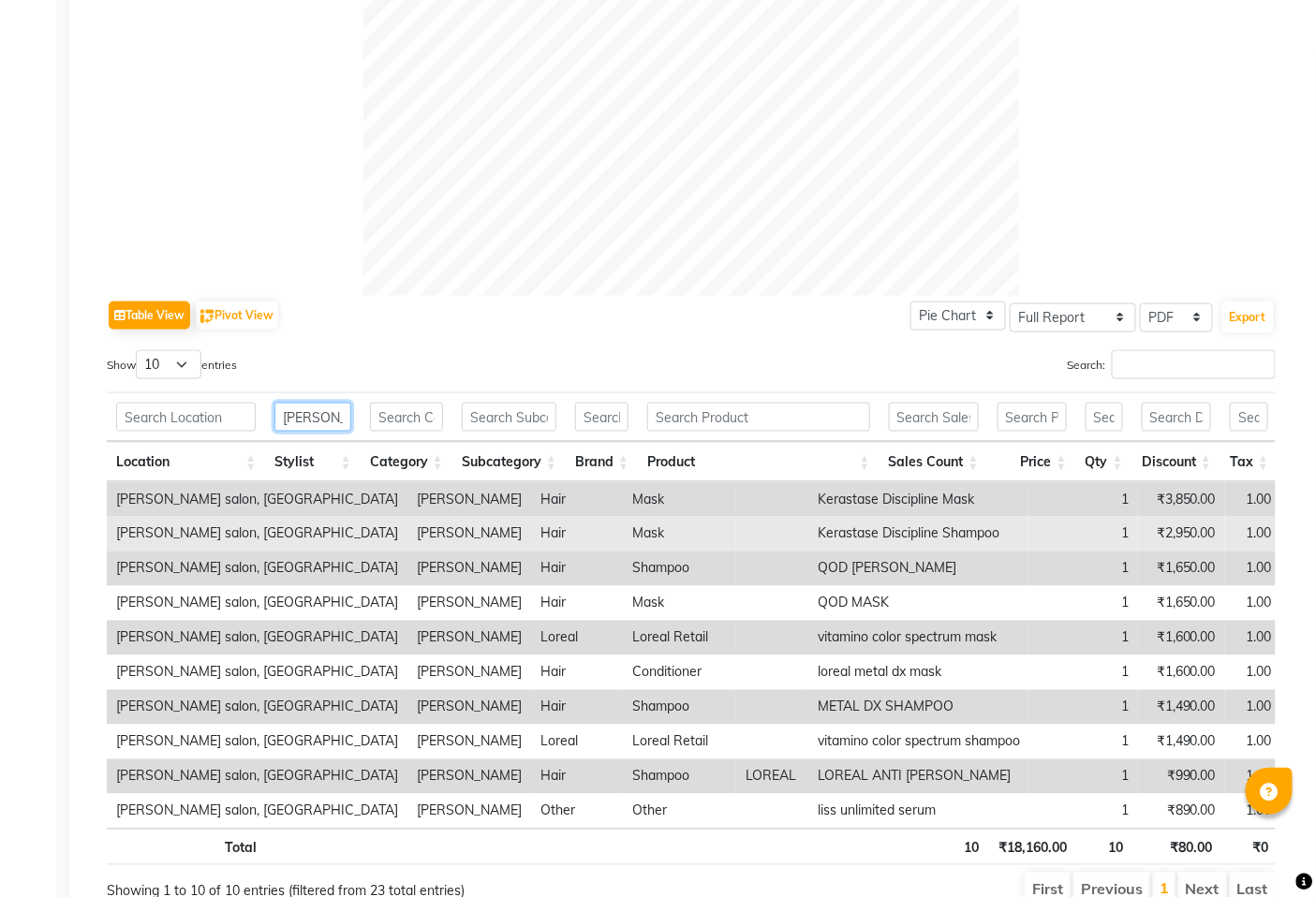
scroll to position [765, 0]
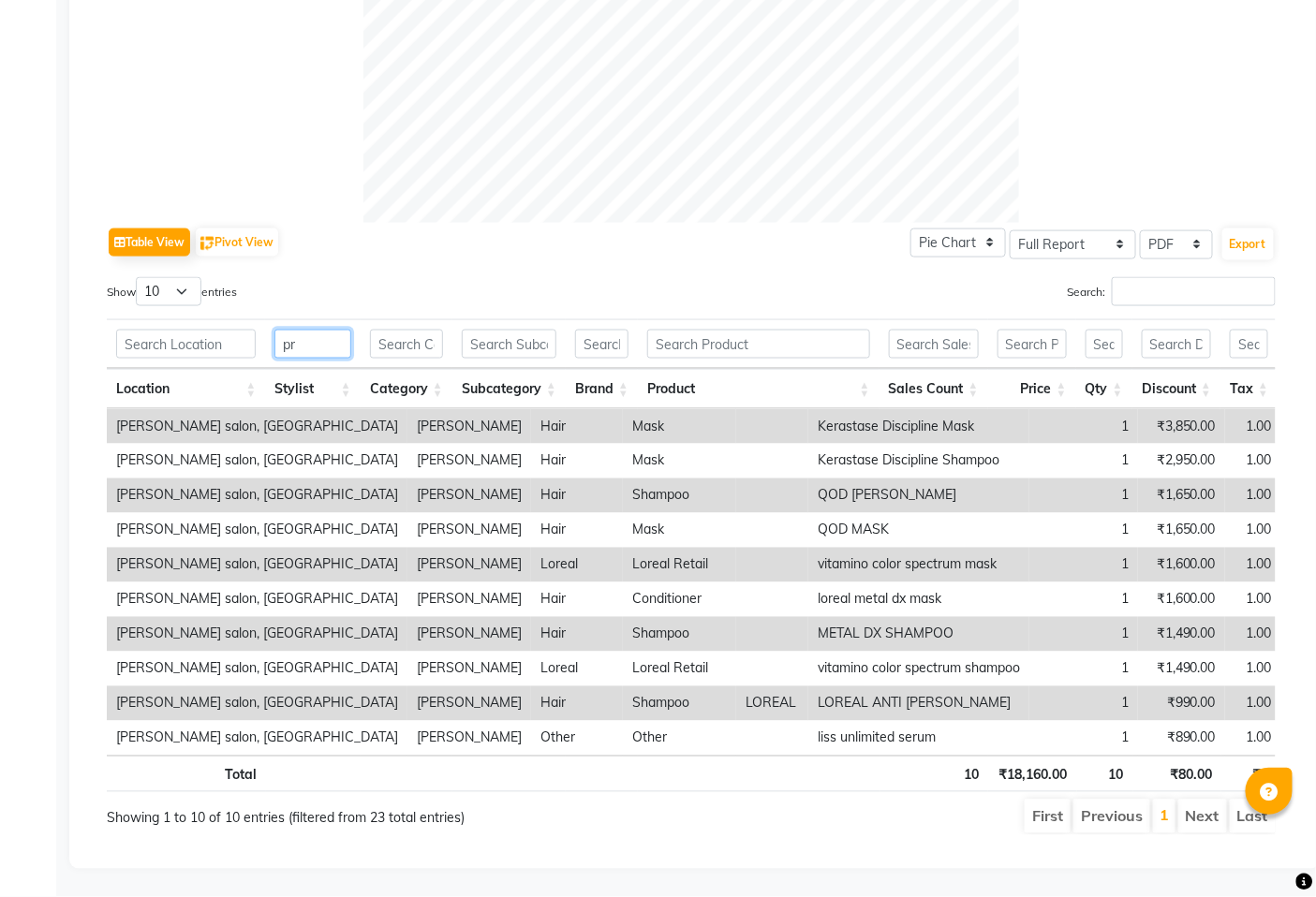
type input "p"
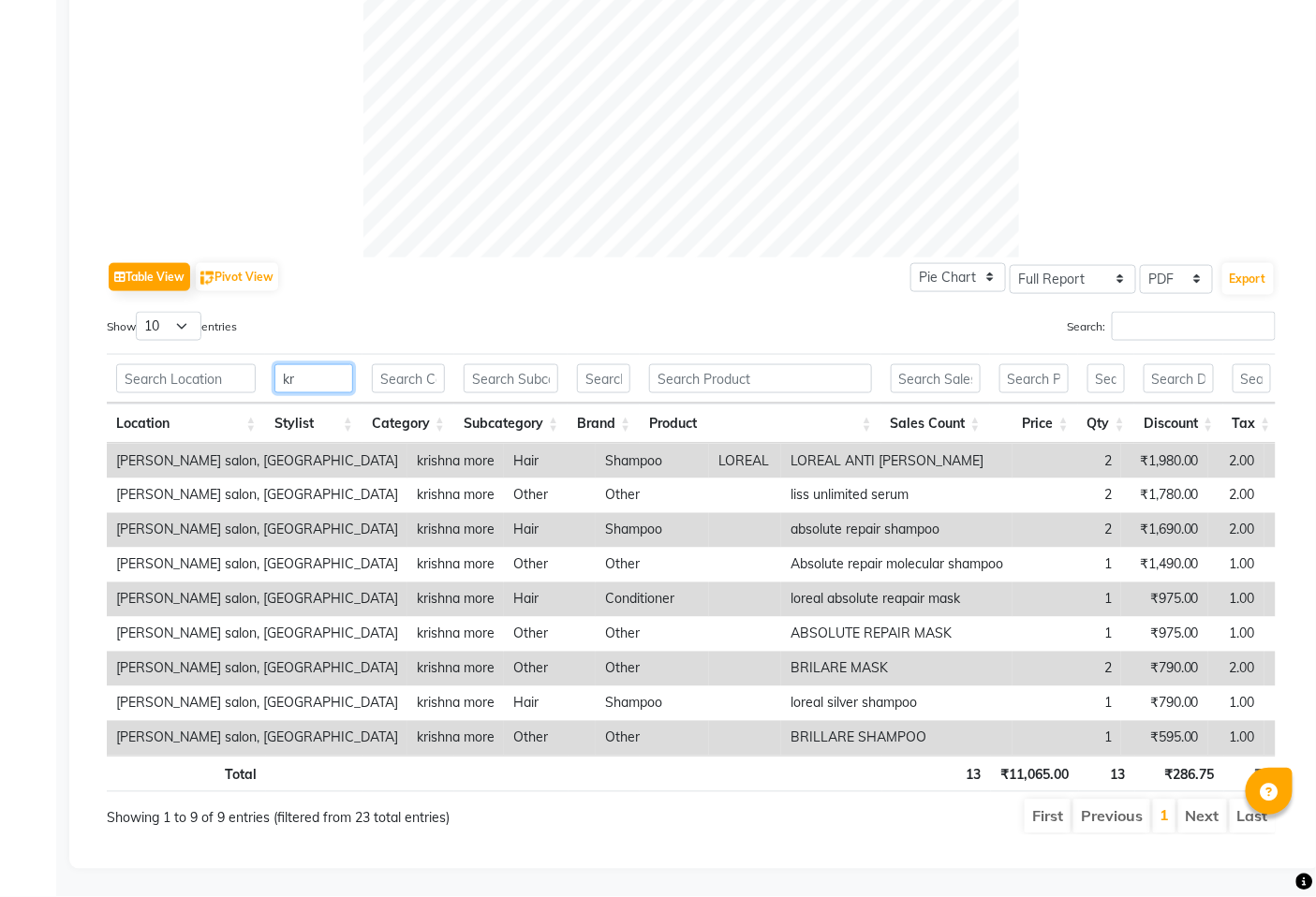
scroll to position [732, 0]
type input "krishna"
click at [605, 755] on th at bounding box center [604, 773] width 72 height 37
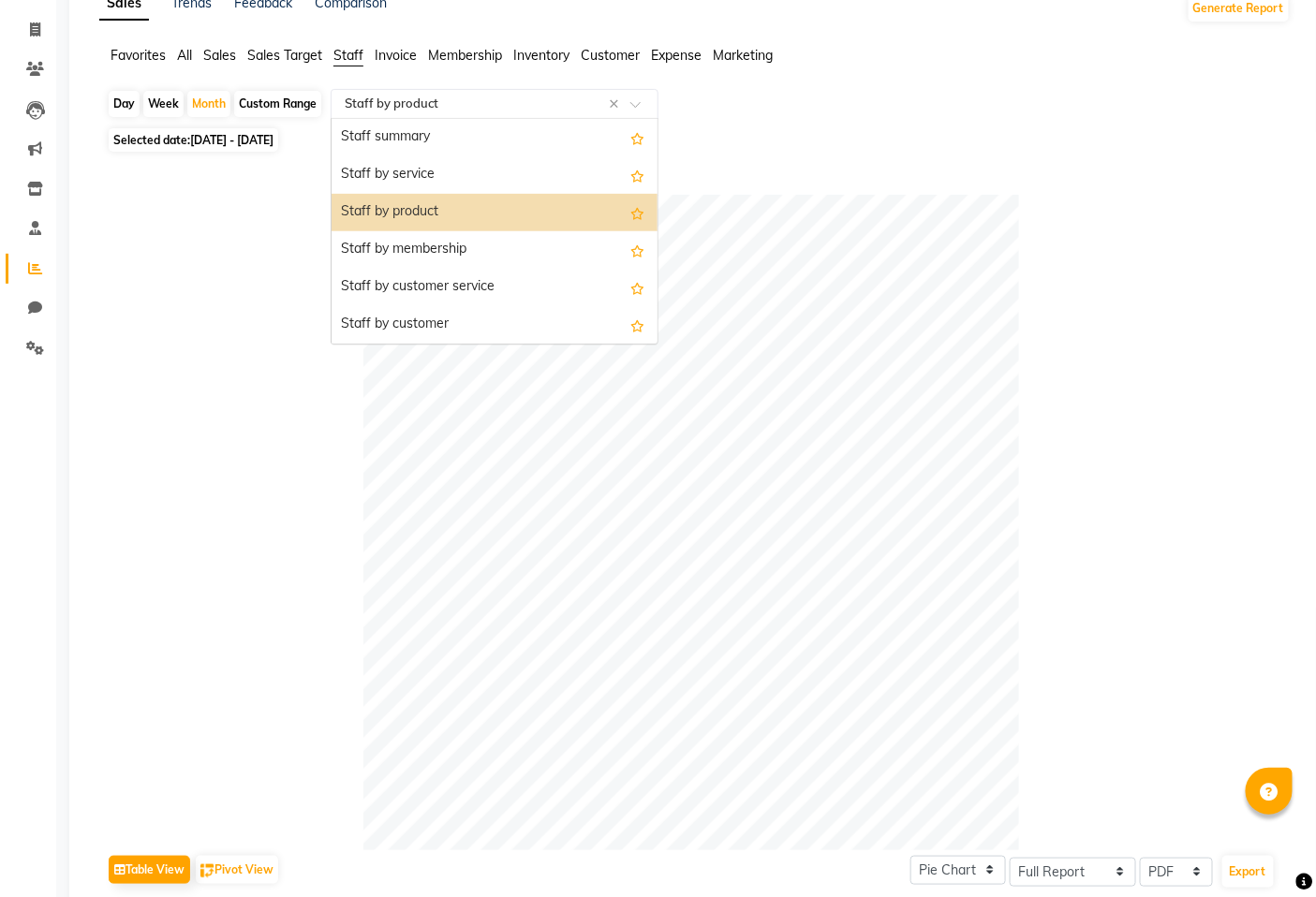
click at [518, 104] on input "text" at bounding box center [476, 104] width 269 height 19
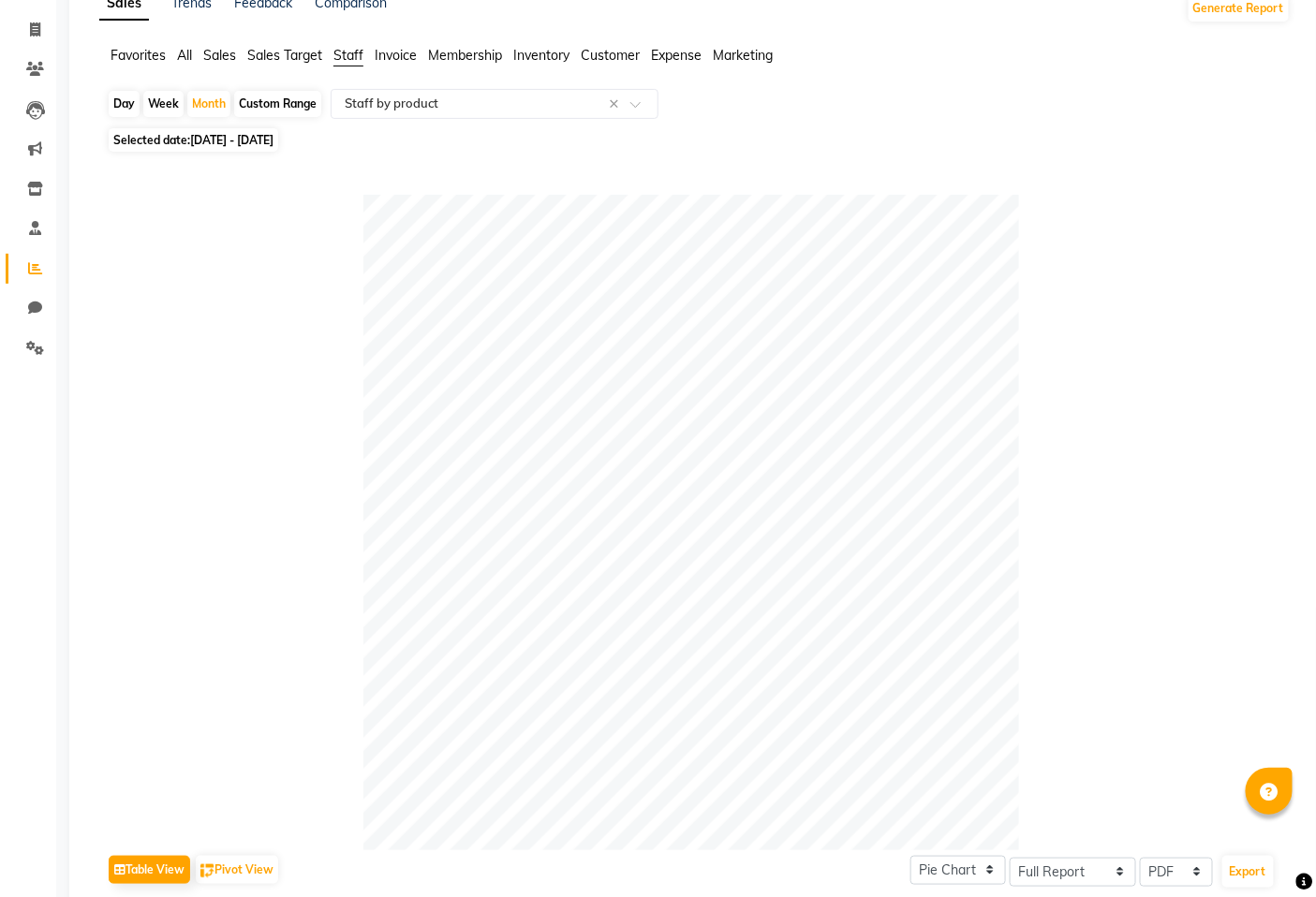
click at [271, 53] on span "Sales Target" at bounding box center [284, 56] width 75 height 17
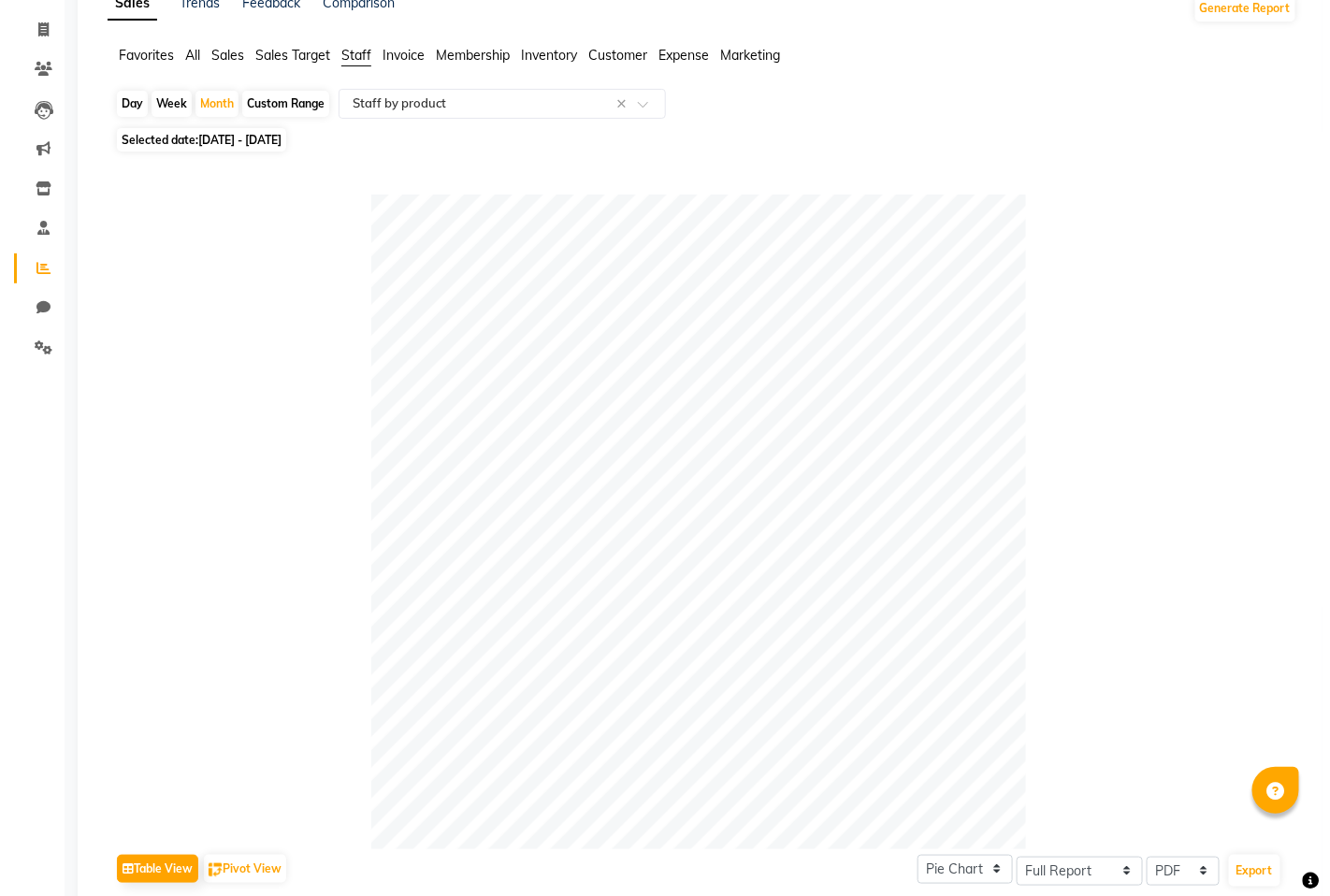
scroll to position [0, 0]
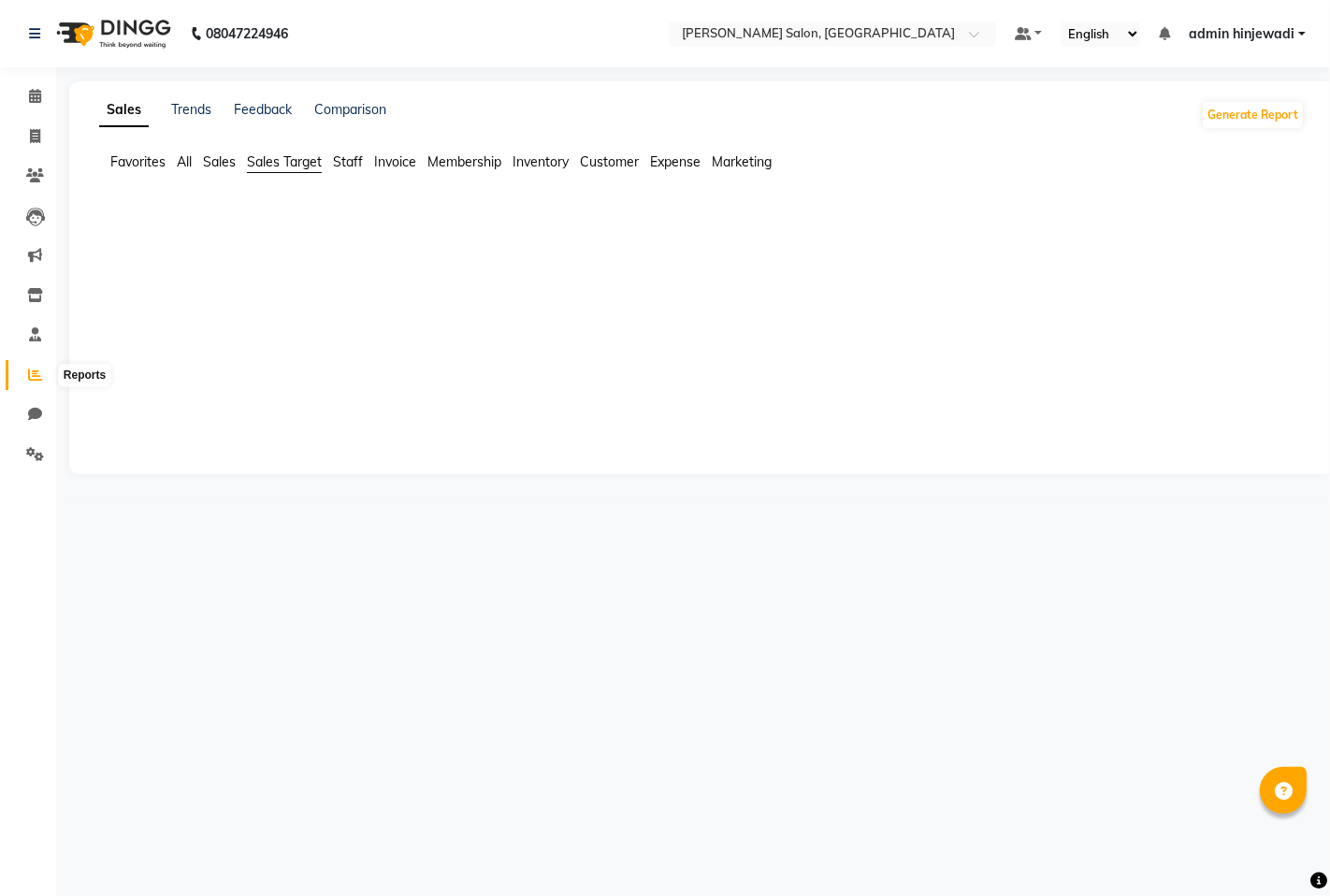
click at [35, 370] on icon at bounding box center [35, 374] width 14 height 14
click at [220, 161] on span "Sales" at bounding box center [219, 161] width 33 height 17
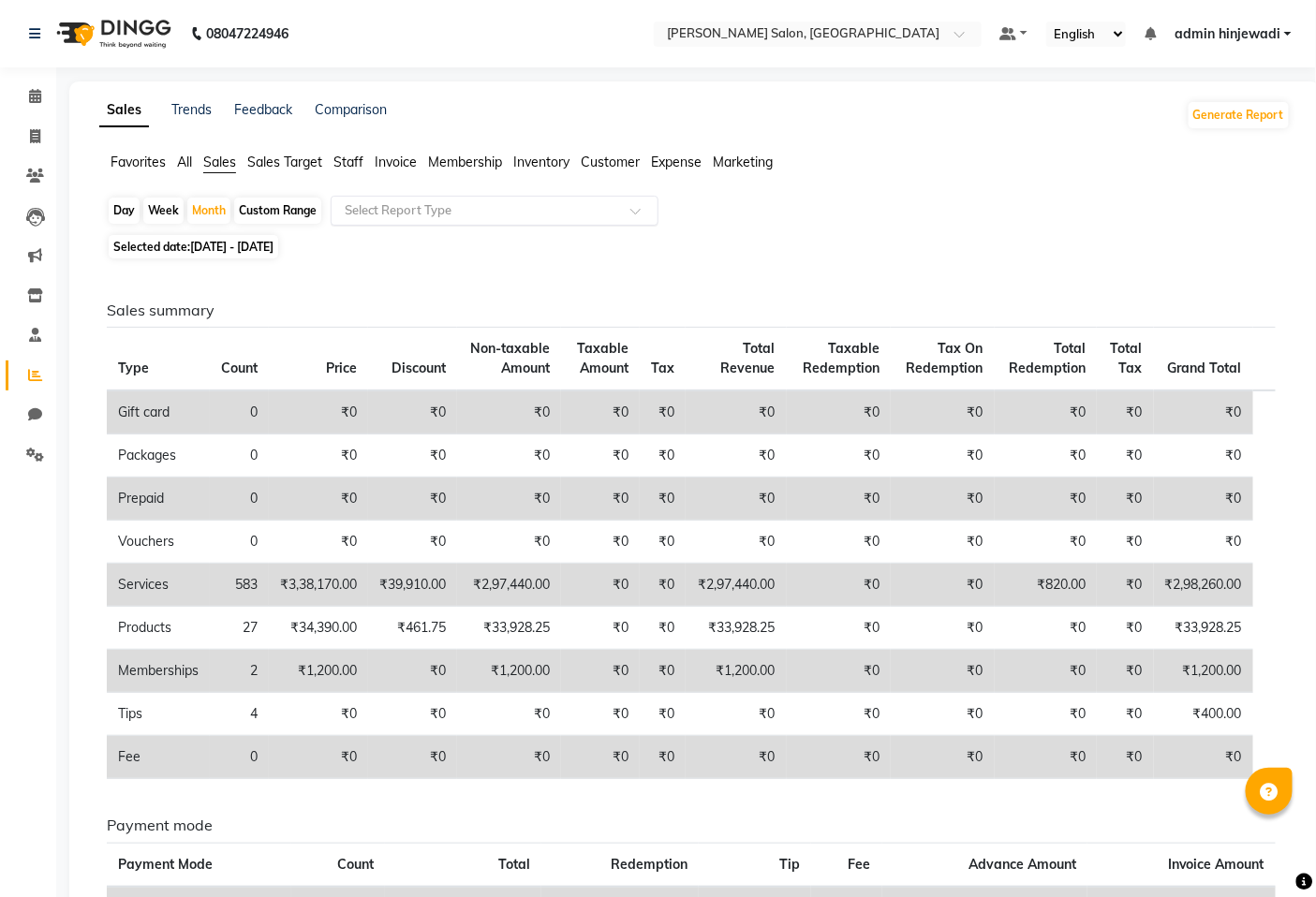
click at [441, 214] on input "text" at bounding box center [476, 211] width 269 height 19
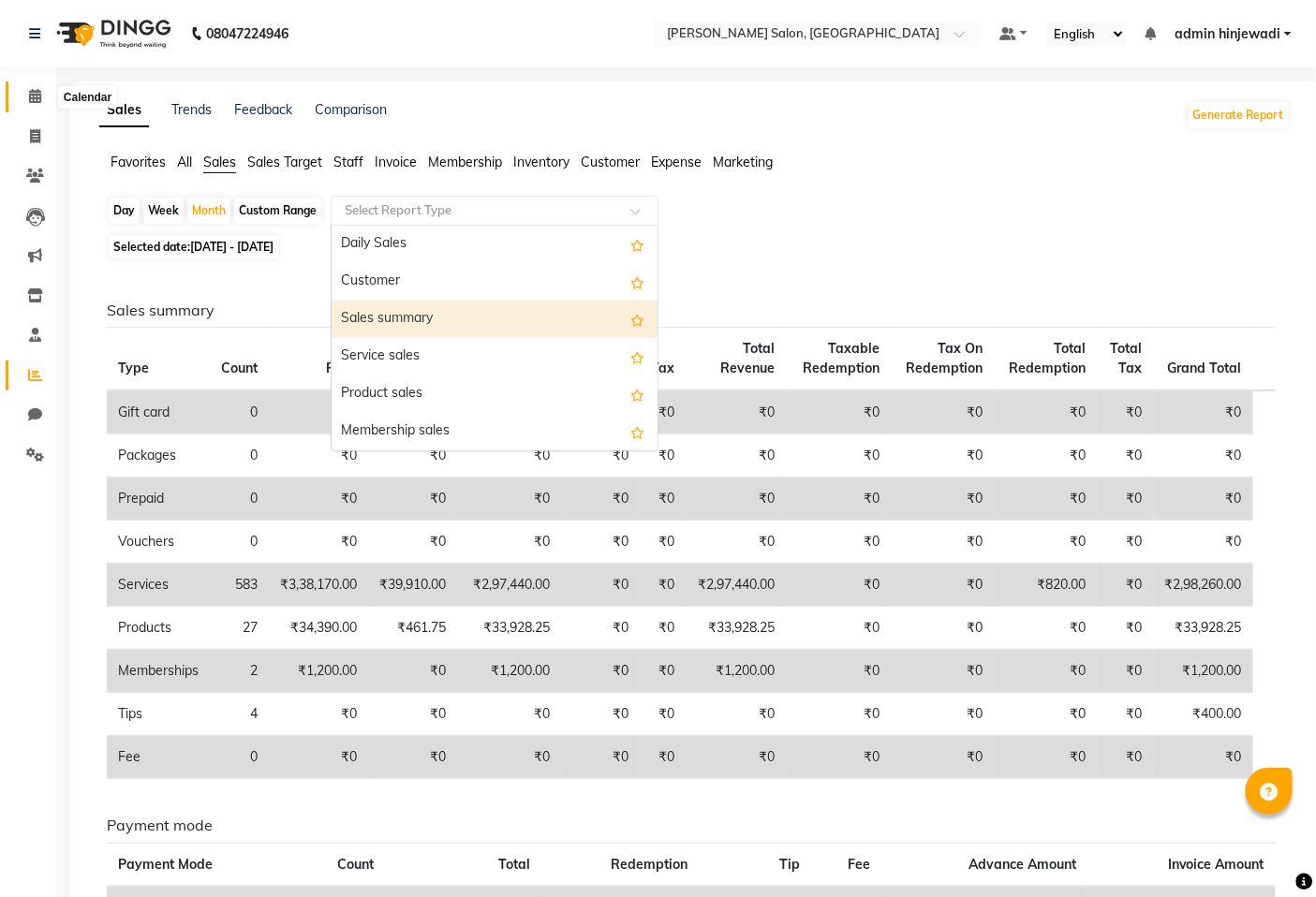
click at [26, 95] on span at bounding box center [35, 96] width 33 height 22
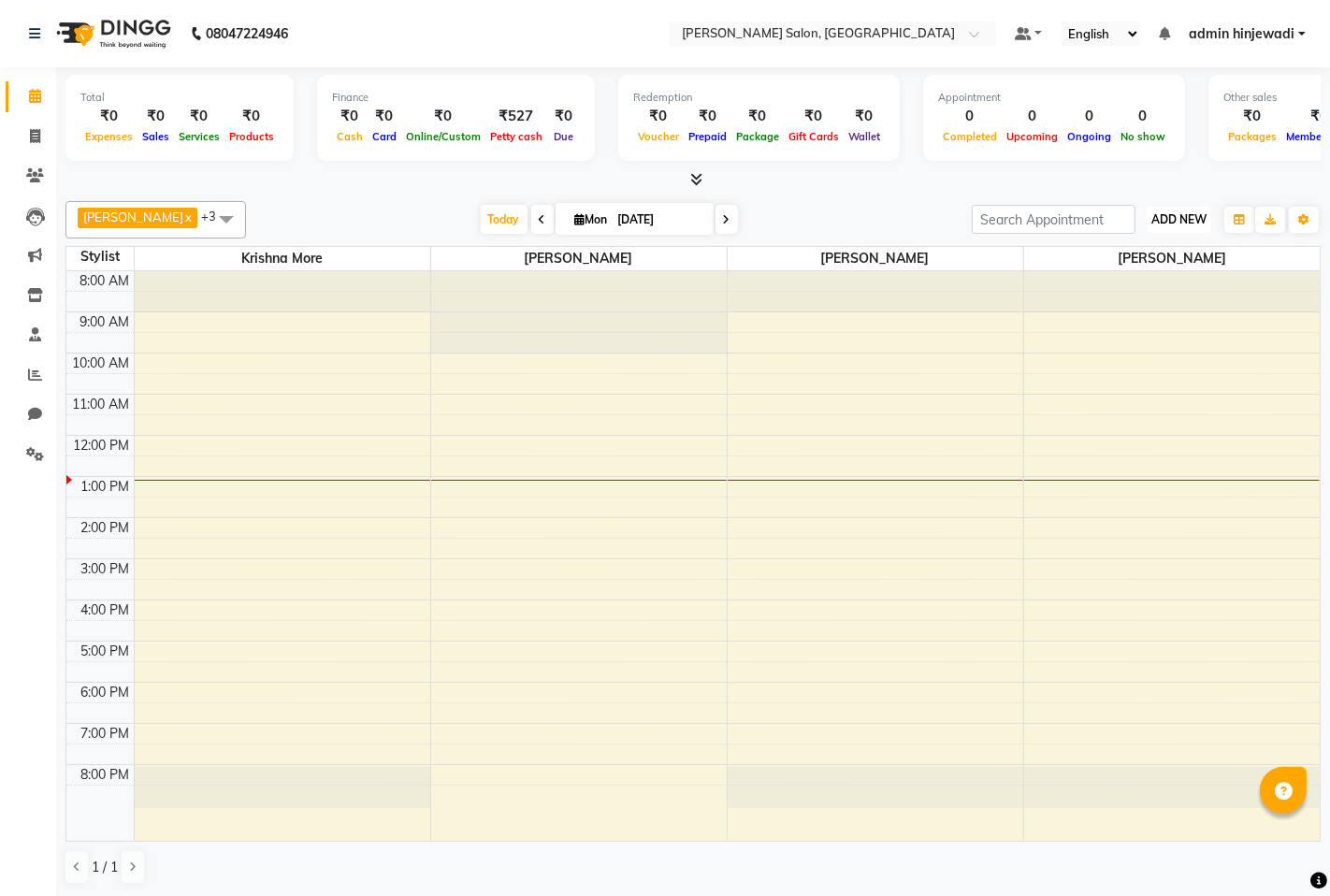
click at [1181, 220] on span "ADD NEW" at bounding box center [1179, 219] width 55 height 14
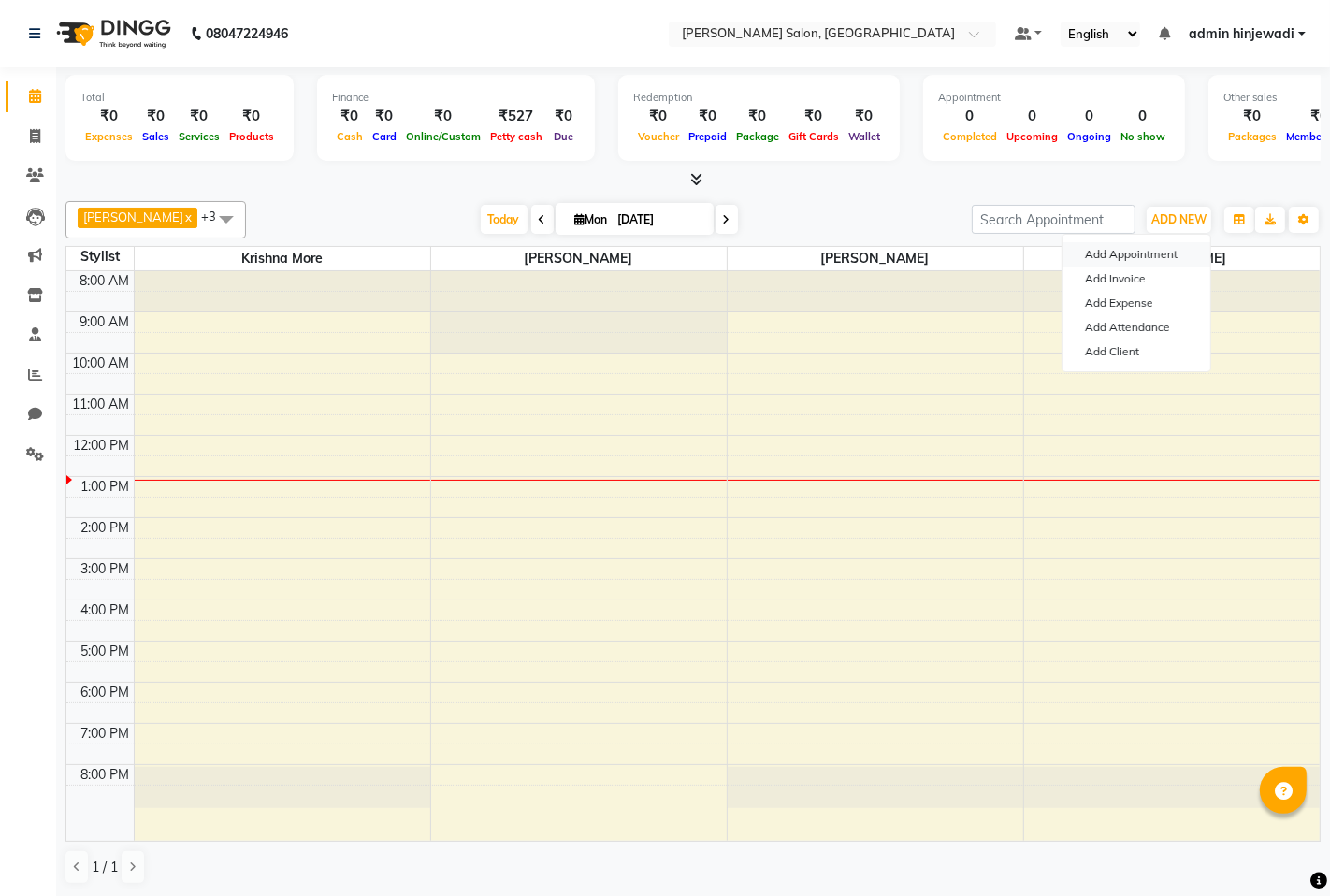
click at [1109, 249] on button "Add Appointment" at bounding box center [1136, 255] width 147 height 25
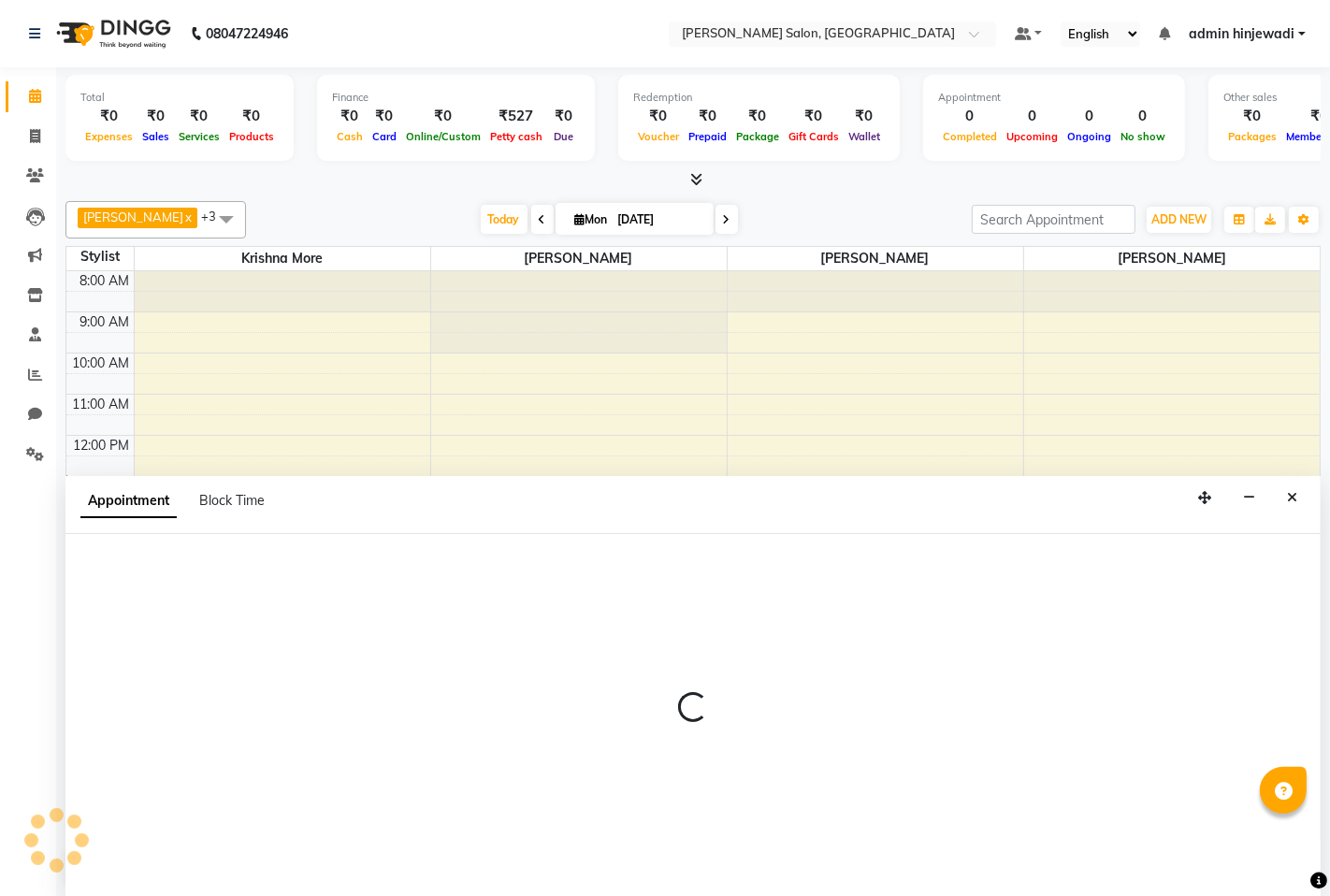
select select "tentative"
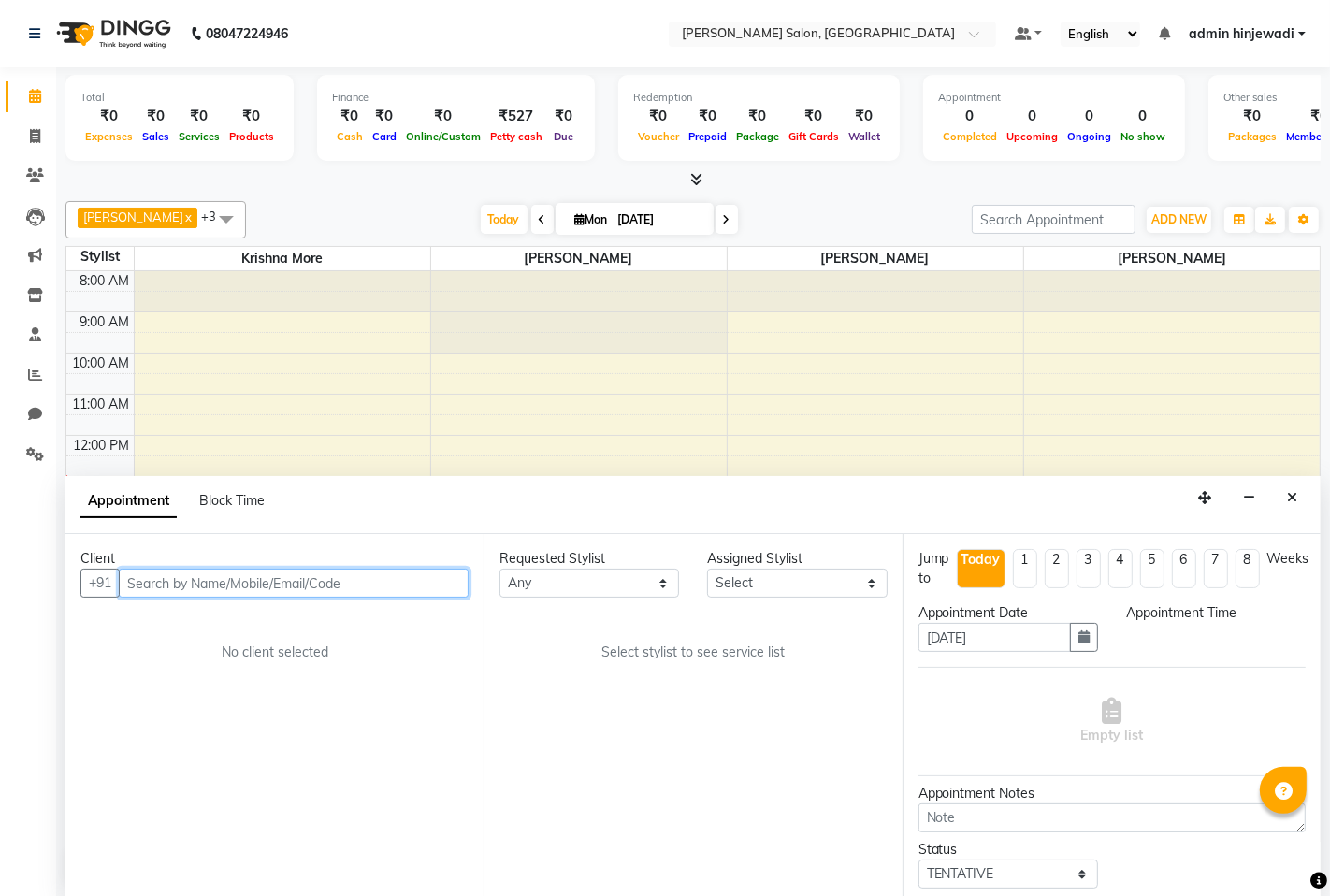
select select "540"
click at [253, 581] on input "text" at bounding box center [294, 583] width 350 height 29
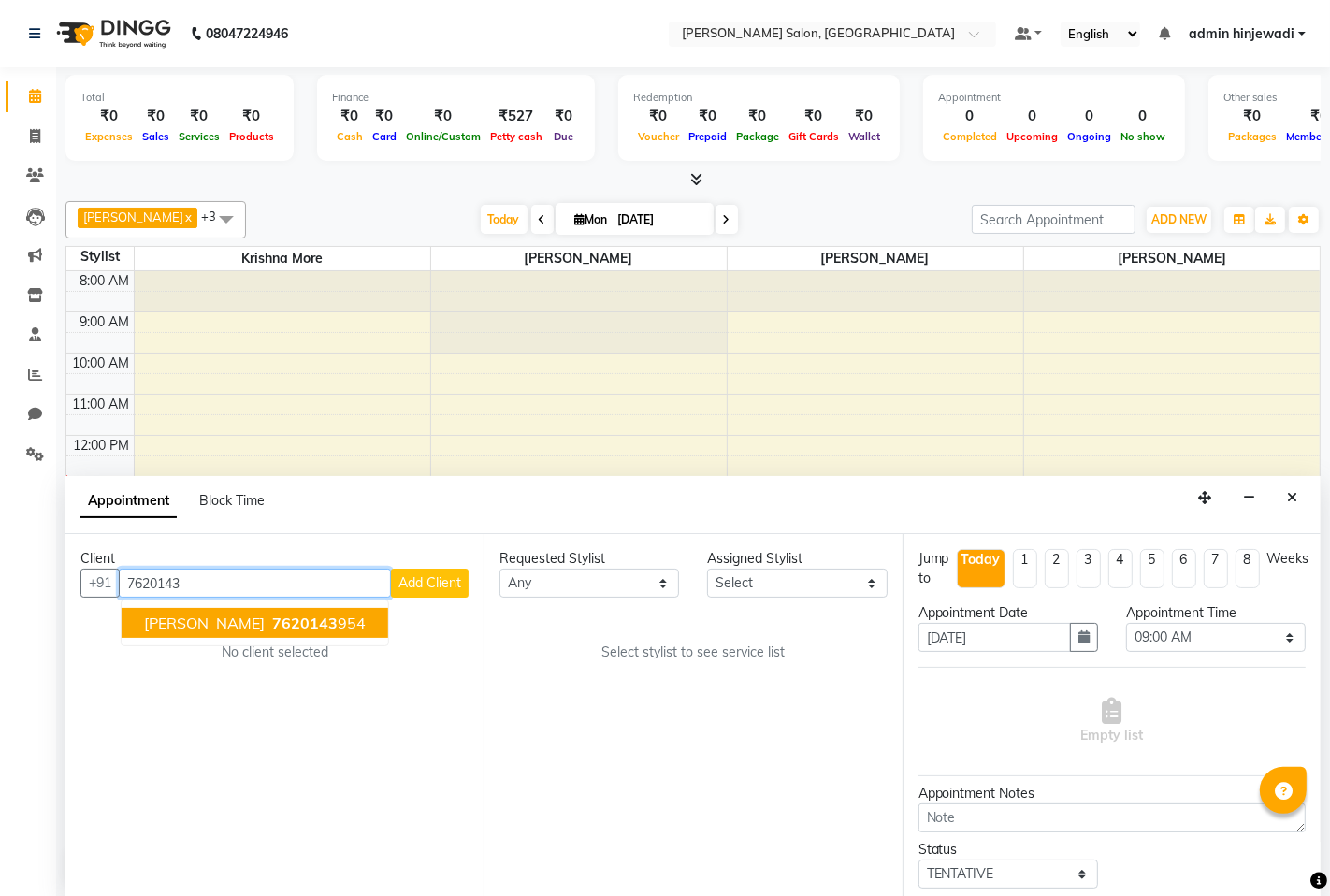
click at [272, 628] on span "7620143" at bounding box center [304, 623] width 65 height 19
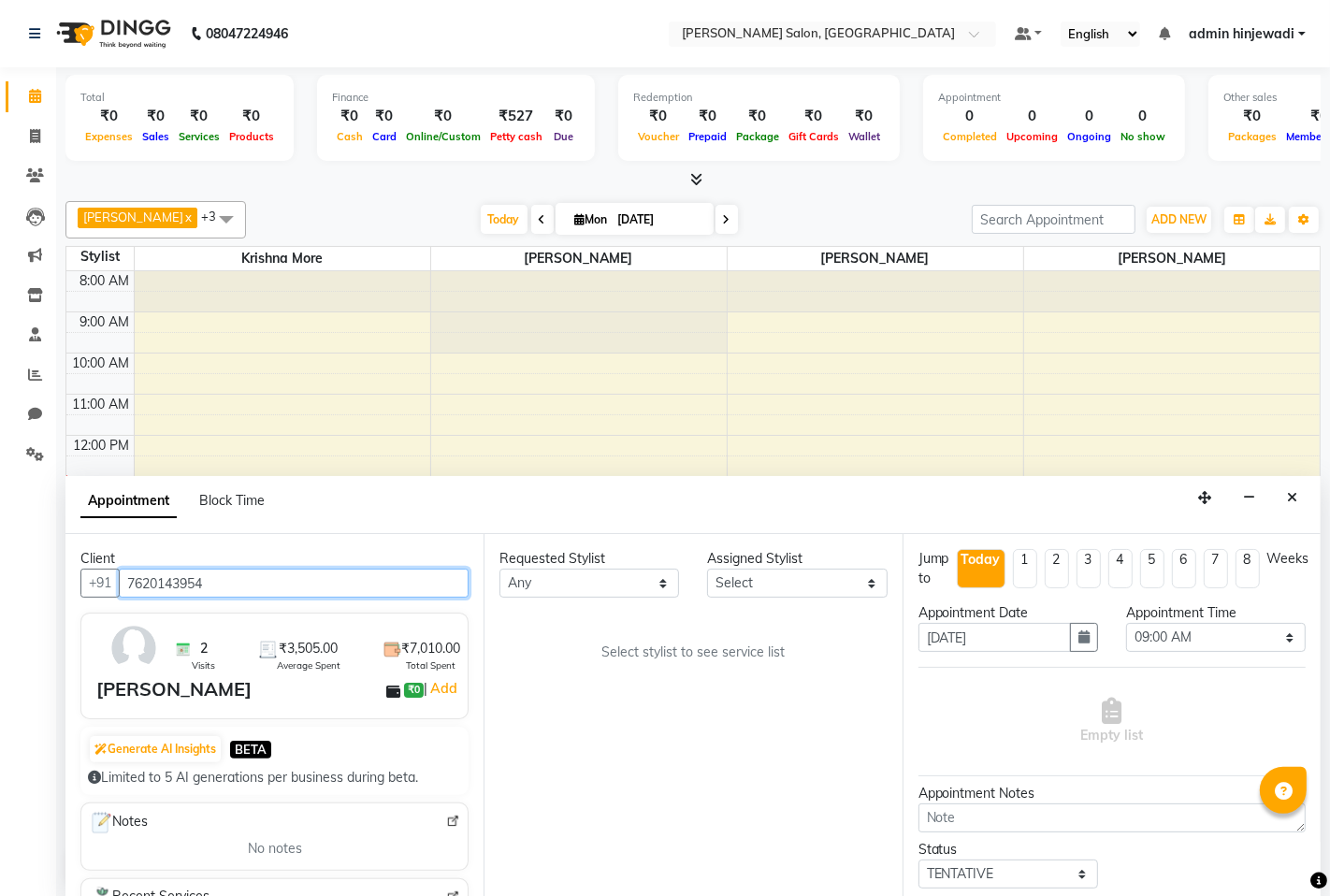
type input "7620143954"
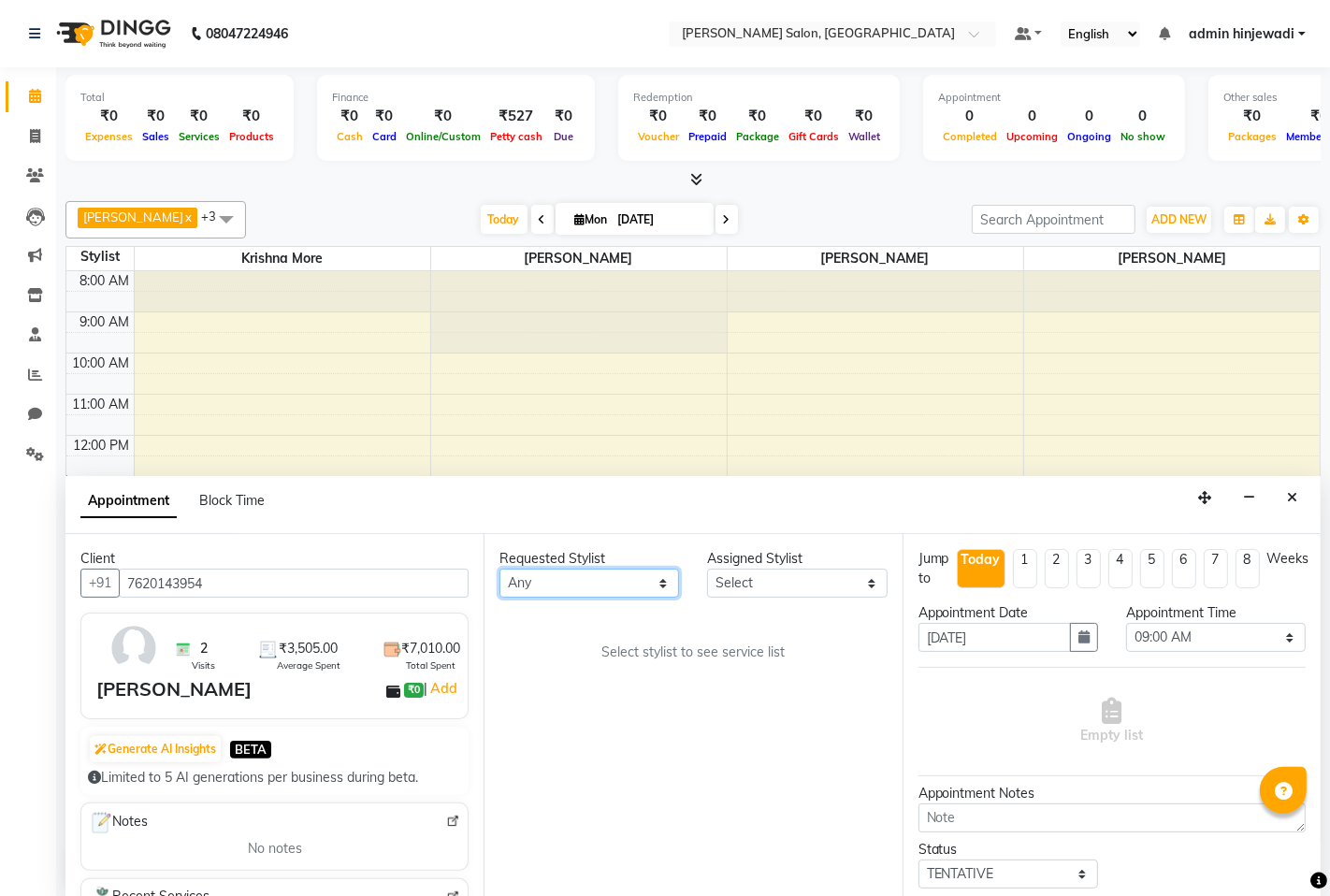
click at [647, 578] on select "Any admin hinjewadi [PERSON_NAME] [DEMOGRAPHIC_DATA] more [PERSON_NAME] [PERSON…" at bounding box center [589, 583] width 179 height 29
select select "76917"
click at [500, 568] on select "Any admin hinjewadi [PERSON_NAME] [DEMOGRAPHIC_DATA] more [PERSON_NAME] [PERSON…" at bounding box center [589, 583] width 179 height 29
select select "76917"
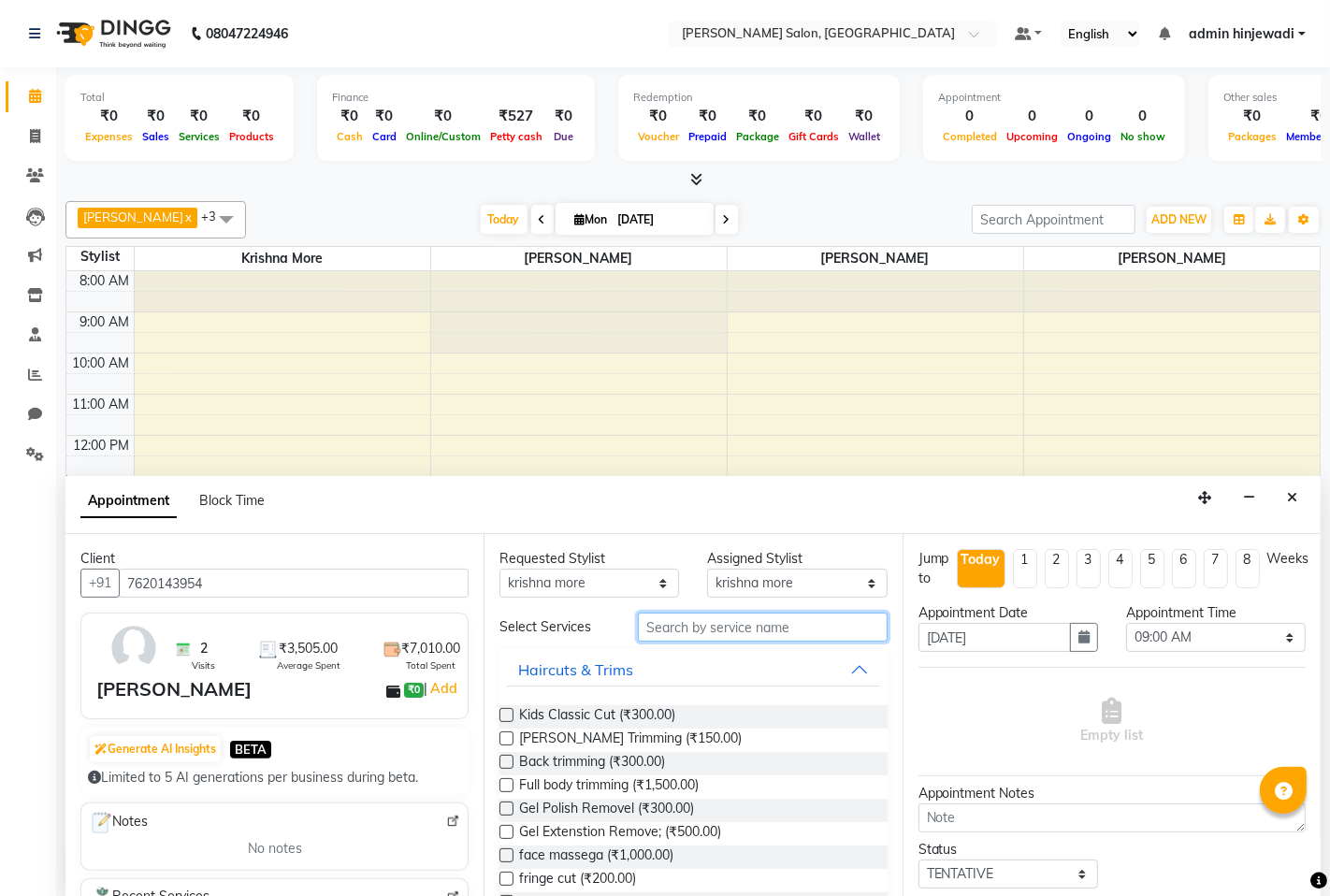
click at [792, 623] on input "text" at bounding box center [761, 627] width 248 height 29
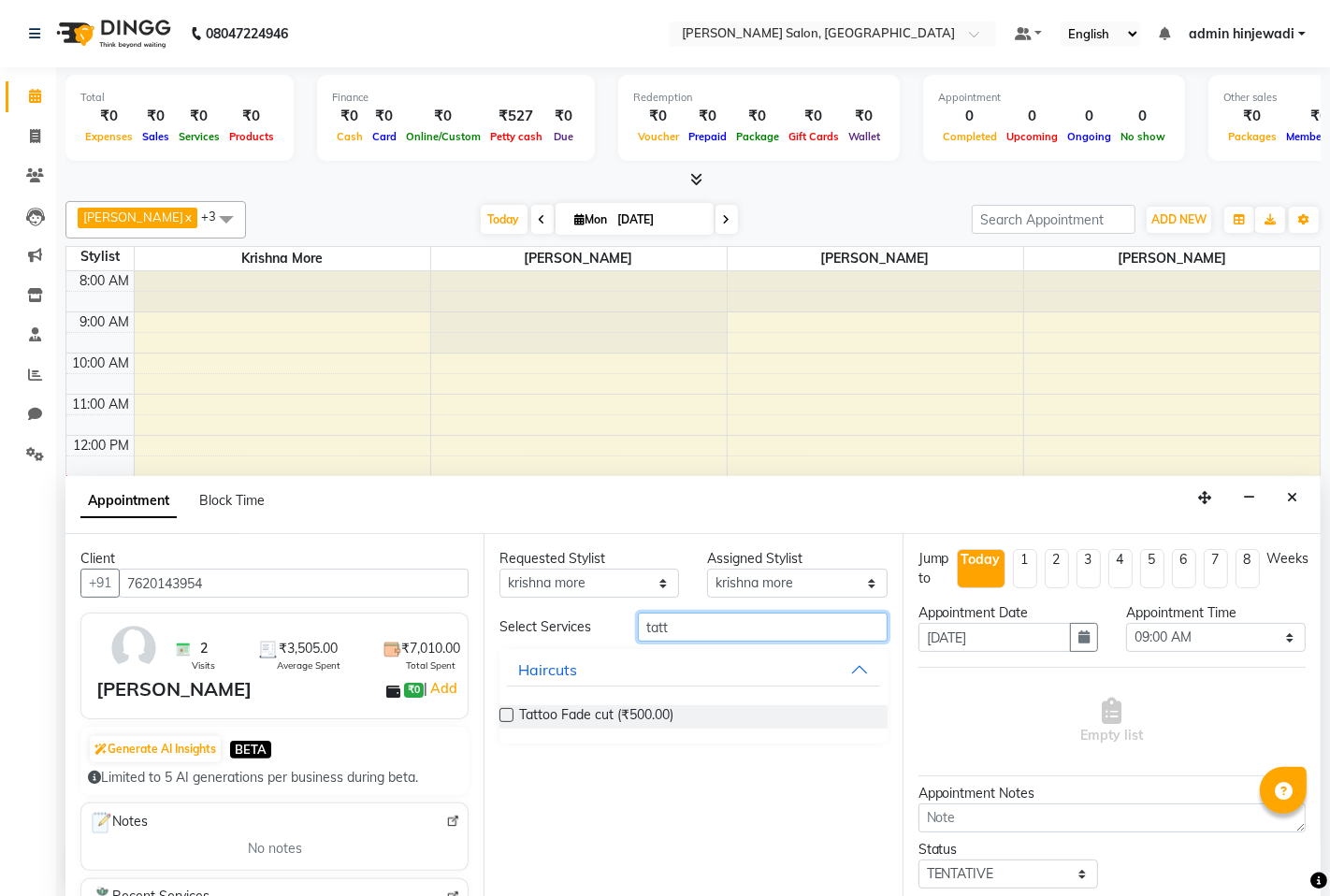
type input "tatt"
click at [511, 715] on label at bounding box center [506, 715] width 14 height 14
click at [511, 715] on input "checkbox" at bounding box center [505, 717] width 12 height 12
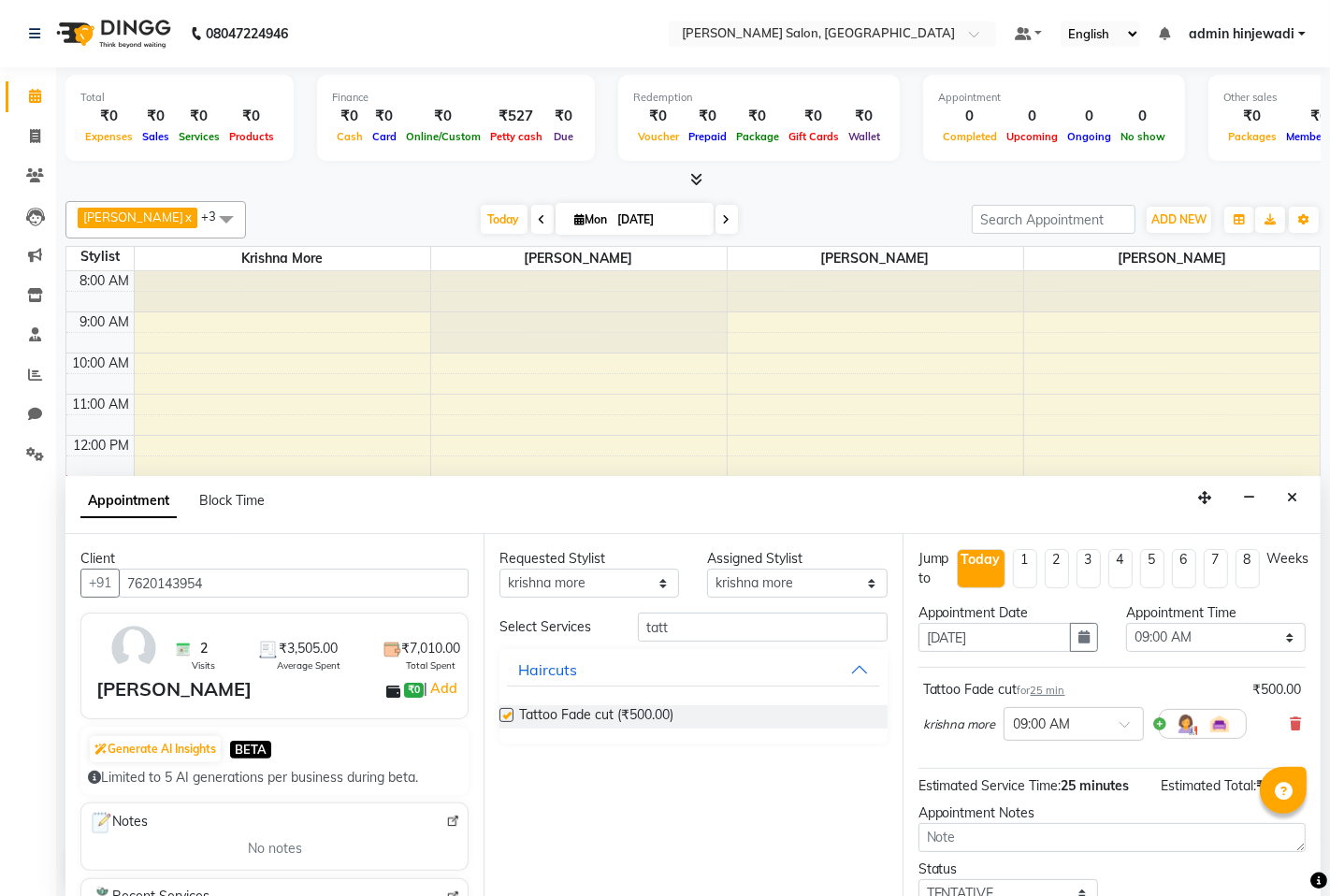
checkbox input "false"
click at [732, 624] on input "tatt" at bounding box center [761, 627] width 248 height 29
type input "t"
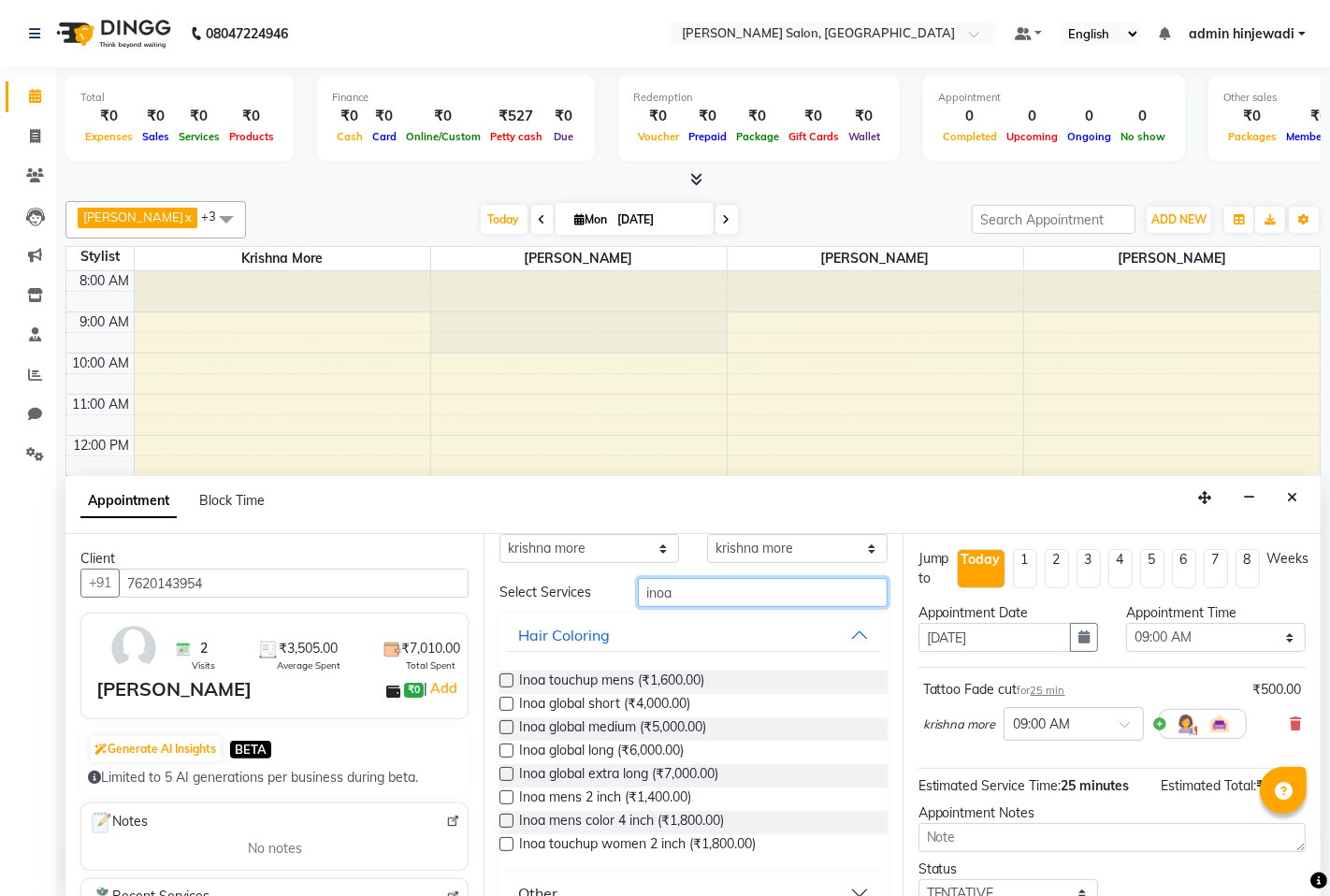
scroll to position [66, 0]
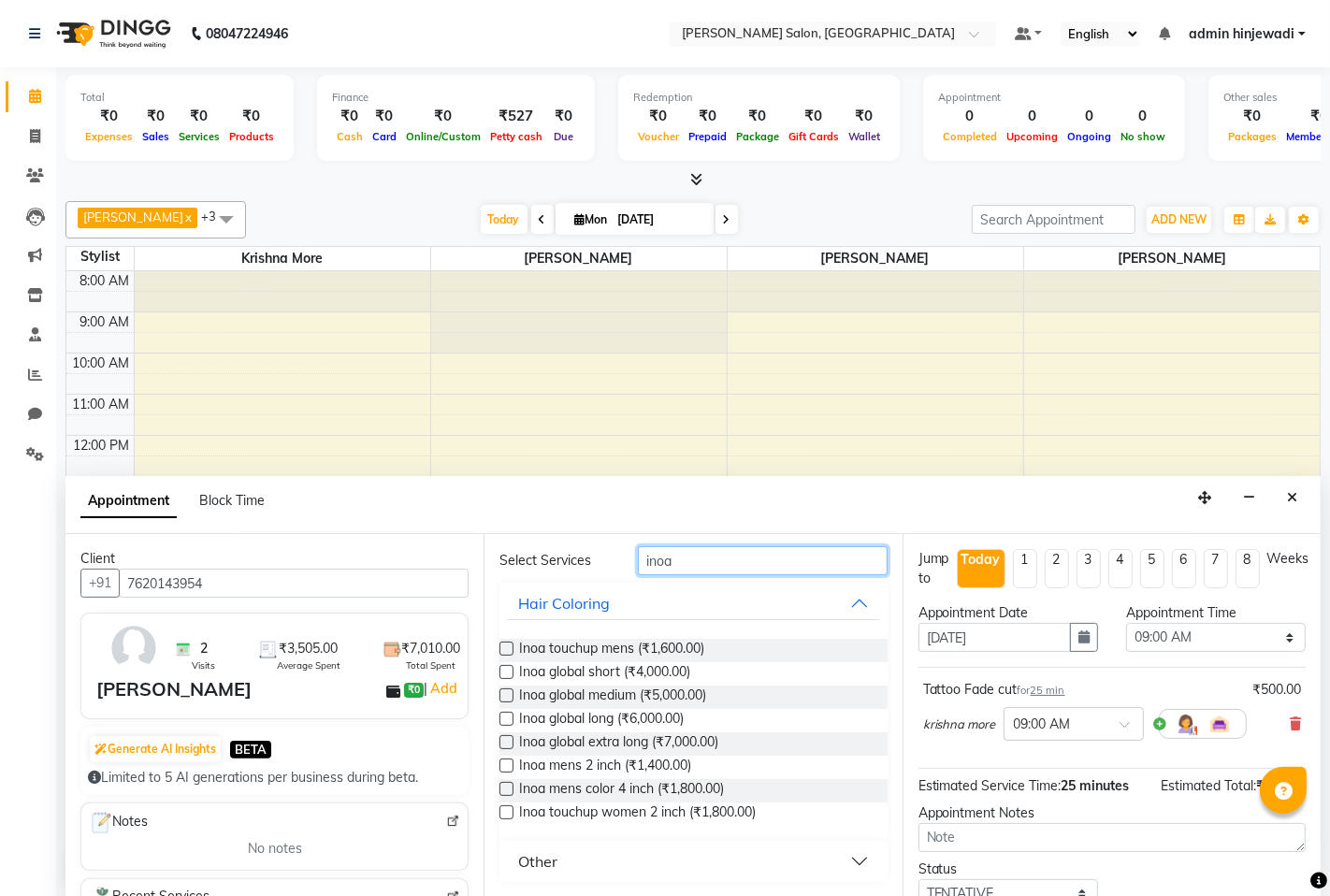
type input "inoa"
click at [506, 814] on label at bounding box center [506, 812] width 14 height 14
click at [506, 814] on input "checkbox" at bounding box center [505, 814] width 12 height 12
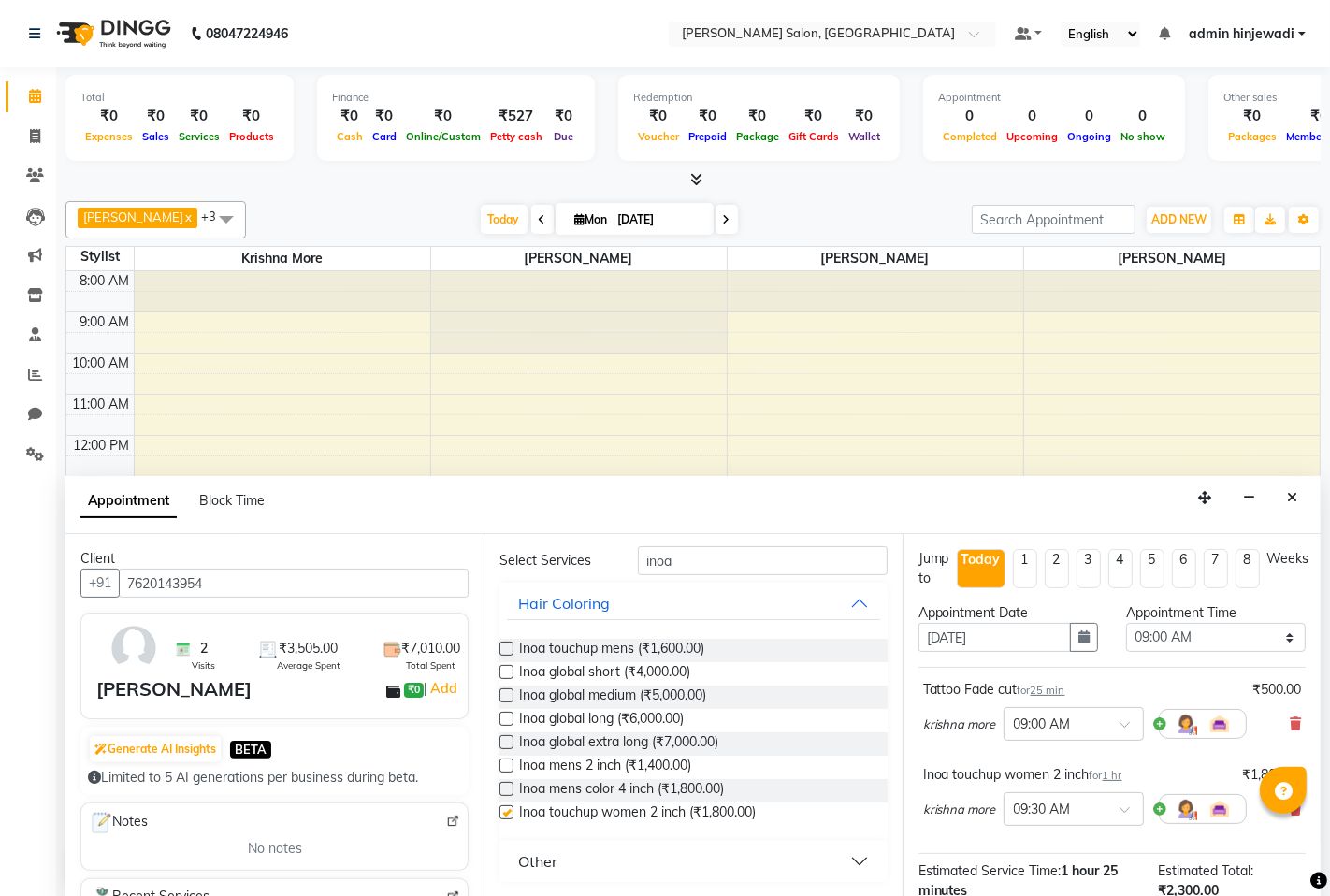
checkbox input "false"
click at [715, 564] on input "inoa" at bounding box center [761, 560] width 248 height 29
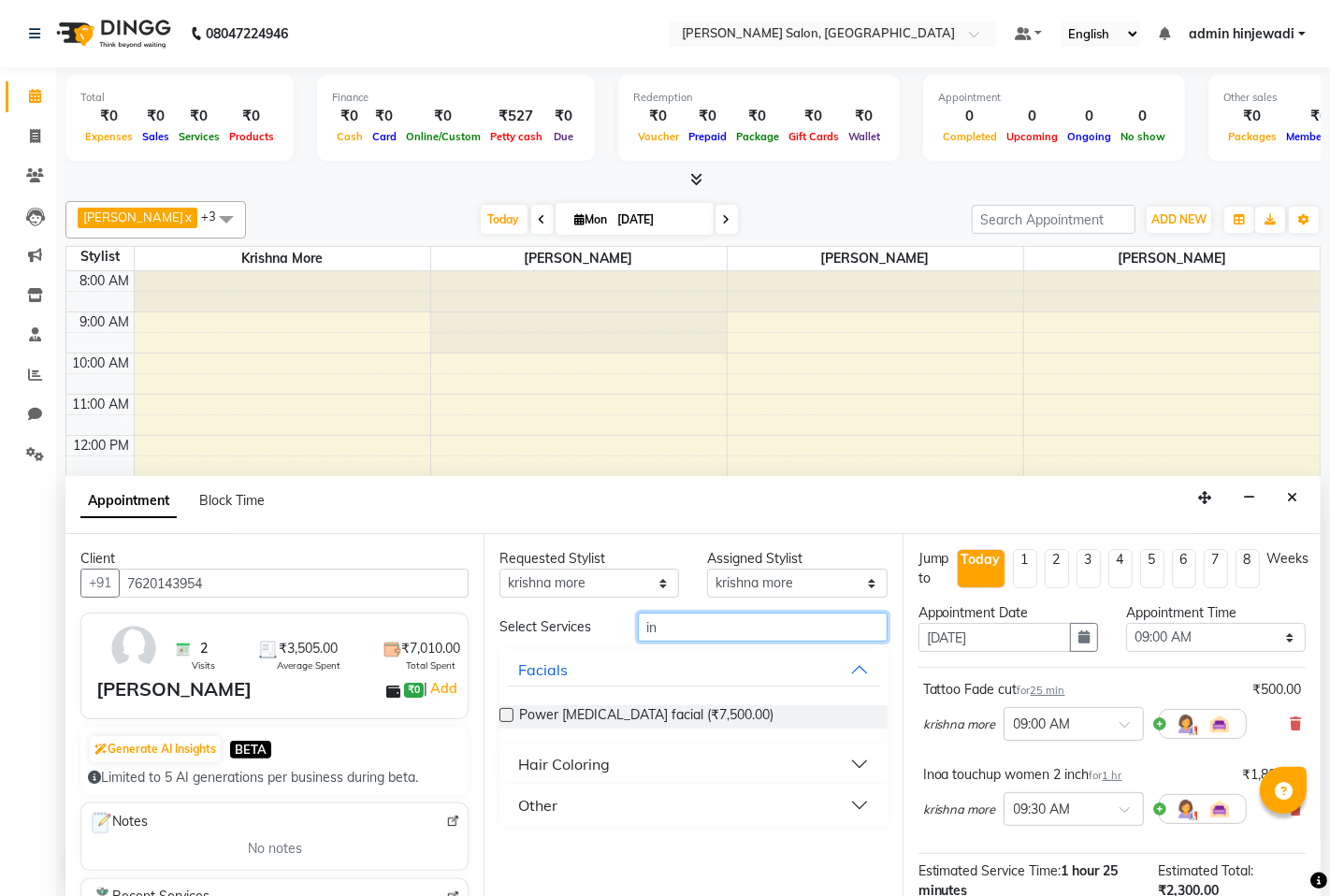
type input "i"
type input "kids"
click at [506, 714] on label at bounding box center [506, 715] width 14 height 14
click at [506, 714] on input "checkbox" at bounding box center [505, 717] width 12 height 12
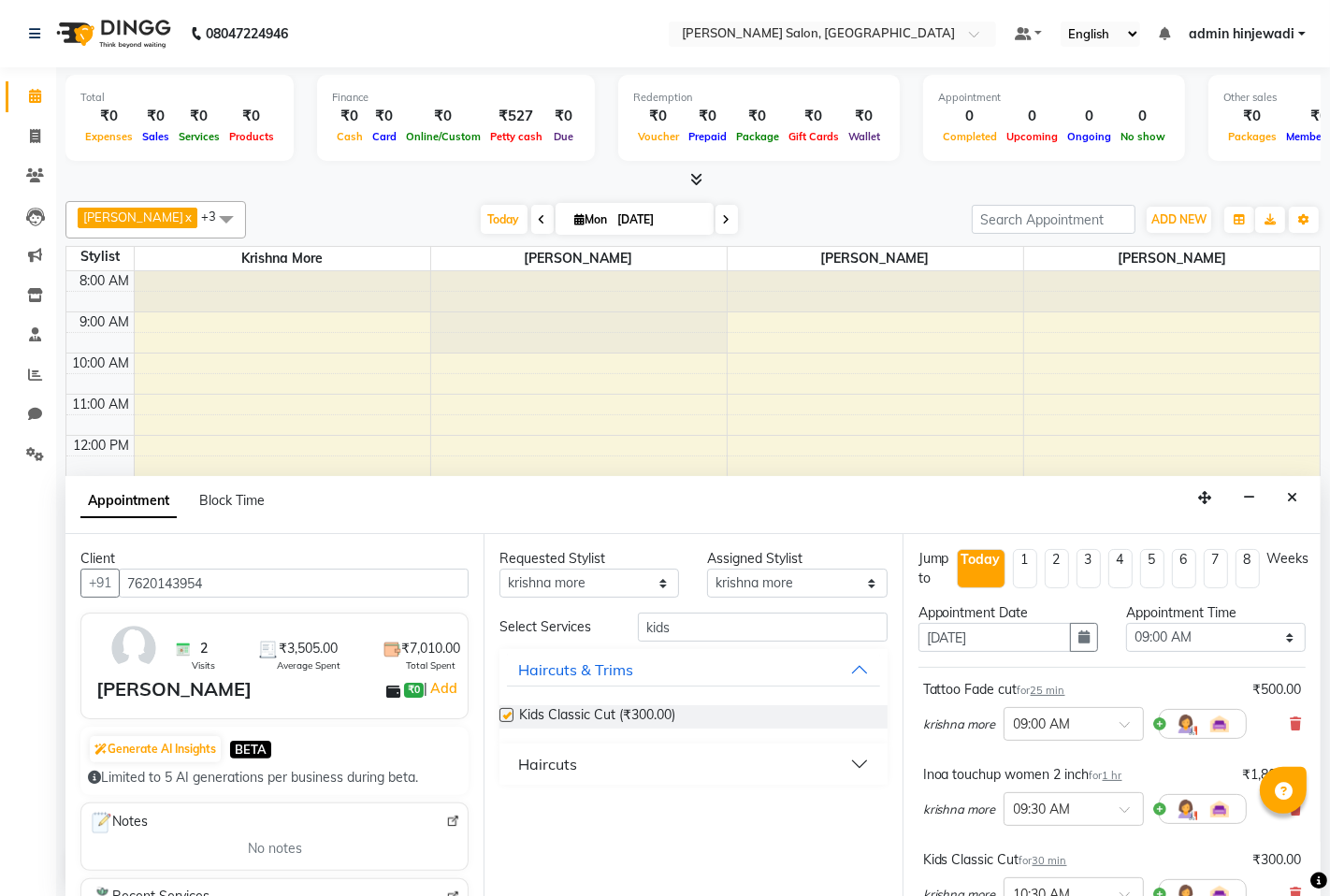
checkbox input "false"
click at [1280, 637] on select "Select 09:00 AM 09:15 AM 09:30 AM 09:45 AM 10:00 AM 10:15 AM 10:30 AM 10:45 AM …" at bounding box center [1216, 637] width 179 height 29
select select "900"
click at [1126, 623] on select "Select 09:00 AM 09:15 AM 09:30 AM 09:45 AM 10:00 AM 10:15 AM 10:30 AM 10:45 AM …" at bounding box center [1216, 637] width 179 height 29
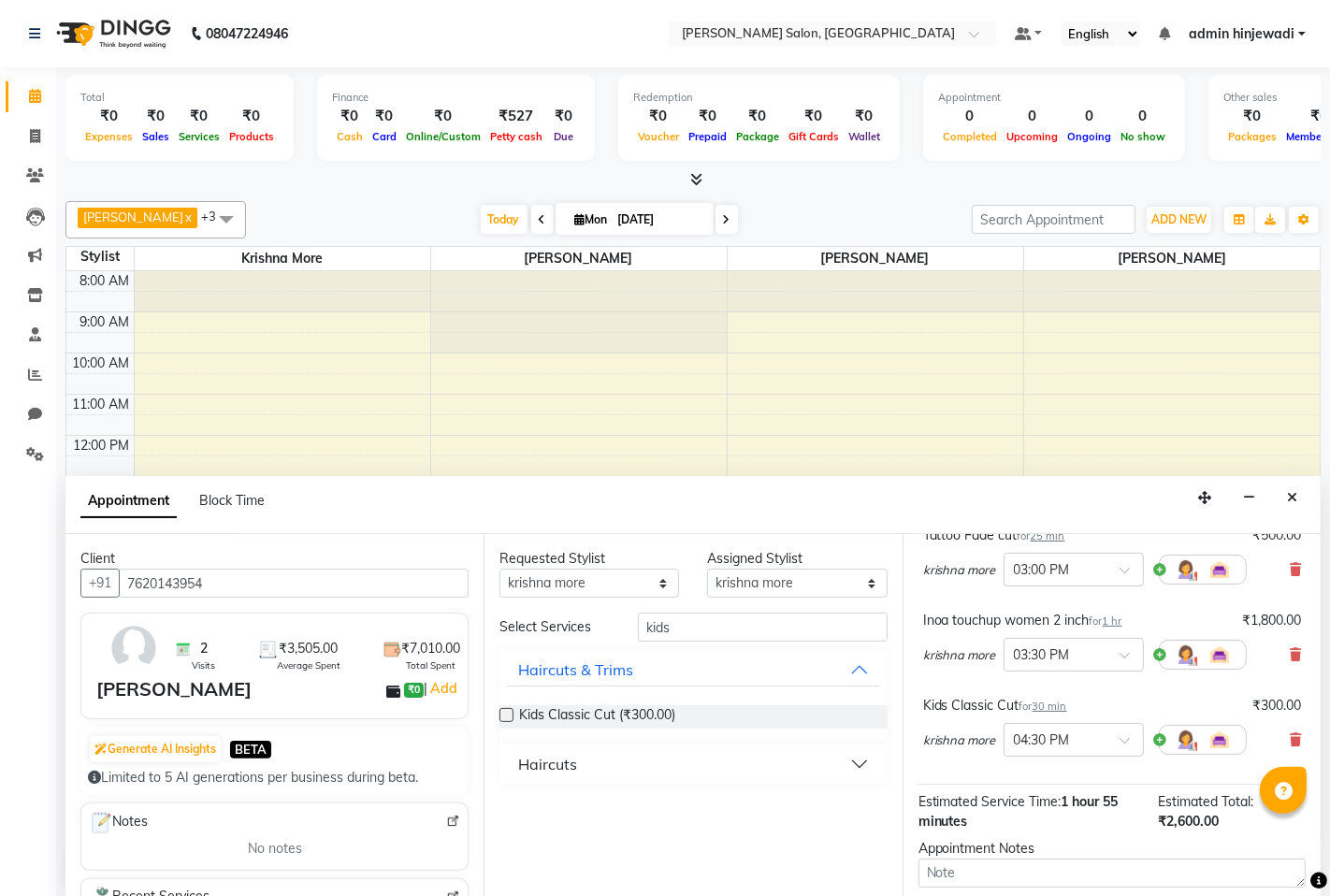
scroll to position [319, 0]
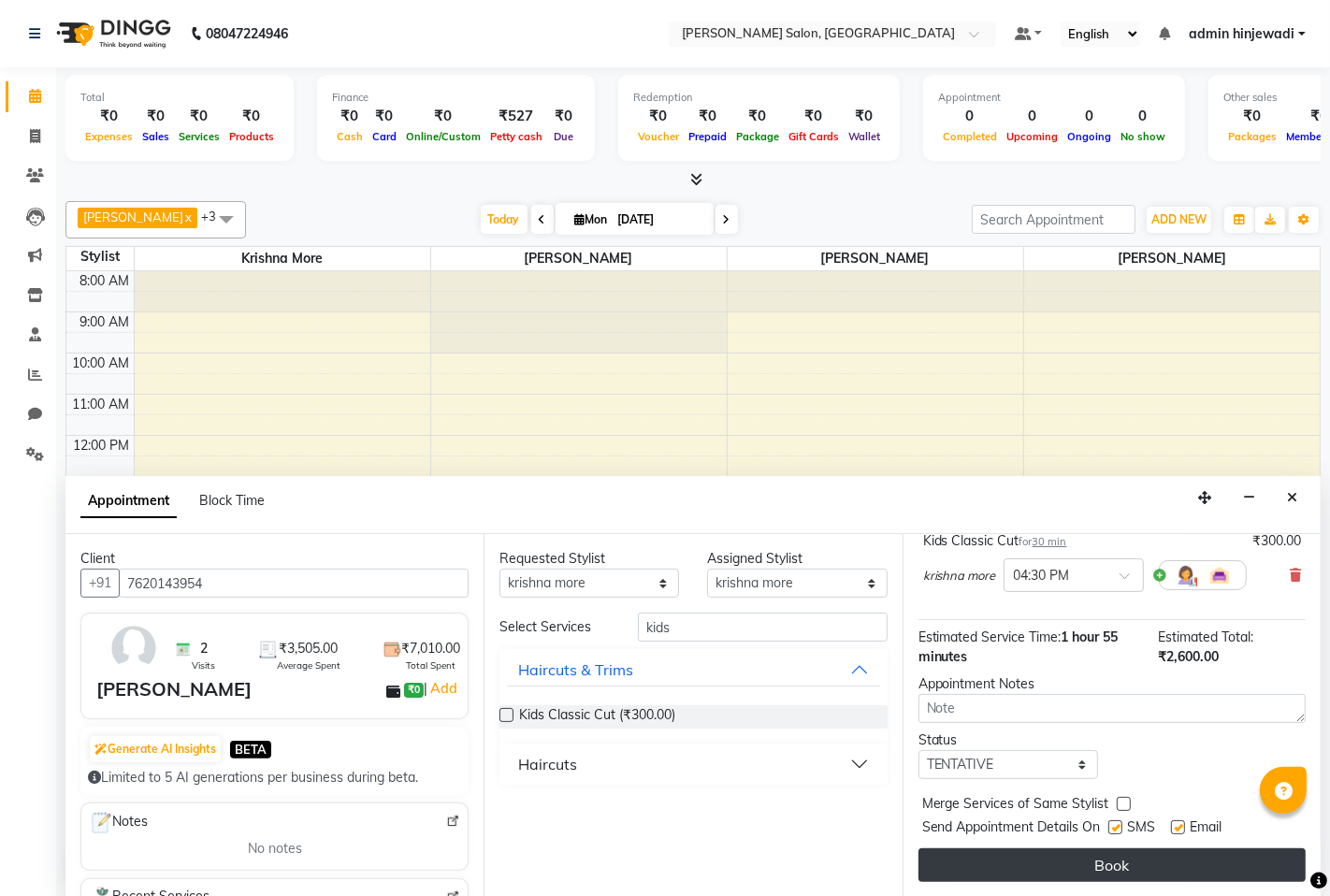
click at [1087, 853] on button "Book" at bounding box center [1113, 865] width 387 height 34
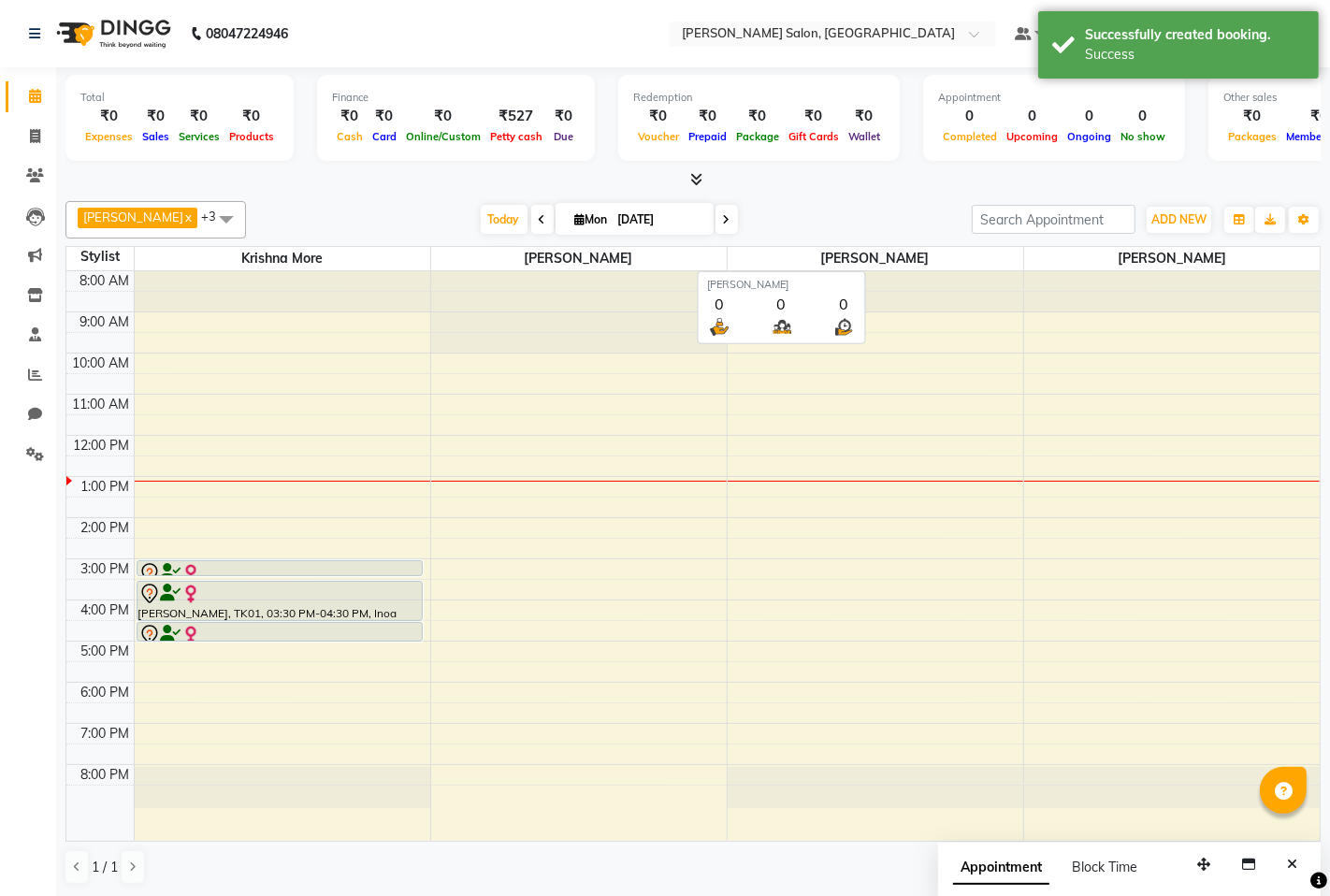
click at [871, 254] on span "[PERSON_NAME]" at bounding box center [876, 258] width 296 height 24
click at [867, 491] on div "8:00 AM 9:00 AM 10:00 AM 11:00 AM 12:00 PM 1:00 PM 2:00 PM 3:00 PM 4:00 PM 5:00…" at bounding box center [692, 555] width 1253 height 569
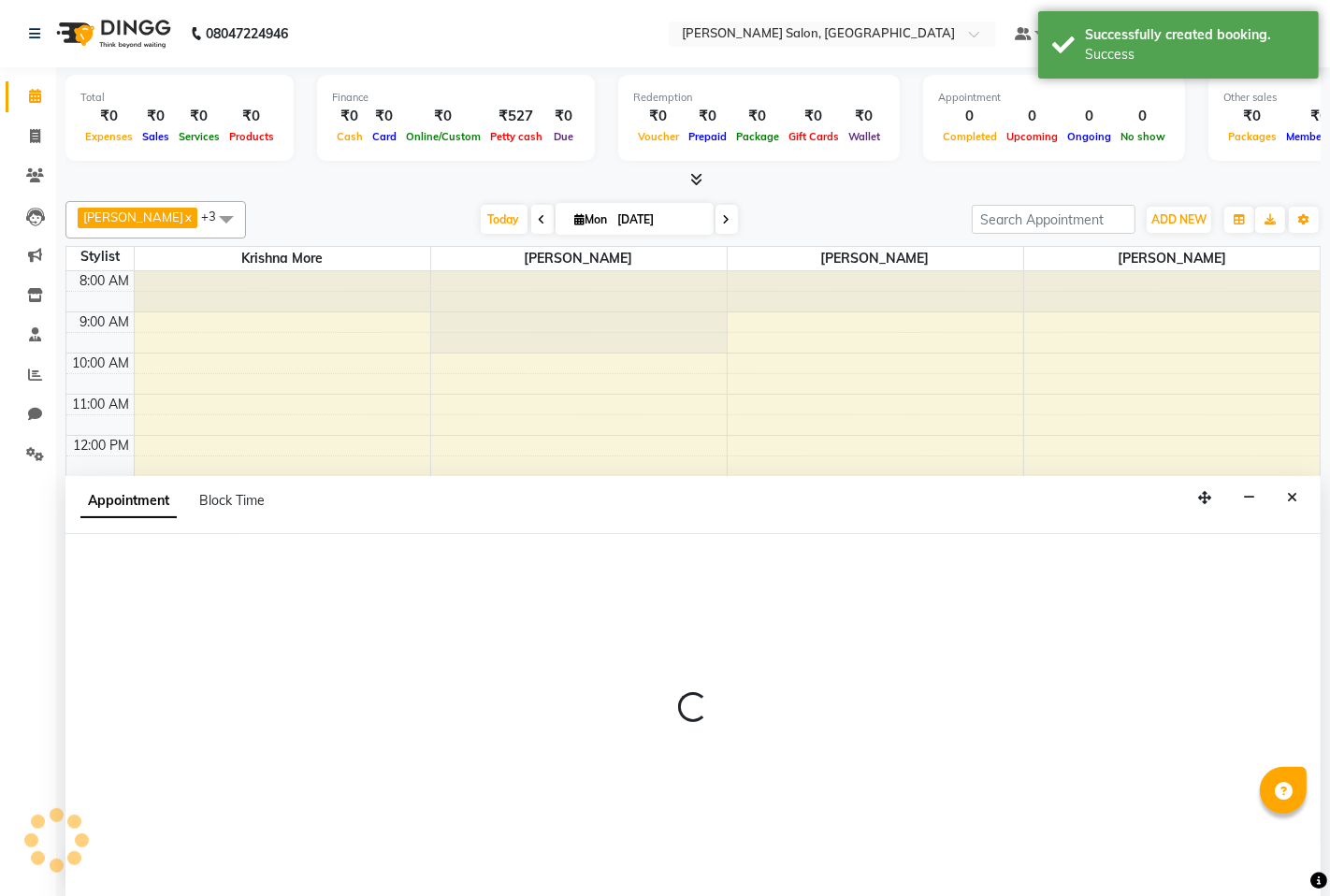
select select "65183"
select select "tentative"
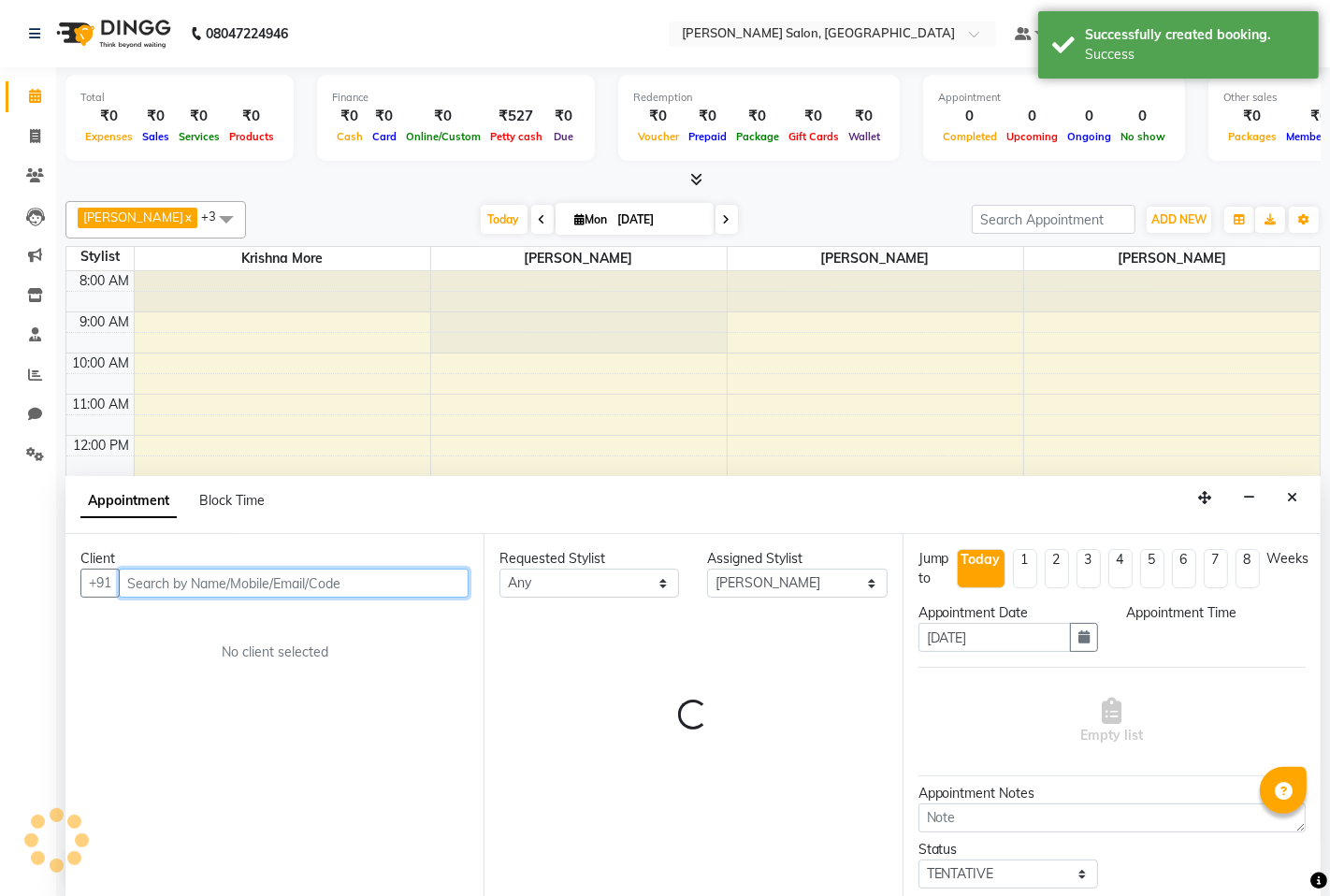
select select "780"
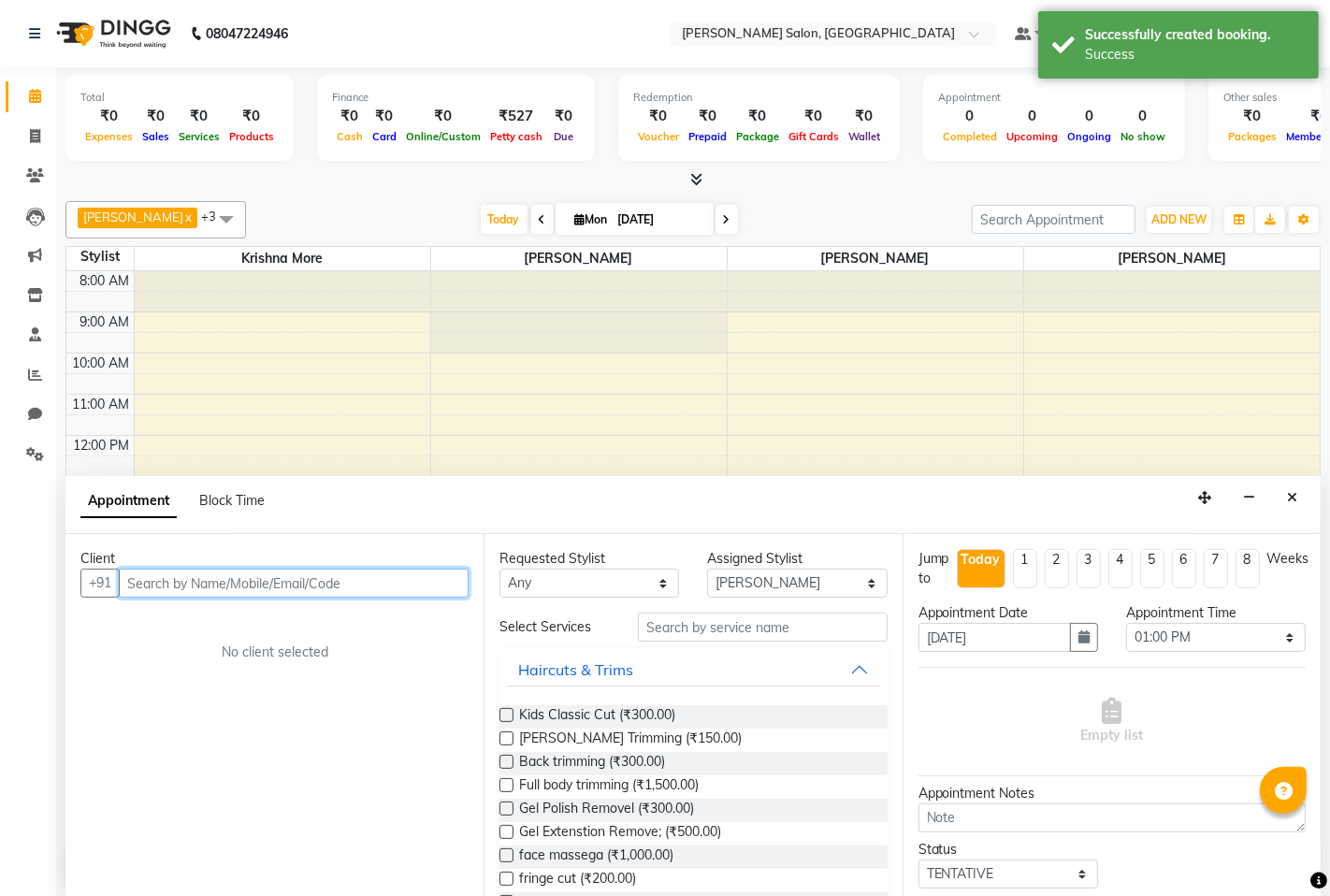
click at [201, 584] on input "text" at bounding box center [294, 583] width 350 height 29
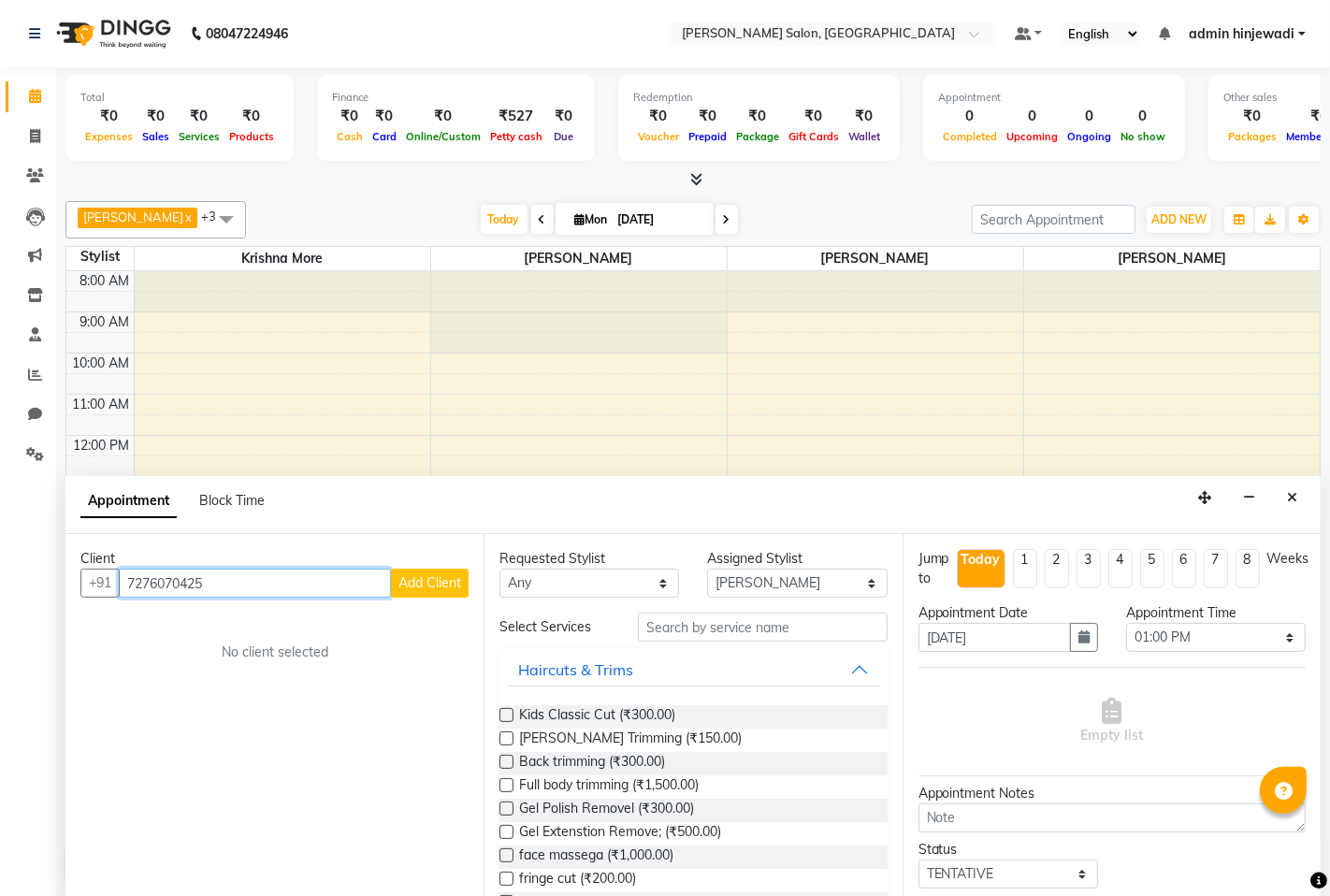
type input "7276070425"
click at [404, 582] on span "Add Client" at bounding box center [430, 583] width 62 height 17
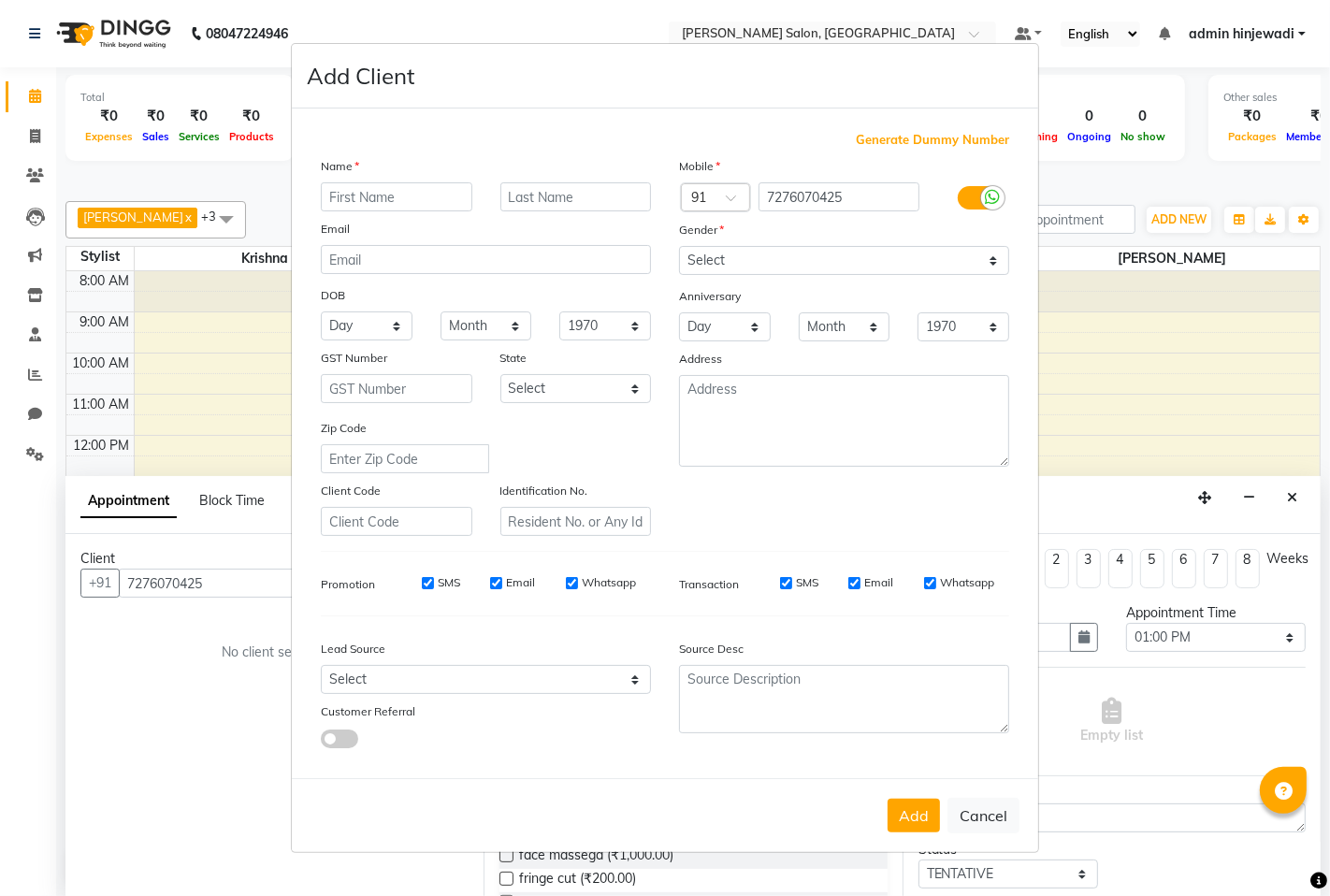
click at [398, 188] on input "text" at bounding box center [397, 196] width 151 height 29
type input "[PERSON_NAME]"
click at [702, 266] on select "Select [DEMOGRAPHIC_DATA] [DEMOGRAPHIC_DATA] Other Prefer Not To Say" at bounding box center [844, 260] width 331 height 29
select select "[DEMOGRAPHIC_DATA]"
click at [679, 245] on select "Select [DEMOGRAPHIC_DATA] [DEMOGRAPHIC_DATA] Other Prefer Not To Say" at bounding box center [844, 260] width 331 height 29
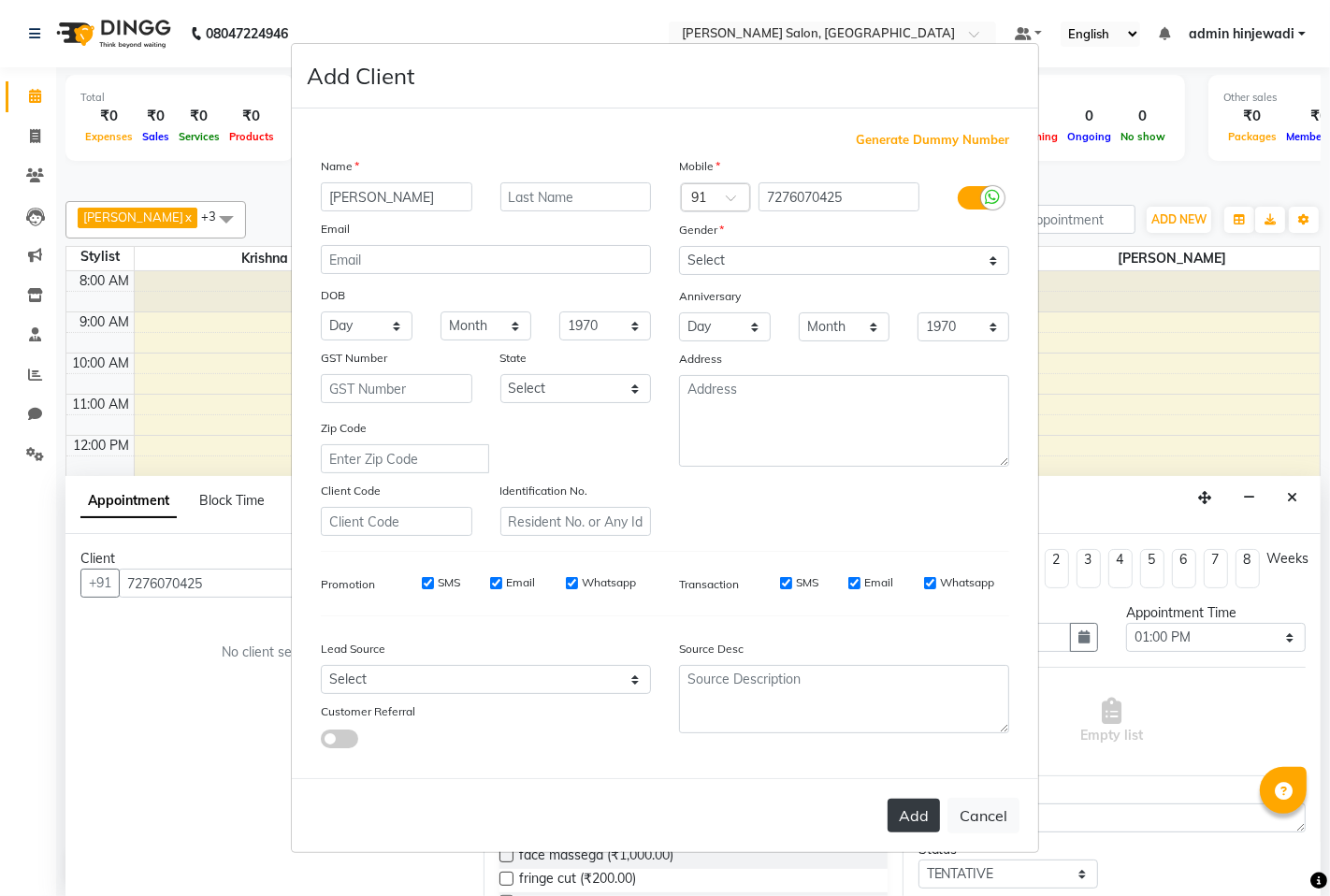
click at [917, 828] on button "Add" at bounding box center [913, 816] width 52 height 34
select select
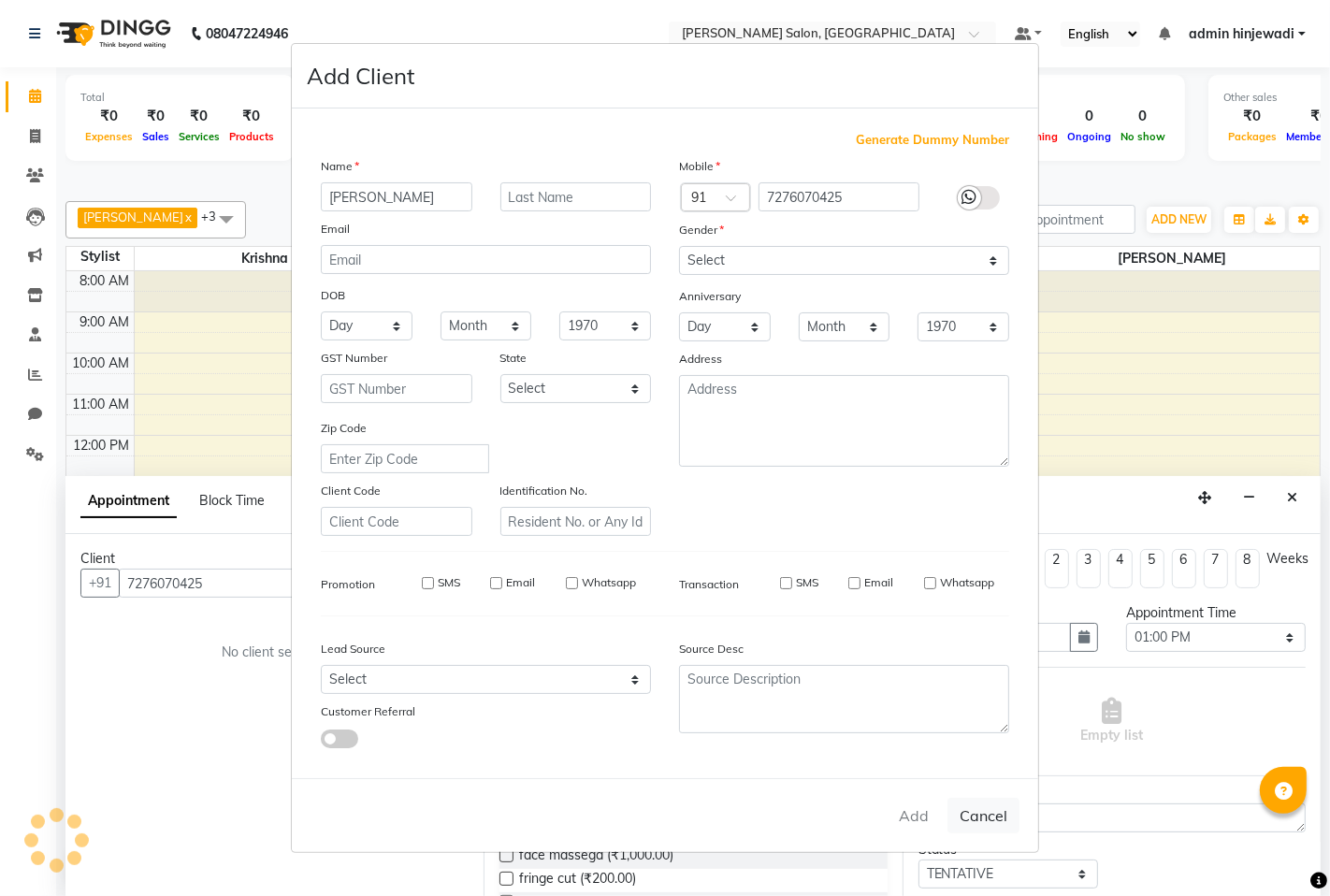
select select
checkbox input "false"
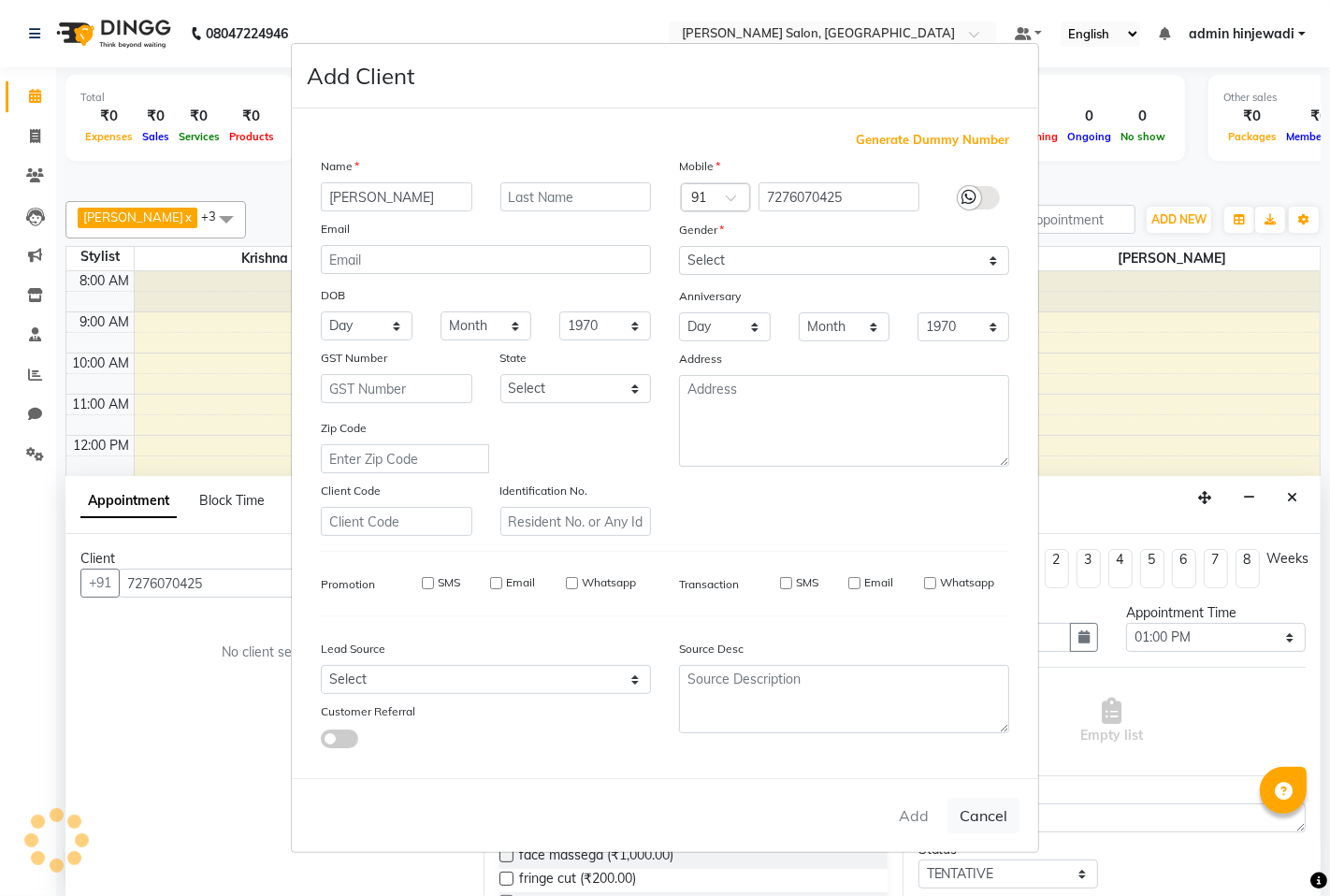
checkbox input "false"
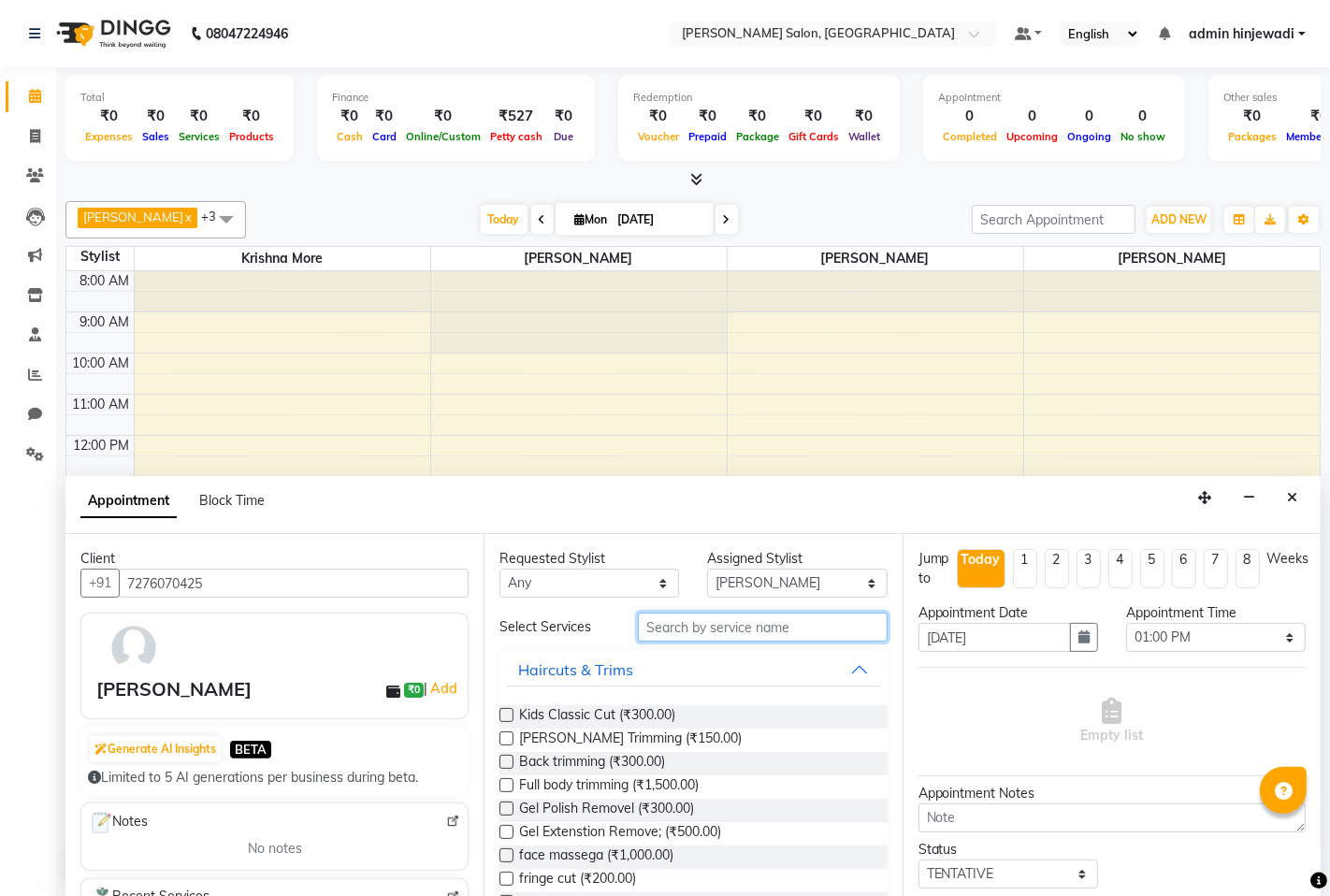
click at [659, 628] on input "text" at bounding box center [761, 627] width 248 height 29
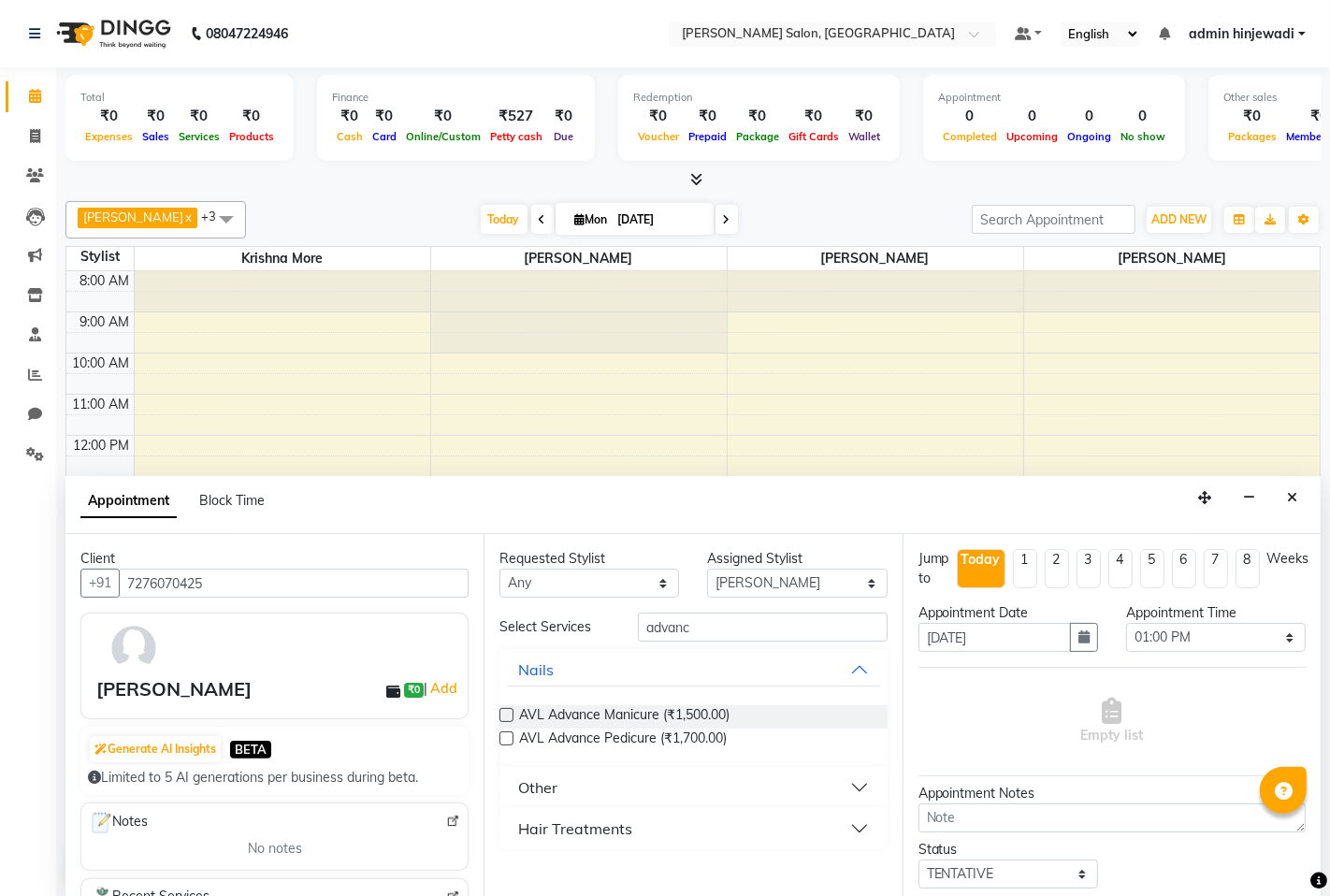
click at [638, 832] on button "Hair Treatments" at bounding box center [693, 829] width 372 height 34
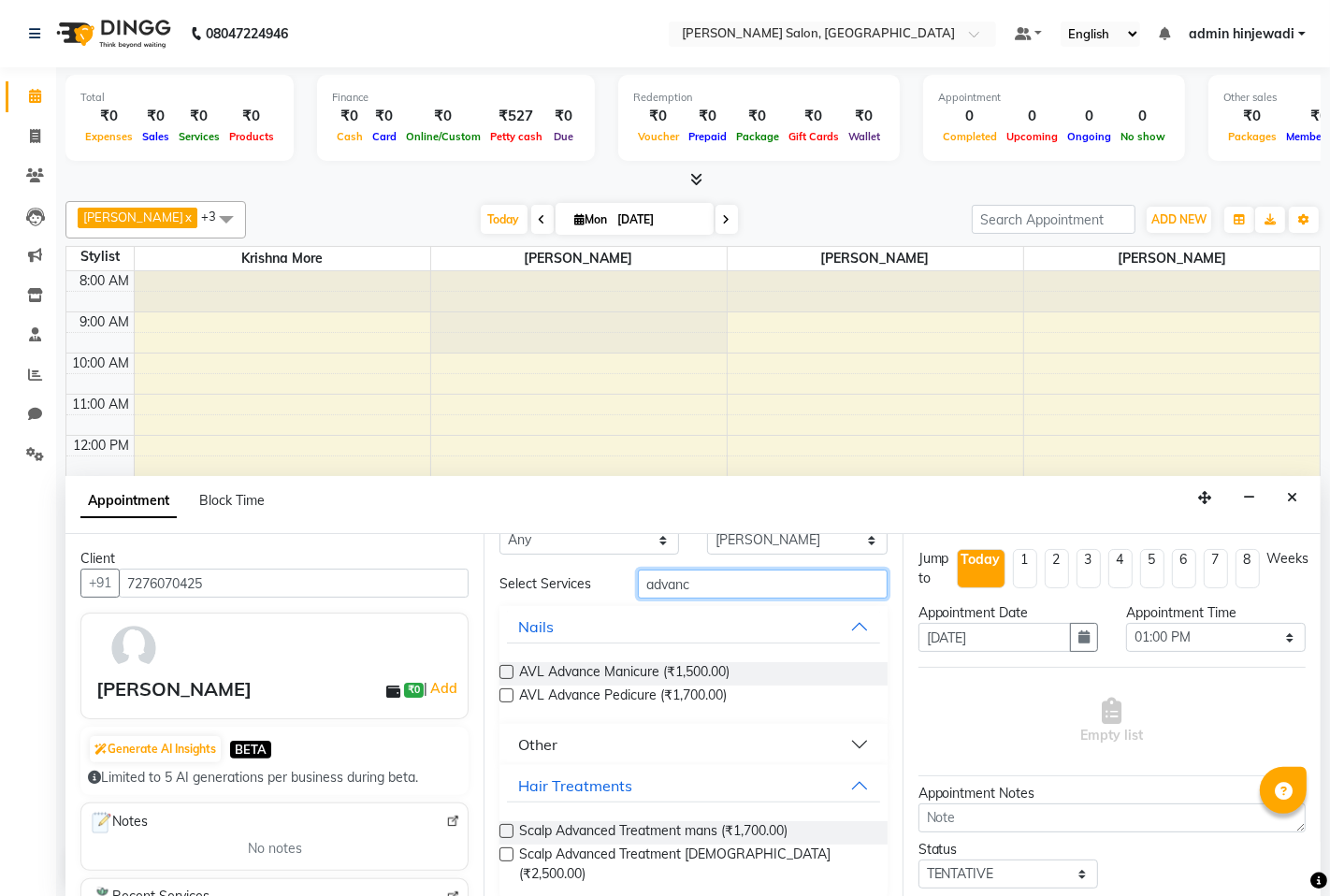
click at [712, 586] on input "advanc" at bounding box center [761, 583] width 248 height 29
type input "a"
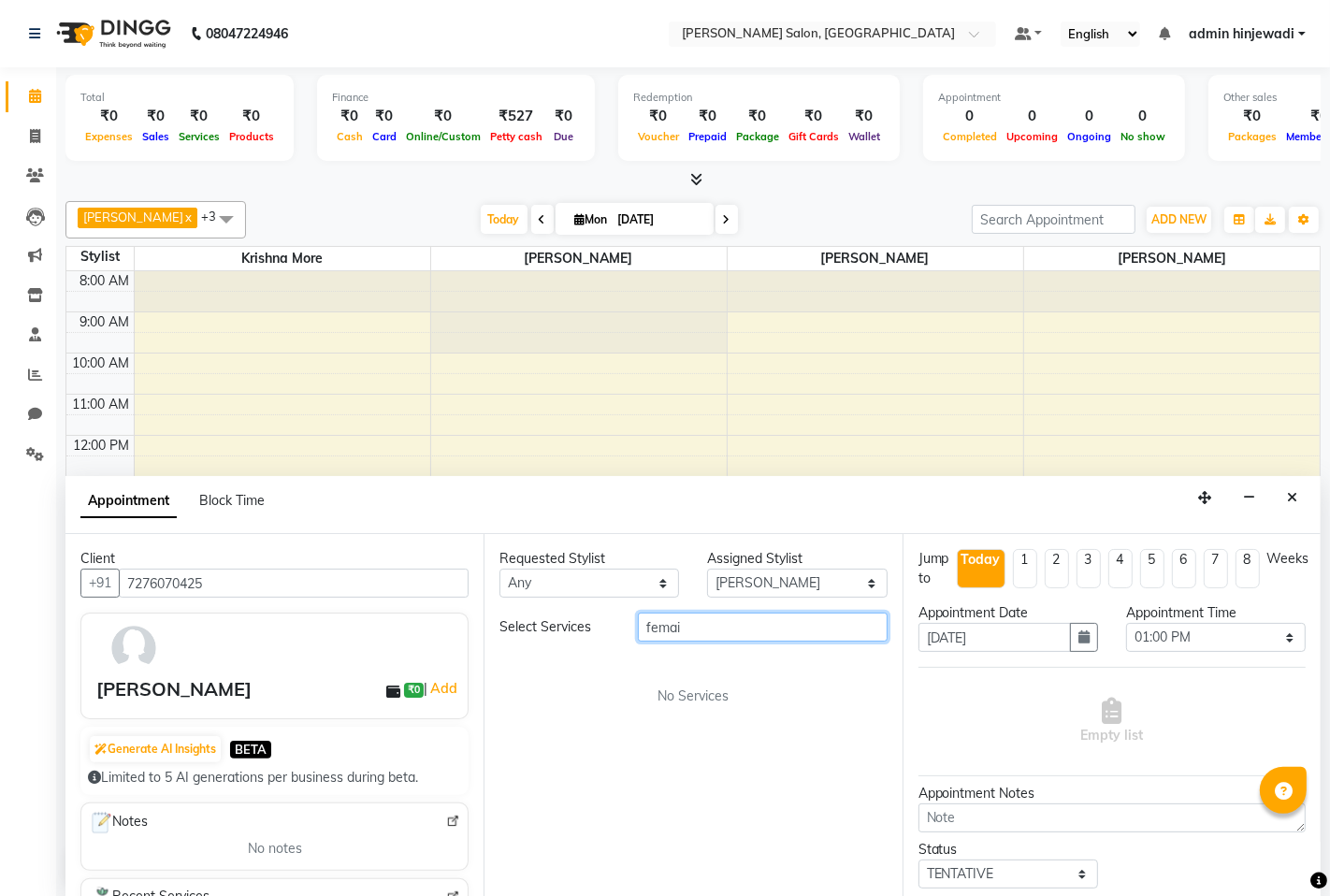
scroll to position [0, 0]
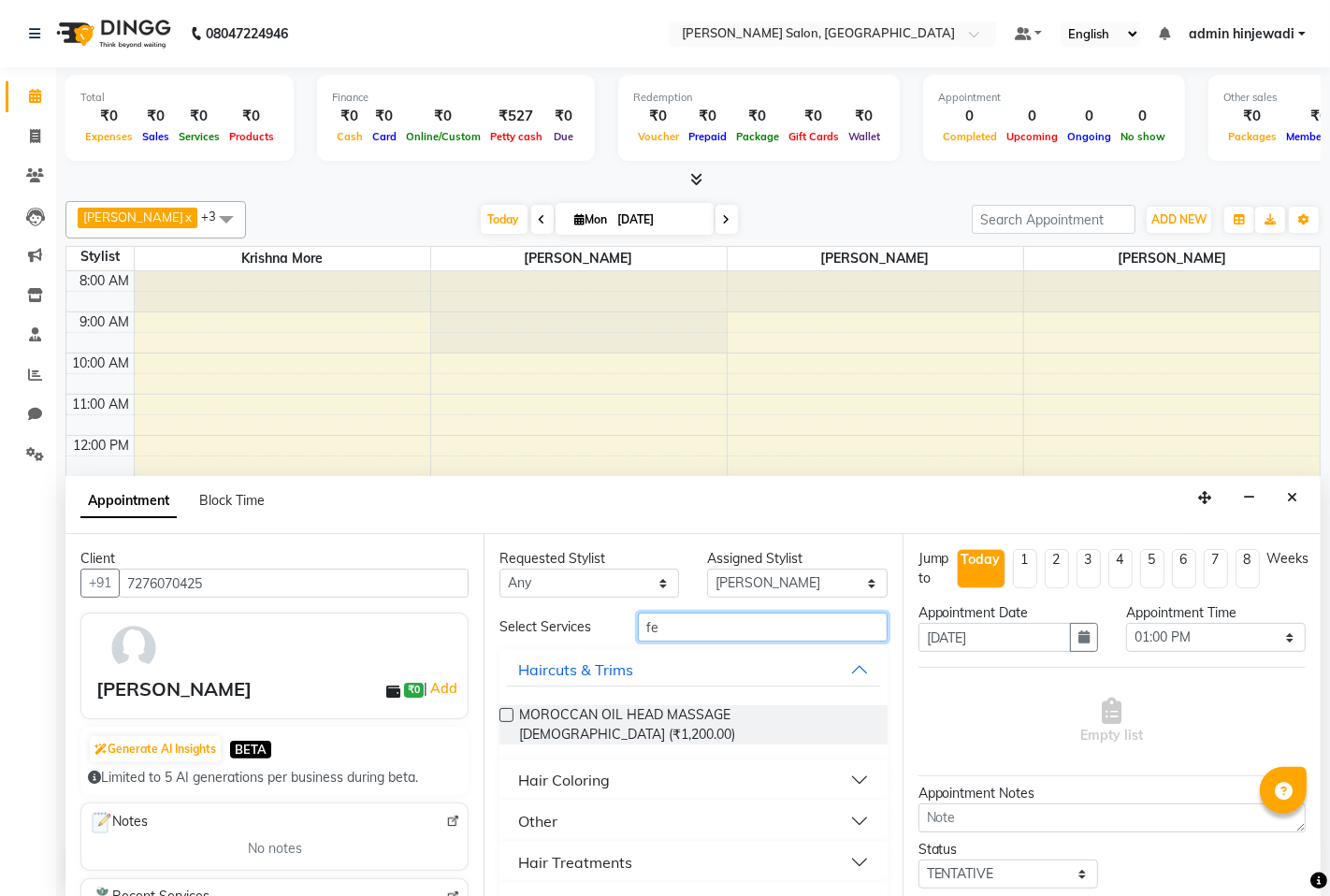
type input "f"
type input "class"
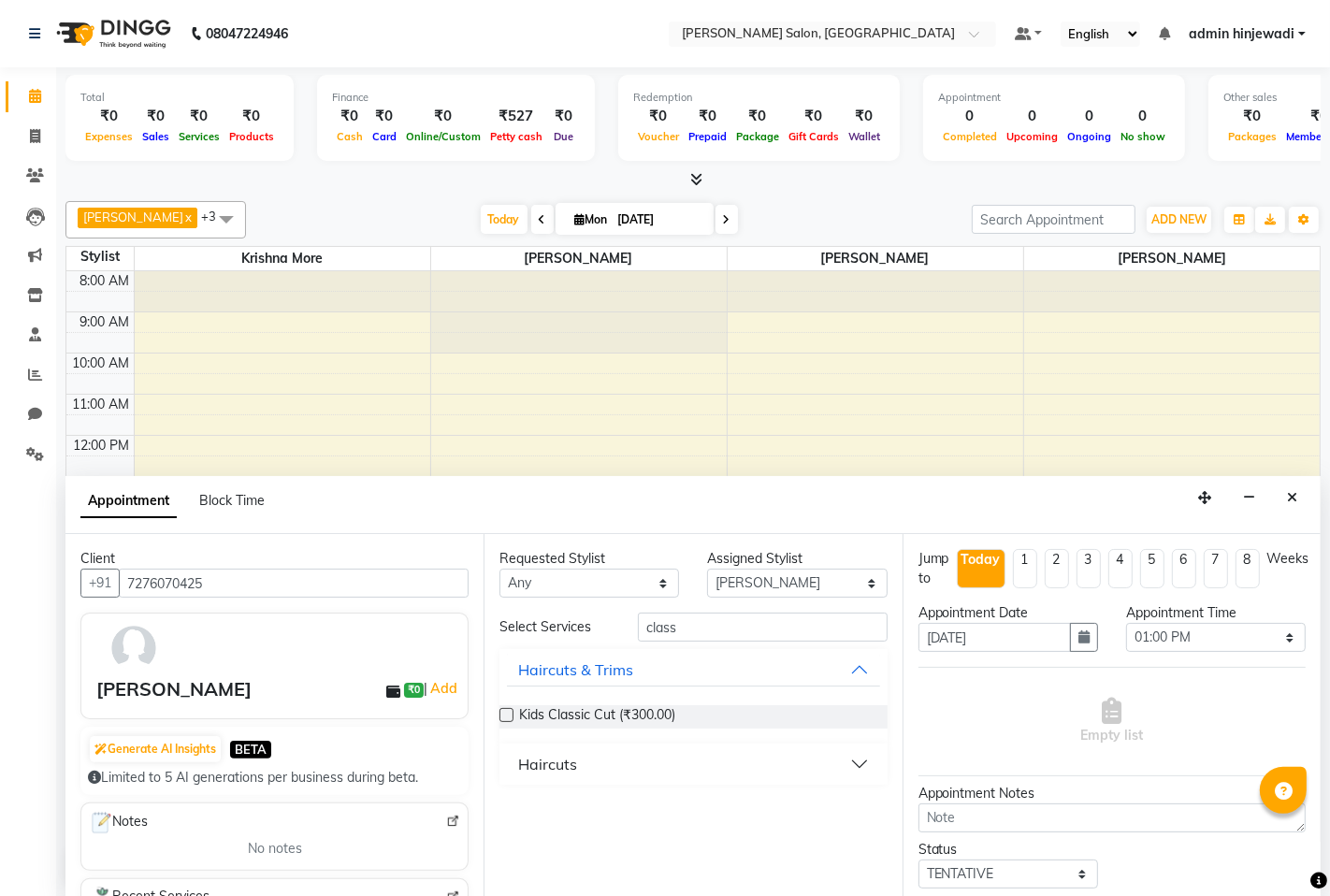
click at [553, 749] on button "Haircuts" at bounding box center [693, 764] width 372 height 34
click at [557, 760] on div "Haircuts" at bounding box center [548, 764] width 59 height 23
click at [545, 764] on div "Haircuts" at bounding box center [548, 764] width 59 height 23
click at [503, 816] on label at bounding box center [506, 809] width 14 height 14
click at [503, 816] on input "checkbox" at bounding box center [505, 811] width 12 height 12
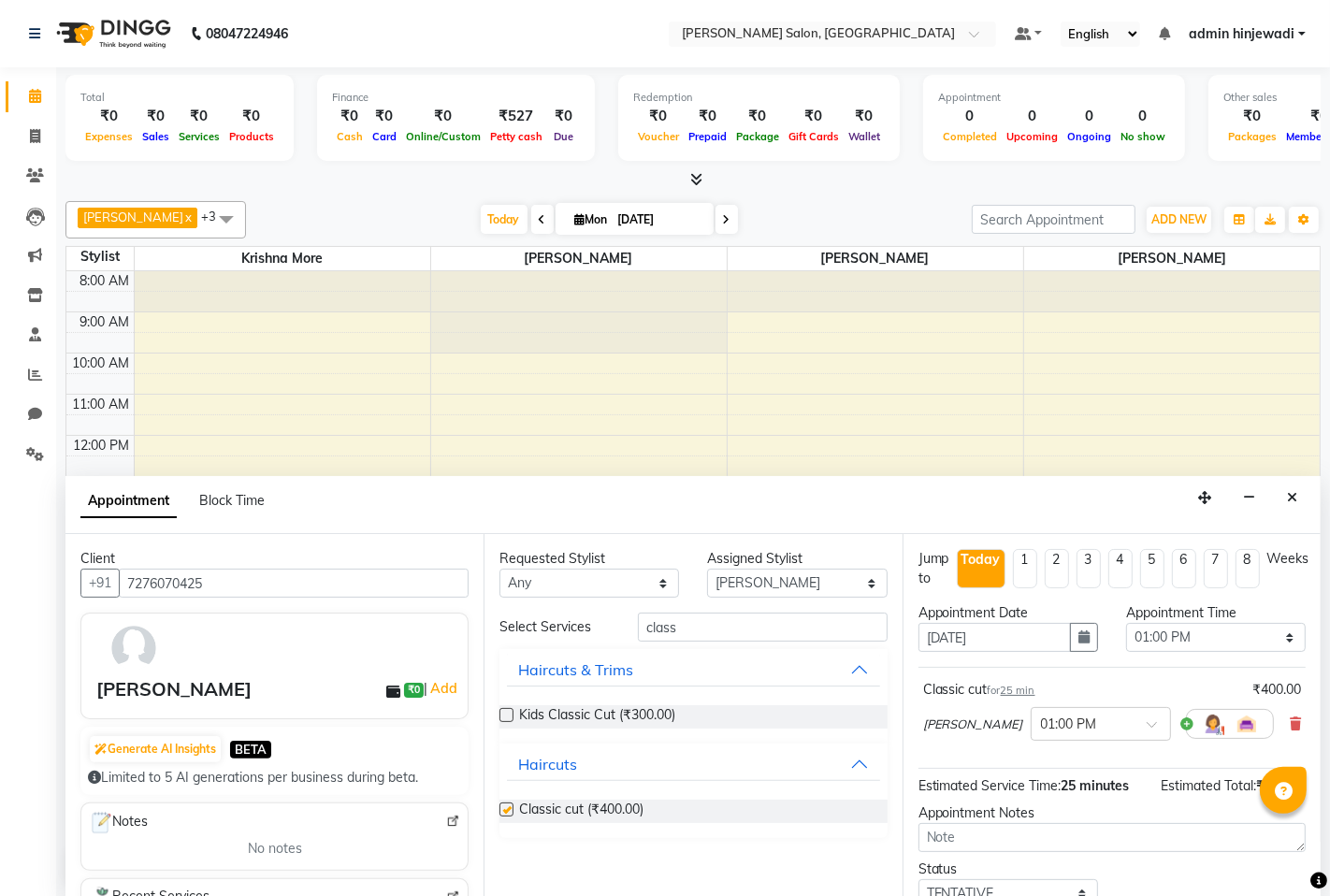
checkbox input "false"
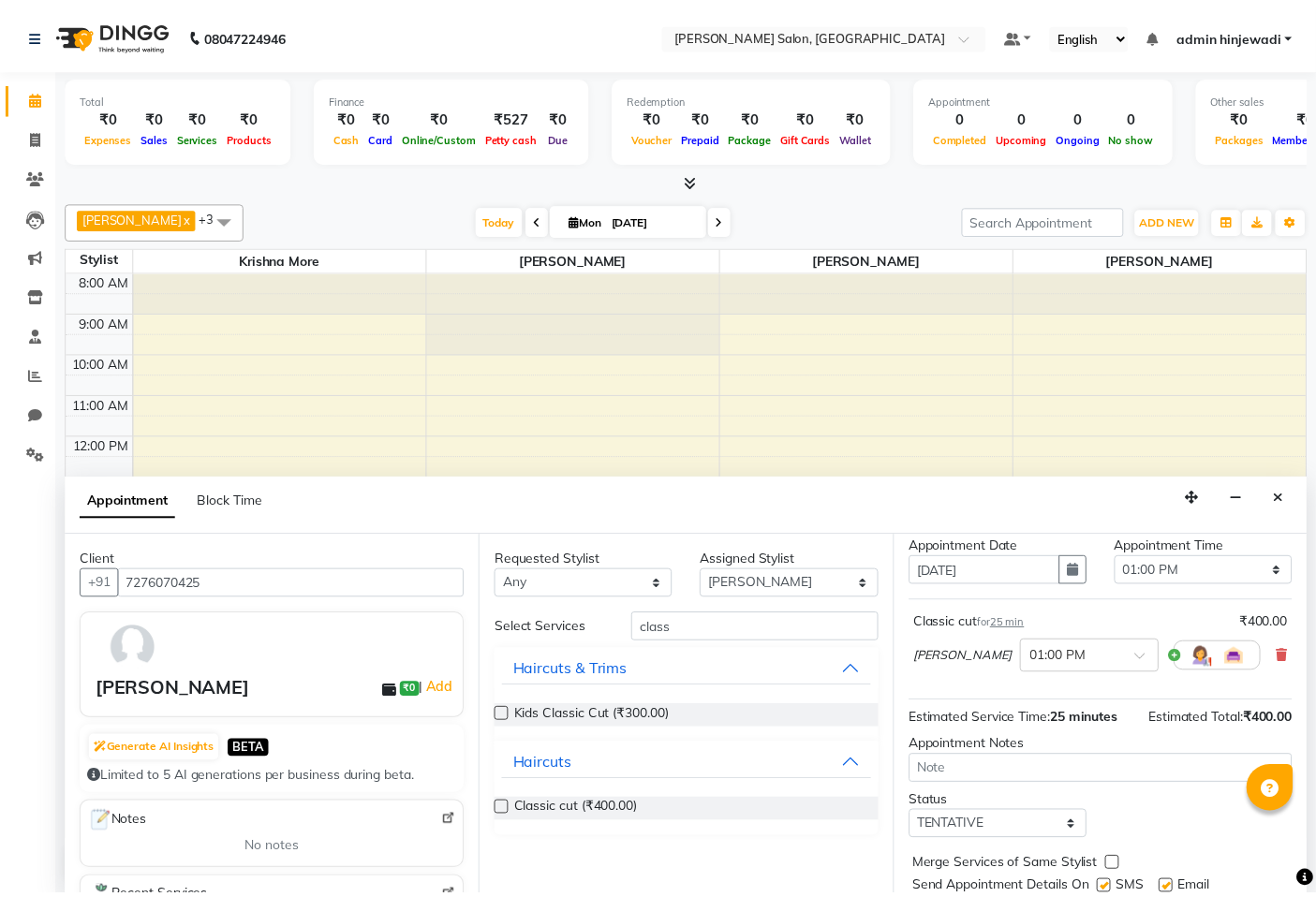
scroll to position [129, 0]
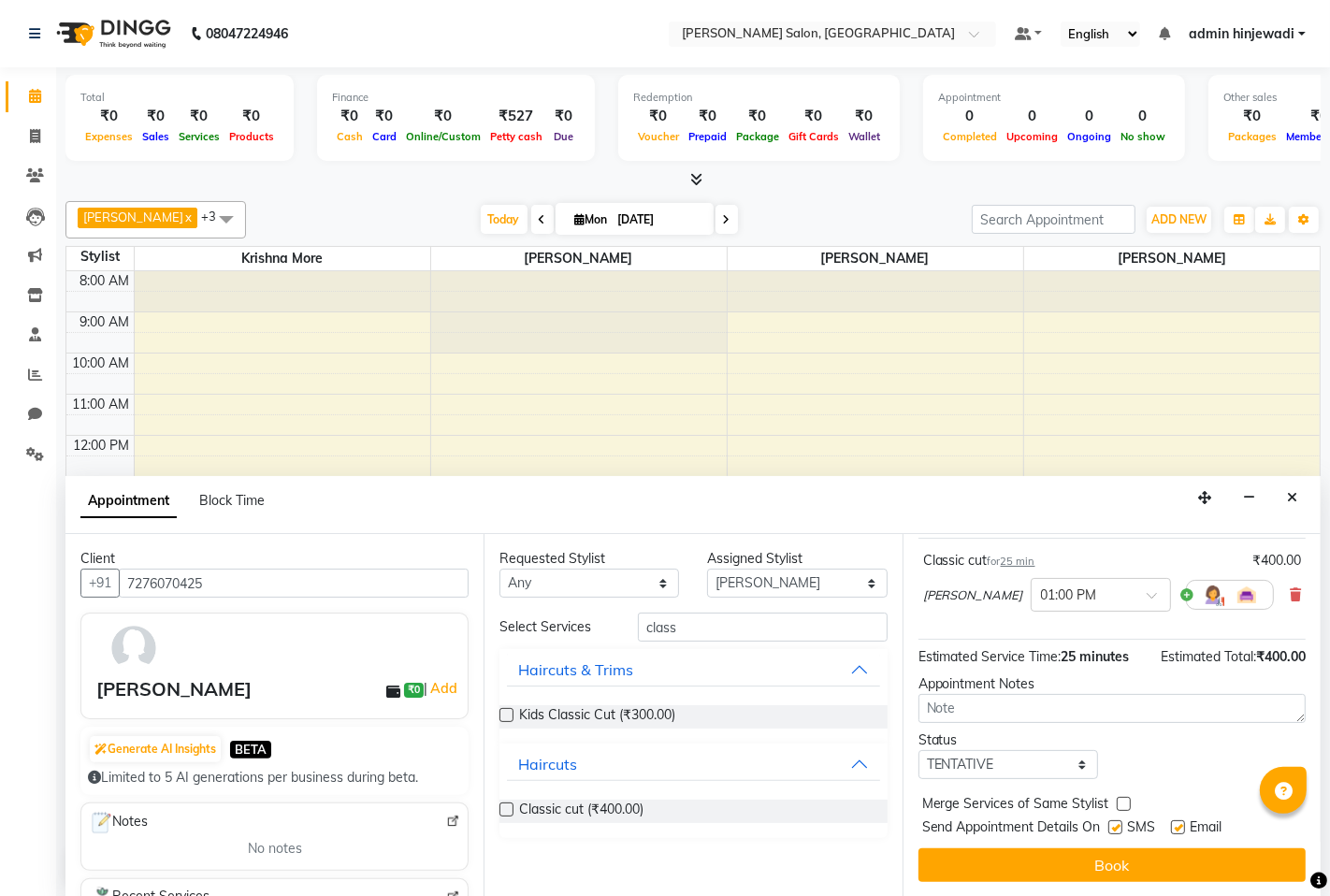
click at [1124, 857] on button "Book" at bounding box center [1113, 865] width 387 height 34
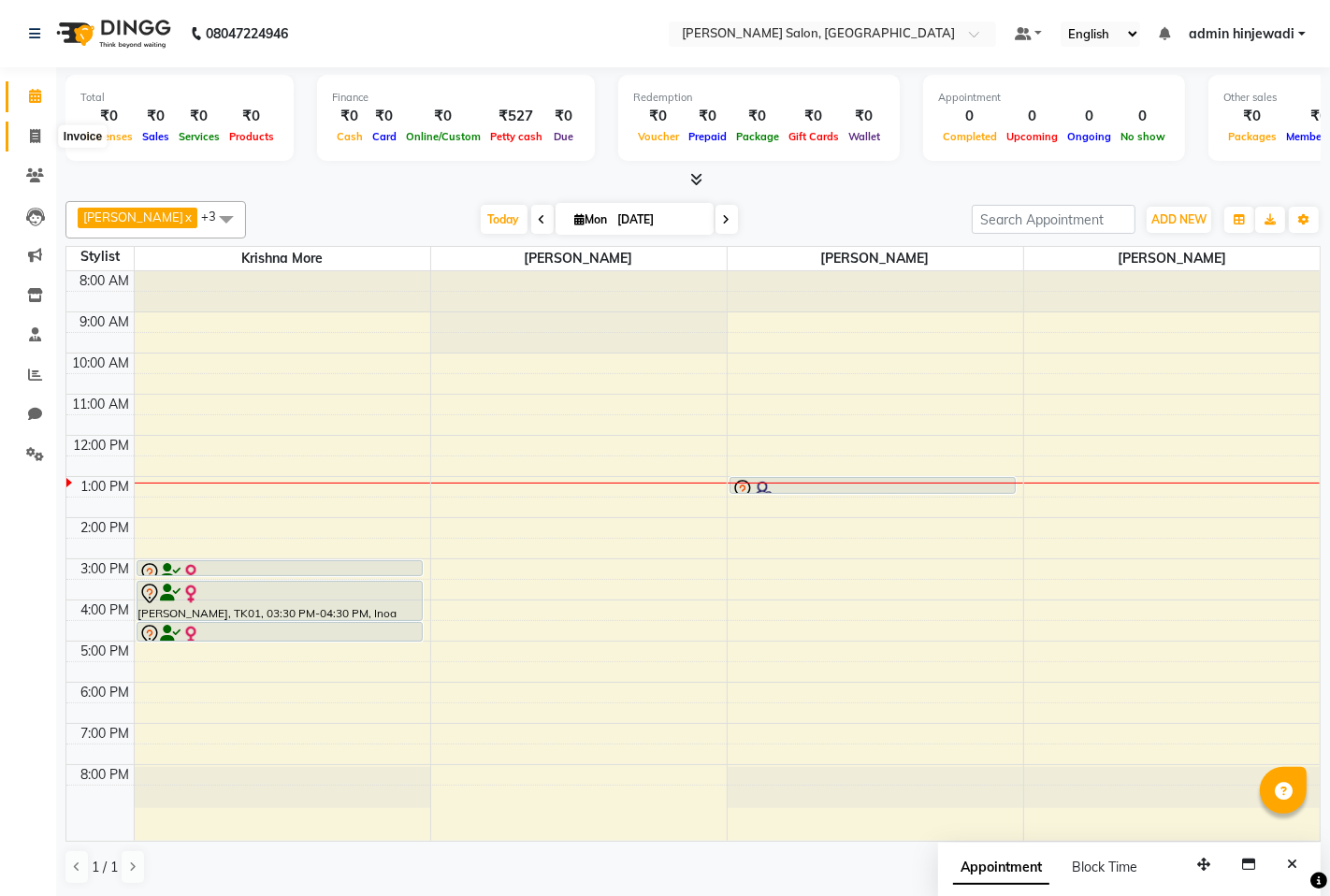
drag, startPoint x: 36, startPoint y: 138, endPoint x: 41, endPoint y: 100, distance: 38.3
click at [34, 137] on icon at bounding box center [35, 136] width 10 height 14
select select "service"
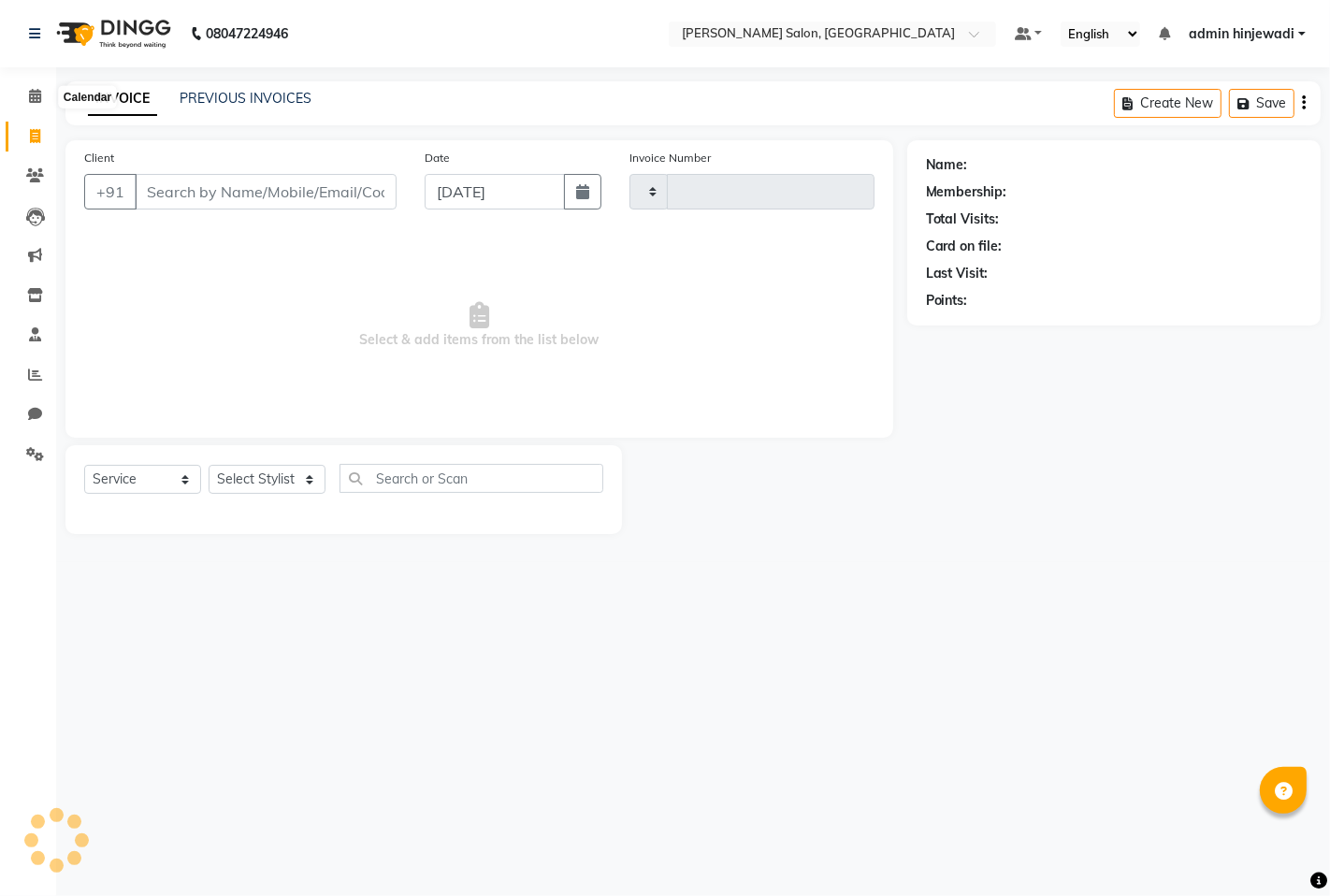
type input "1276"
select select "7331"
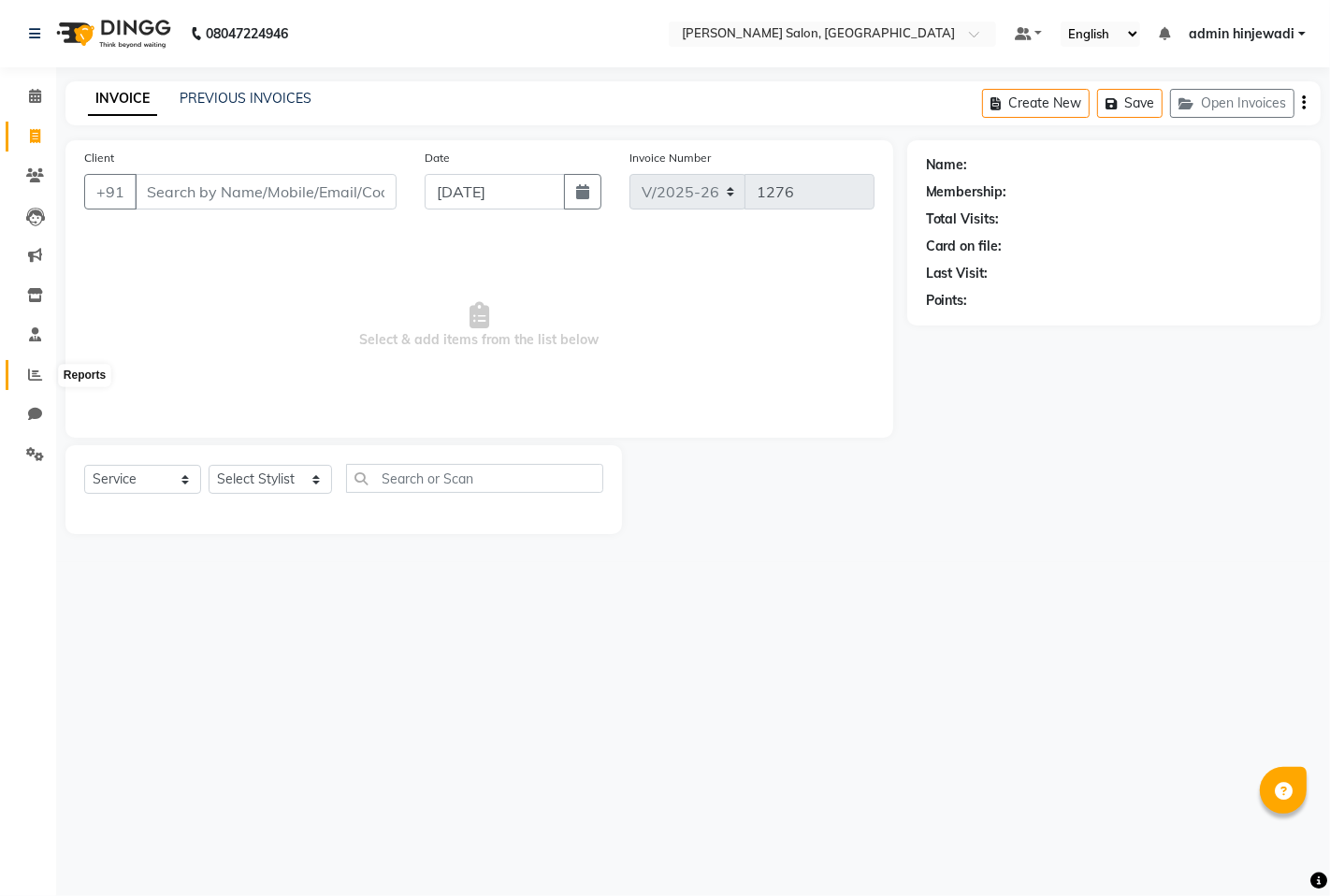
click at [21, 377] on span at bounding box center [35, 375] width 33 height 22
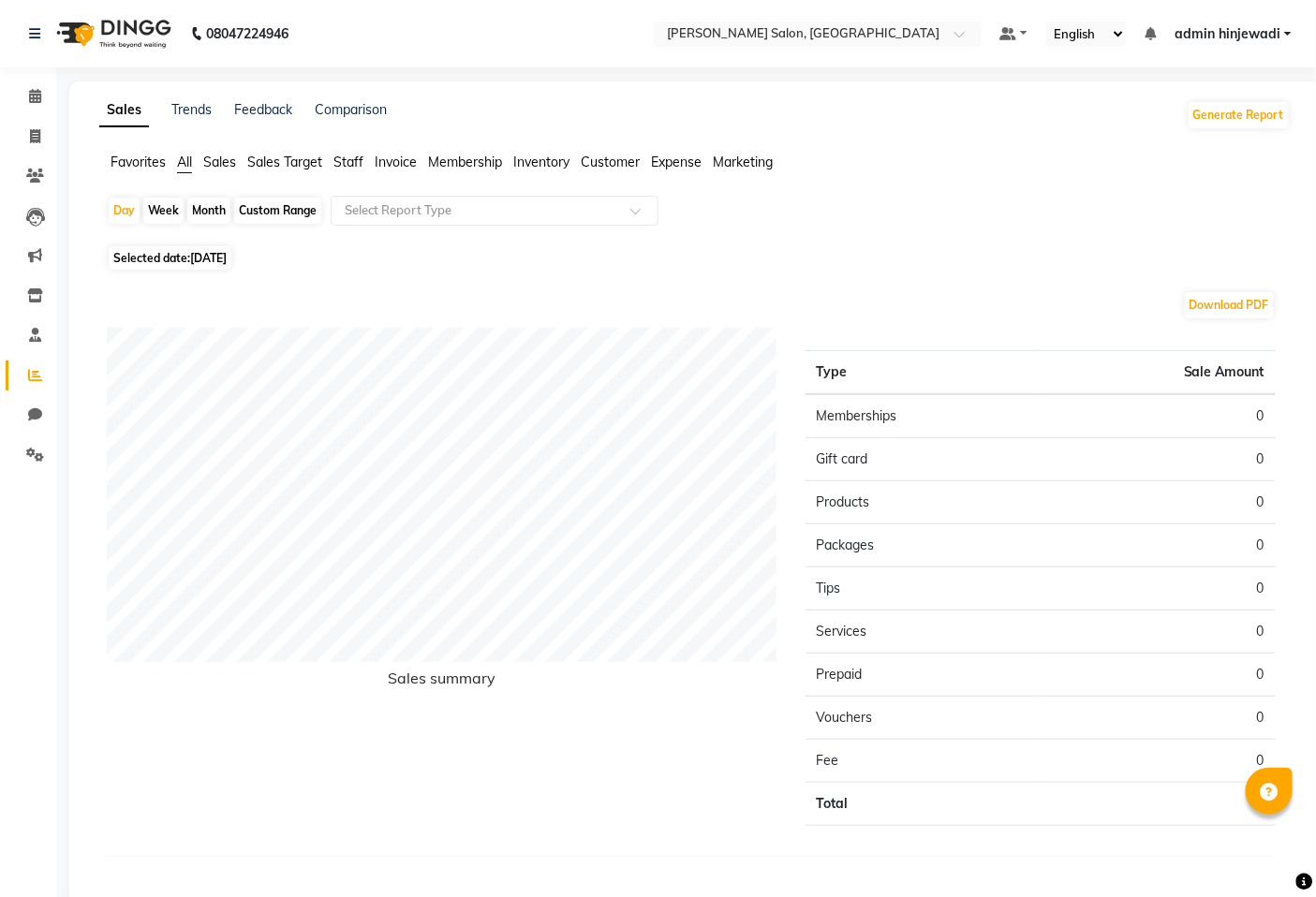
click at [249, 213] on div "Custom Range" at bounding box center [278, 211] width 87 height 26
select select "9"
select select "2025"
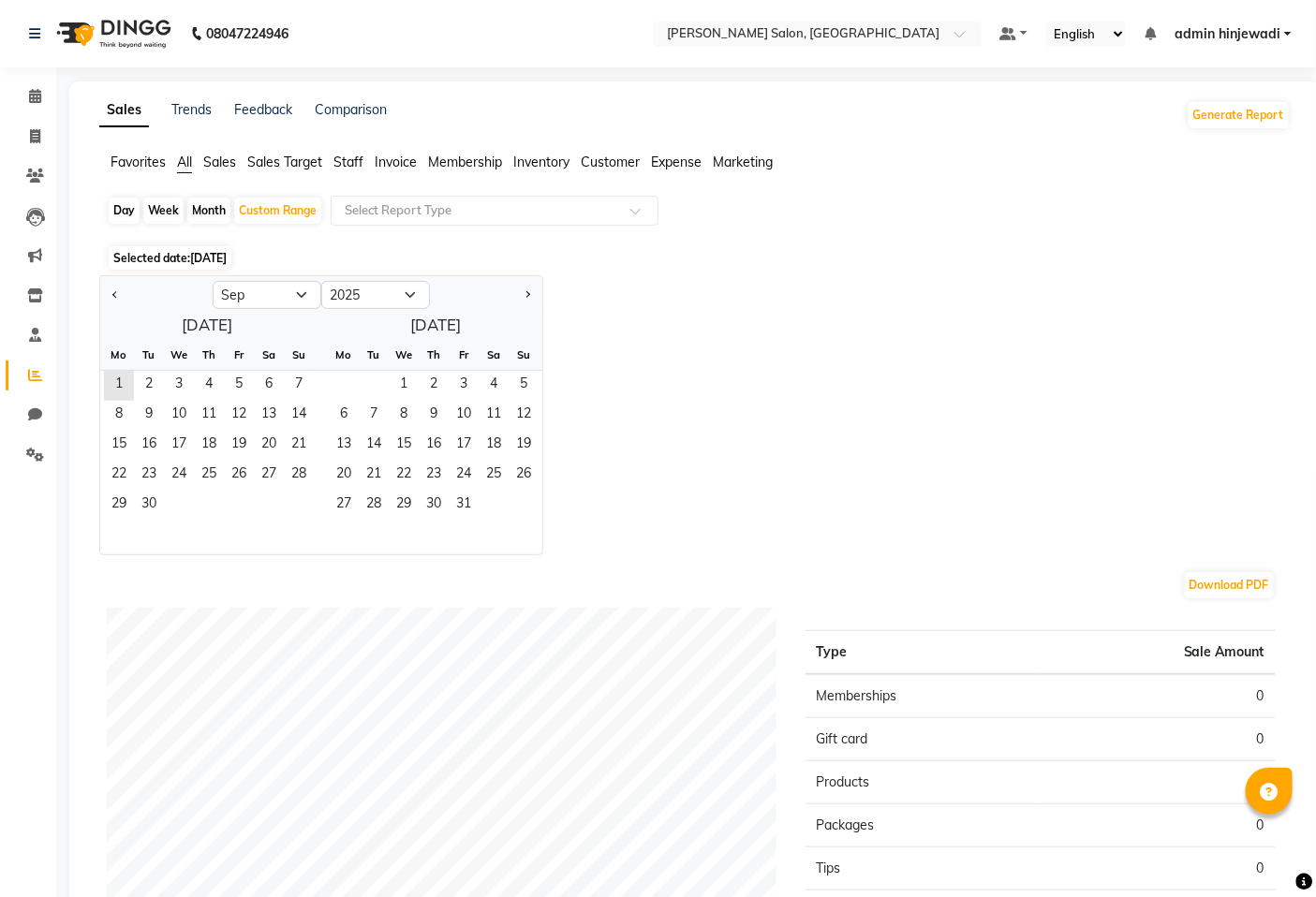
click at [346, 160] on span "Staff" at bounding box center [349, 162] width 30 height 17
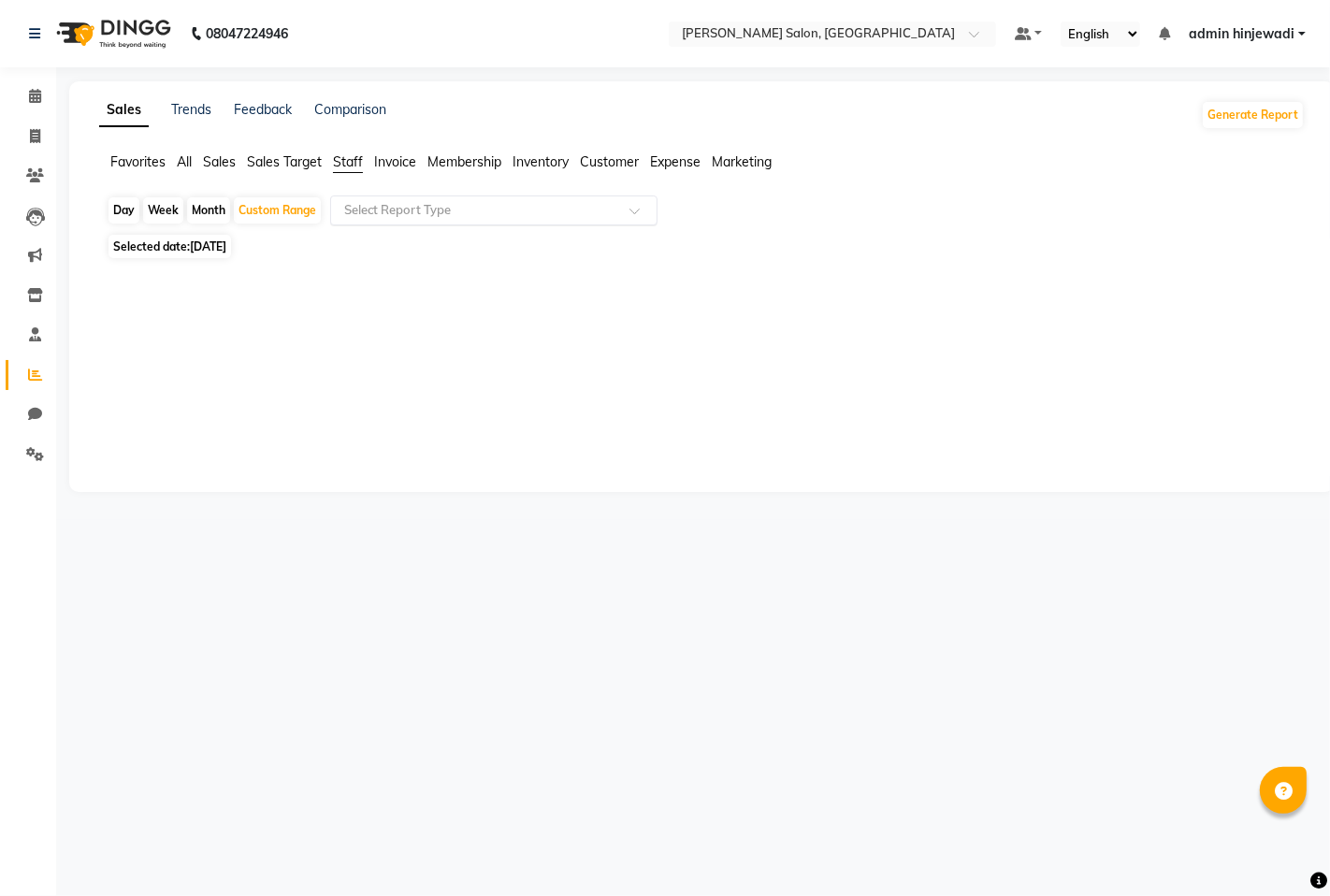
click at [404, 199] on div "Select Report Type" at bounding box center [494, 211] width 328 height 30
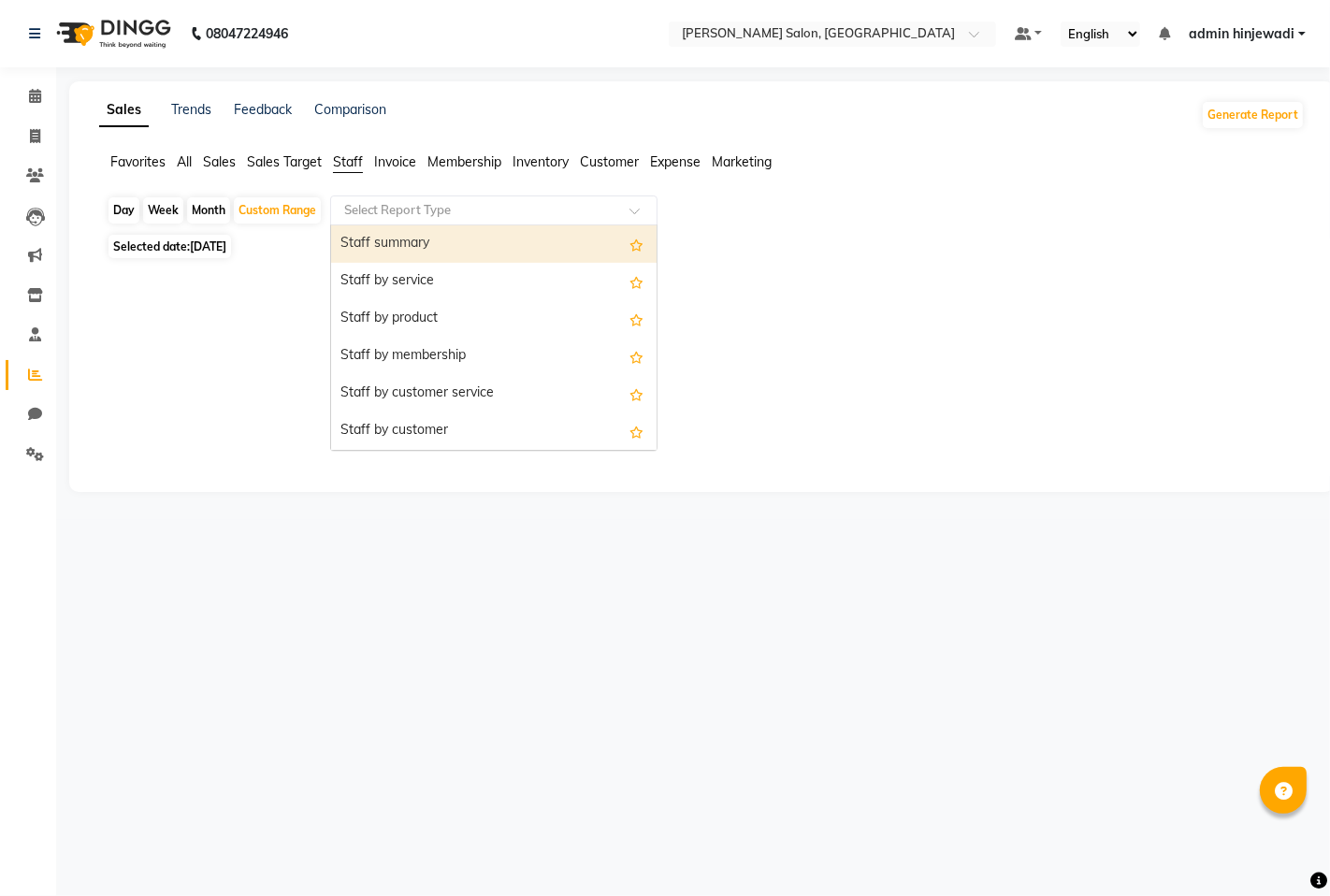
click at [264, 161] on span "Sales Target" at bounding box center [283, 161] width 75 height 17
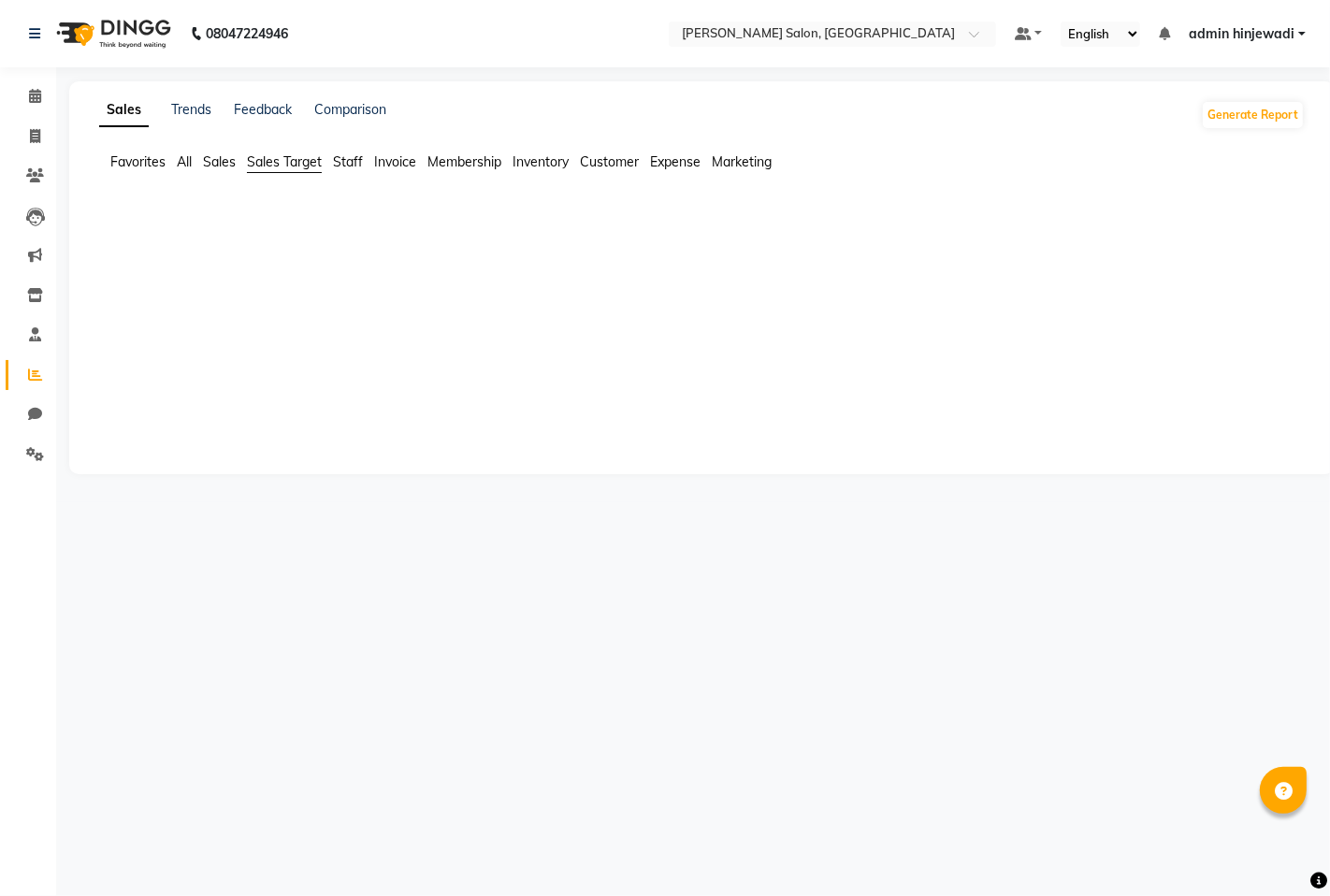
click at [230, 169] on span "Sales" at bounding box center [219, 161] width 33 height 17
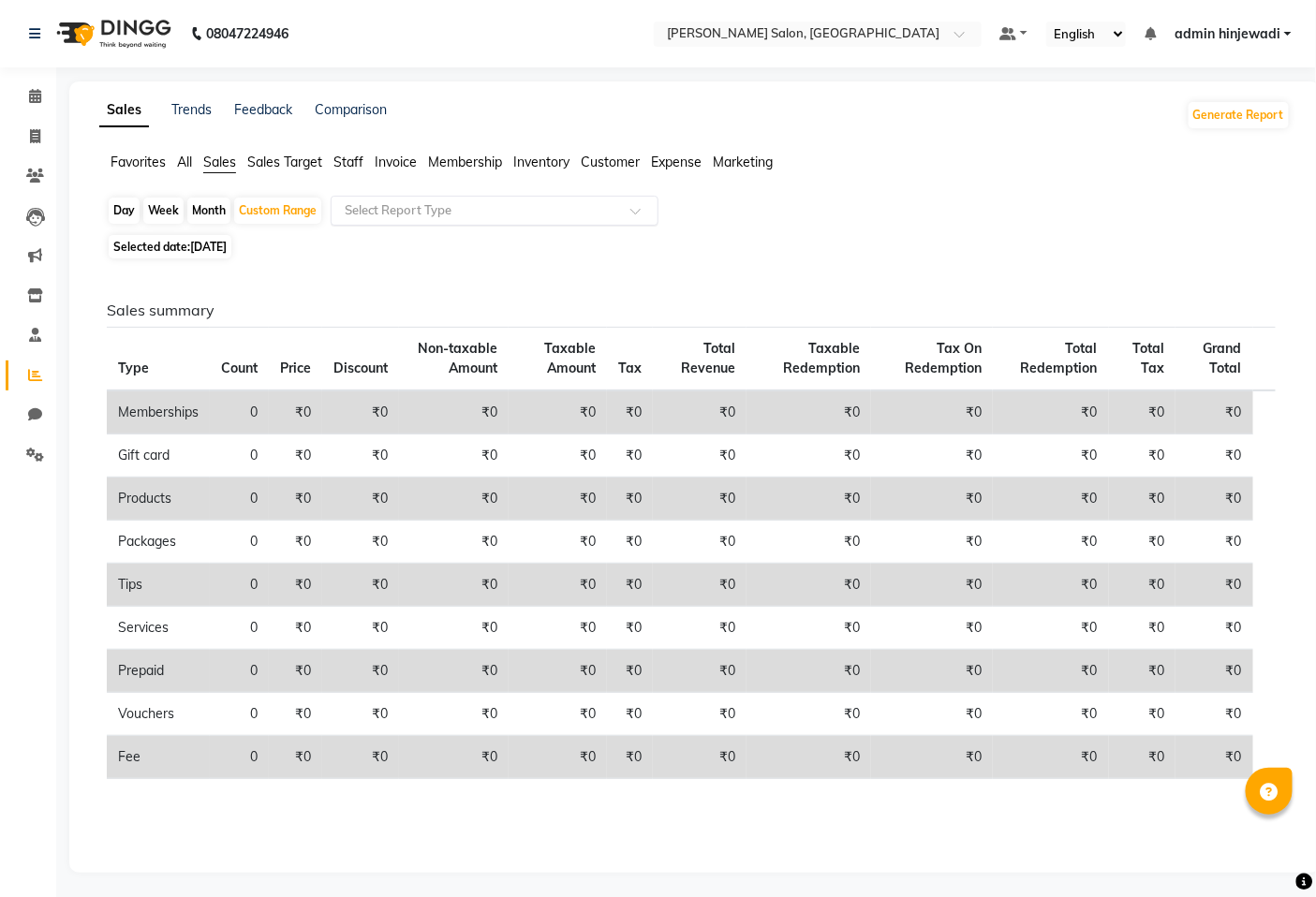
click at [427, 213] on input "text" at bounding box center [476, 211] width 269 height 19
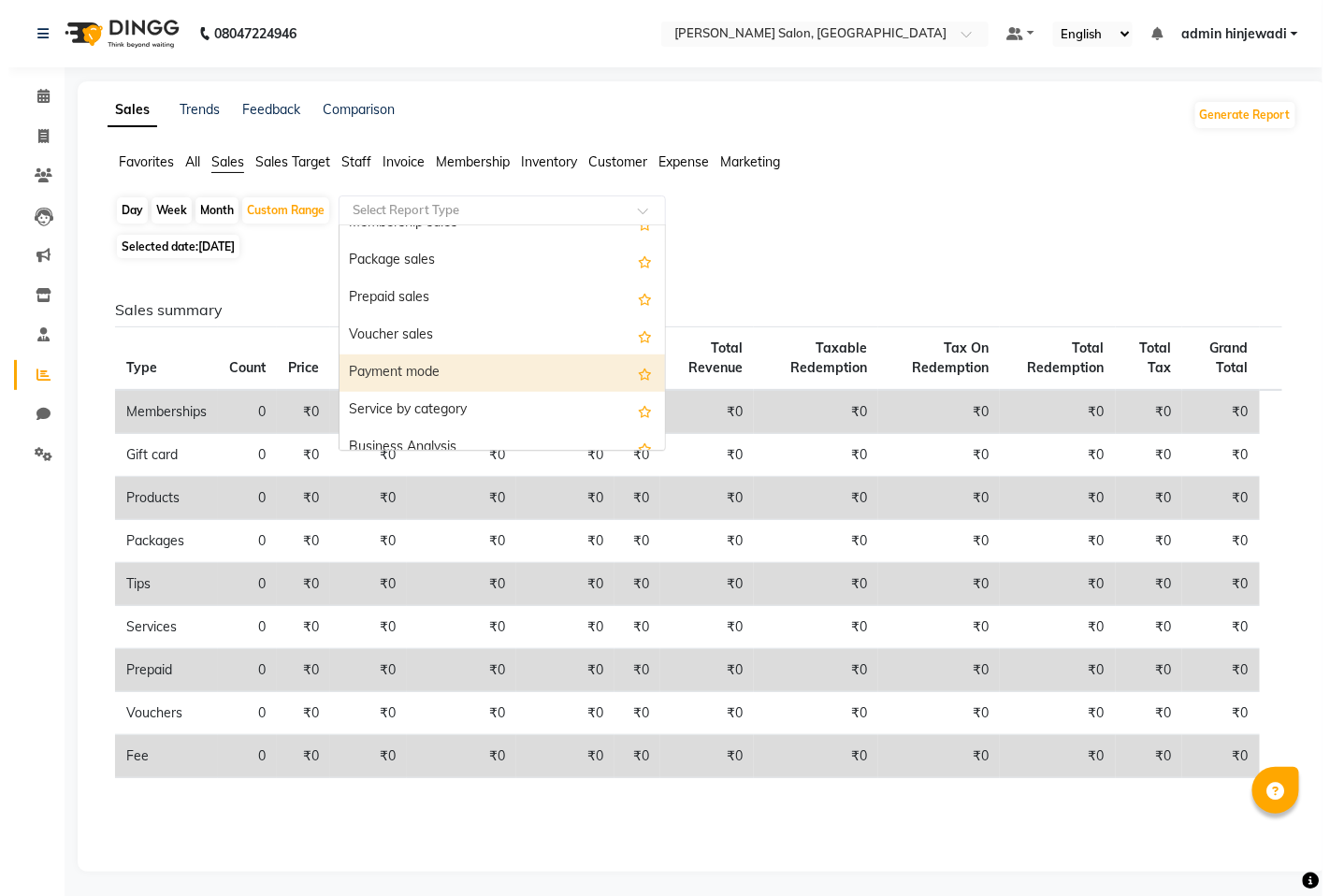
scroll to position [104, 0]
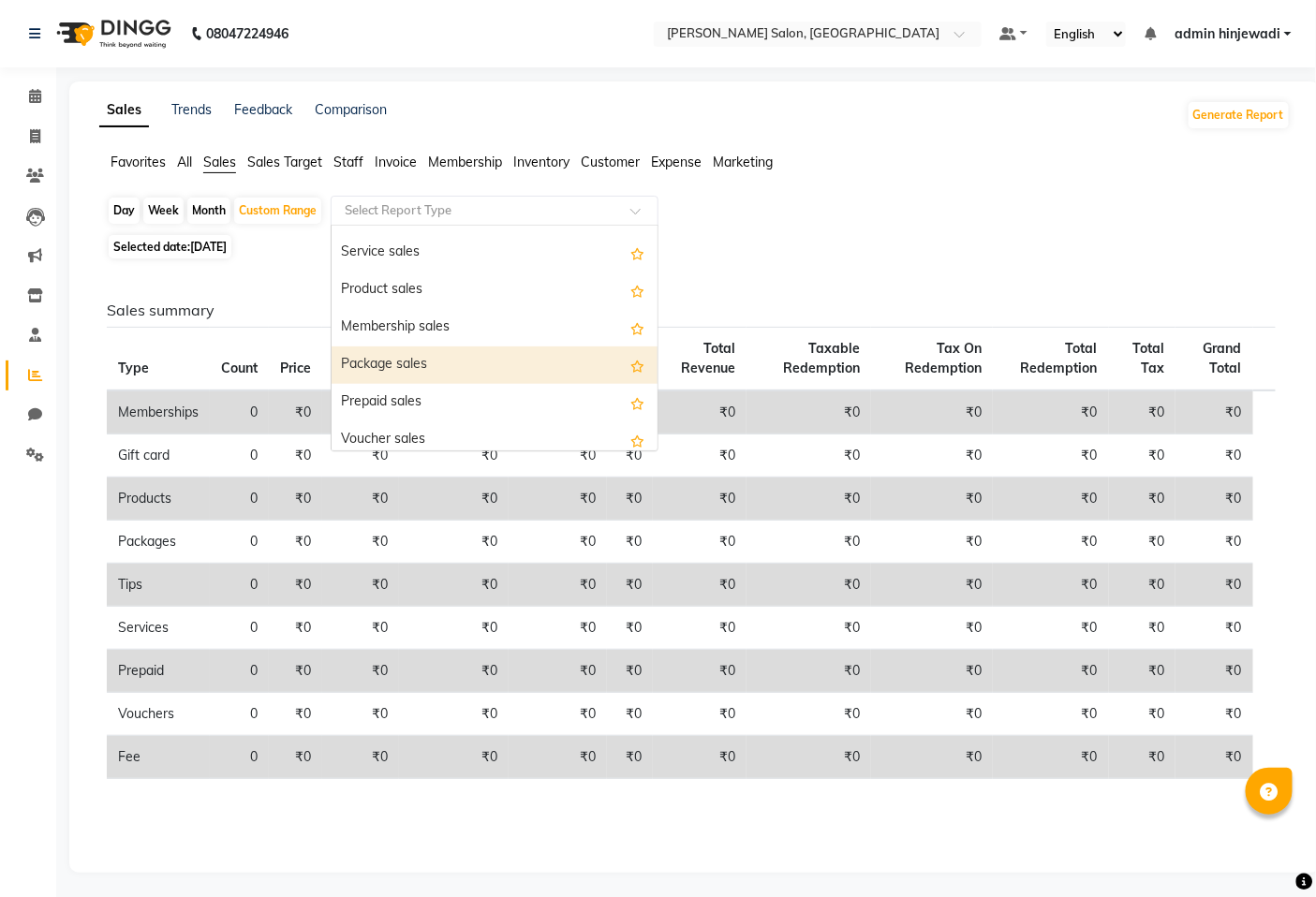
click at [390, 371] on div "Package sales" at bounding box center [494, 365] width 326 height 38
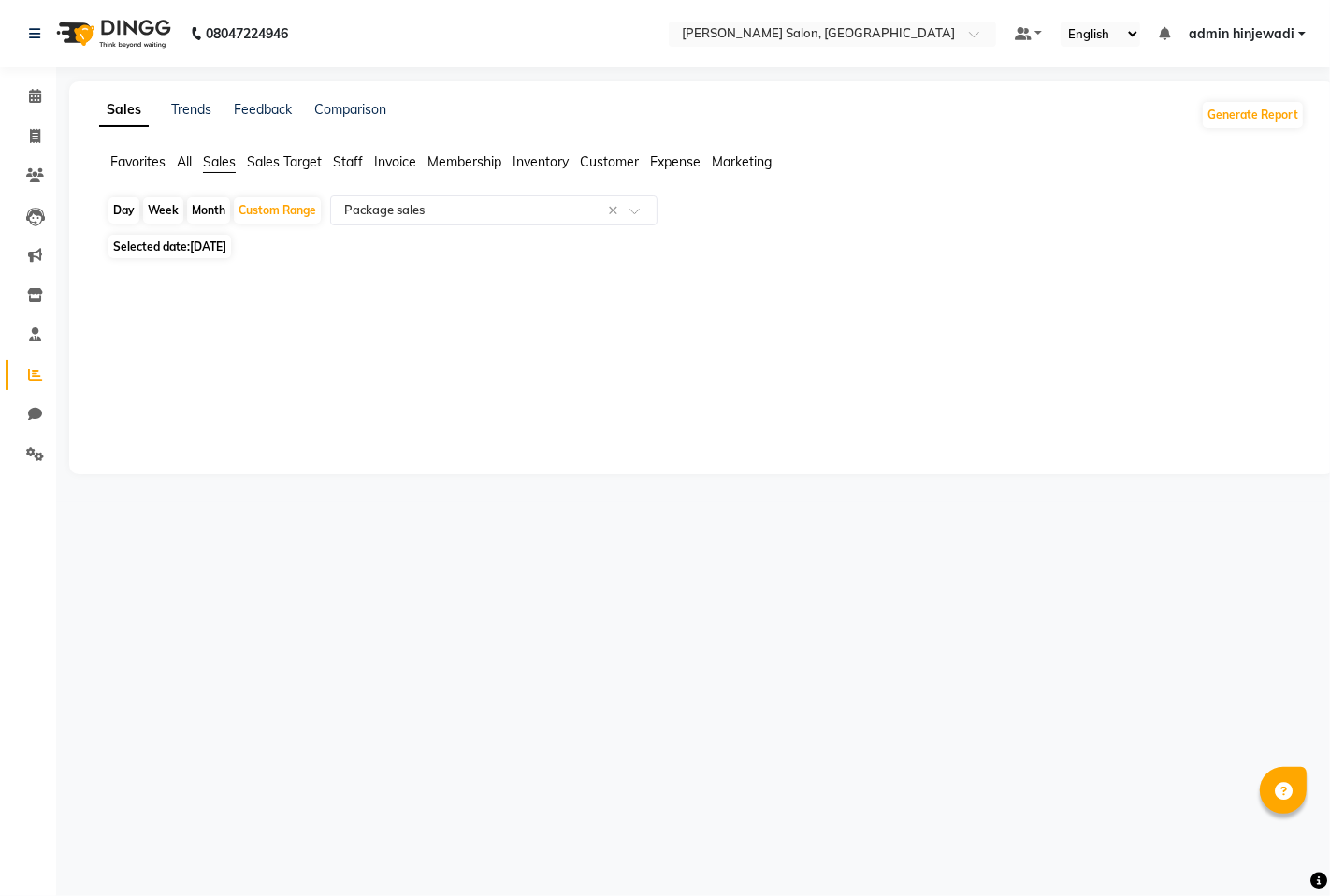
click at [206, 209] on div "Month" at bounding box center [209, 211] width 43 height 26
select select "9"
select select "2025"
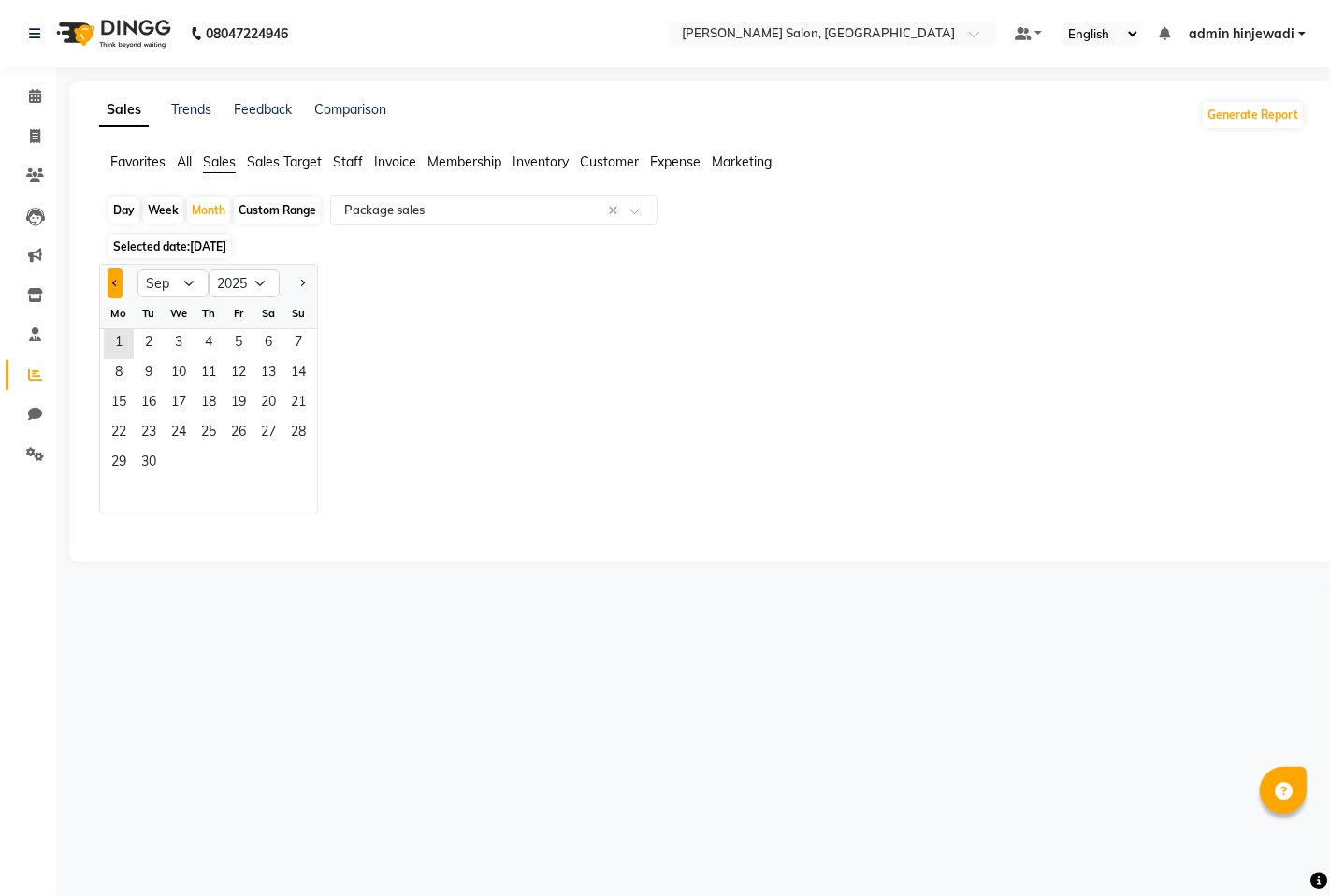
click at [116, 287] on button "Previous month" at bounding box center [115, 283] width 15 height 30
select select "8"
click at [244, 340] on span "1" at bounding box center [239, 345] width 30 height 30
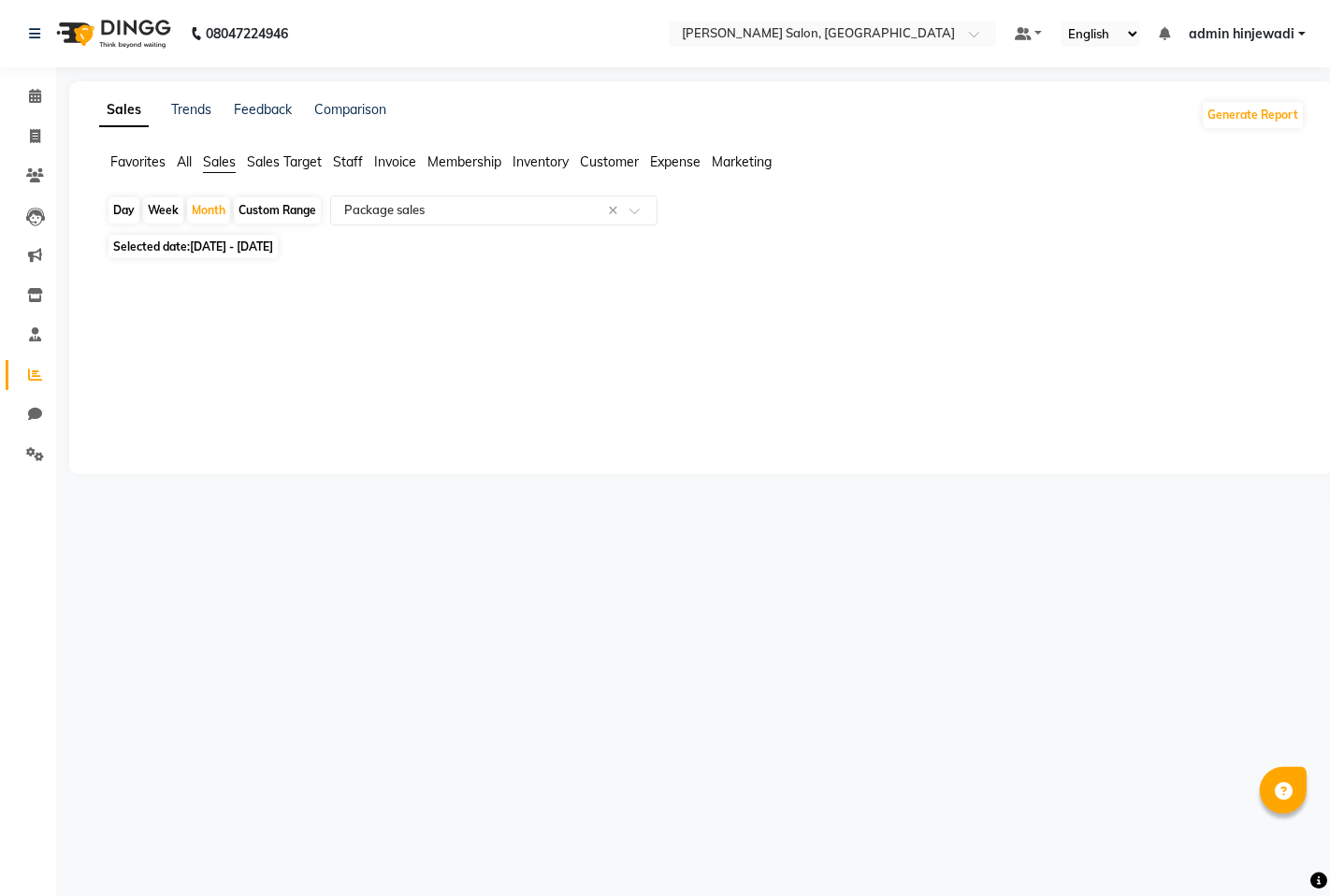
click at [213, 252] on span "[DATE] - [DATE]" at bounding box center [231, 246] width 83 height 14
select select "8"
select select "2025"
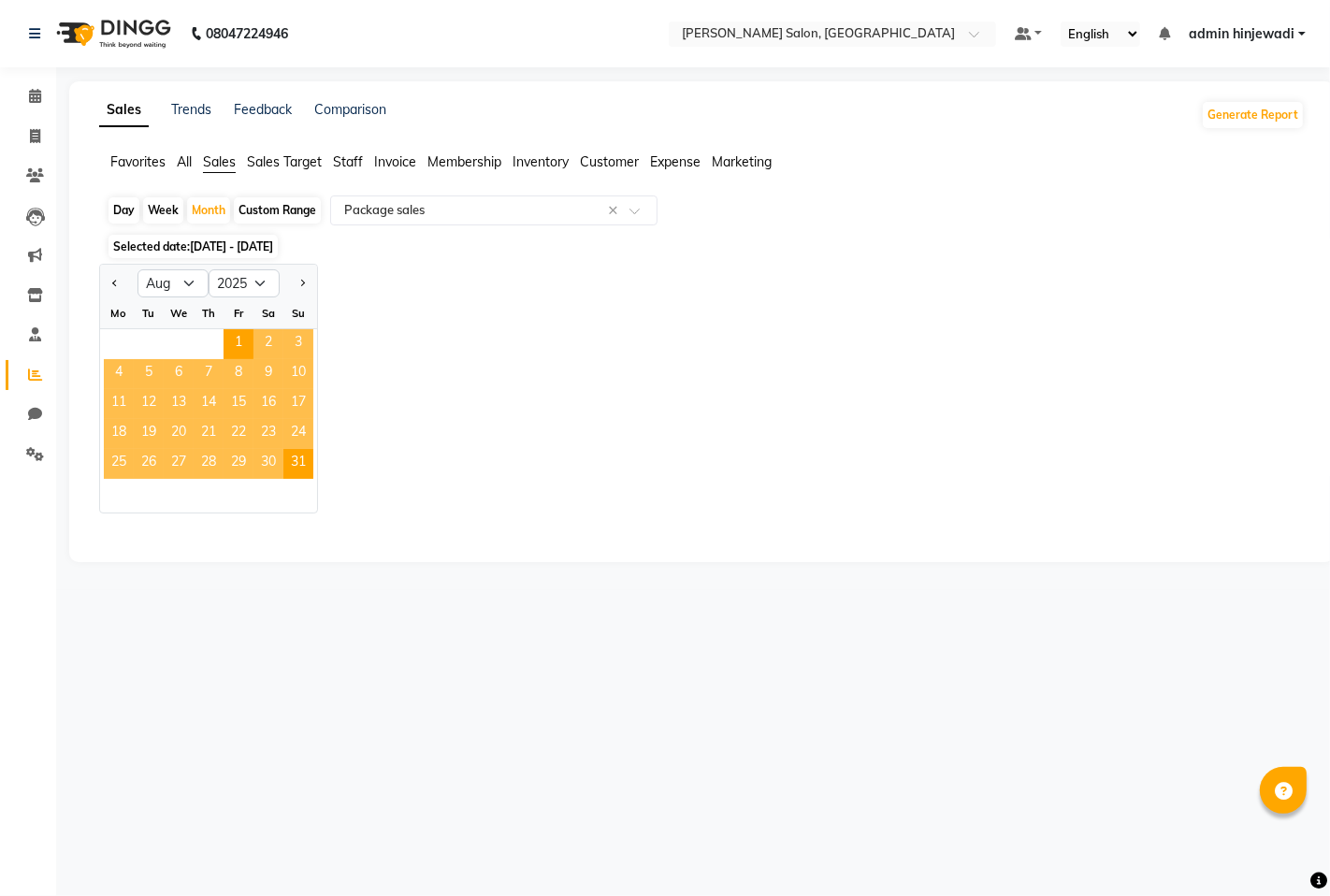
click at [361, 334] on div "Jan Feb Mar Apr May Jun [DATE] Aug Sep Oct Nov [DATE] 2016 2017 2018 2019 2020 …" at bounding box center [702, 388] width 1206 height 249
click at [449, 208] on input "text" at bounding box center [475, 211] width 269 height 19
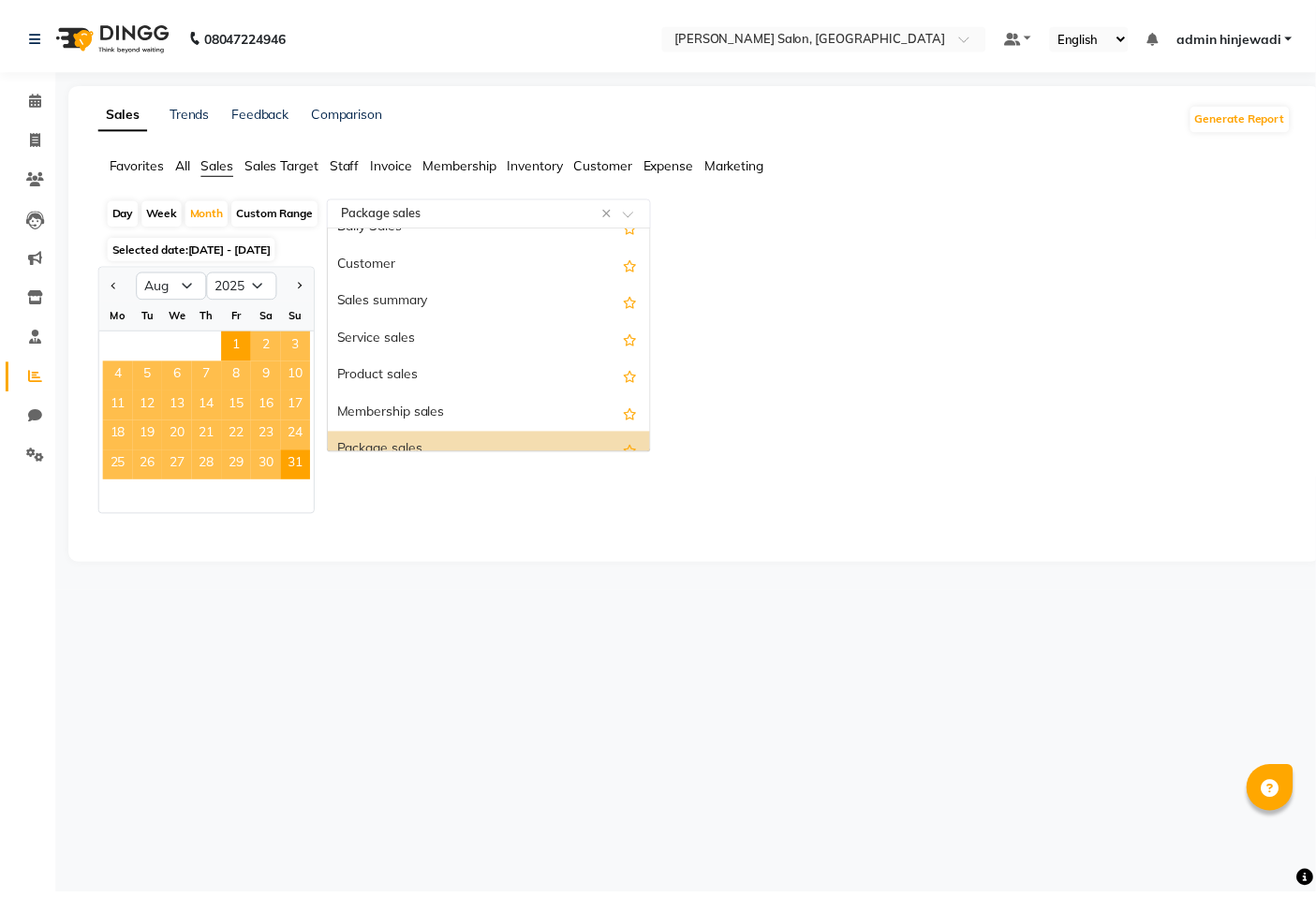
scroll to position [0, 0]
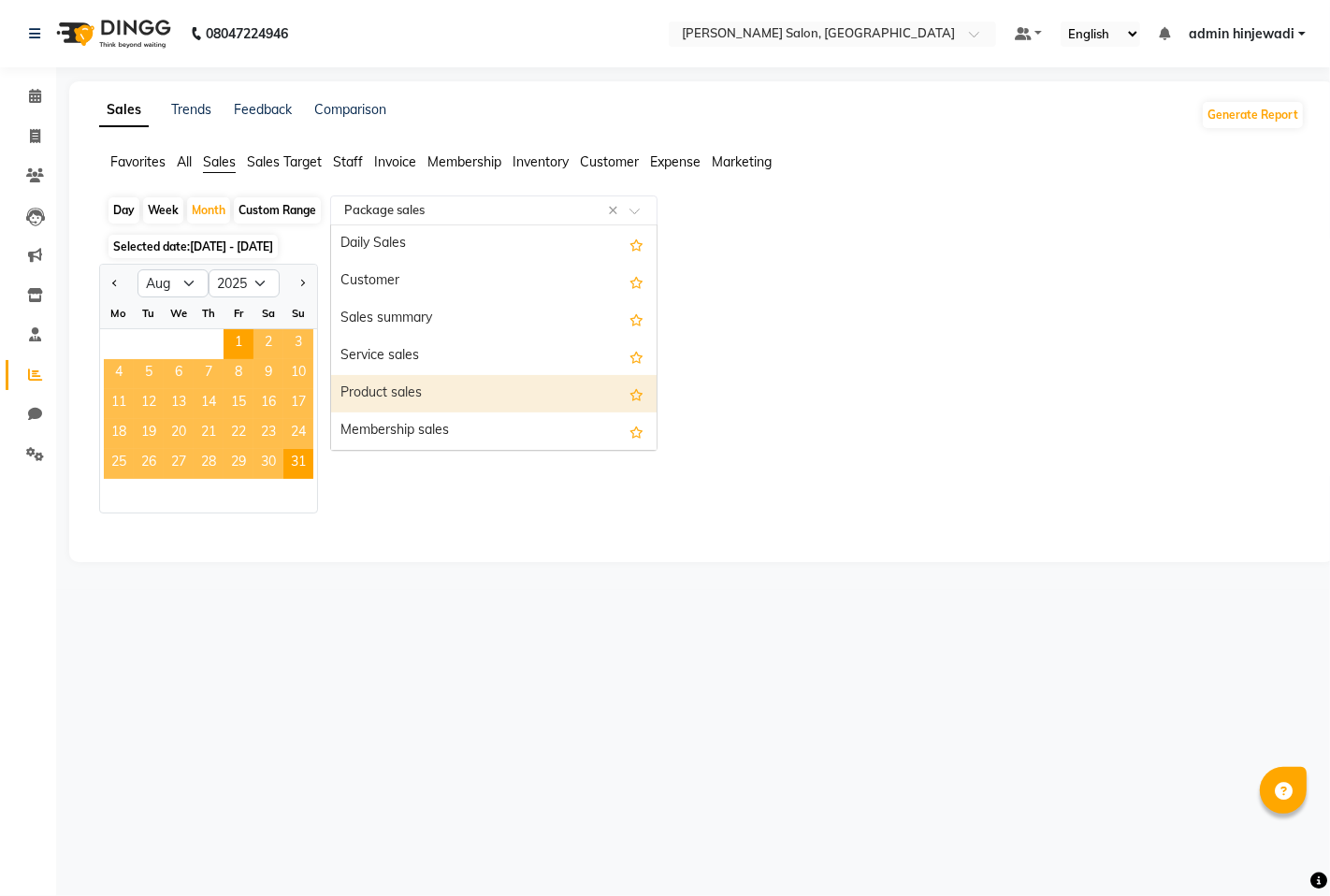
click at [398, 399] on div "Product sales" at bounding box center [494, 394] width 326 height 38
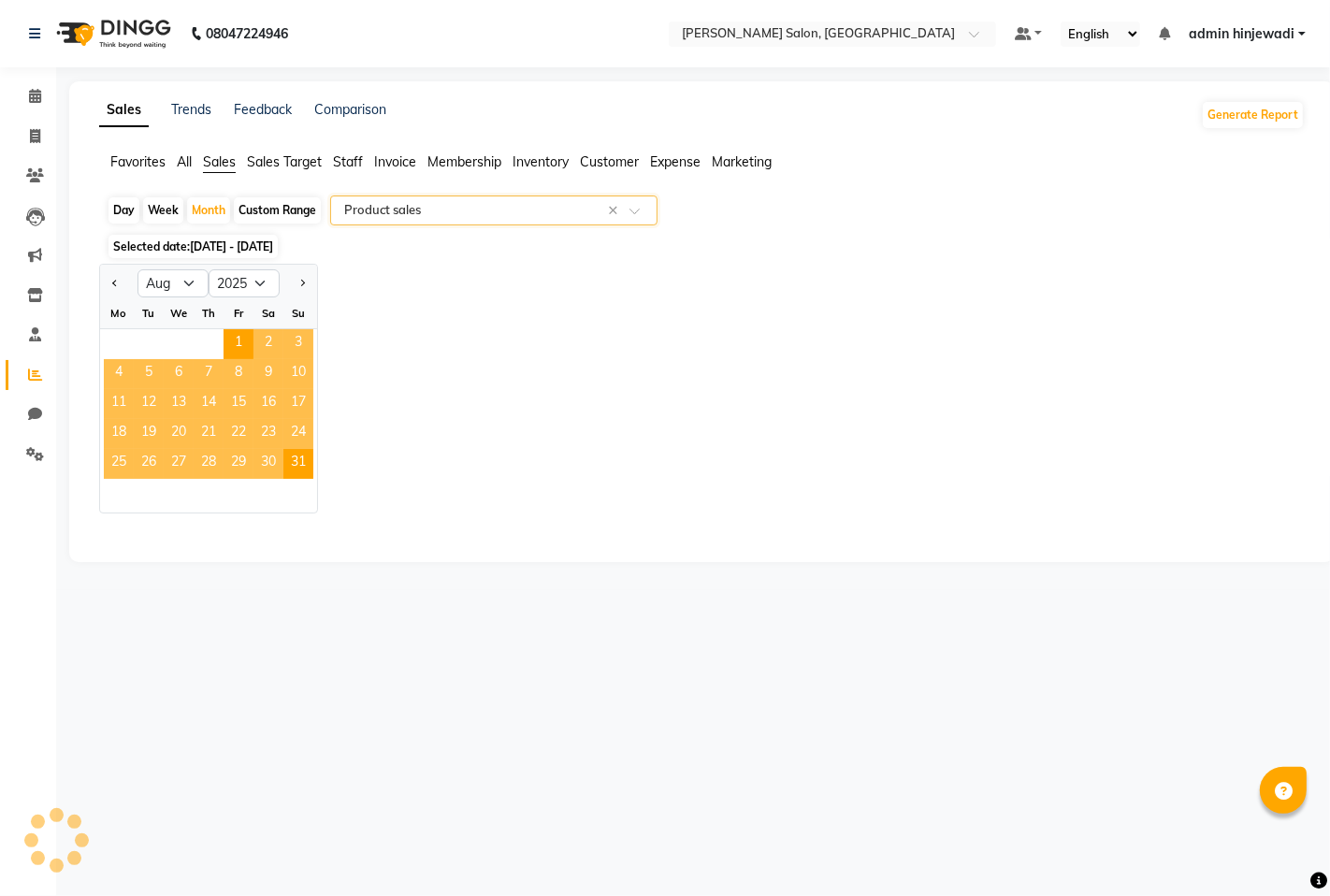
select select "full_report"
select select "pdf"
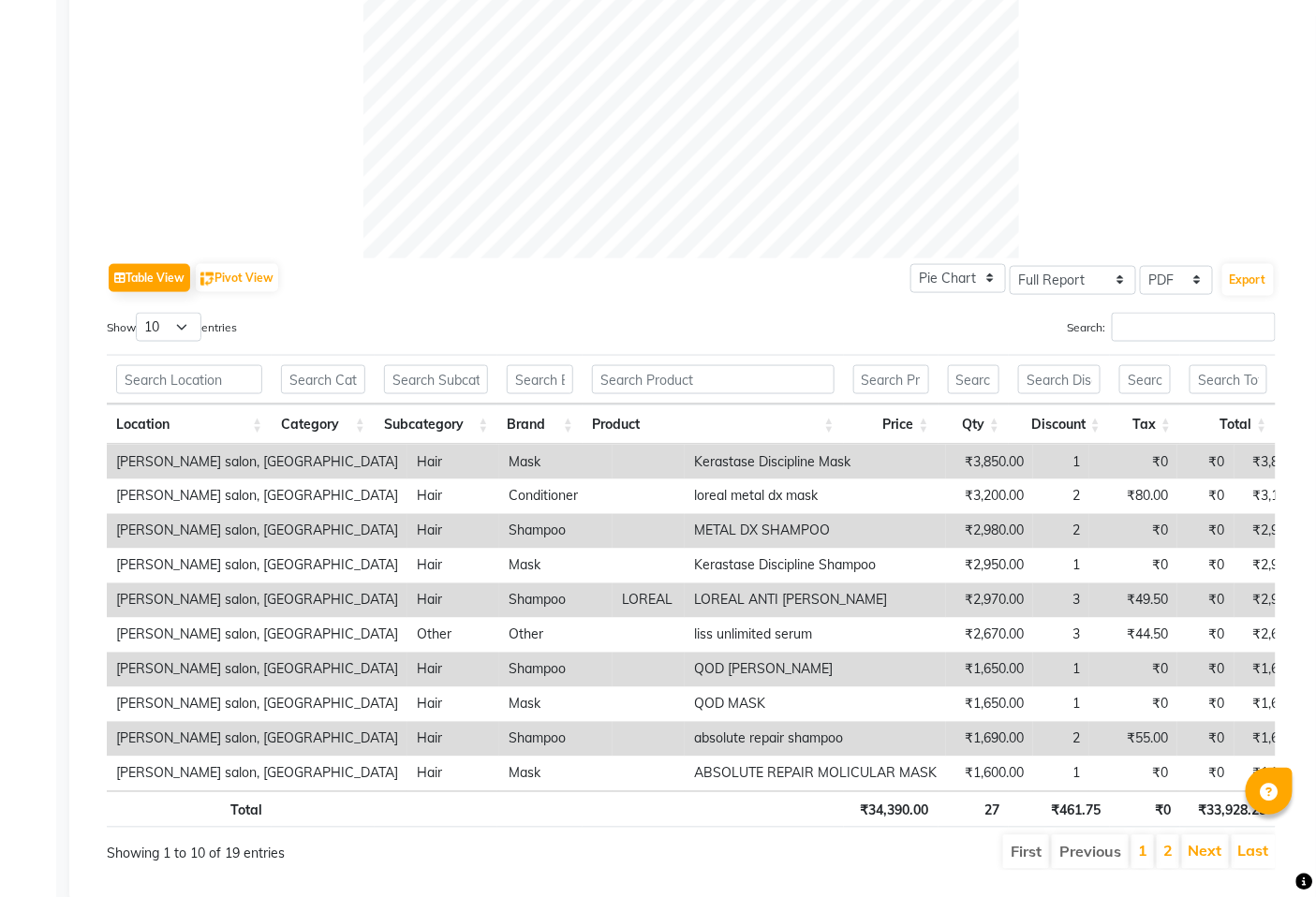
scroll to position [750, 0]
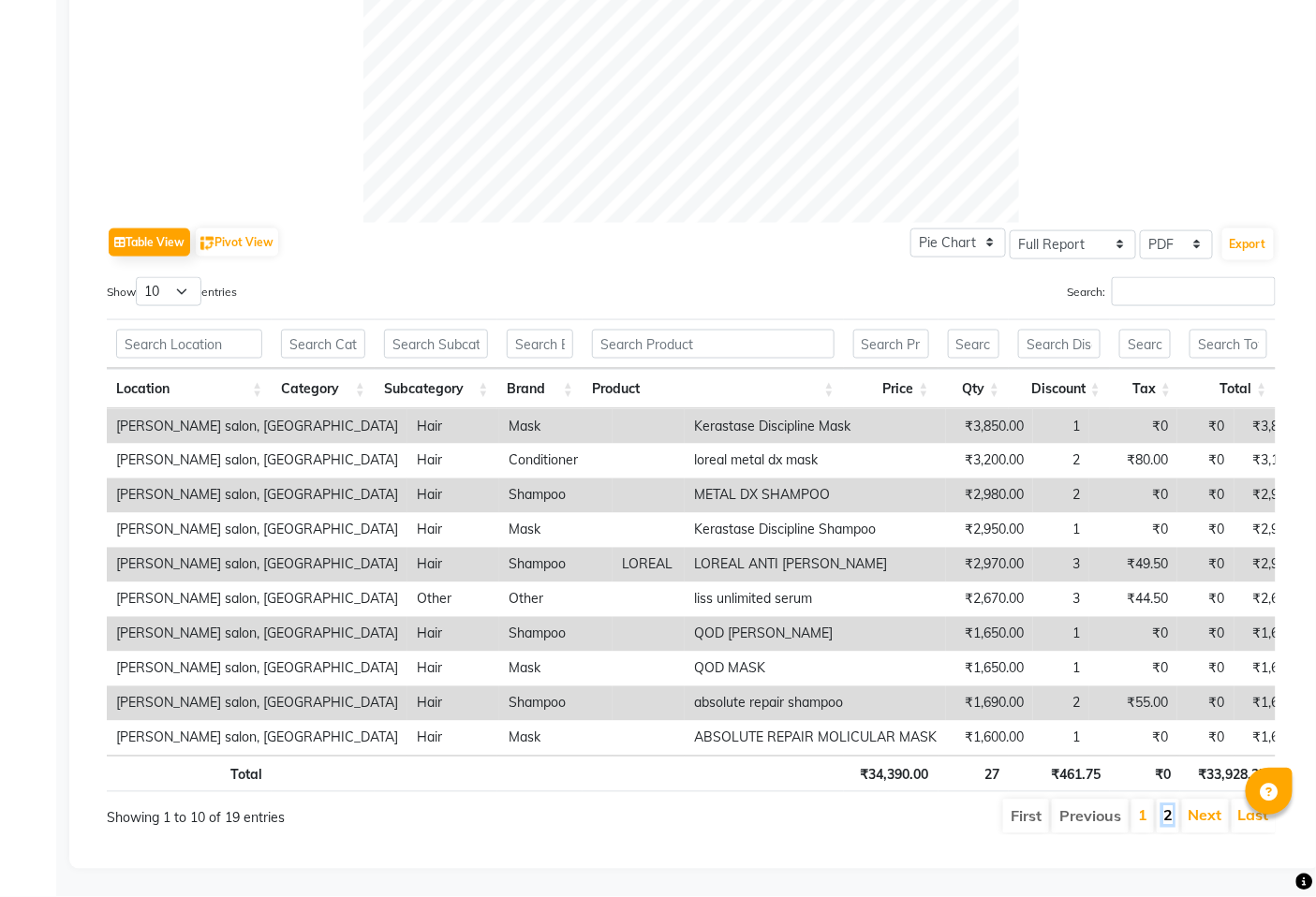
click at [1166, 806] on link "2" at bounding box center [1168, 816] width 9 height 19
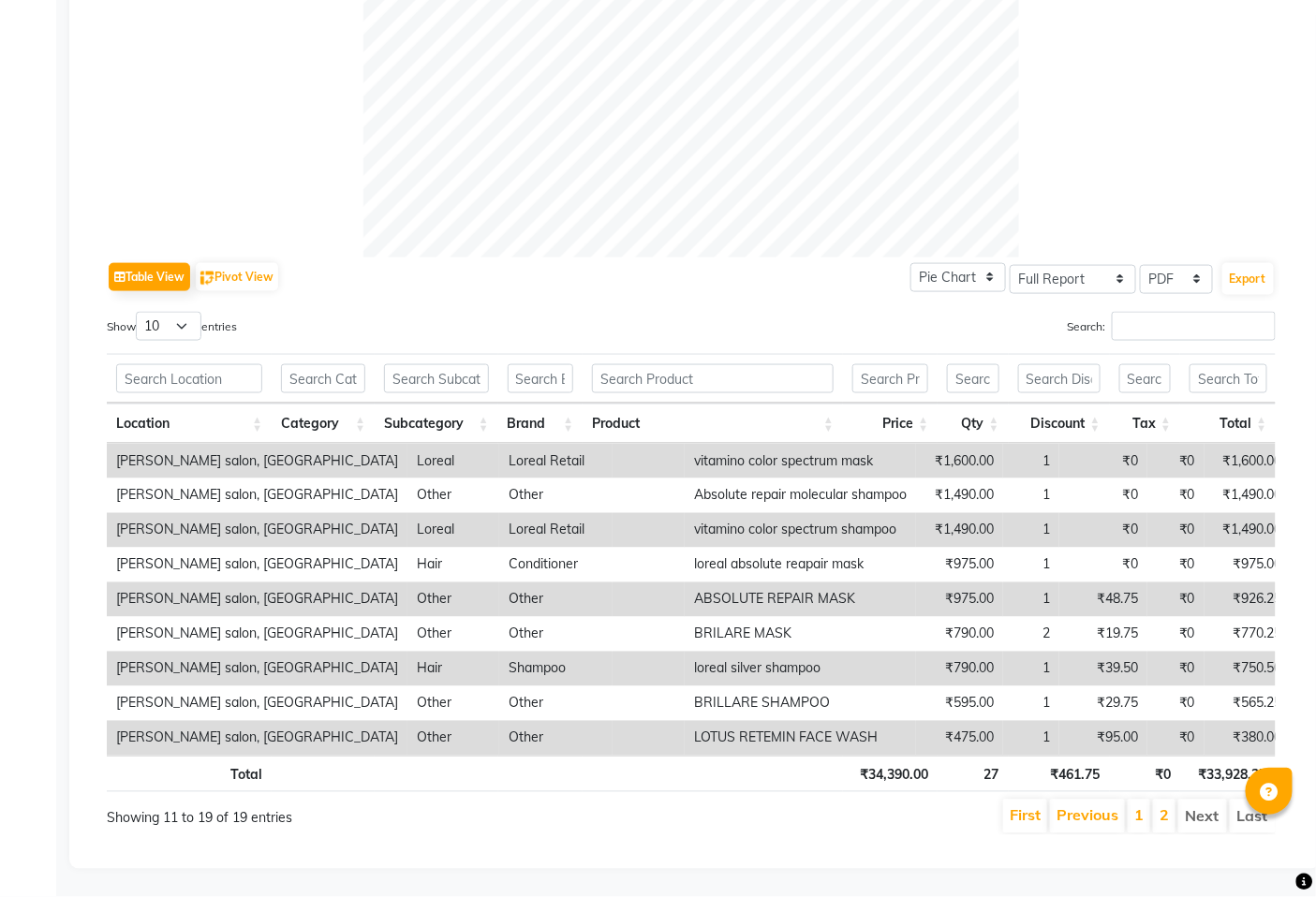
scroll to position [716, 0]
click at [1133, 803] on li "1" at bounding box center [1138, 817] width 23 height 34
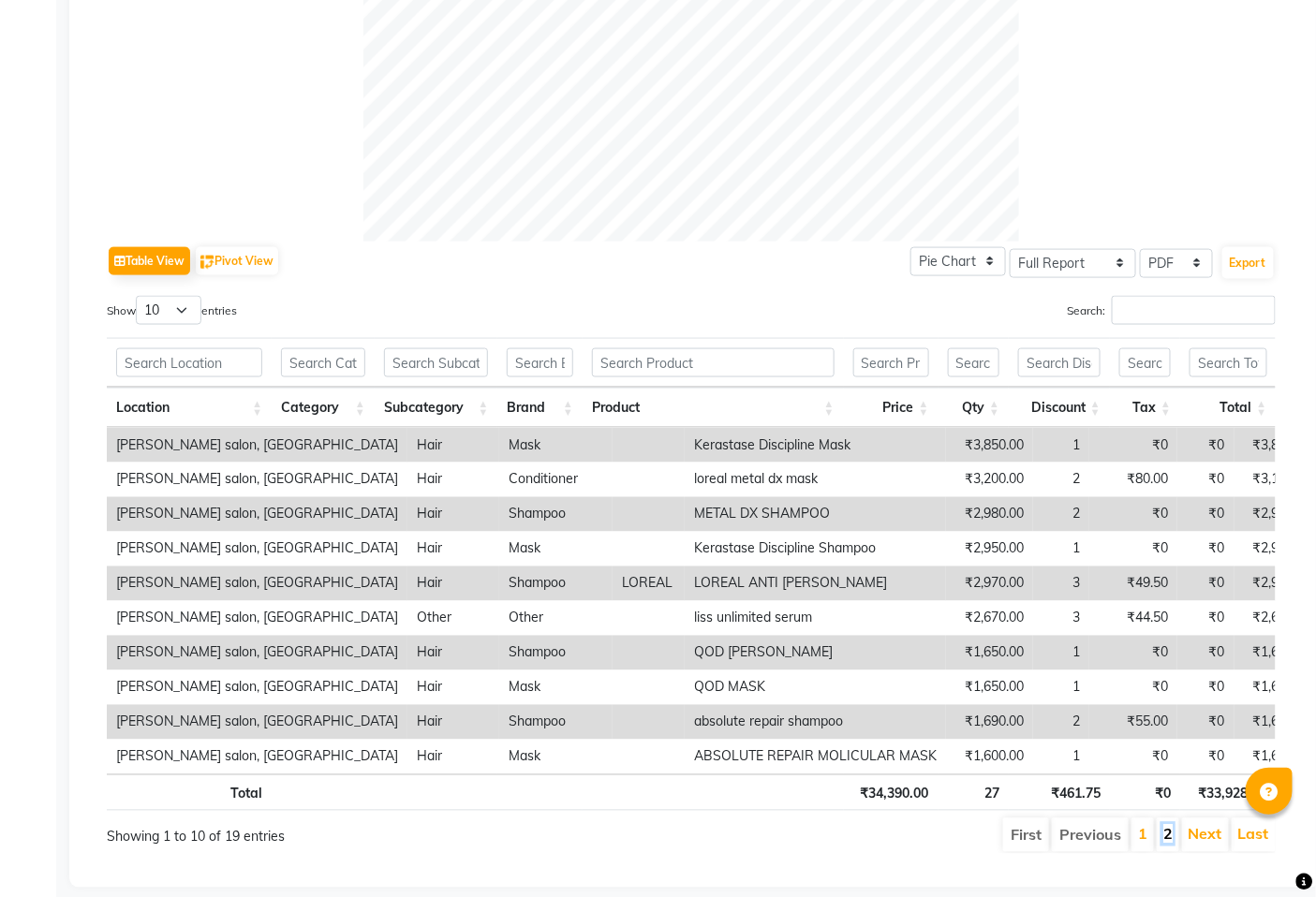
click at [1172, 834] on link "2" at bounding box center [1168, 835] width 9 height 19
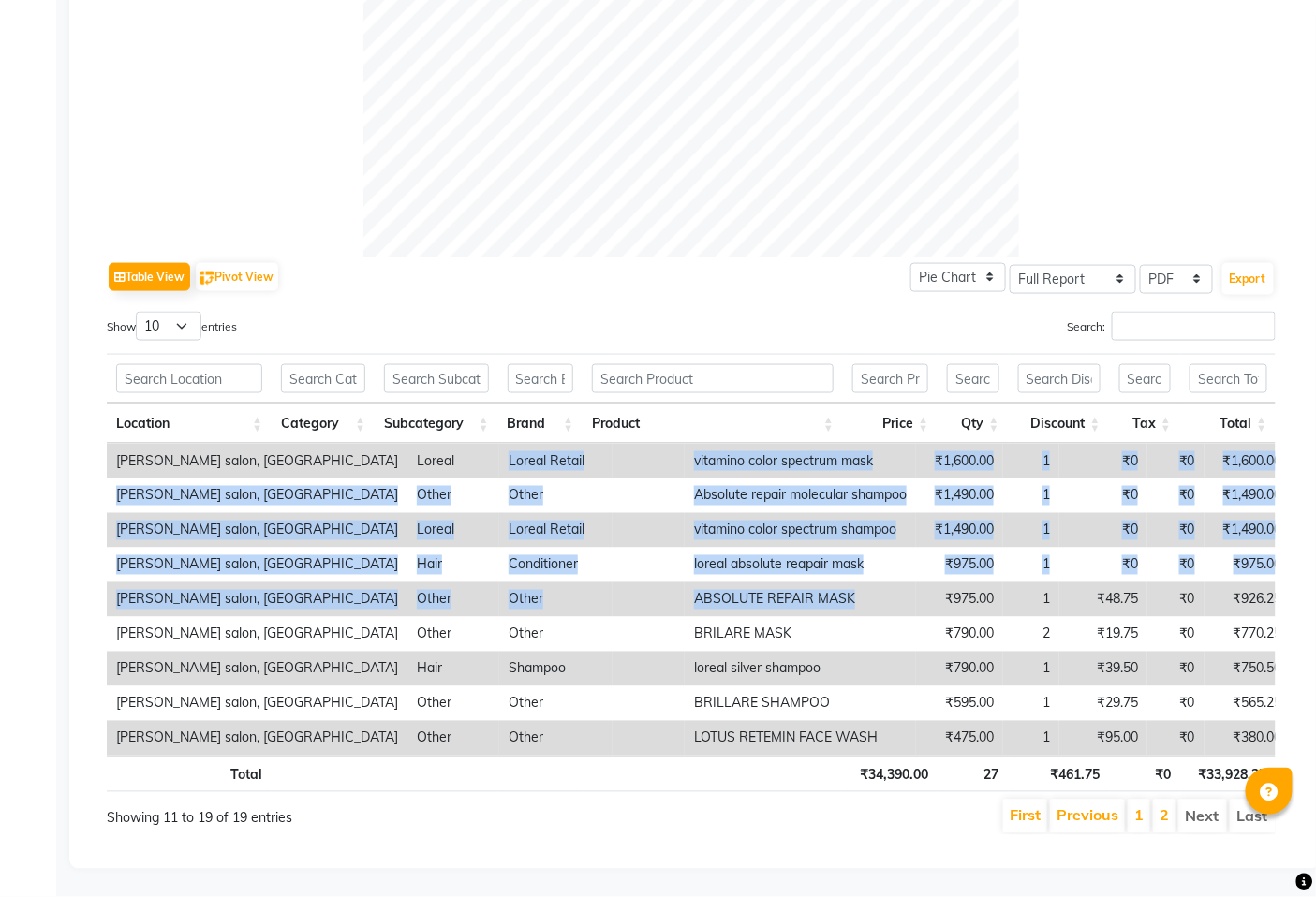
drag, startPoint x: 376, startPoint y: 443, endPoint x: 834, endPoint y: 567, distance: 474.5
click at [834, 567] on tbody "[PERSON_NAME] salon, Hinjewadi Loreal Loreal Retail vitamino color spectrum mas…" at bounding box center [699, 599] width 1185 height 312
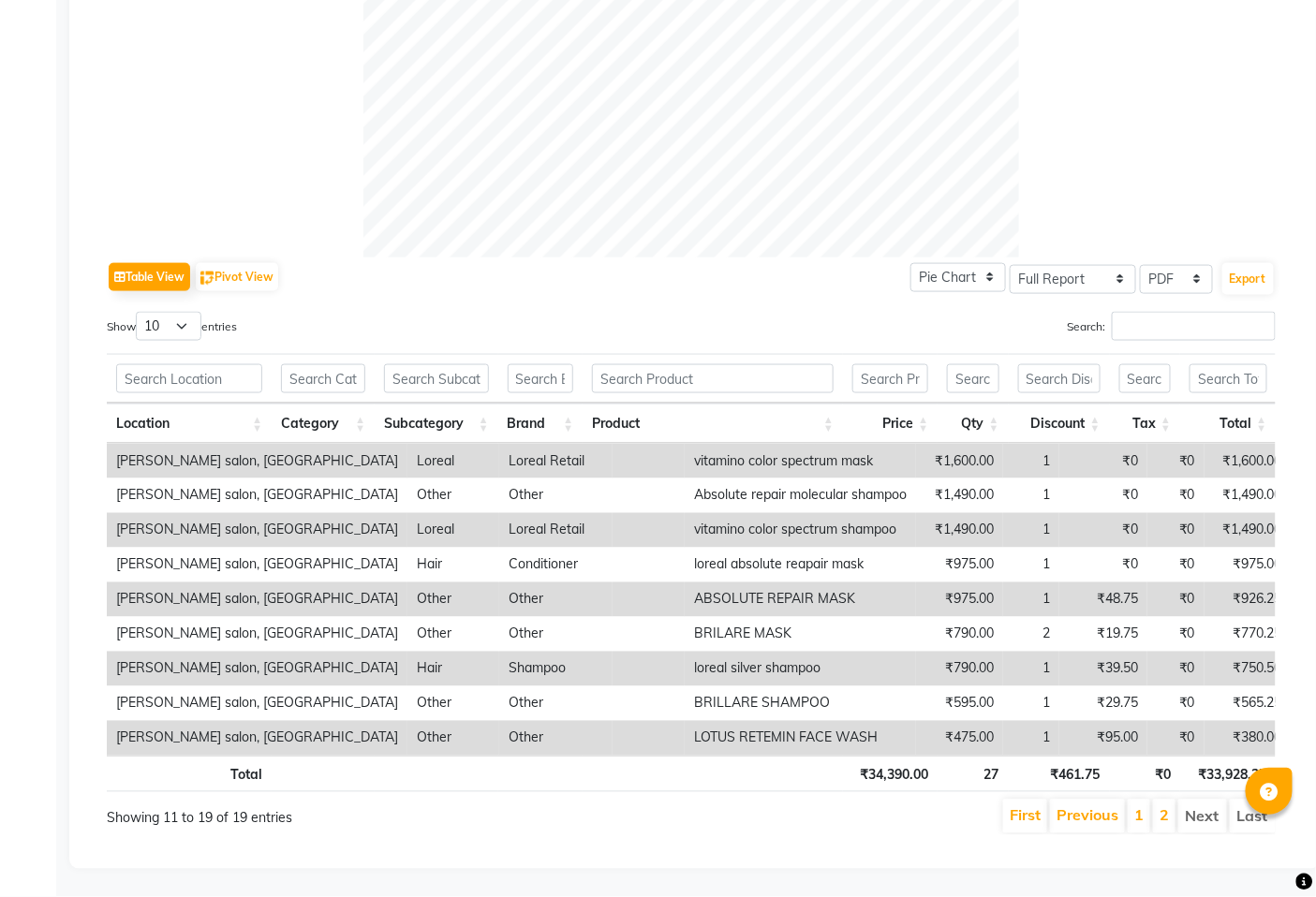
click at [844, 845] on div "Table View Pivot View Pie Chart Bar Chart Select Full Report Filtered Report Se…" at bounding box center [691, 207] width 1199 height 1285
click at [1166, 806] on link "2" at bounding box center [1164, 816] width 9 height 19
click at [1135, 806] on link "1" at bounding box center [1138, 816] width 9 height 19
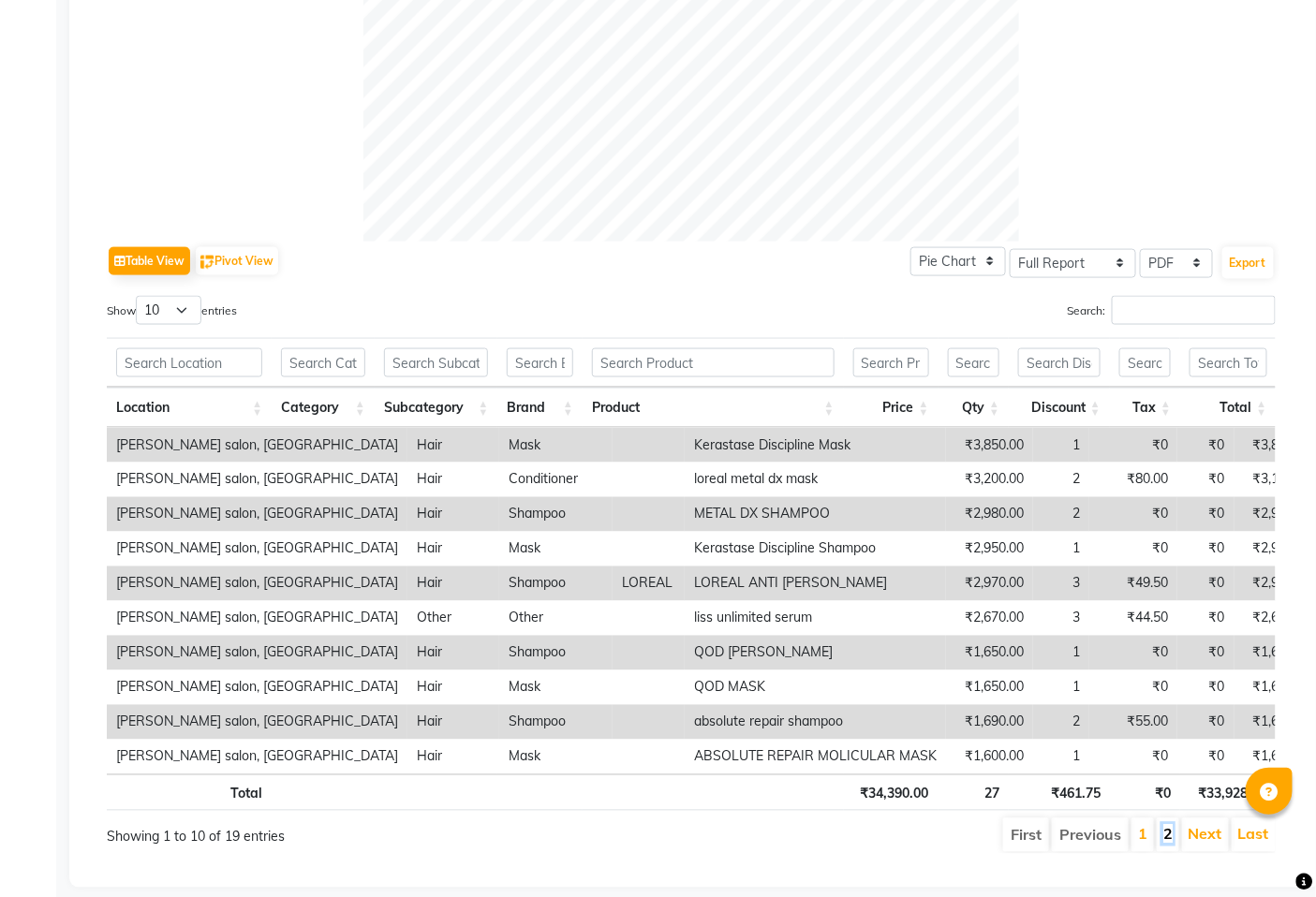
click at [1170, 833] on link "2" at bounding box center [1168, 835] width 9 height 19
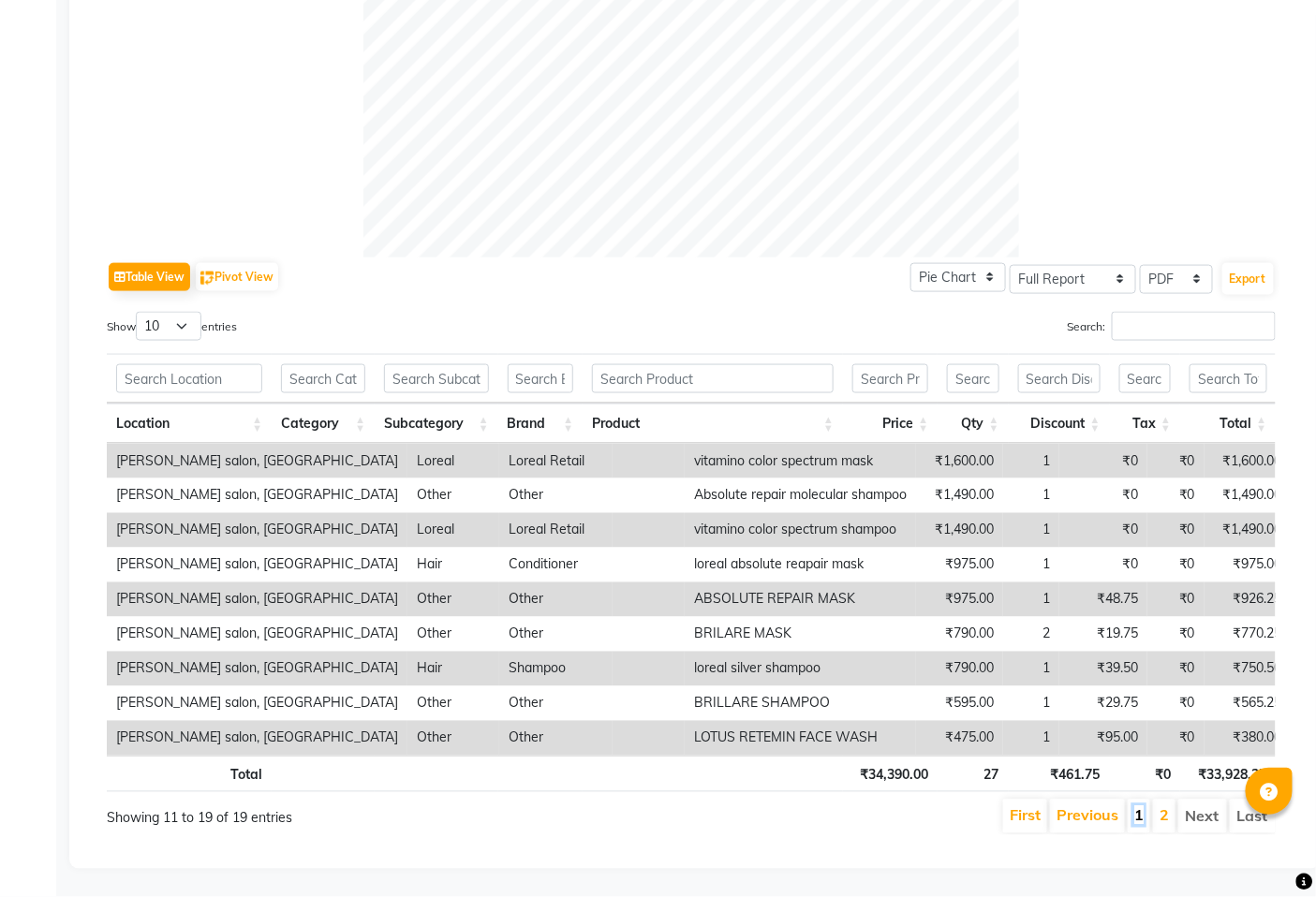
click at [1137, 807] on link "1" at bounding box center [1138, 816] width 9 height 19
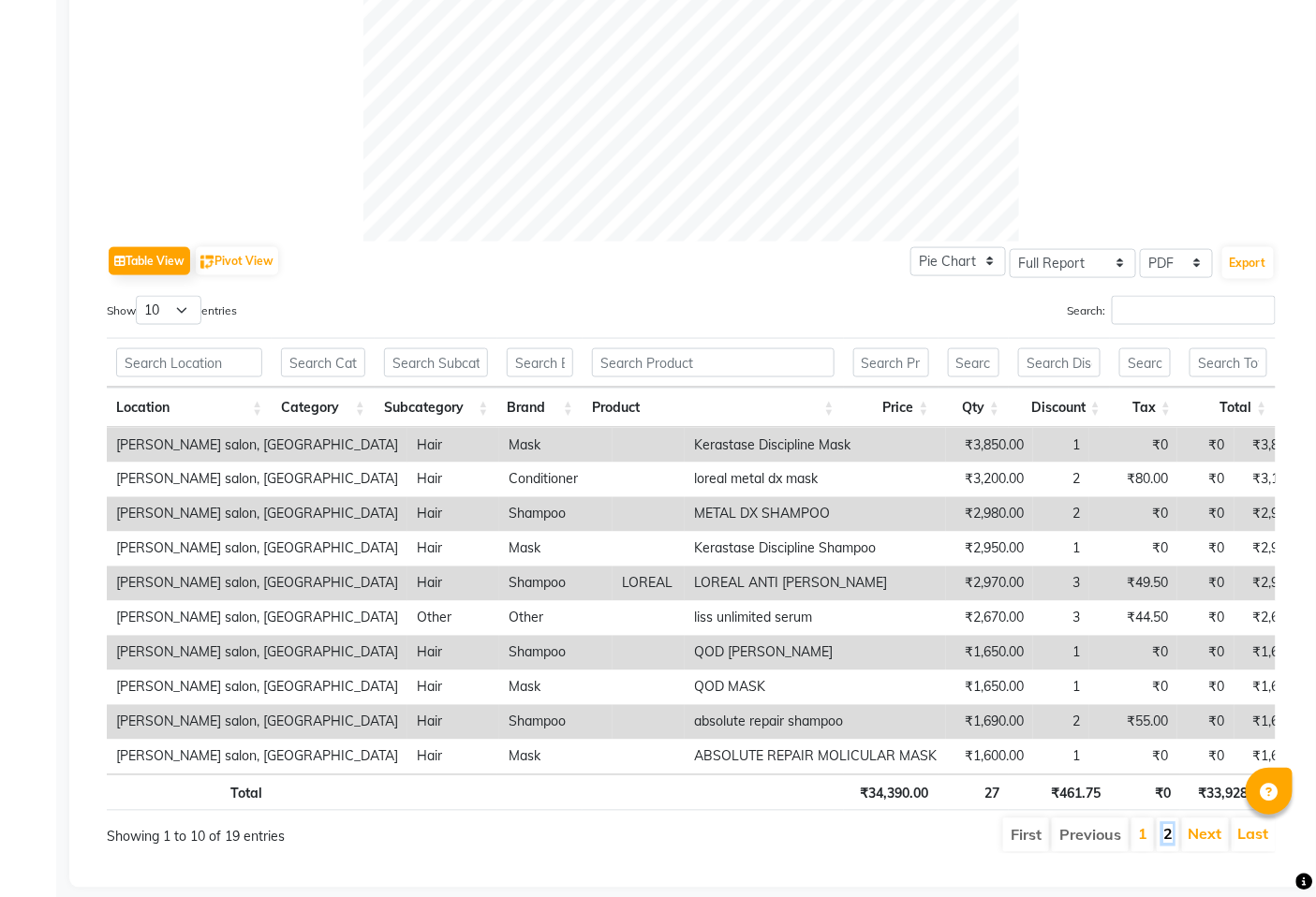
click at [1169, 833] on link "2" at bounding box center [1168, 835] width 9 height 19
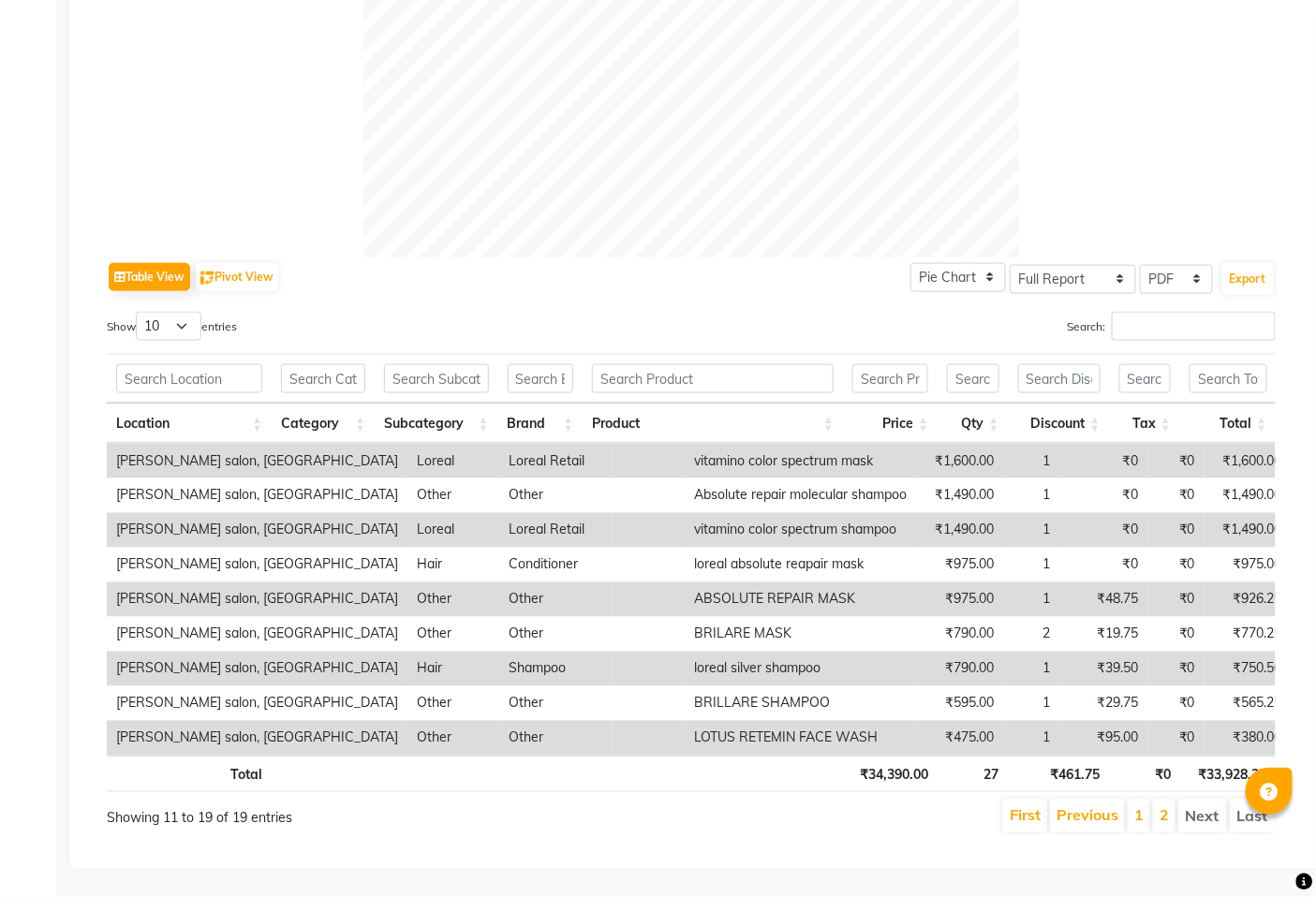
click at [1201, 802] on li "Next" at bounding box center [1203, 817] width 49 height 34
click at [1137, 806] on link "1" at bounding box center [1138, 816] width 9 height 19
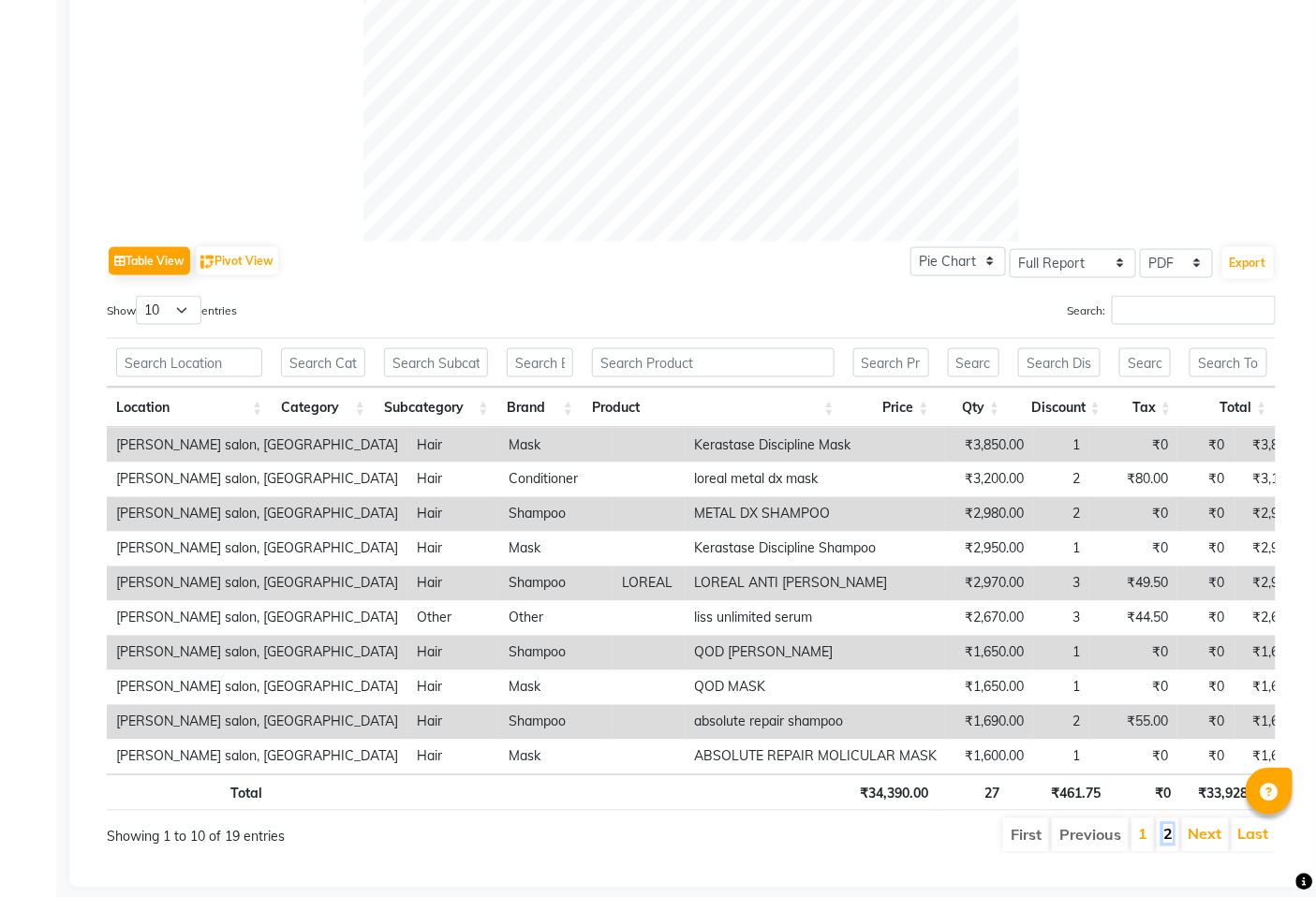
click at [1170, 835] on link "2" at bounding box center [1168, 835] width 9 height 19
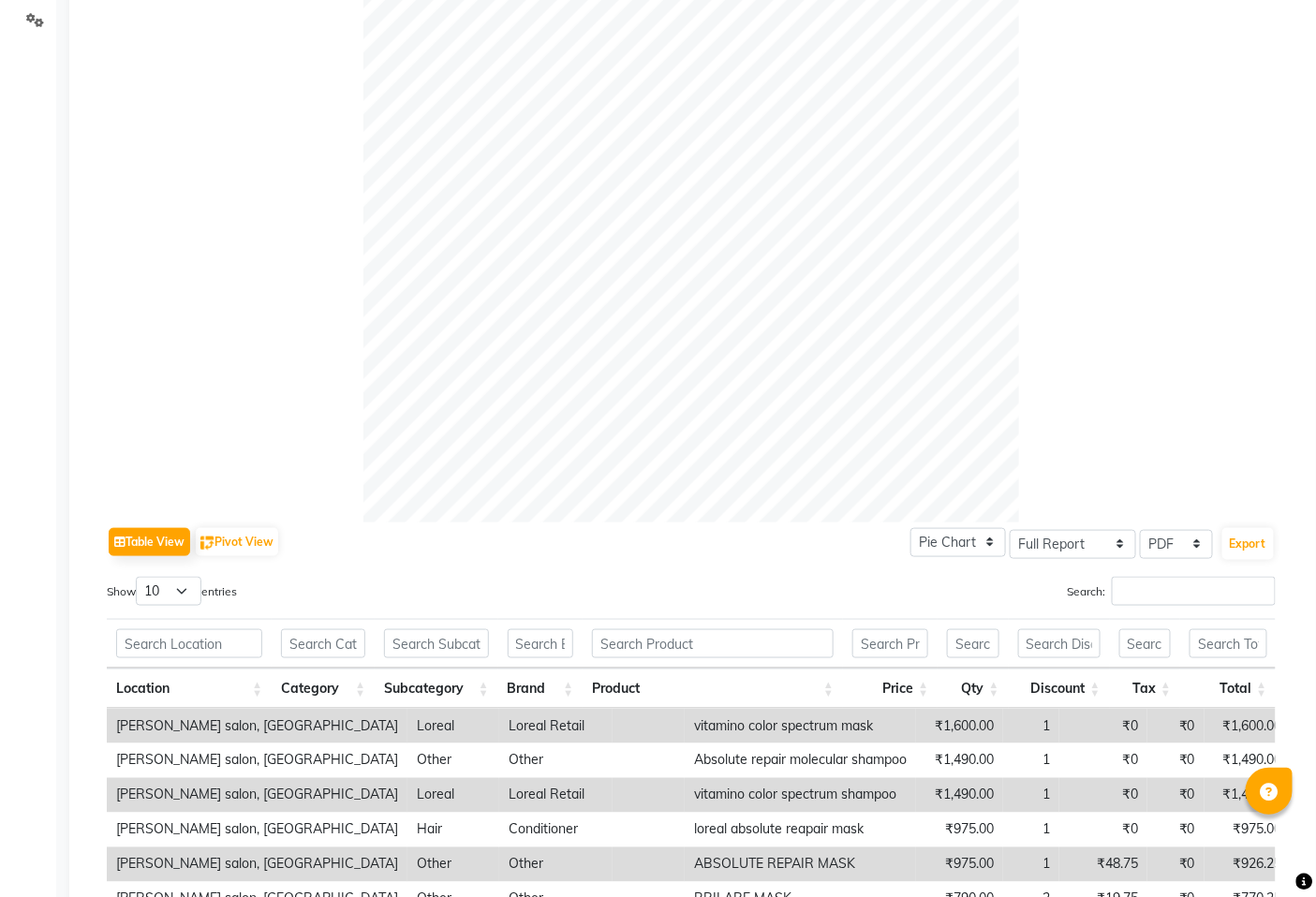
scroll to position [0, 0]
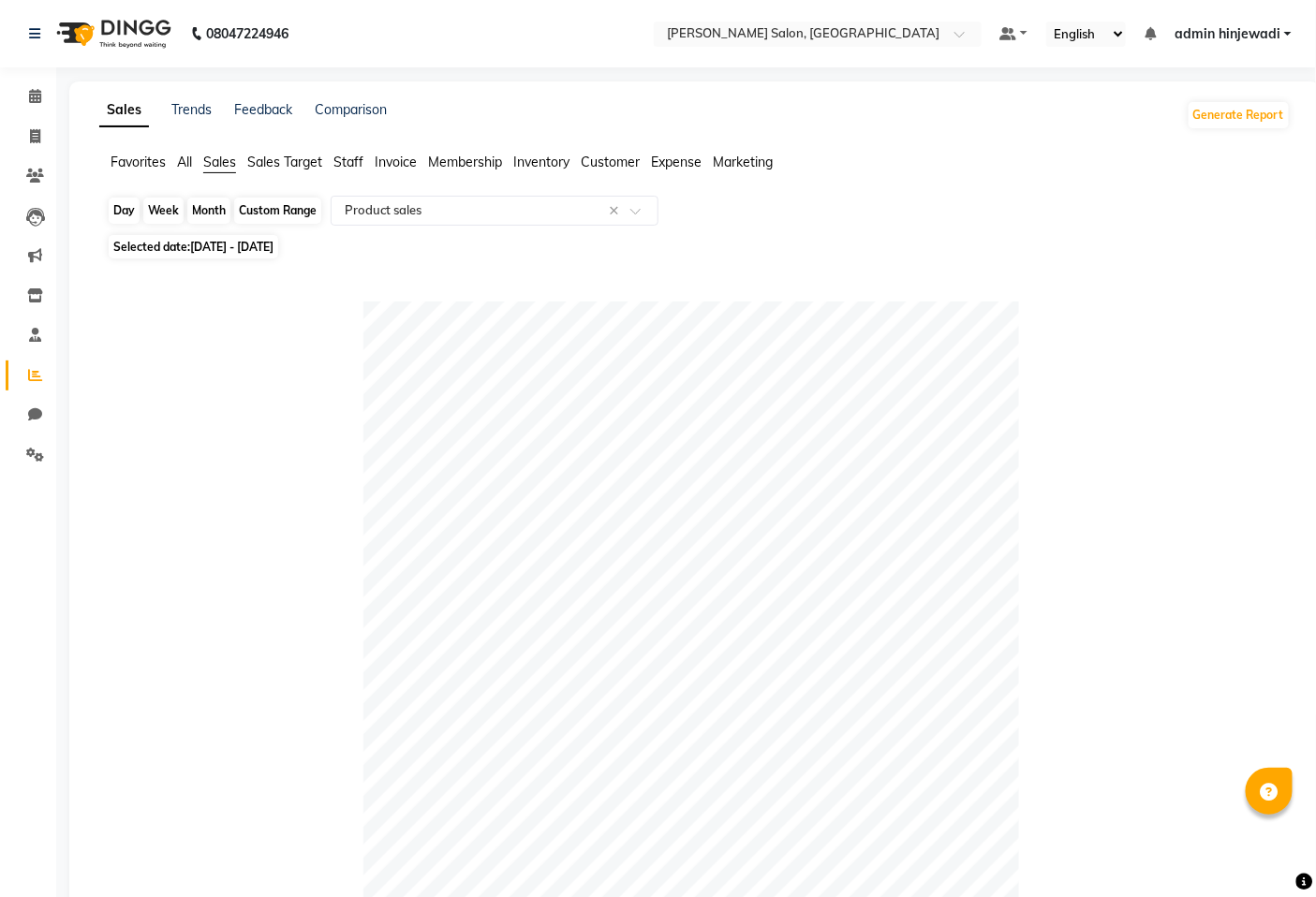
click at [193, 203] on div "Month" at bounding box center [209, 211] width 43 height 26
select select "8"
select select "2025"
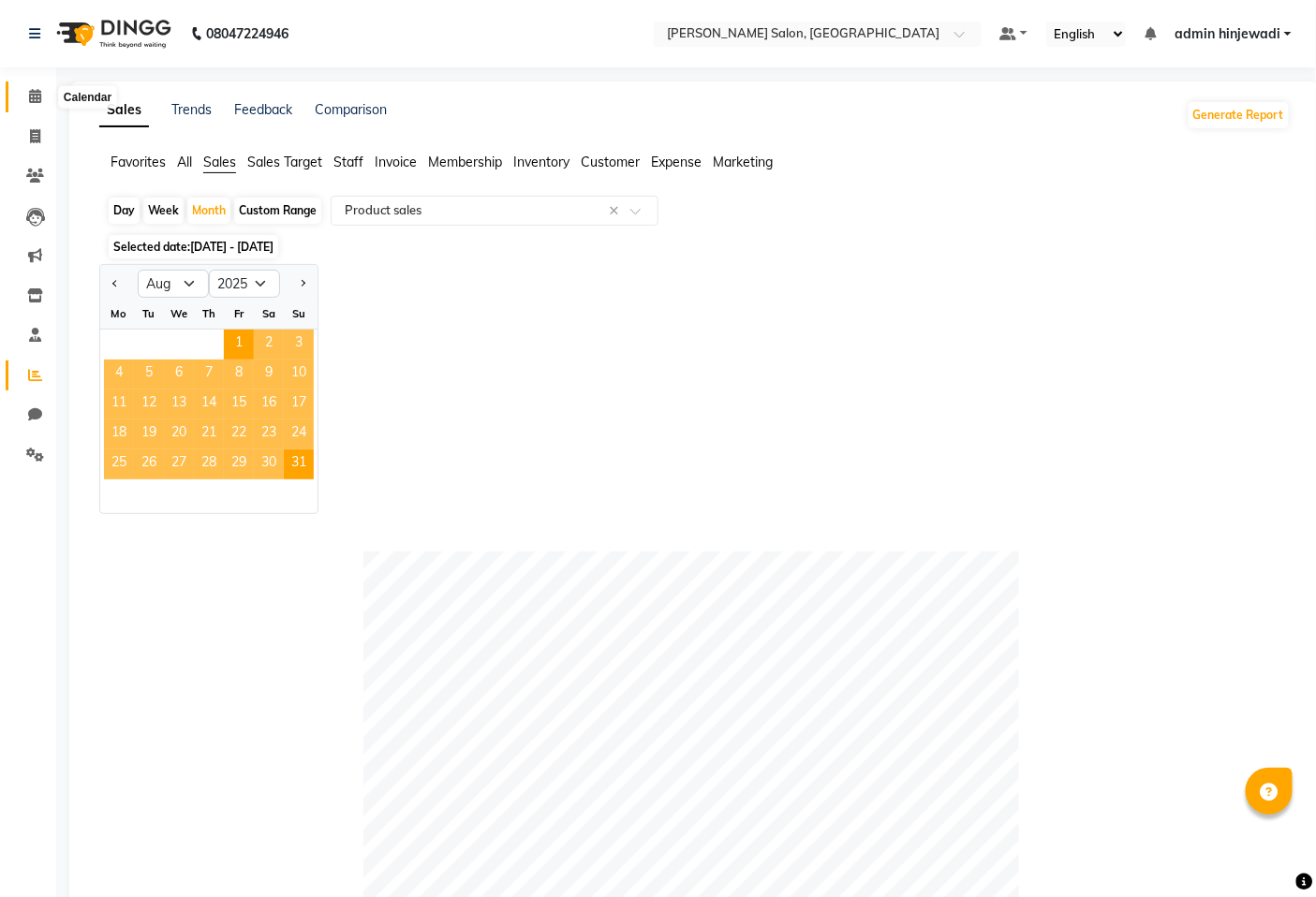
click at [34, 96] on icon at bounding box center [35, 95] width 12 height 14
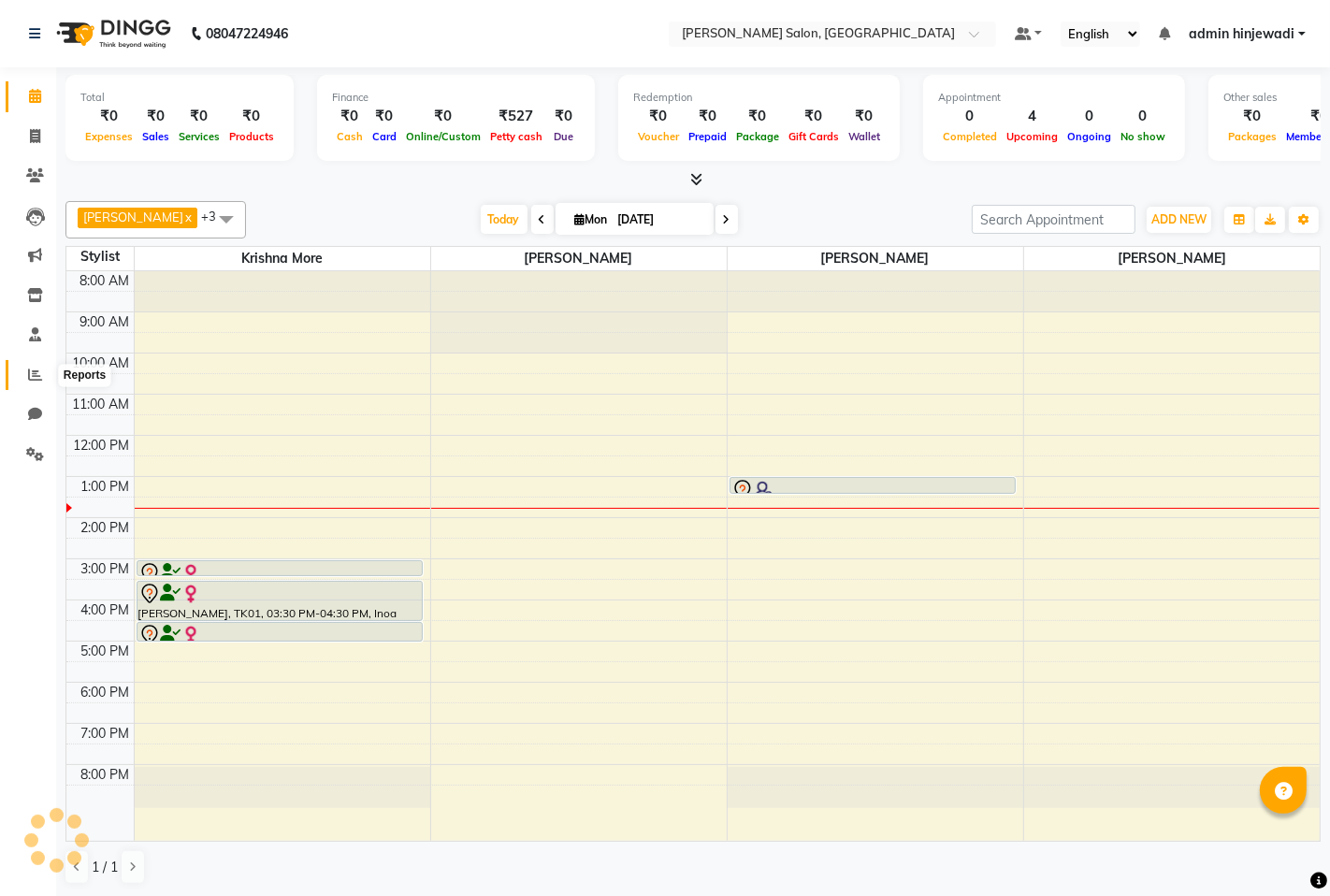
drag, startPoint x: 34, startPoint y: 384, endPoint x: 33, endPoint y: 360, distance: 24.0
click at [31, 384] on span at bounding box center [35, 375] width 33 height 22
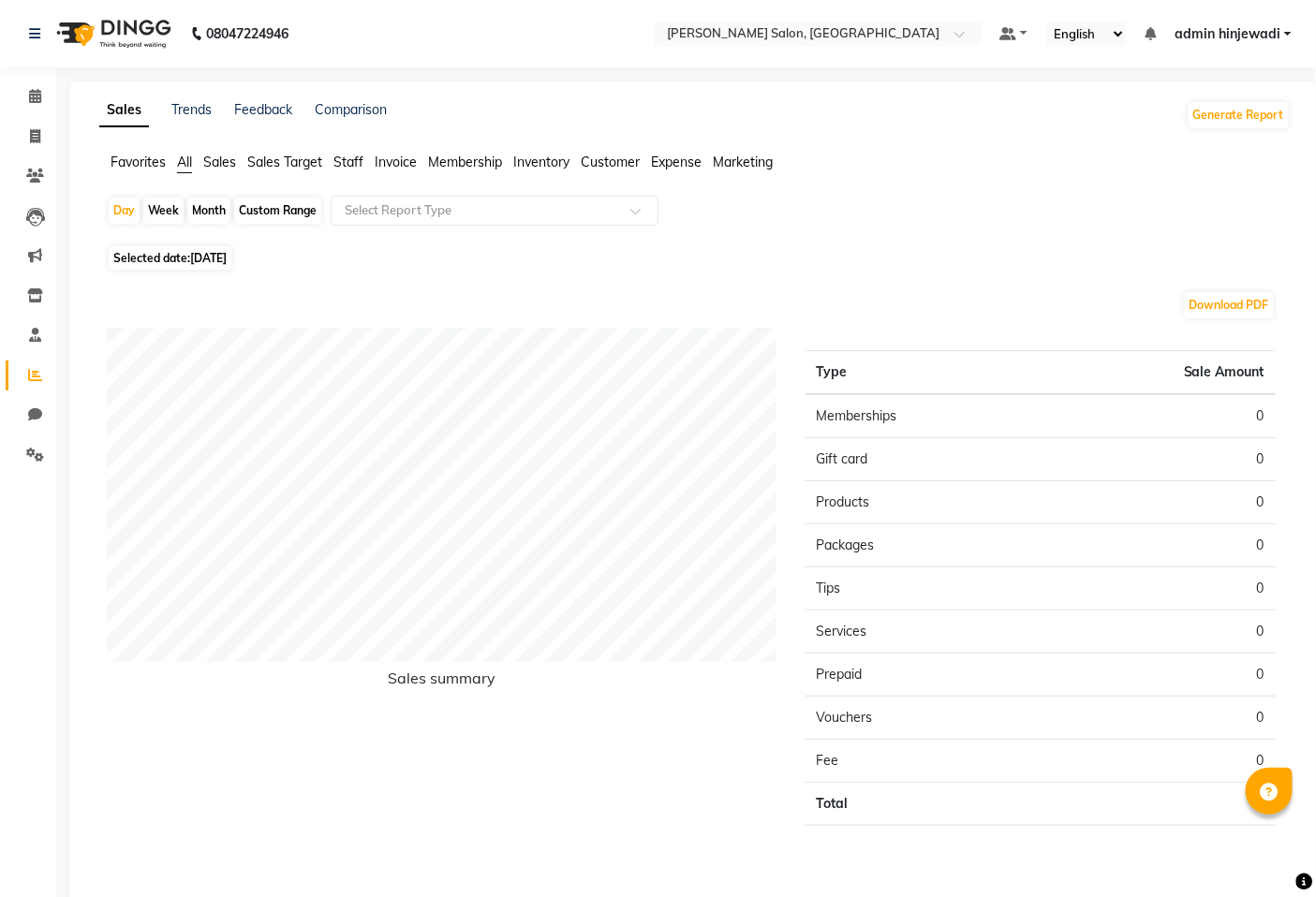
click at [206, 207] on div "Month" at bounding box center [209, 211] width 43 height 26
select select "9"
select select "2025"
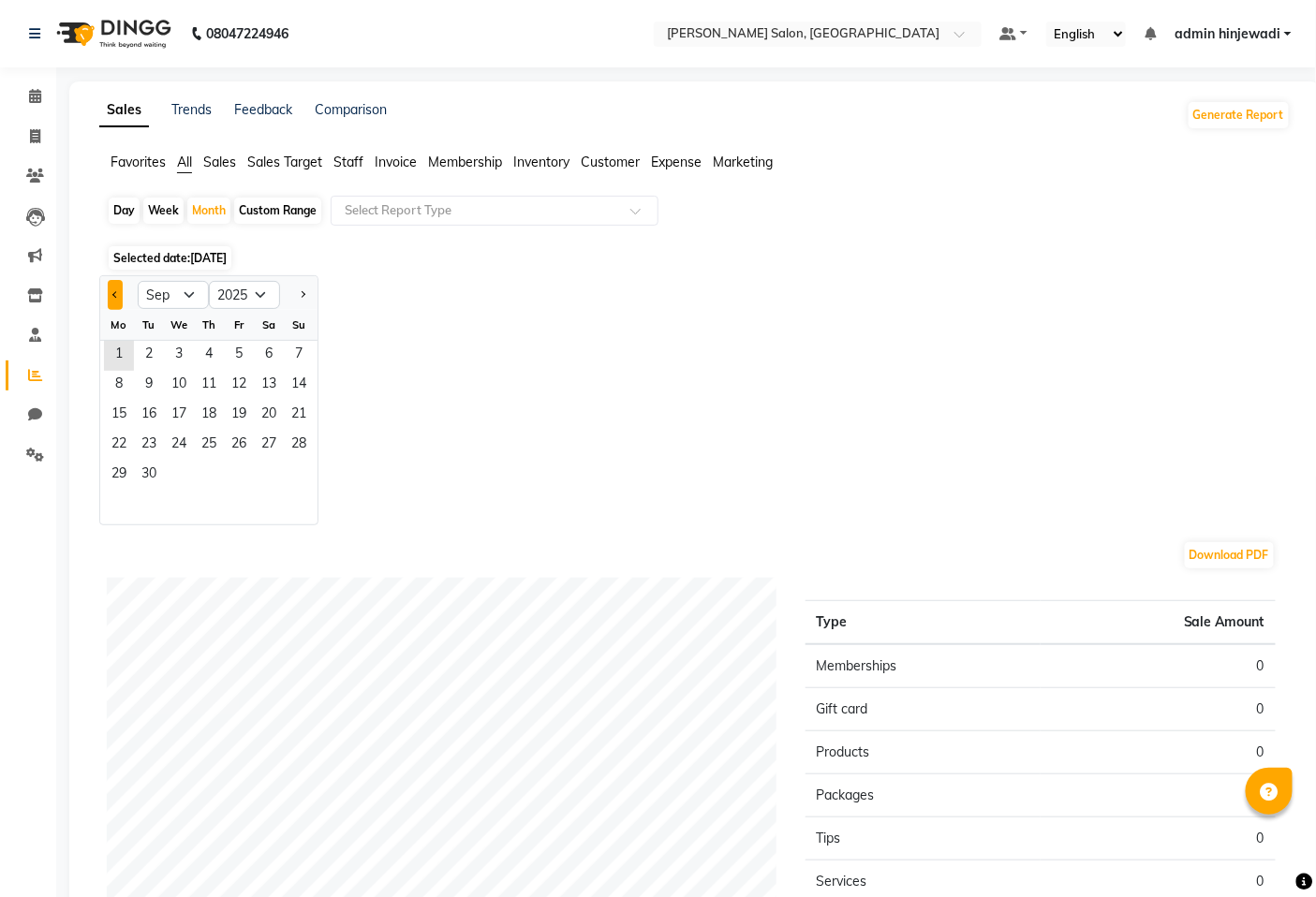
click at [117, 290] on button "Previous month" at bounding box center [115, 295] width 15 height 30
select select "8"
click at [248, 358] on span "1" at bounding box center [239, 356] width 30 height 30
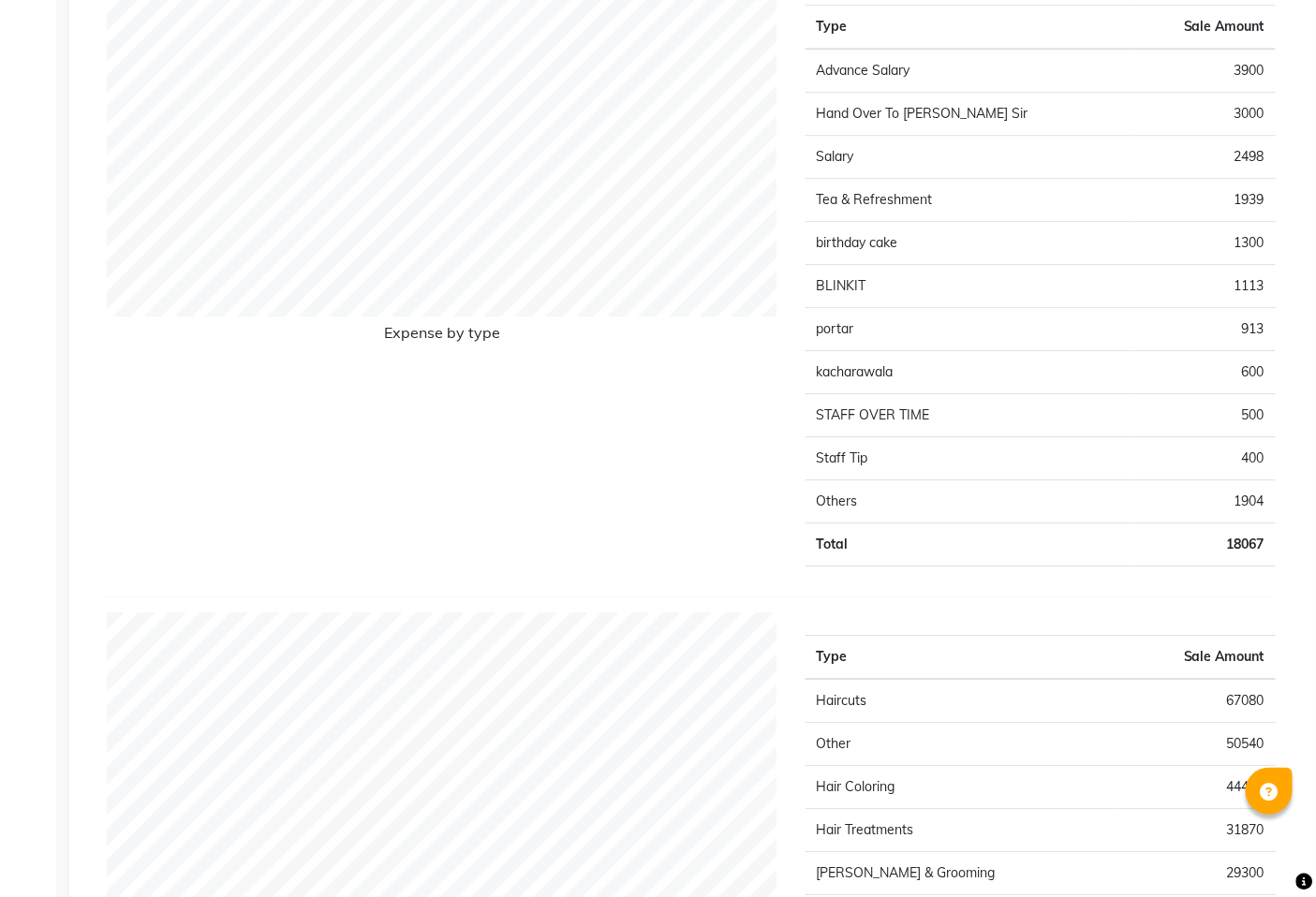
scroll to position [1560, 0]
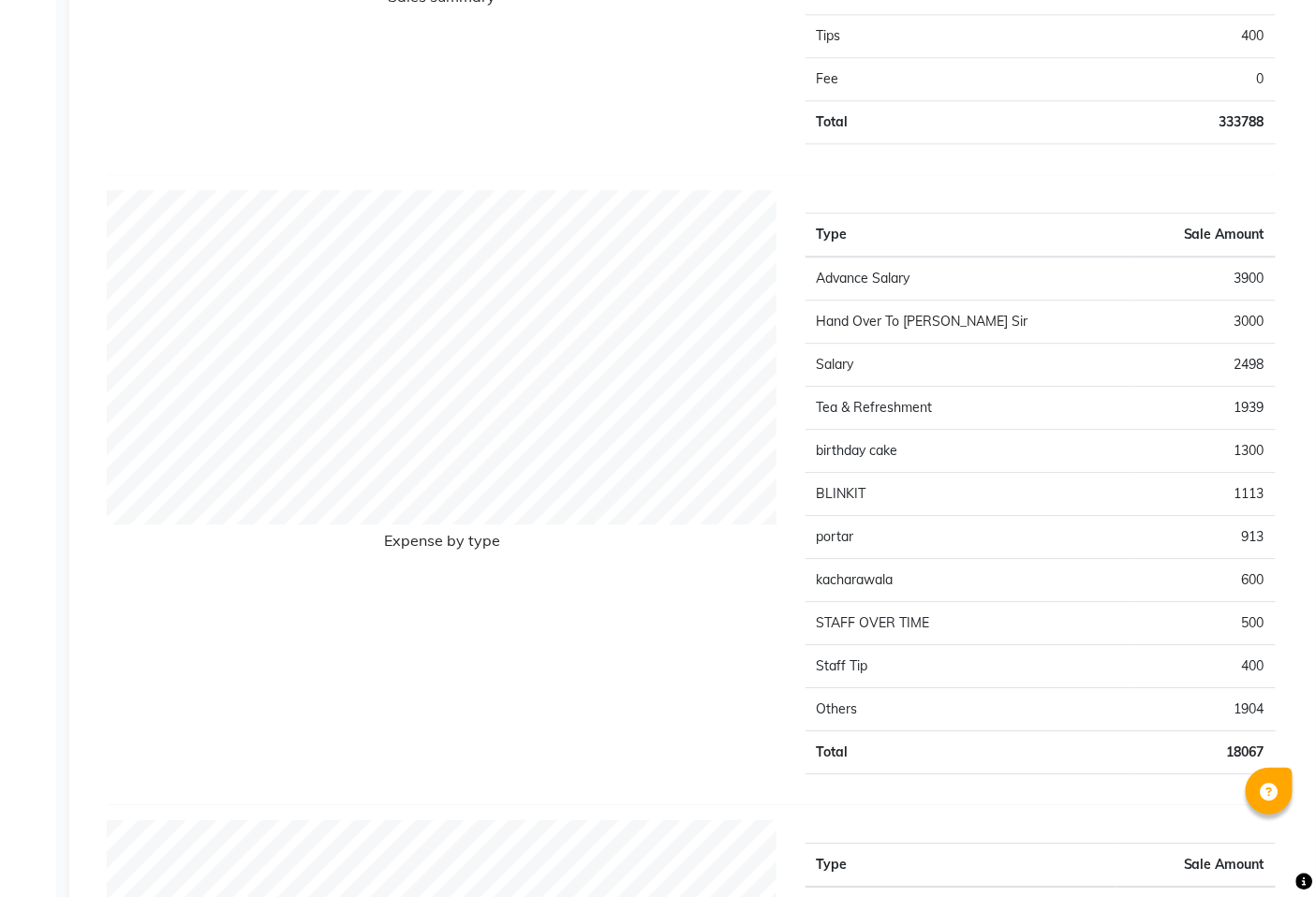
drag, startPoint x: 819, startPoint y: 234, endPoint x: 1211, endPoint y: 632, distance: 558.6
click at [1275, 726] on table "Type Sale Amount Advance Salary 3900 Hand Over To [PERSON_NAME] Sir 3000 Salary…" at bounding box center [1041, 493] width 471 height 561
click at [801, 233] on div "Type Sale Amount Advance Salary 3900 Hand Over To [PERSON_NAME] Sir 3000 Salary…" at bounding box center [1041, 490] width 499 height 599
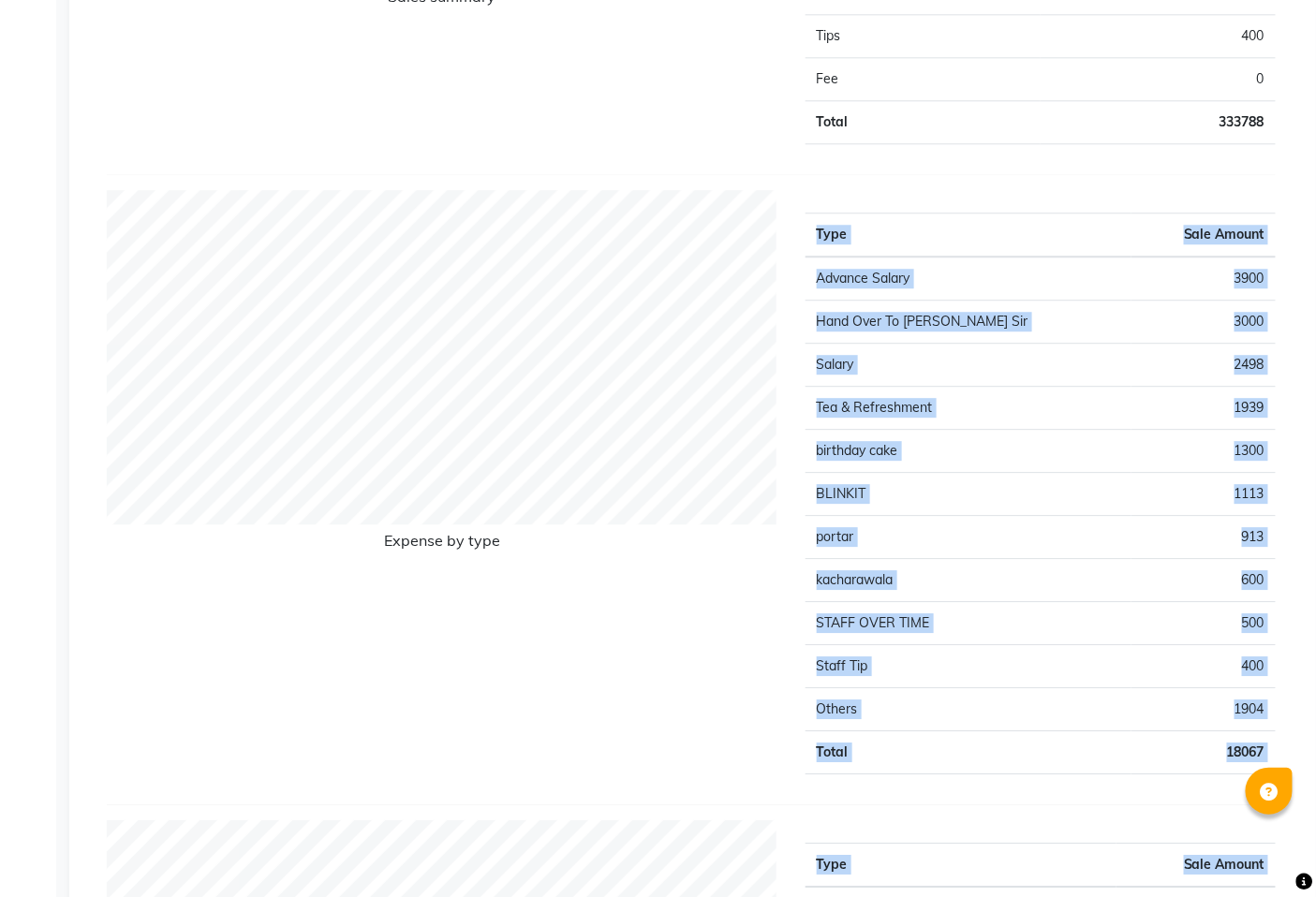
drag, startPoint x: 819, startPoint y: 236, endPoint x: 1250, endPoint y: 787, distance: 699.5
copy body "Lore Ipsu Dolors Ametcon Adipis 5052 Elit Sedd Ei Tempo Inc 3100 Utlabo 7435 Et…"
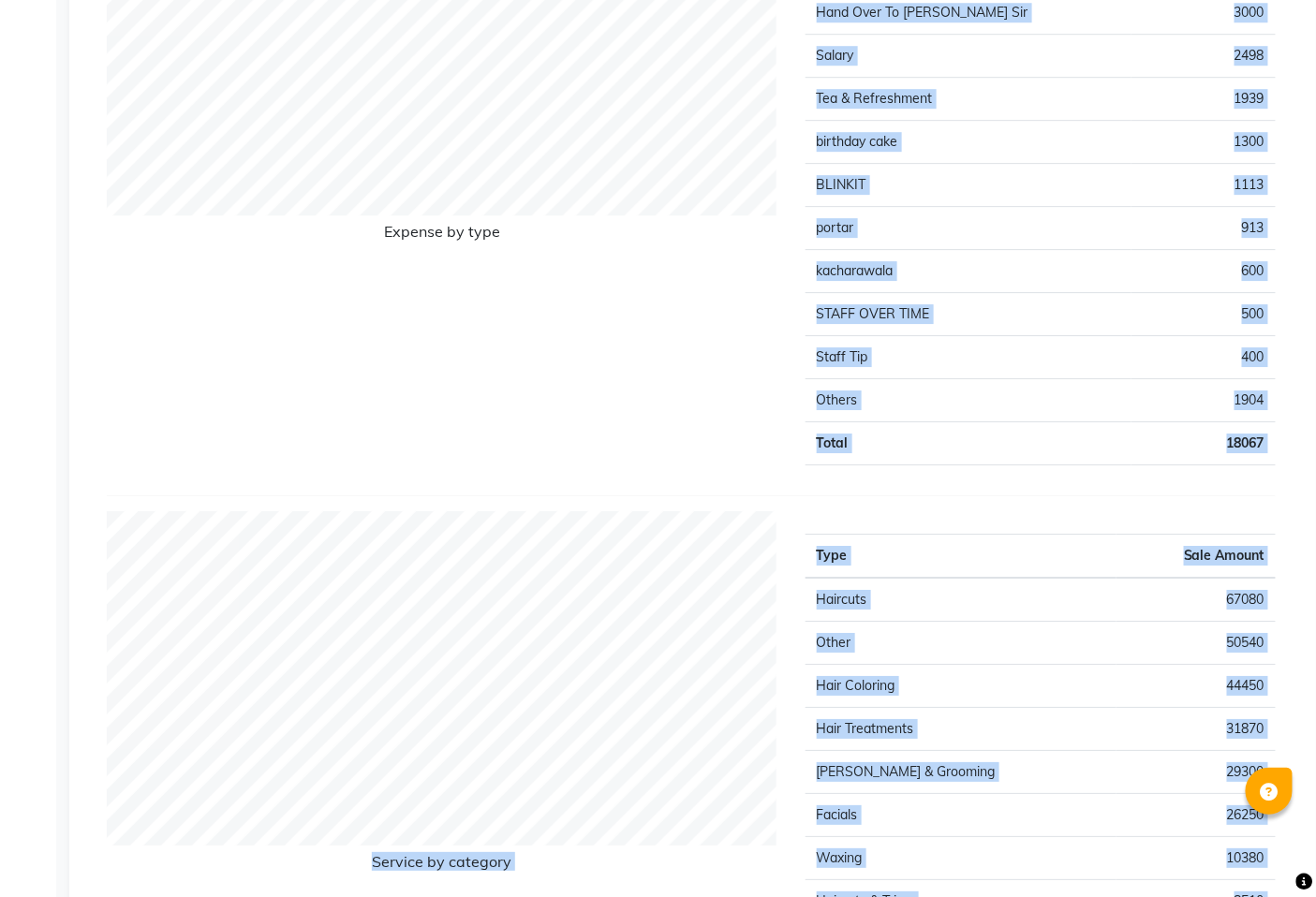
scroll to position [1872, 0]
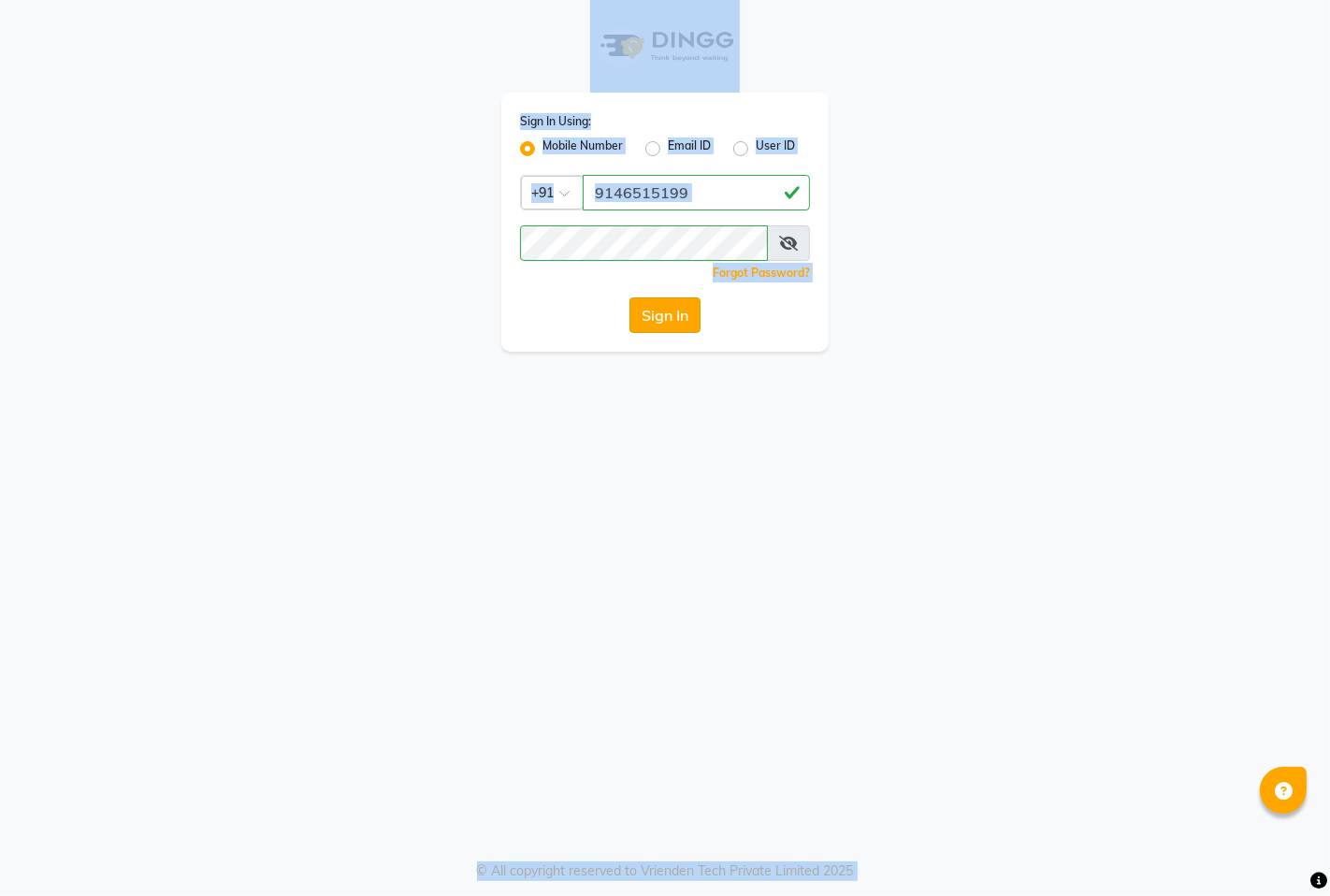
click at [685, 305] on button "Sign In" at bounding box center [665, 315] width 71 height 36
click at [677, 322] on div "Sign In" at bounding box center [665, 315] width 290 height 36
click at [661, 406] on div "Sign In Using: Mobile Number Email ID User ID Country Code × [PHONE_NUMBER] Rem…" at bounding box center [665, 448] width 1330 height 896
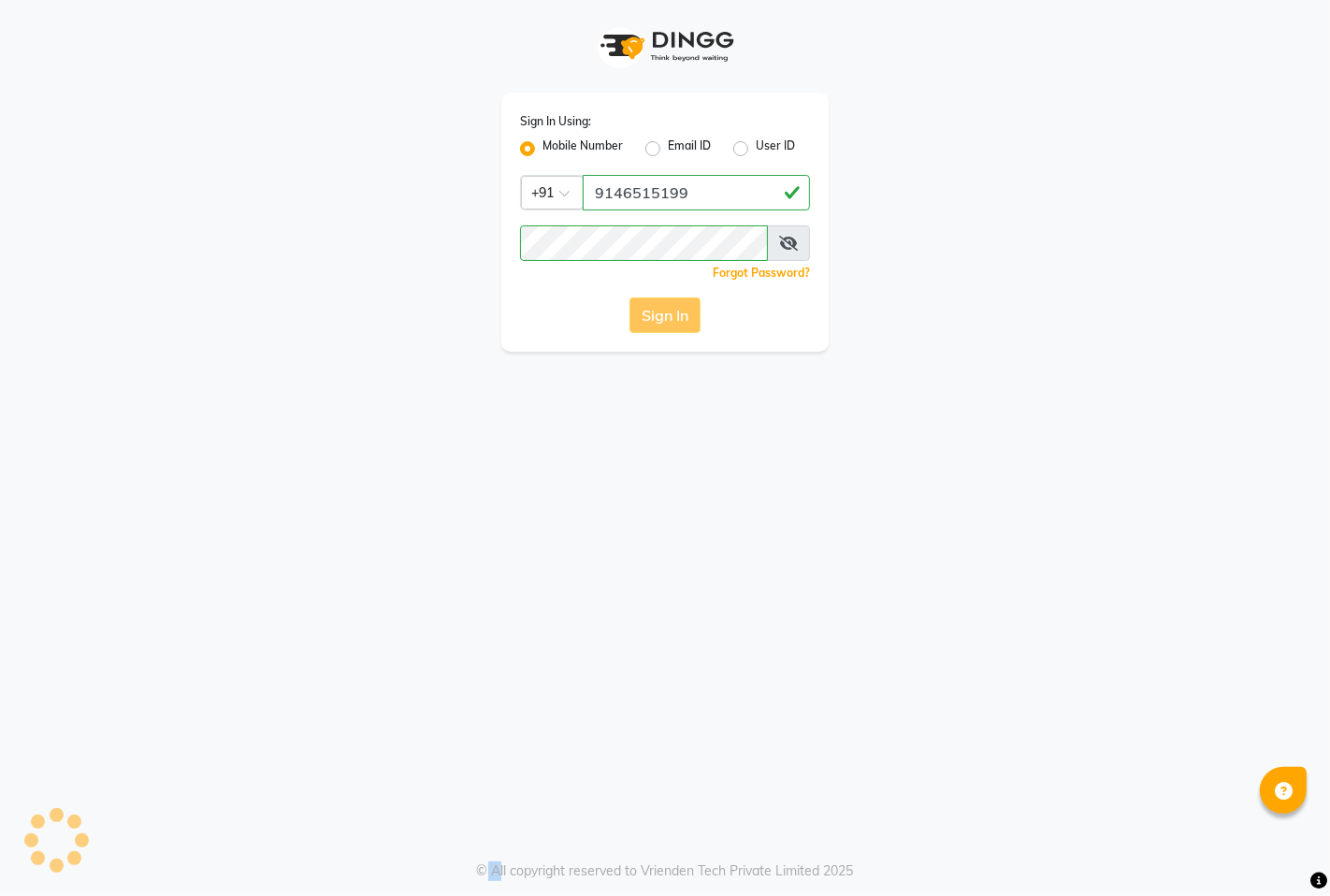
click at [661, 406] on div "Sign In Using: Mobile Number Email ID User ID Country Code × [PHONE_NUMBER] Rem…" at bounding box center [665, 448] width 1330 height 896
click at [652, 313] on div "Sign In" at bounding box center [665, 315] width 290 height 36
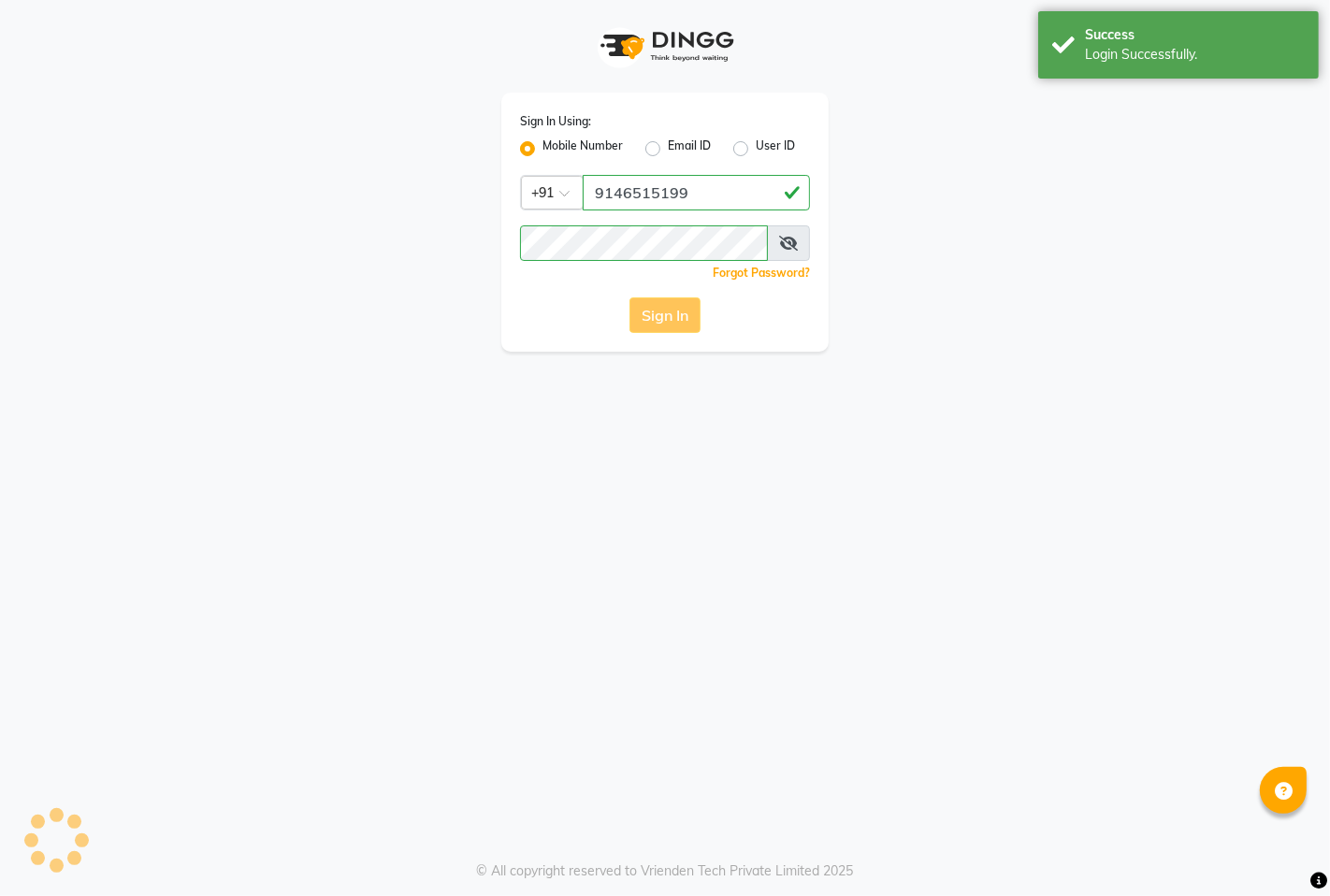
click at [664, 319] on div "Sign In" at bounding box center [665, 315] width 290 height 36
